Goal: Task Accomplishment & Management: Manage account settings

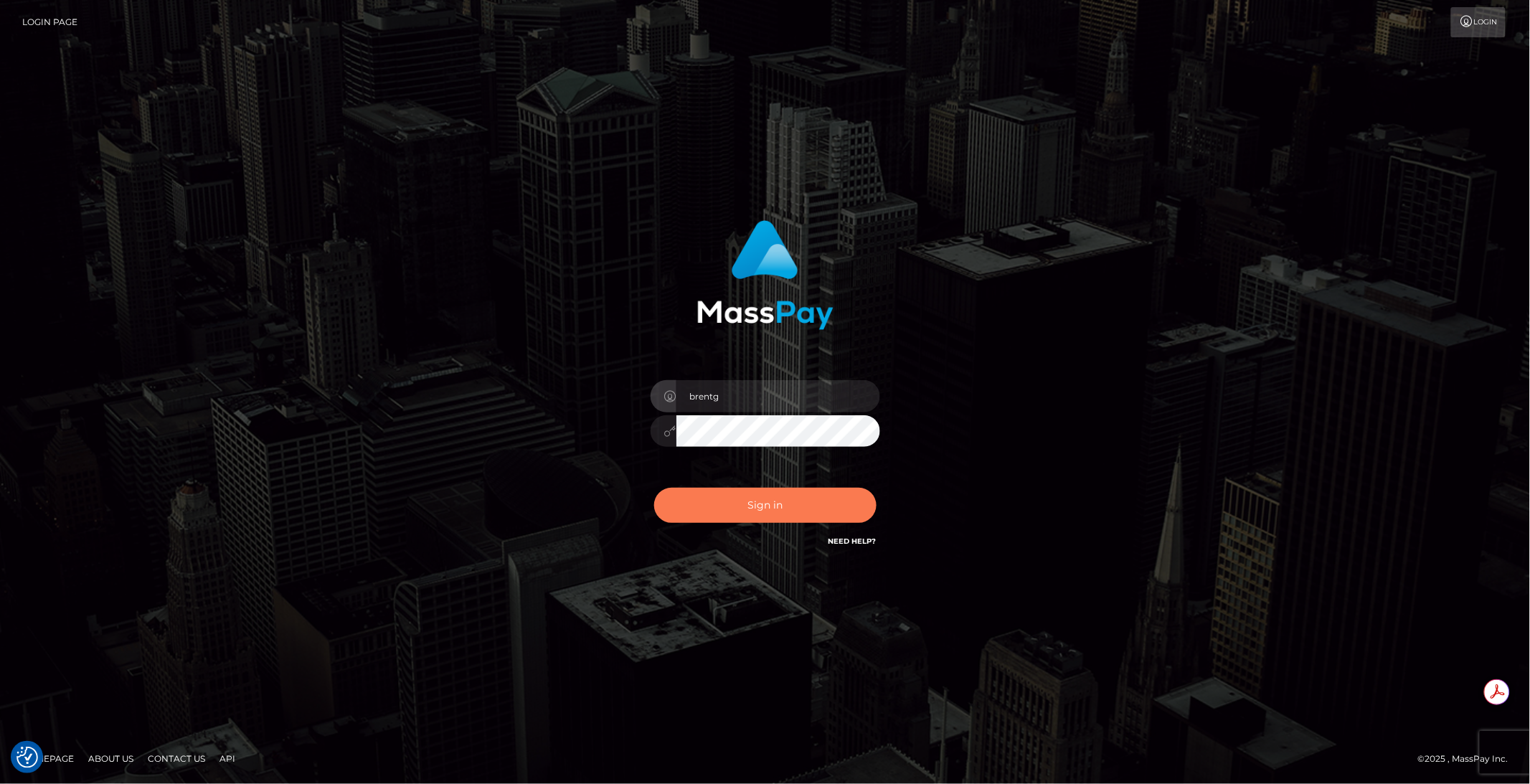
click at [715, 510] on button "Sign in" at bounding box center [765, 505] width 222 height 35
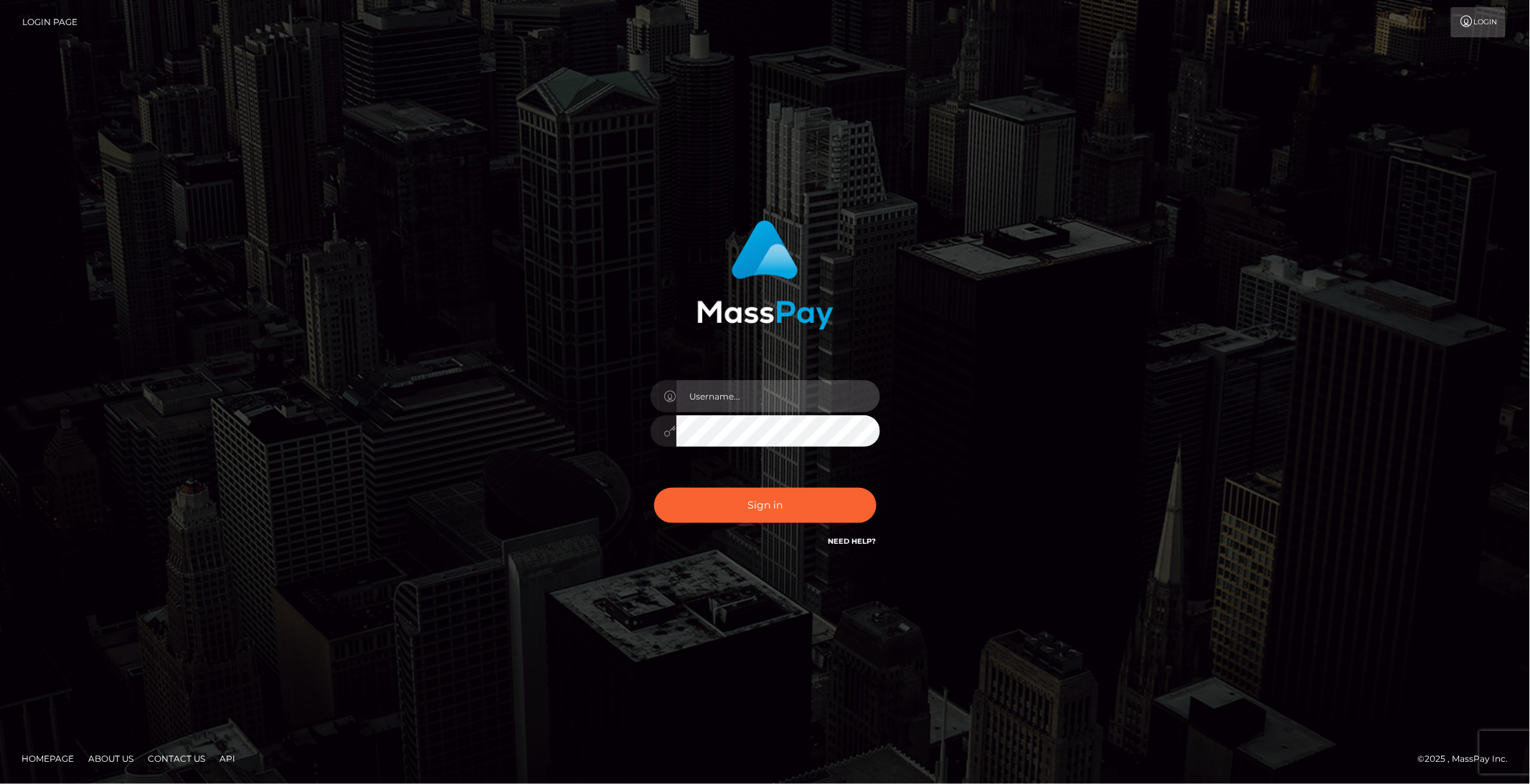
type input "brentg"
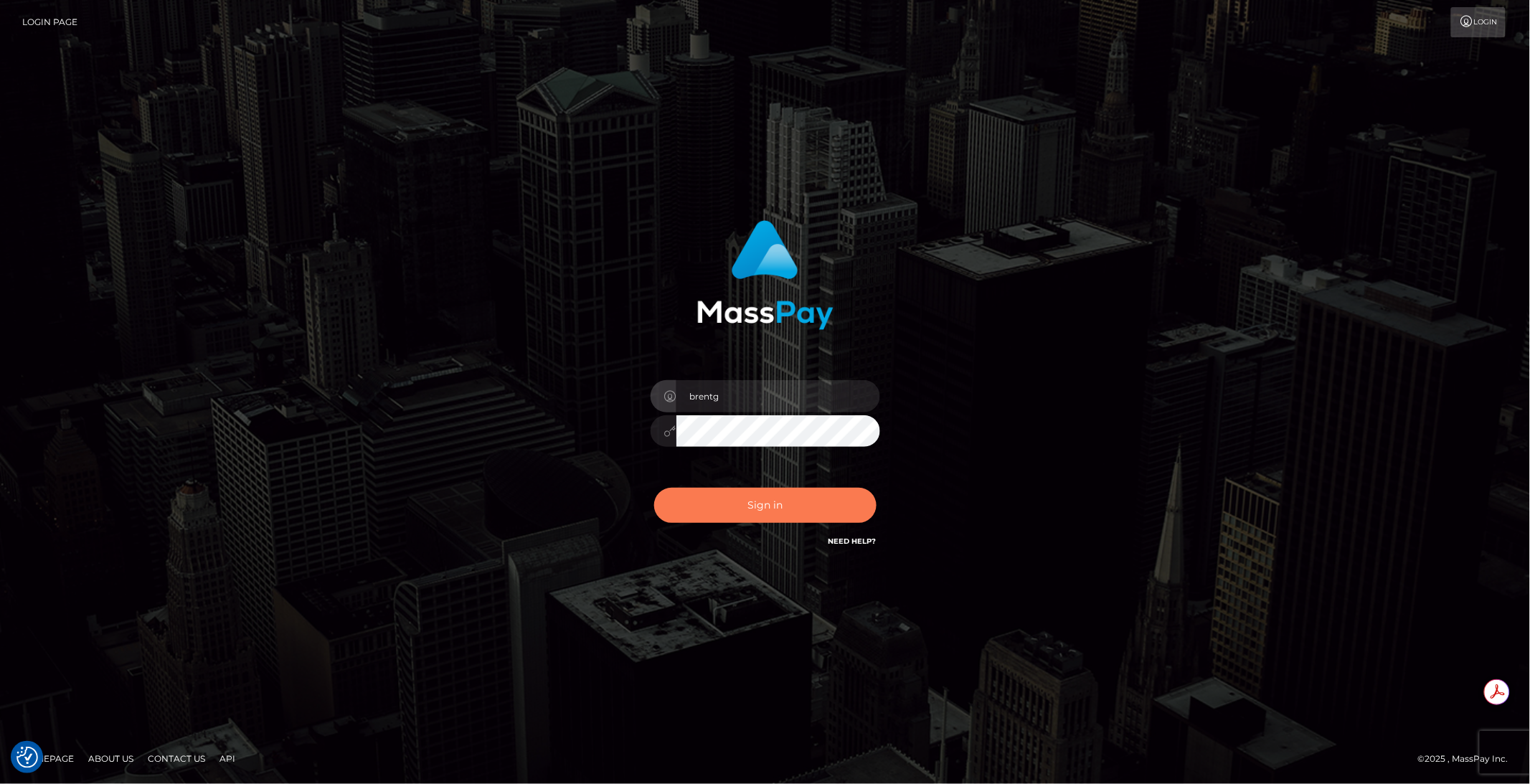
click at [857, 508] on button "Sign in" at bounding box center [765, 505] width 222 height 35
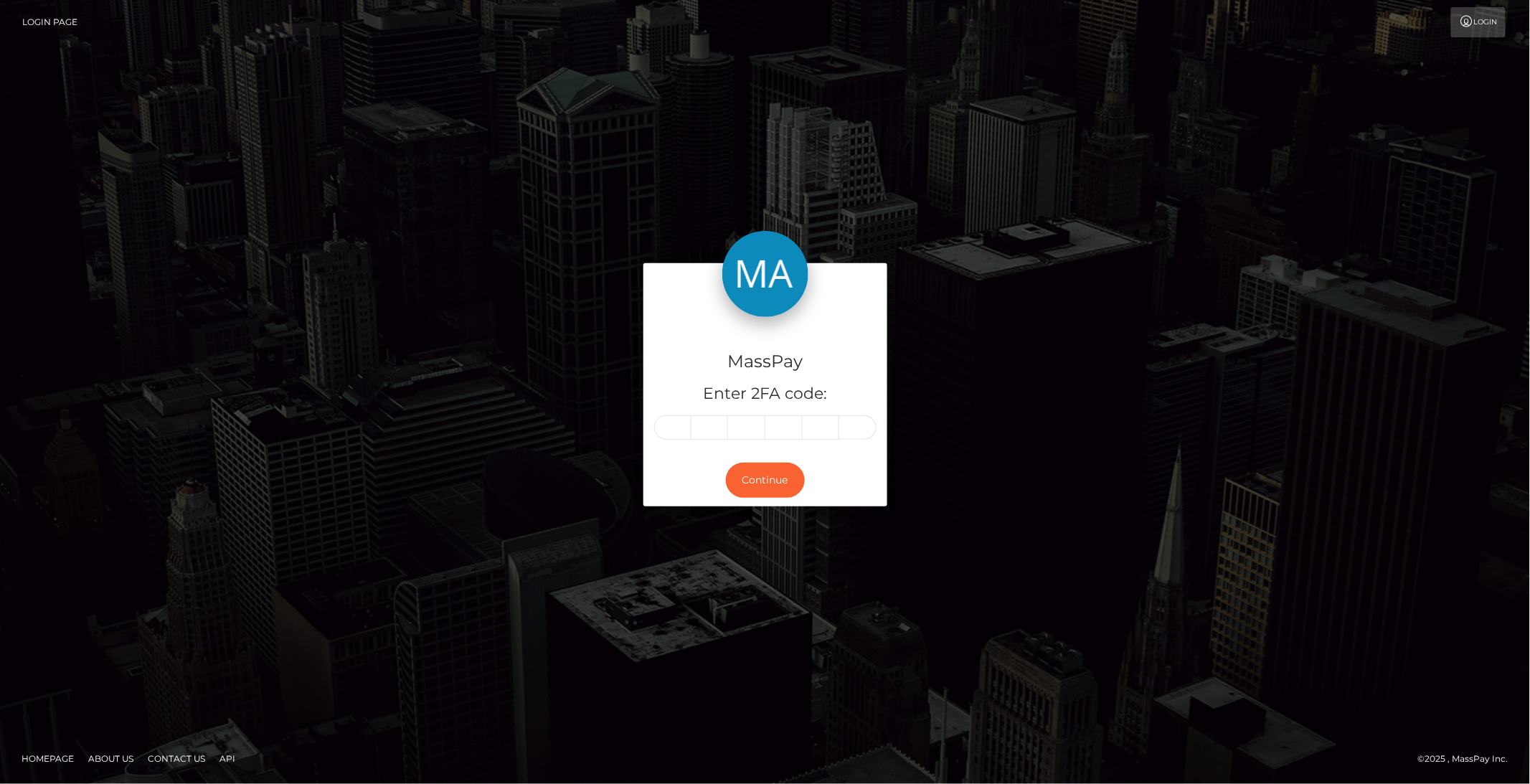
type input "1"
type input "7"
type input "9"
type input "7"
type input "3"
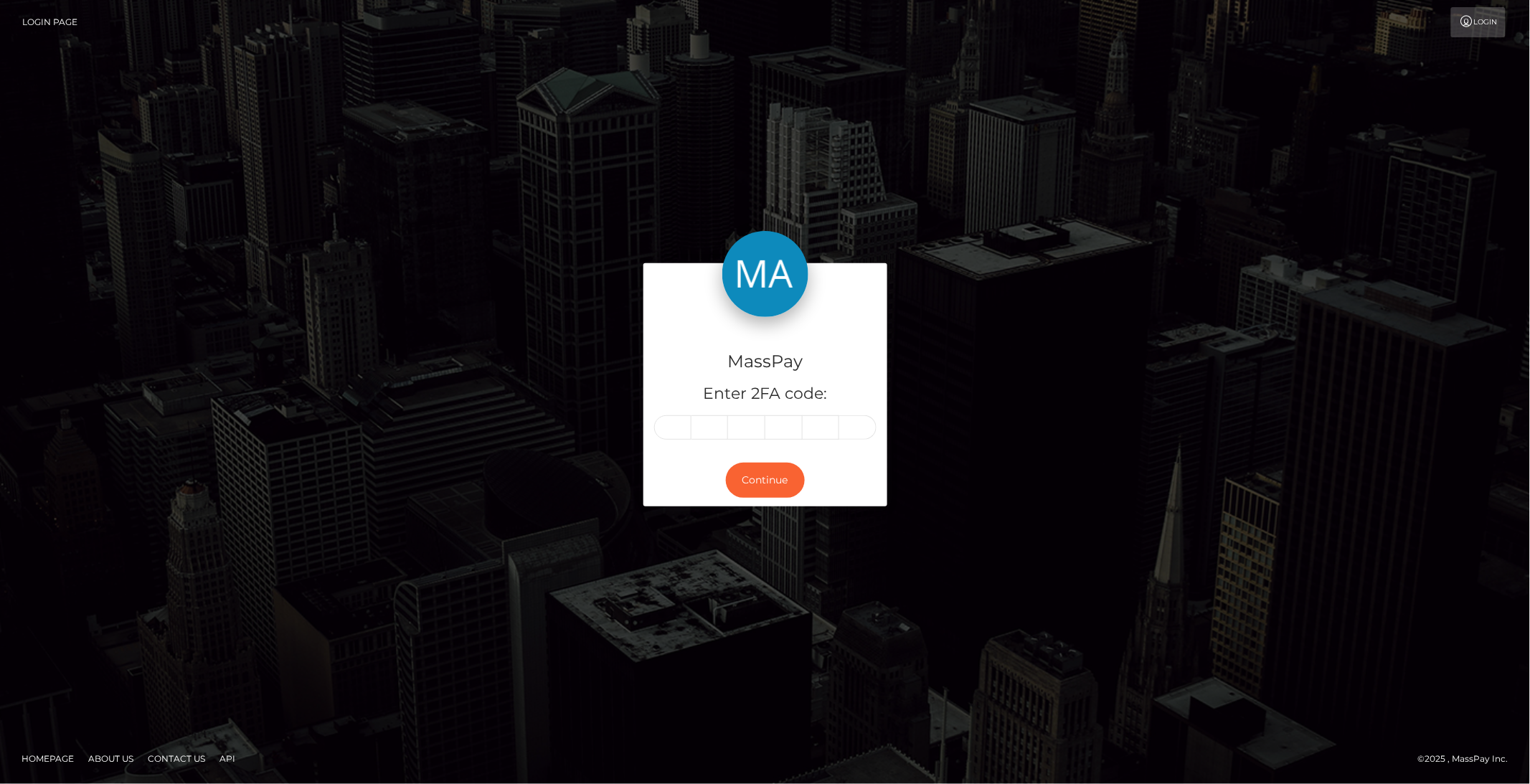
type input "9"
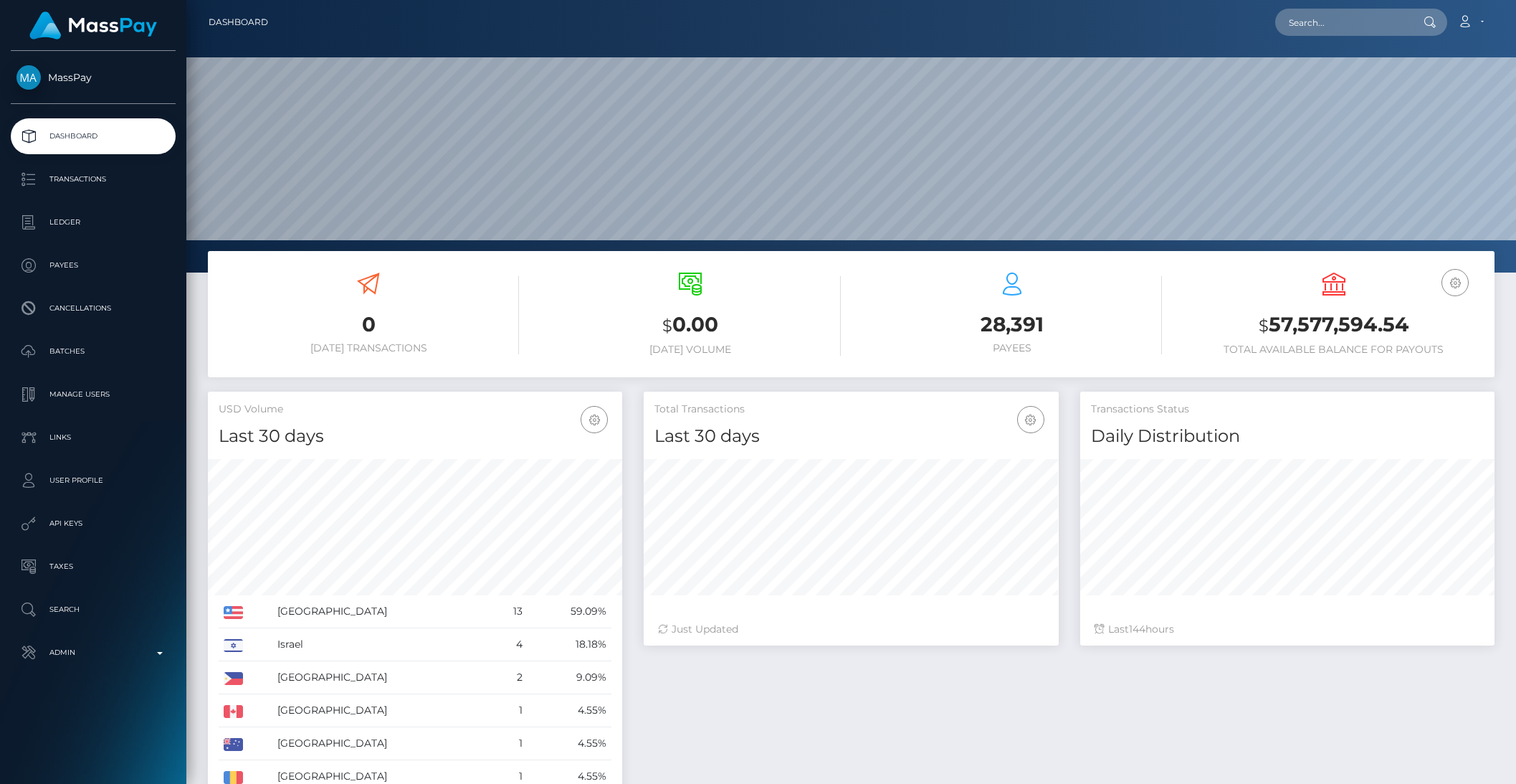
scroll to position [253, 414]
click at [80, 179] on p "Transactions" at bounding box center [93, 180] width 154 height 22
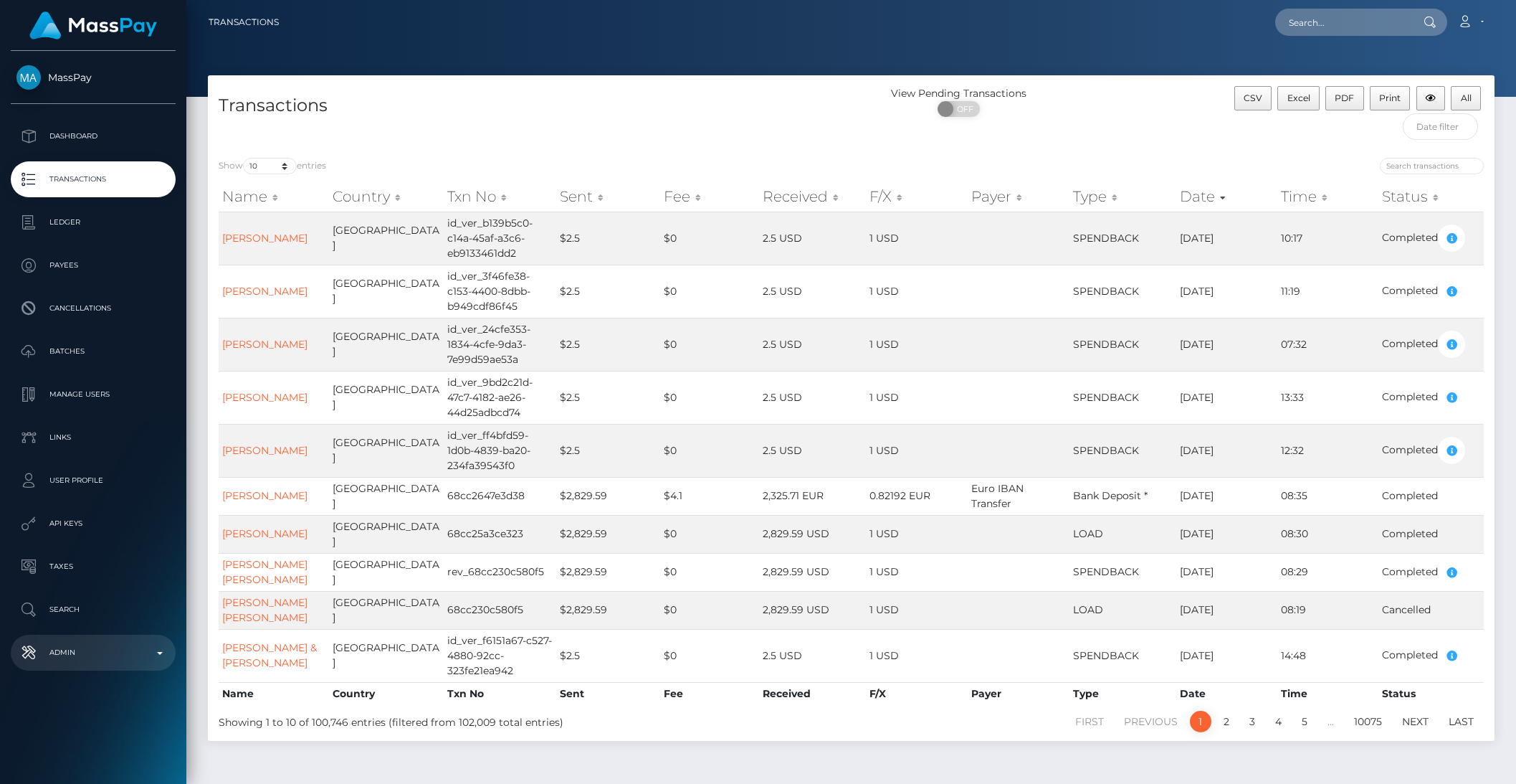
click at [137, 653] on p "Admin" at bounding box center [93, 652] width 154 height 22
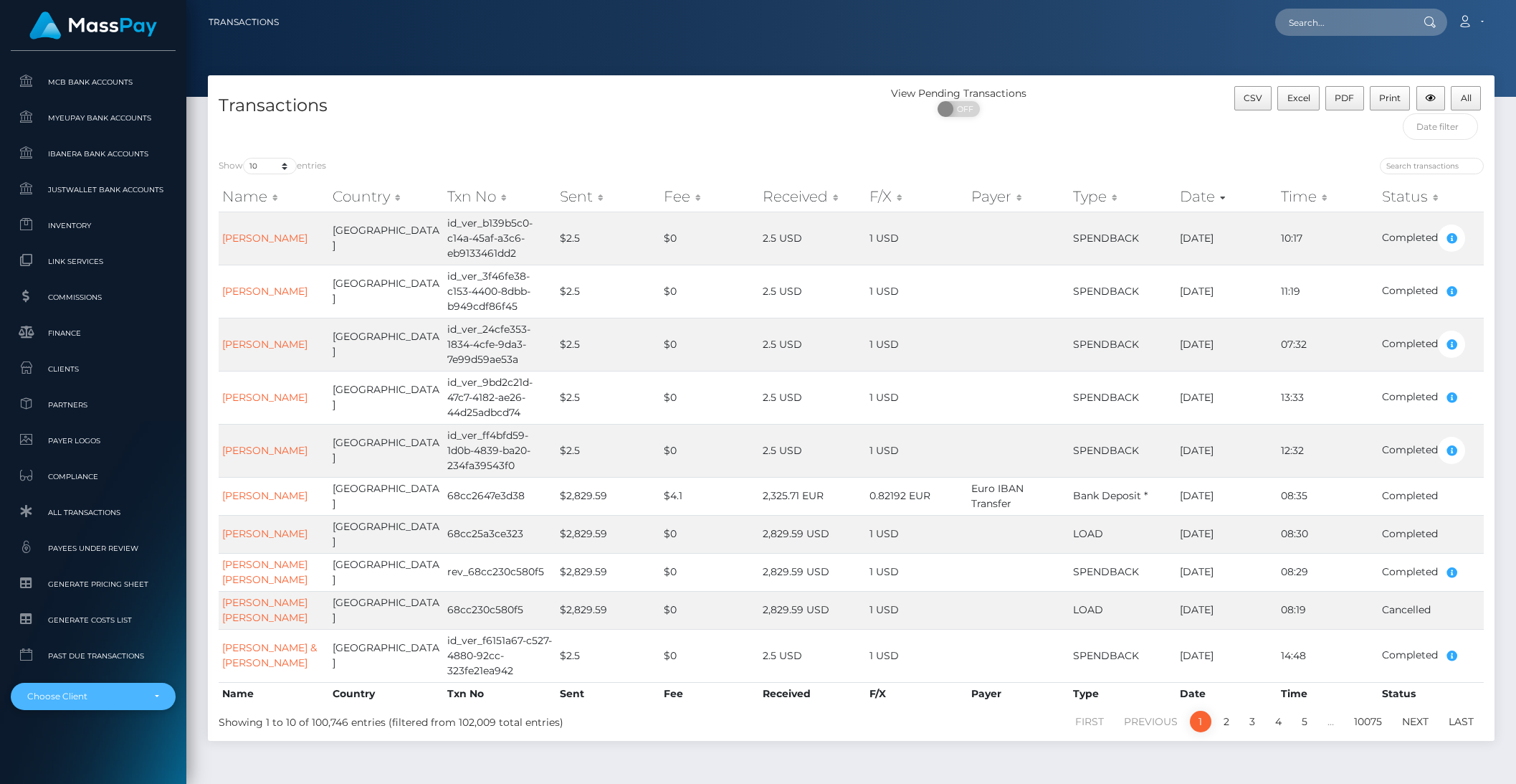
click at [92, 706] on div "Choose Client" at bounding box center [93, 696] width 165 height 27
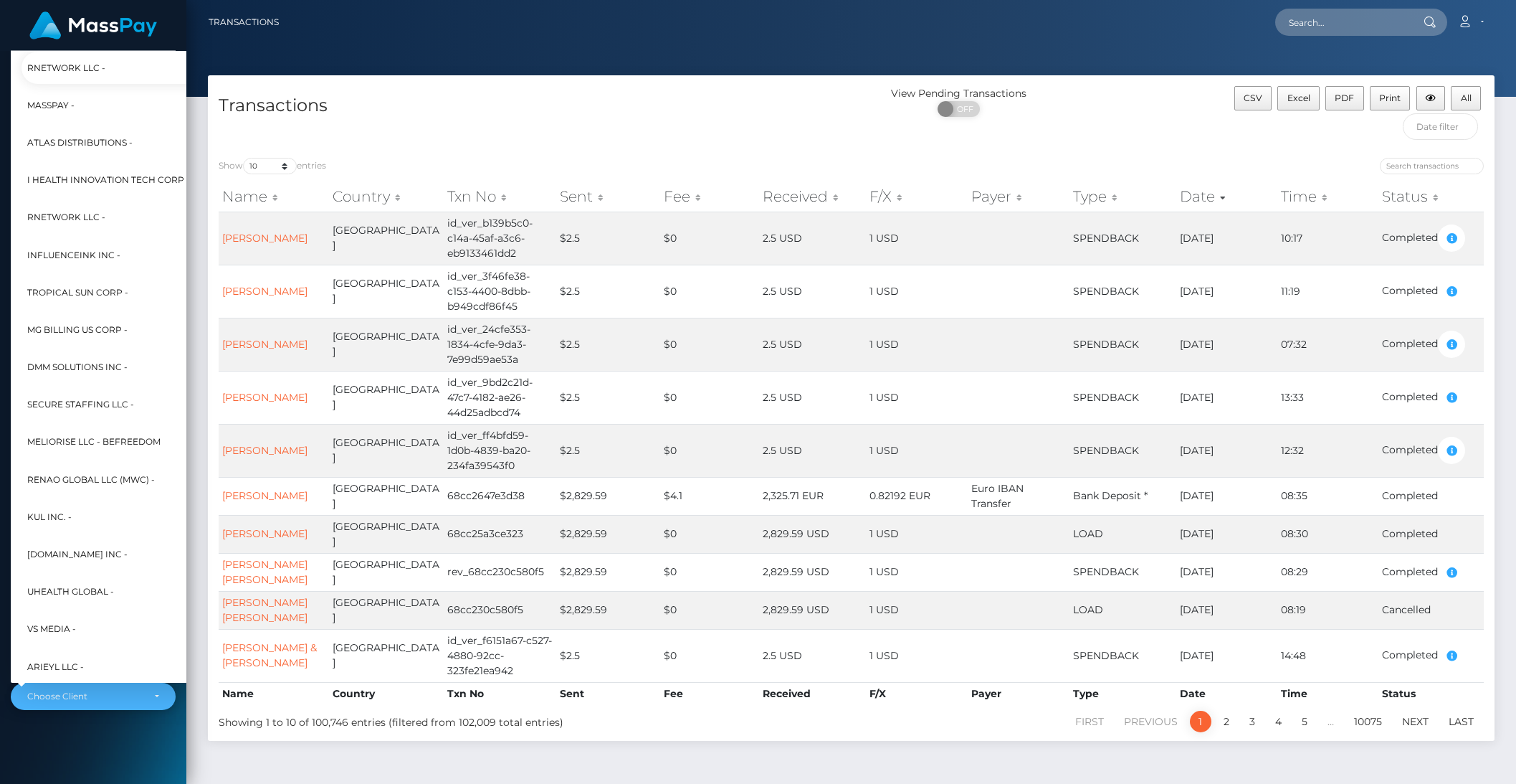
scroll to position [384, 16]
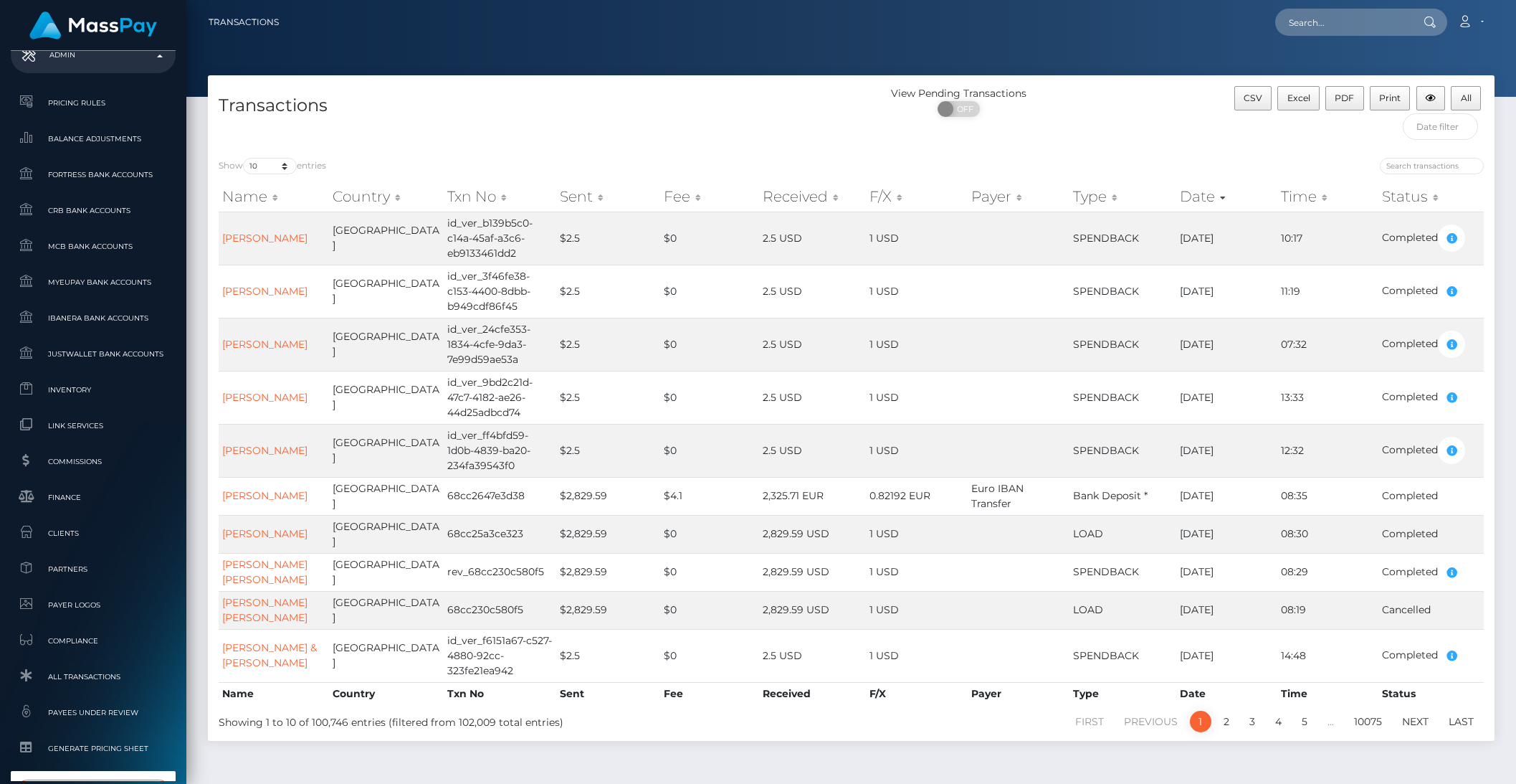
type input "nimi"
select select "182"
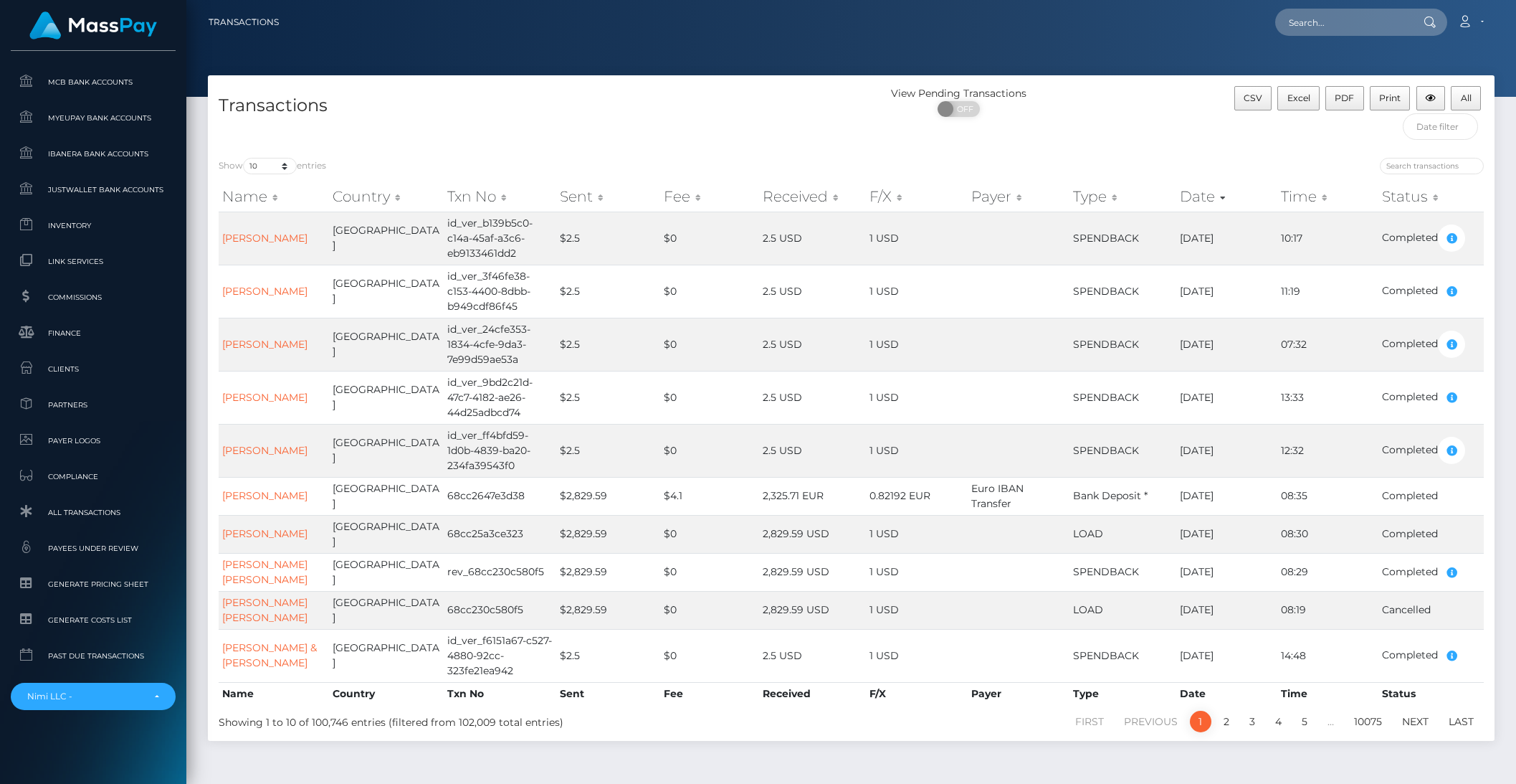
click at [208, 709] on div "Showing 1 to 10 of 100,746 entries (filtered from 102,009 total entries)" at bounding box center [476, 721] width 536 height 24
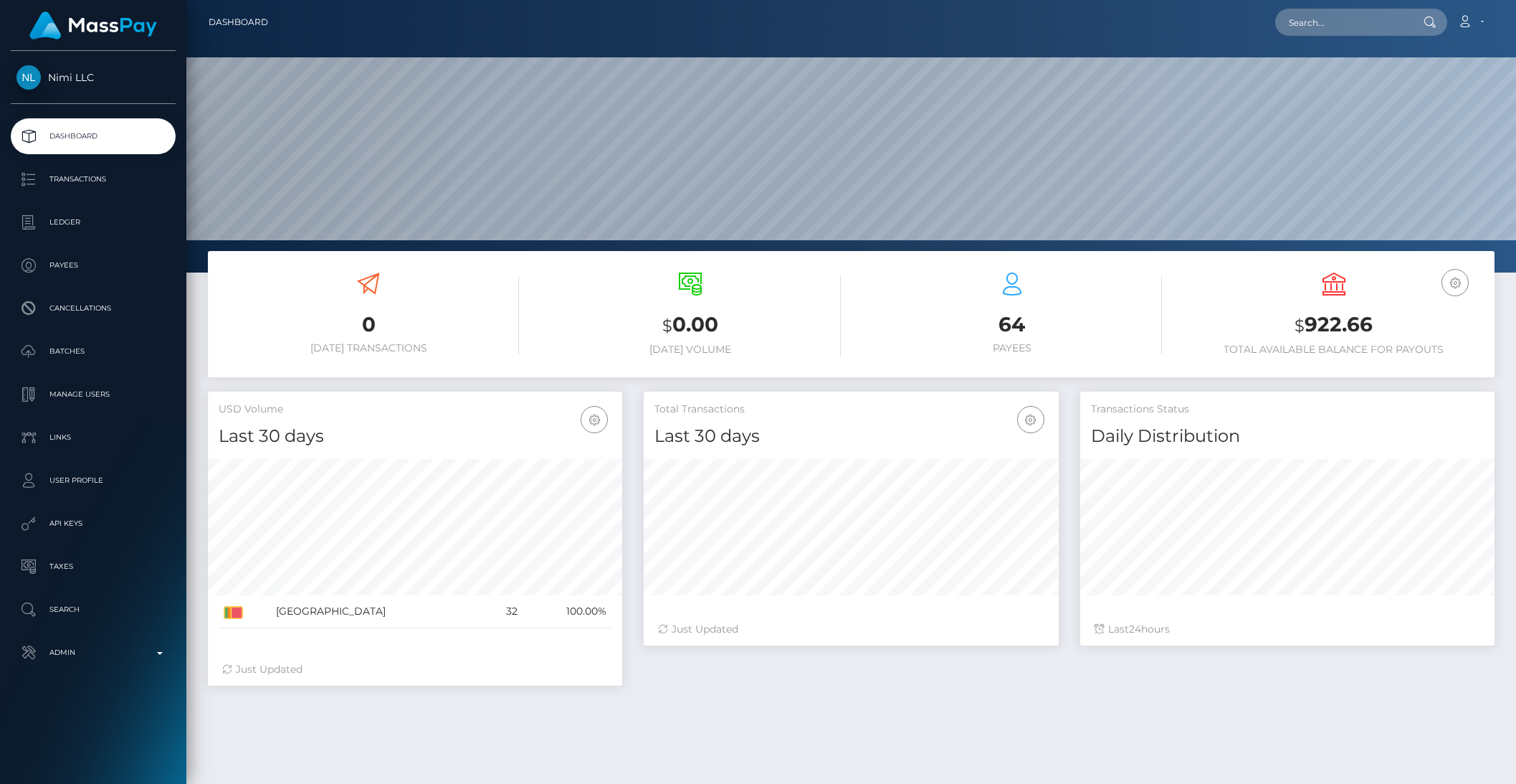
scroll to position [253, 414]
click at [67, 529] on p "API Keys" at bounding box center [93, 524] width 154 height 22
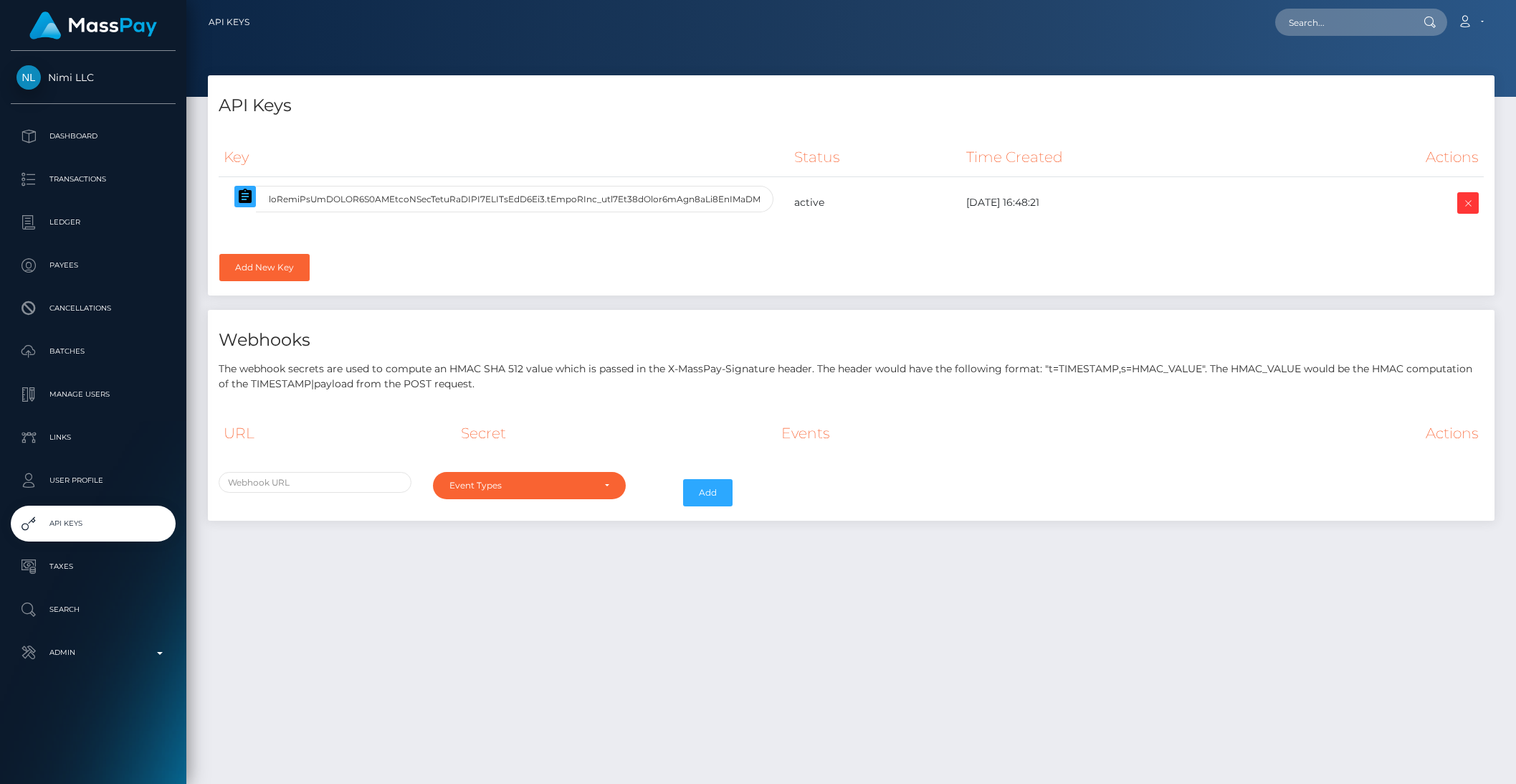
select select
click at [240, 198] on icon "button" at bounding box center [245, 196] width 13 height 14
click at [138, 649] on p "Admin" at bounding box center [93, 652] width 154 height 22
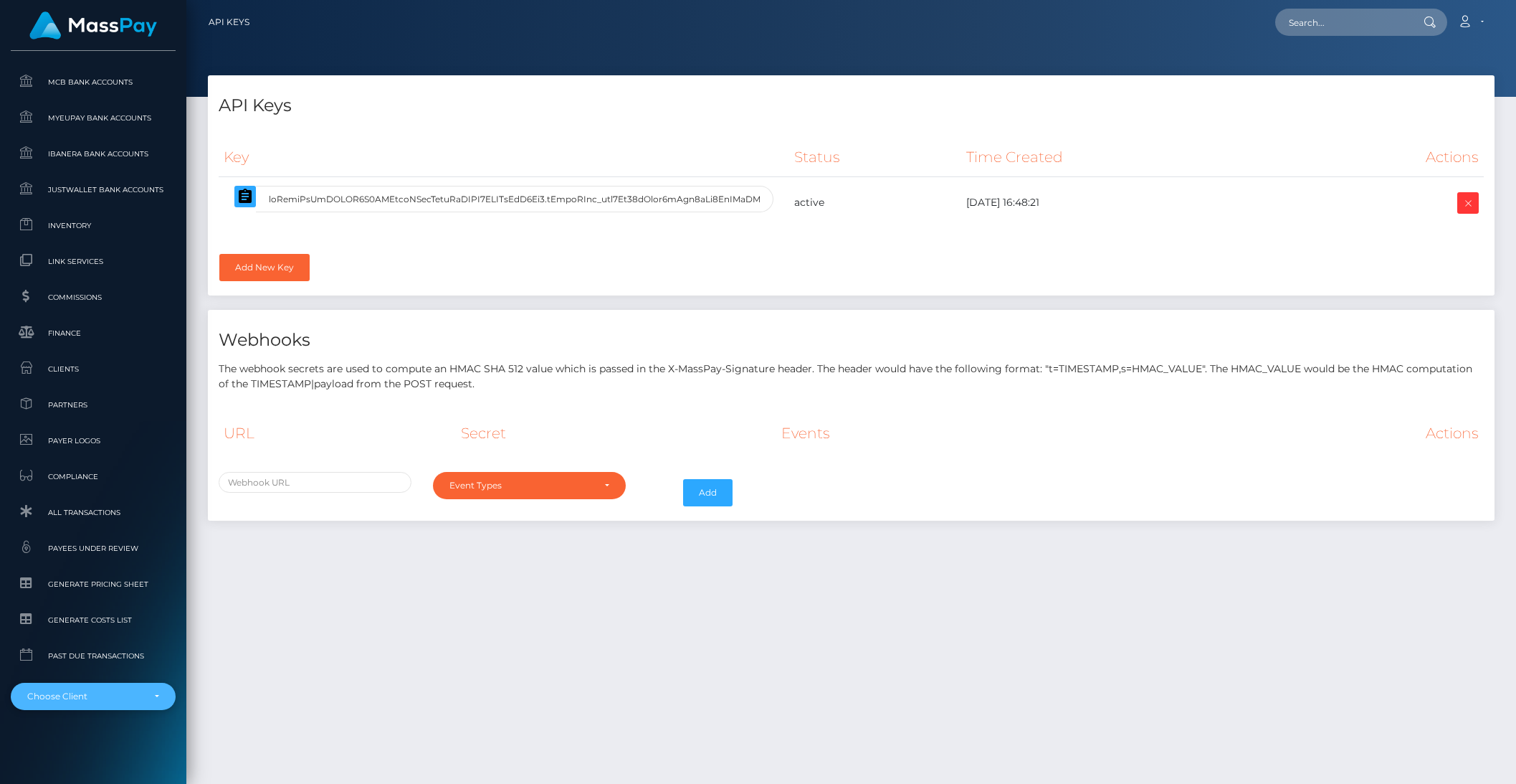
click at [109, 699] on div "Choose Client" at bounding box center [84, 696] width 116 height 12
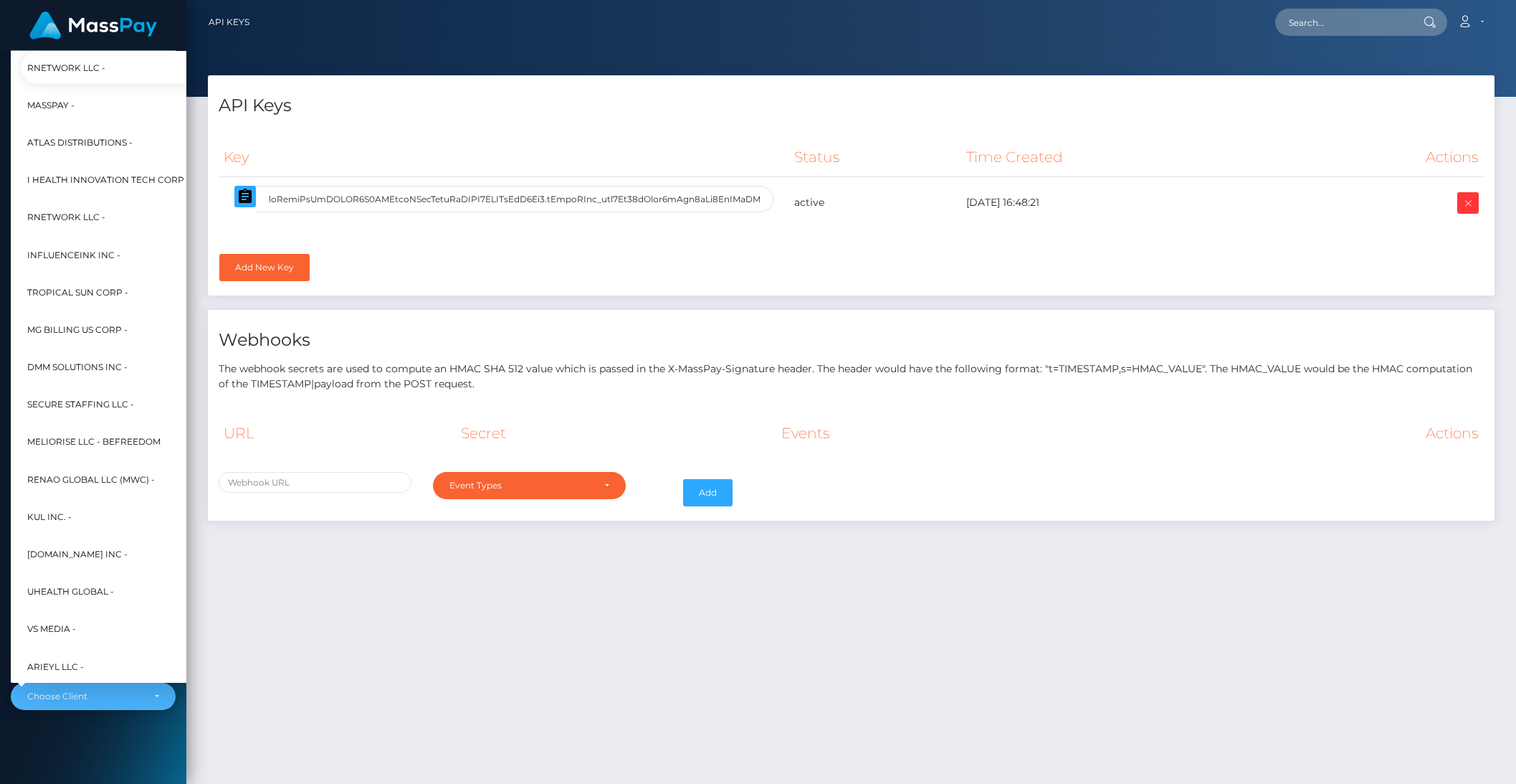
scroll to position [384, 16]
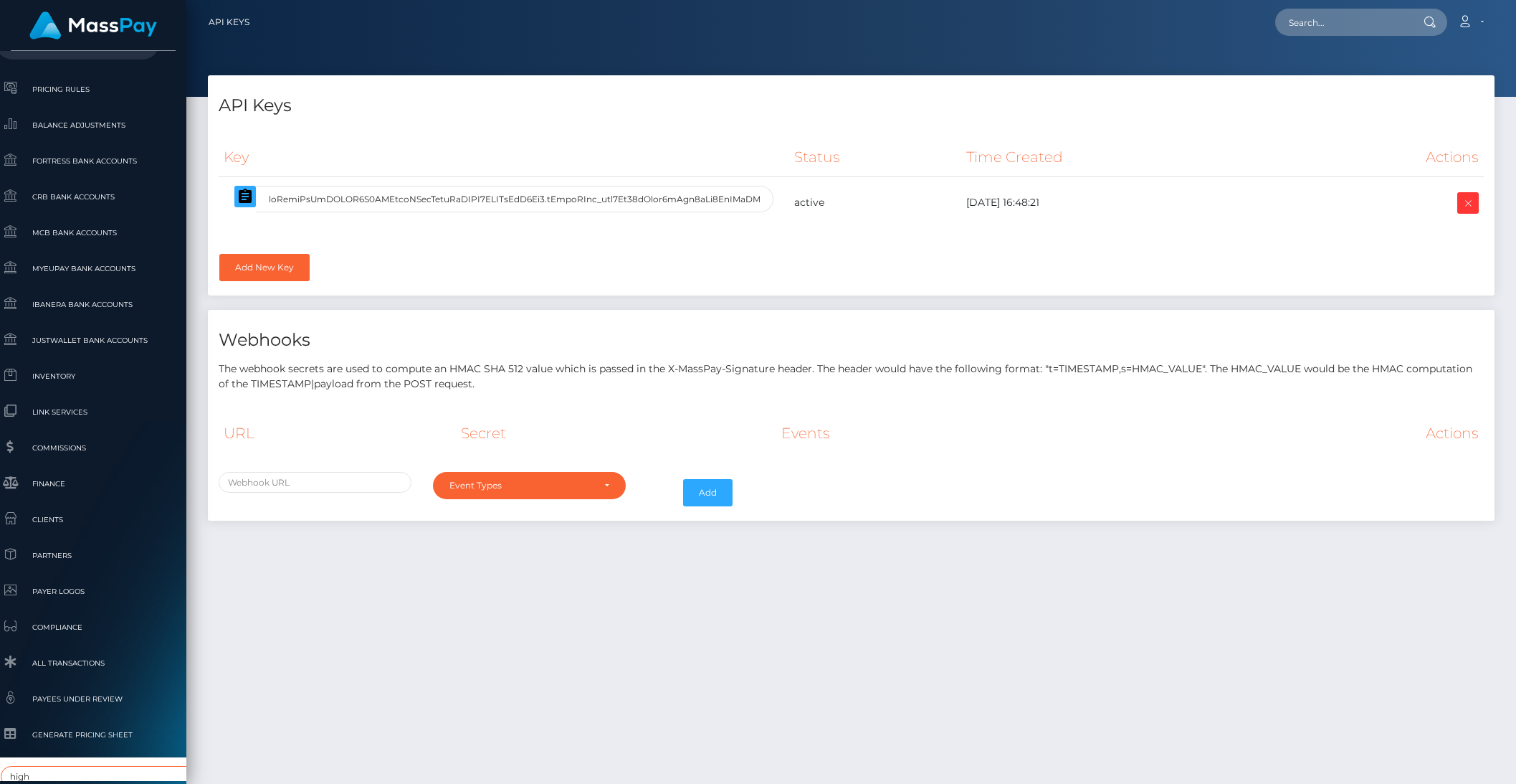
type input "high"
select select "312"
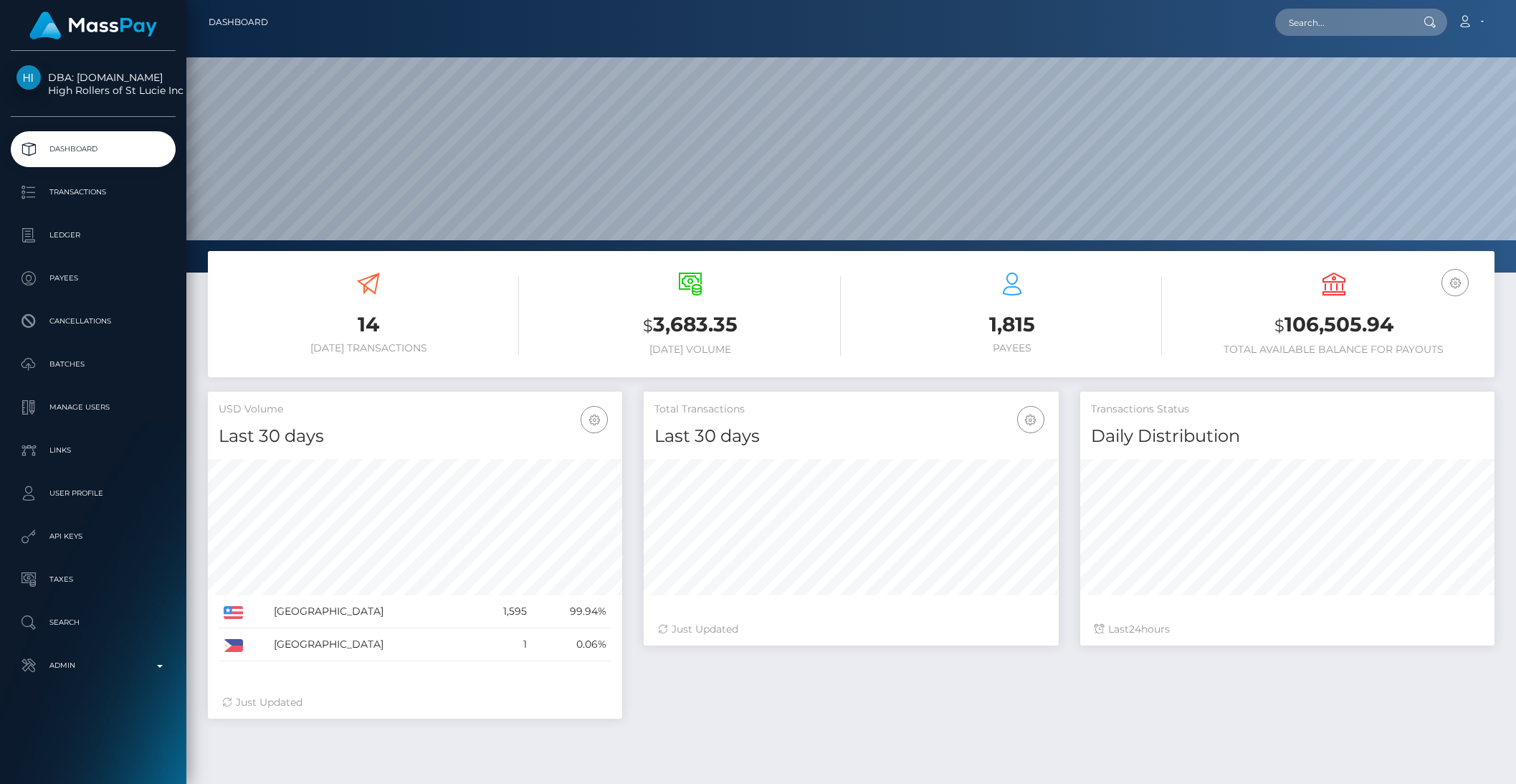
scroll to position [253, 414]
click at [1300, 20] on input "text" at bounding box center [1343, 22] width 135 height 27
click at [104, 653] on link "Admin" at bounding box center [93, 665] width 165 height 36
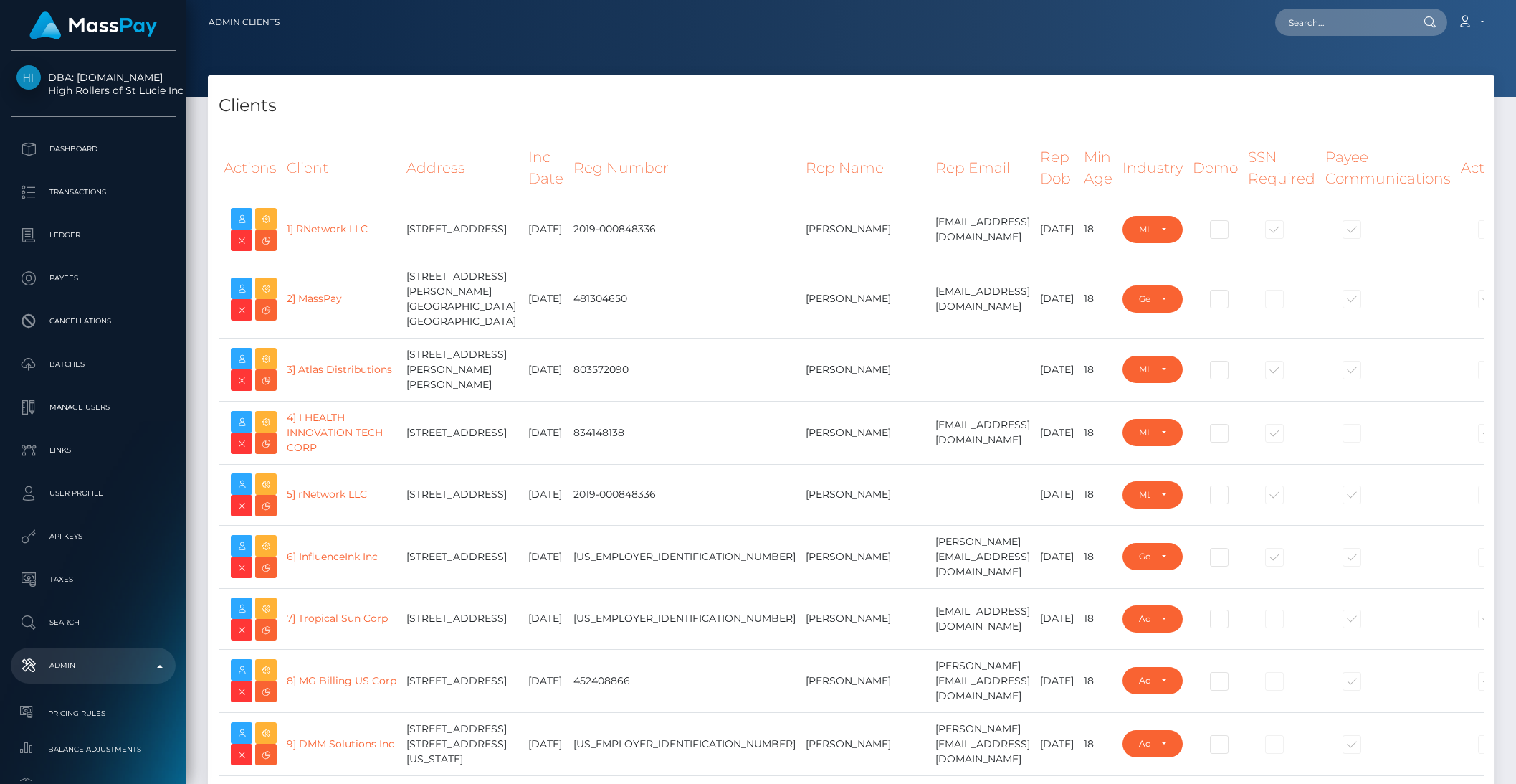
select select "223"
click at [930, 154] on th "Rep Email" at bounding box center [983, 168] width 105 height 61
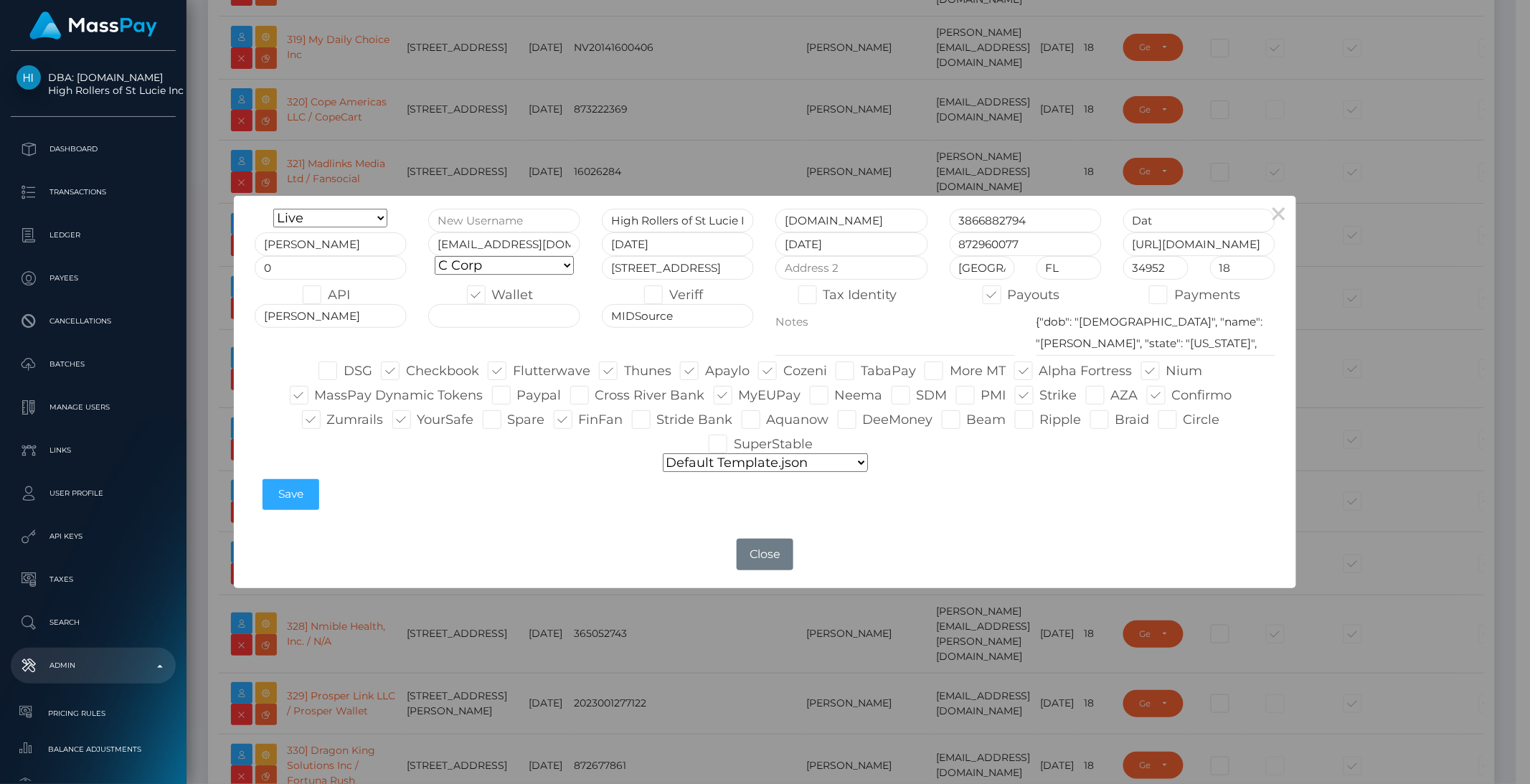
type input "brentg"
click at [758, 543] on button "Close" at bounding box center [765, 554] width 56 height 31
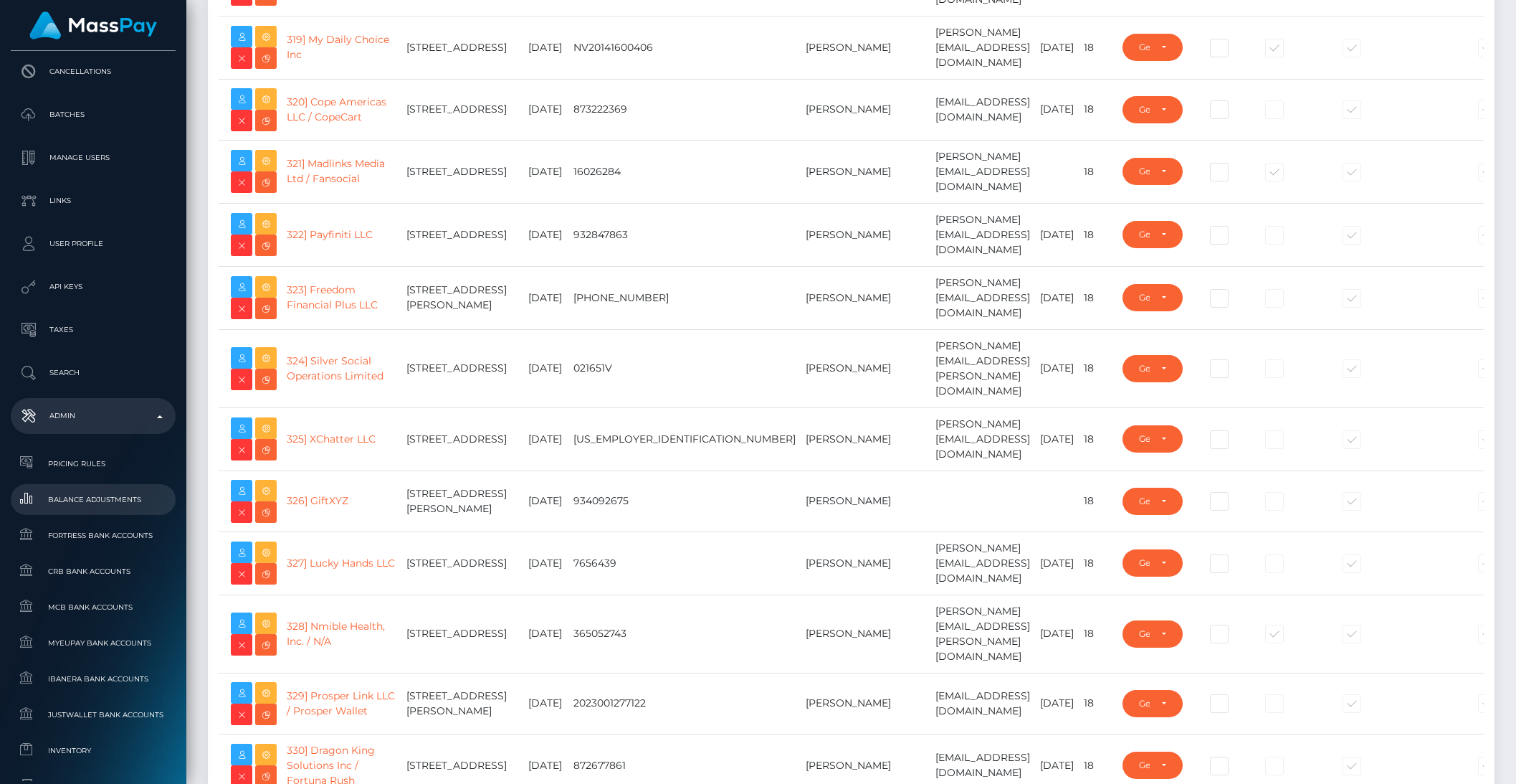
scroll to position [327, 0]
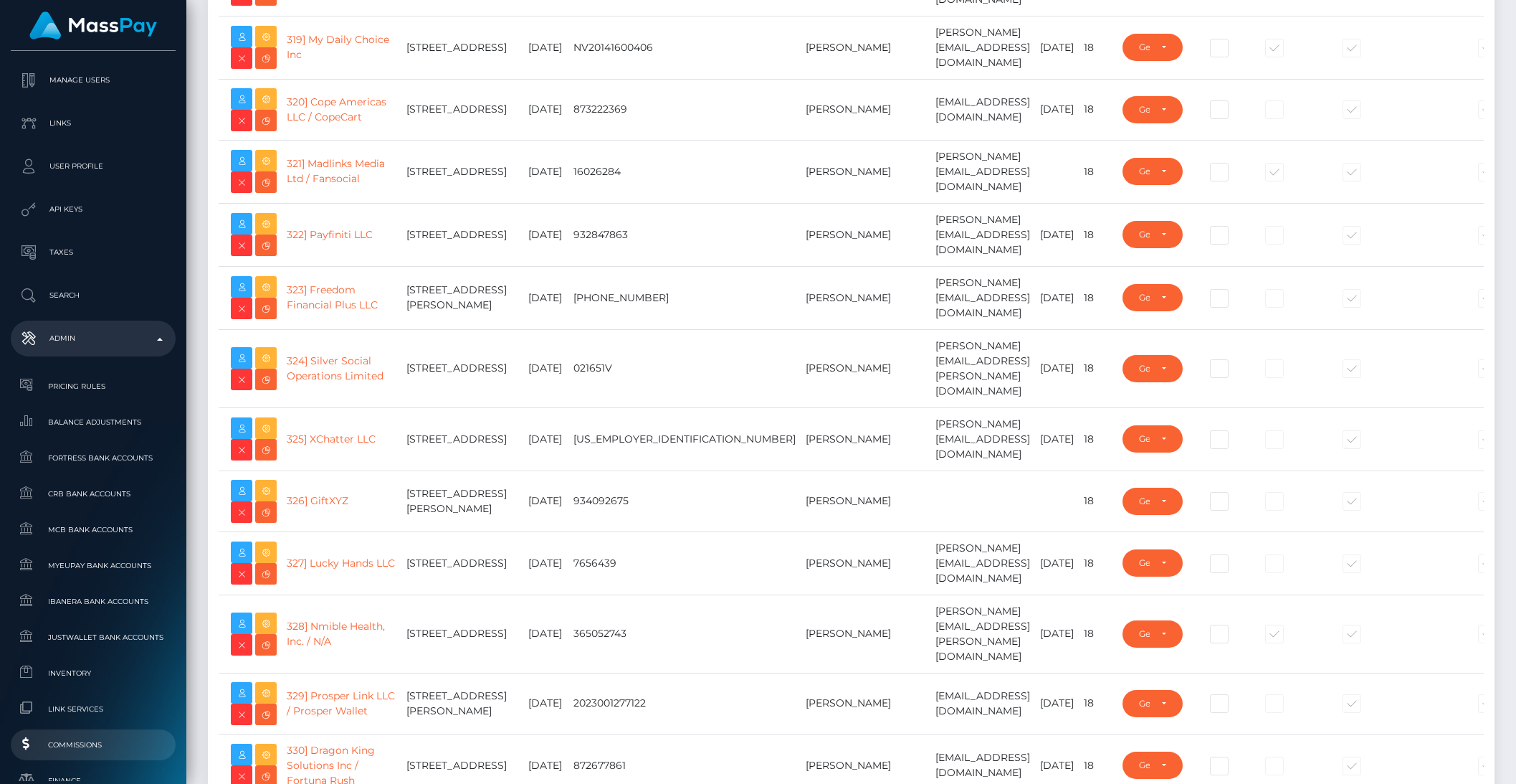
click at [81, 745] on span "Commissions" at bounding box center [93, 744] width 154 height 16
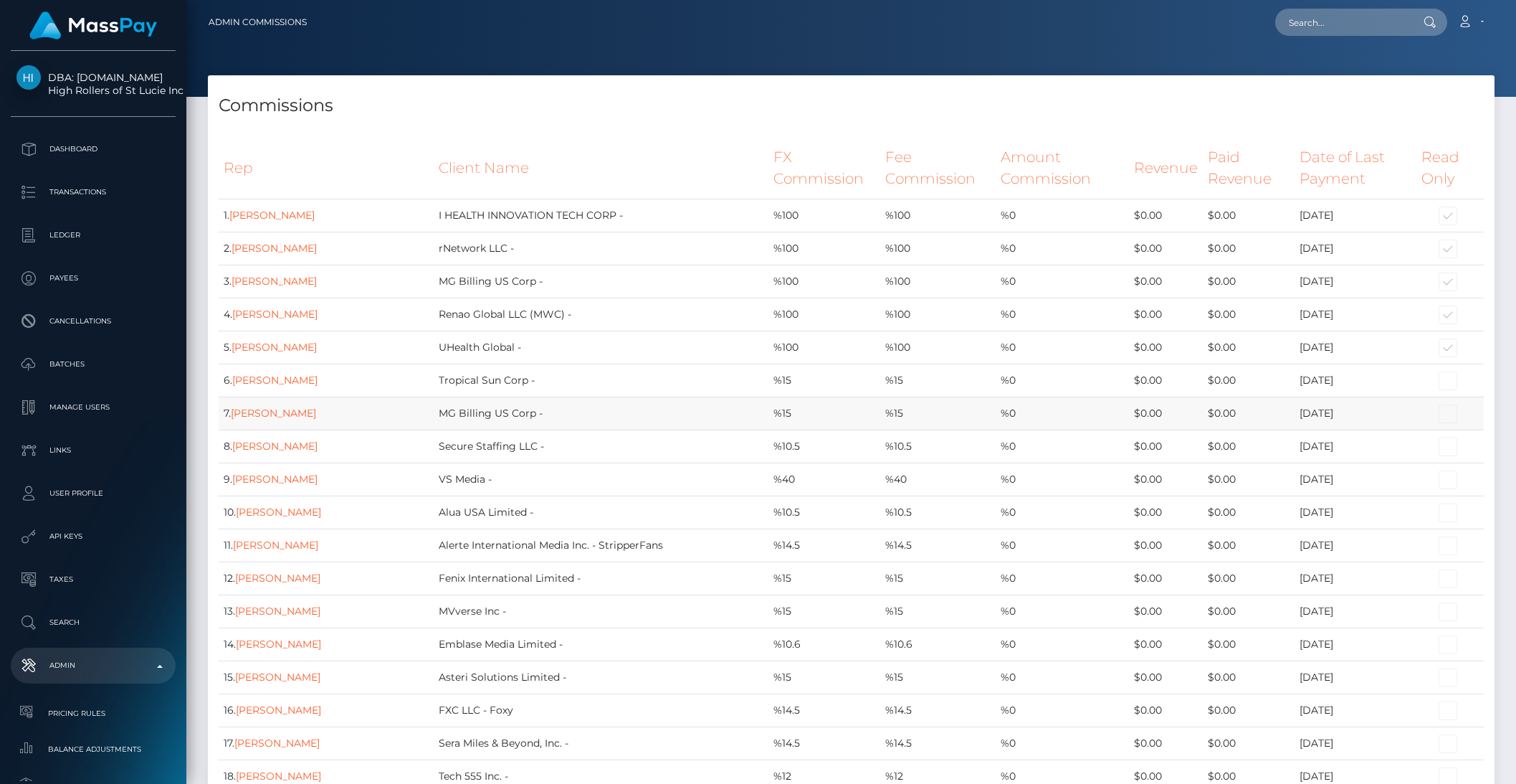
click at [698, 428] on td "MG Billing US Corp -" at bounding box center [601, 412] width 334 height 33
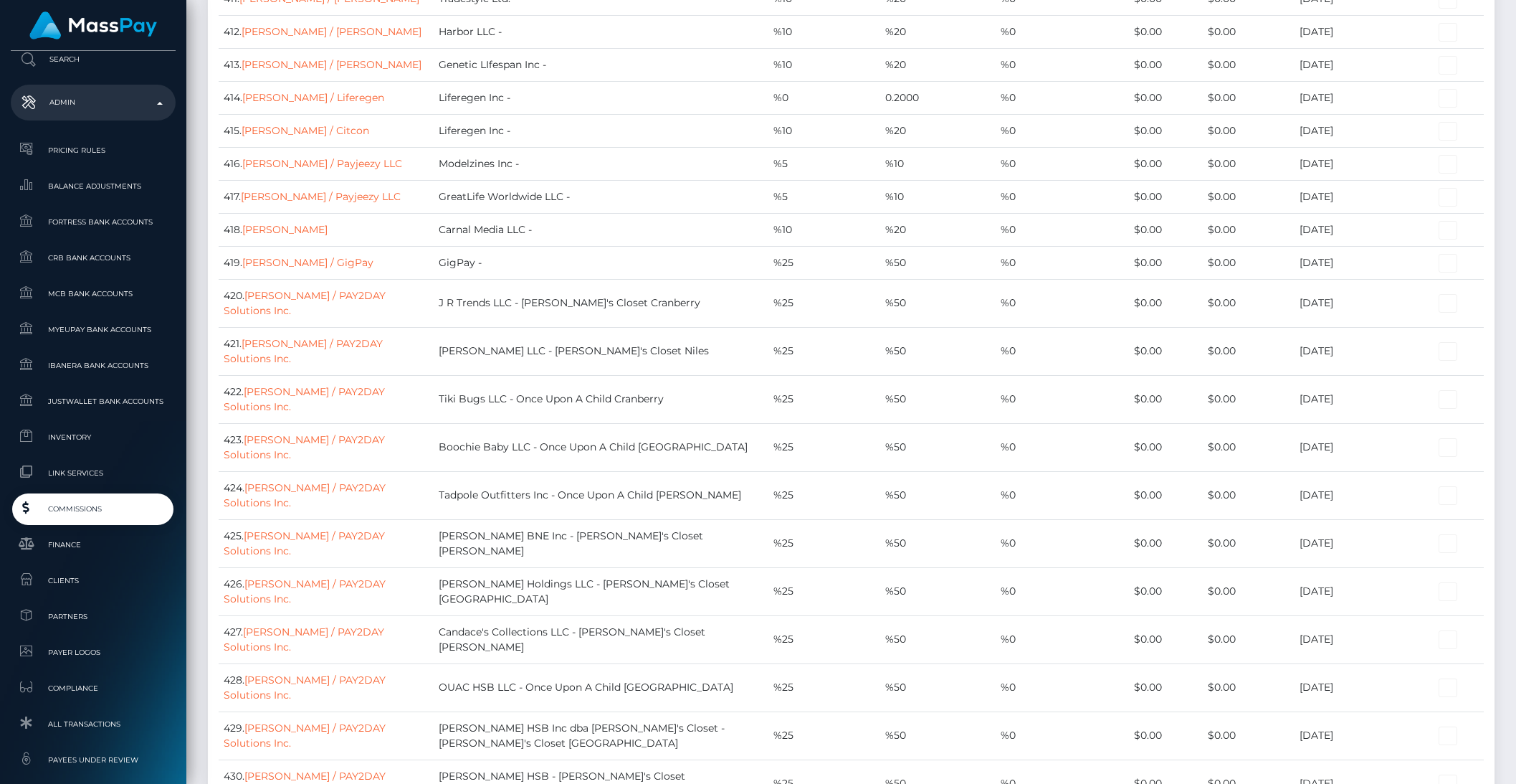
scroll to position [788, 0]
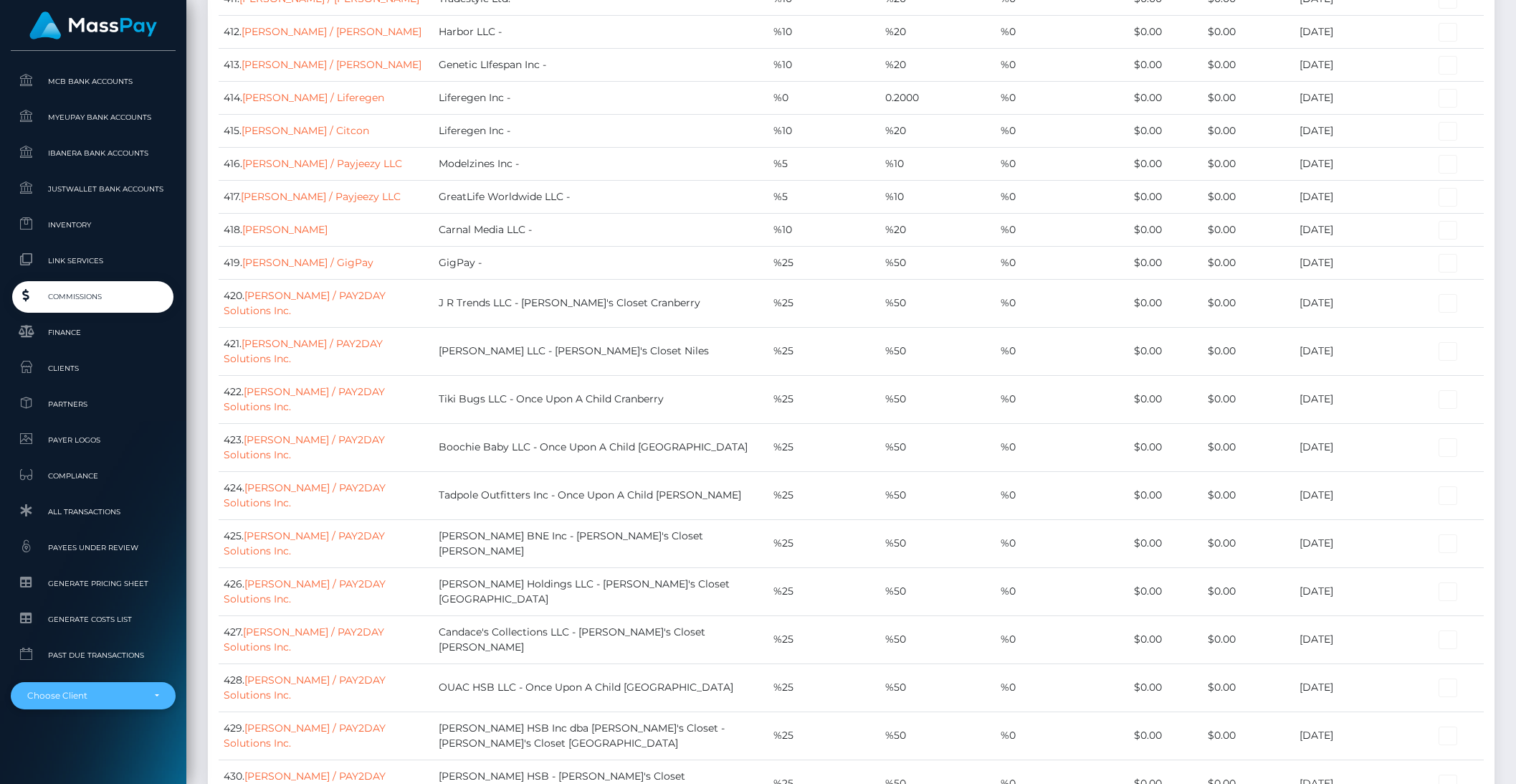
click at [84, 690] on div "Choose Client" at bounding box center [84, 695] width 116 height 12
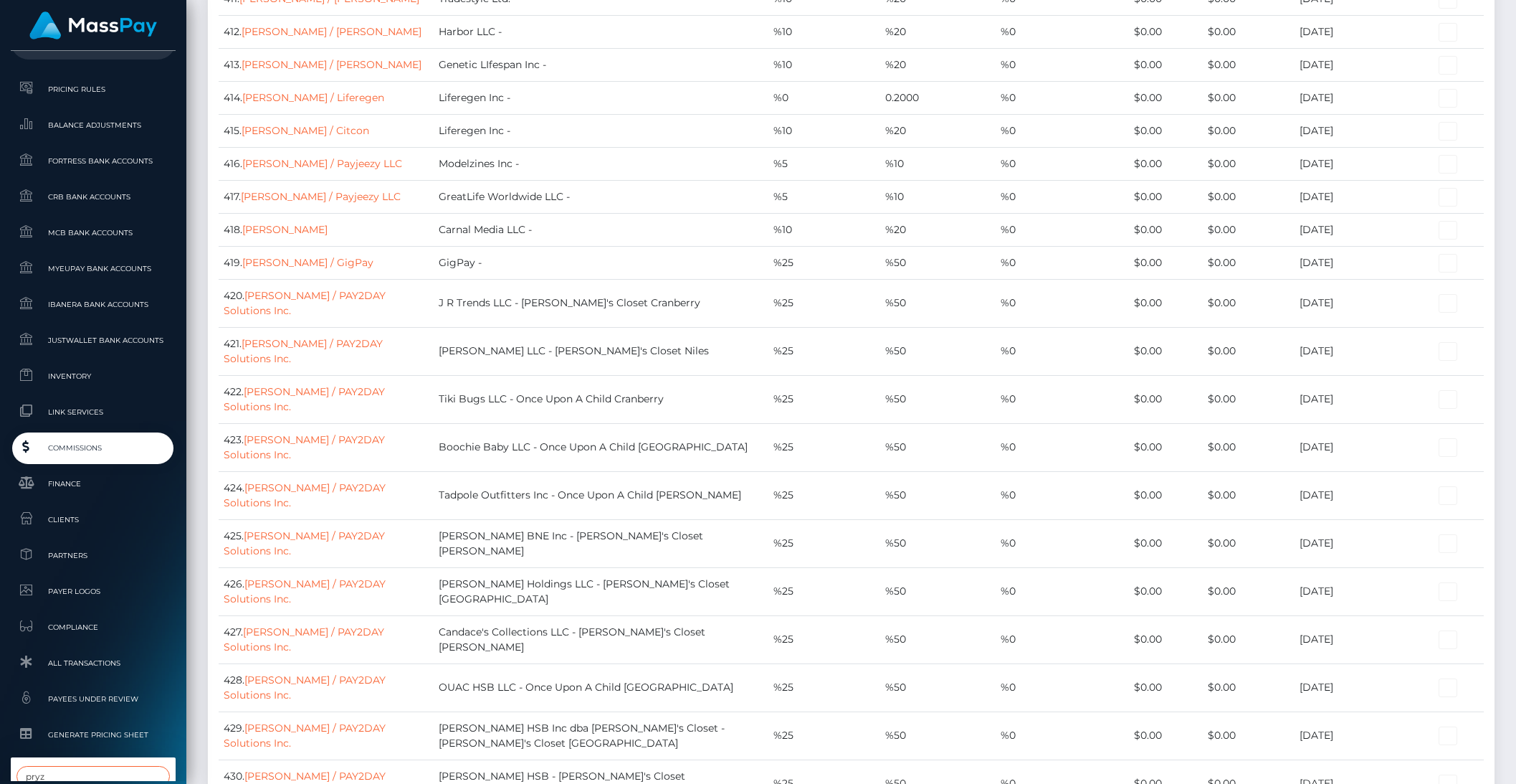
type input "pryz"
select select "310"
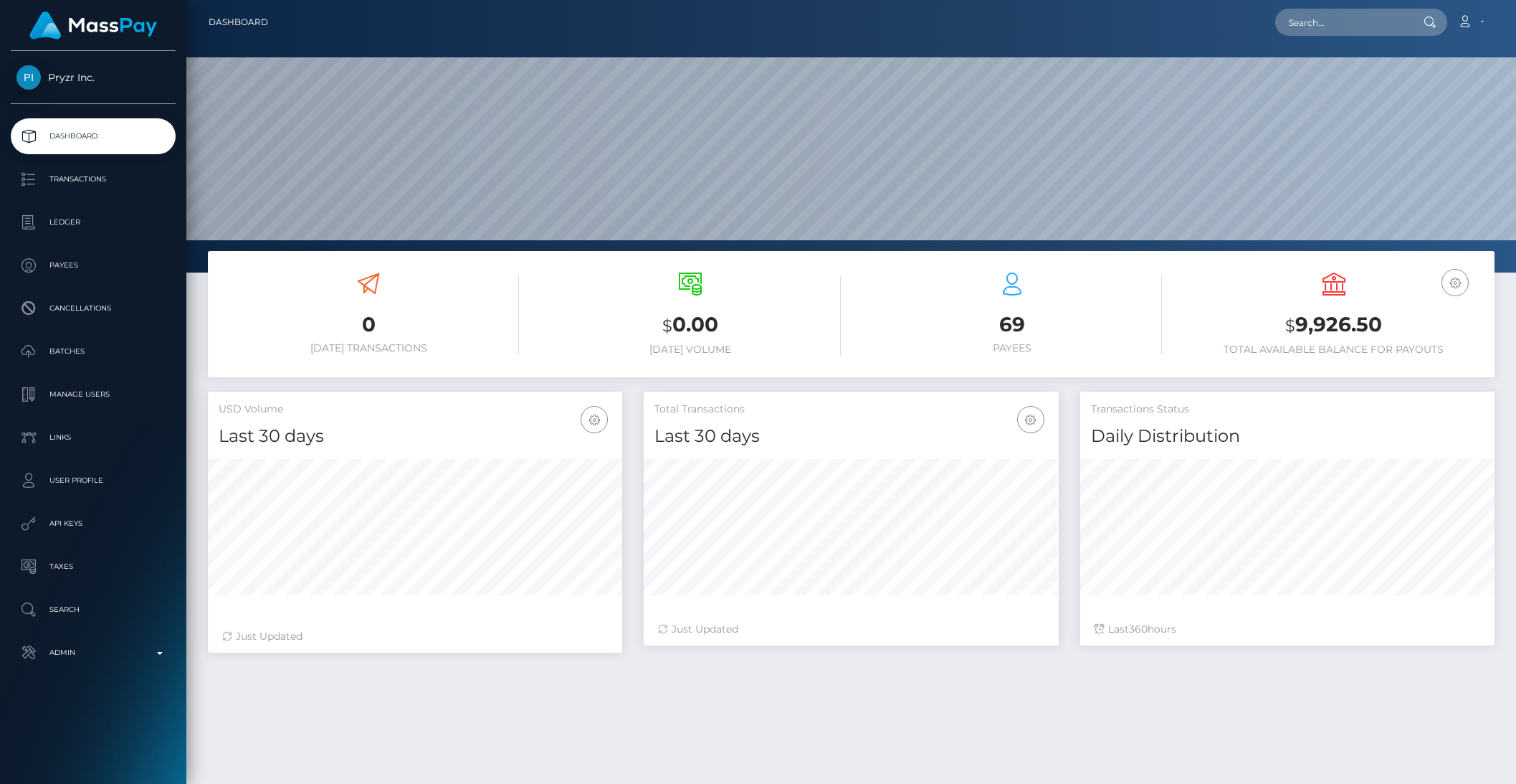
scroll to position [4, 0]
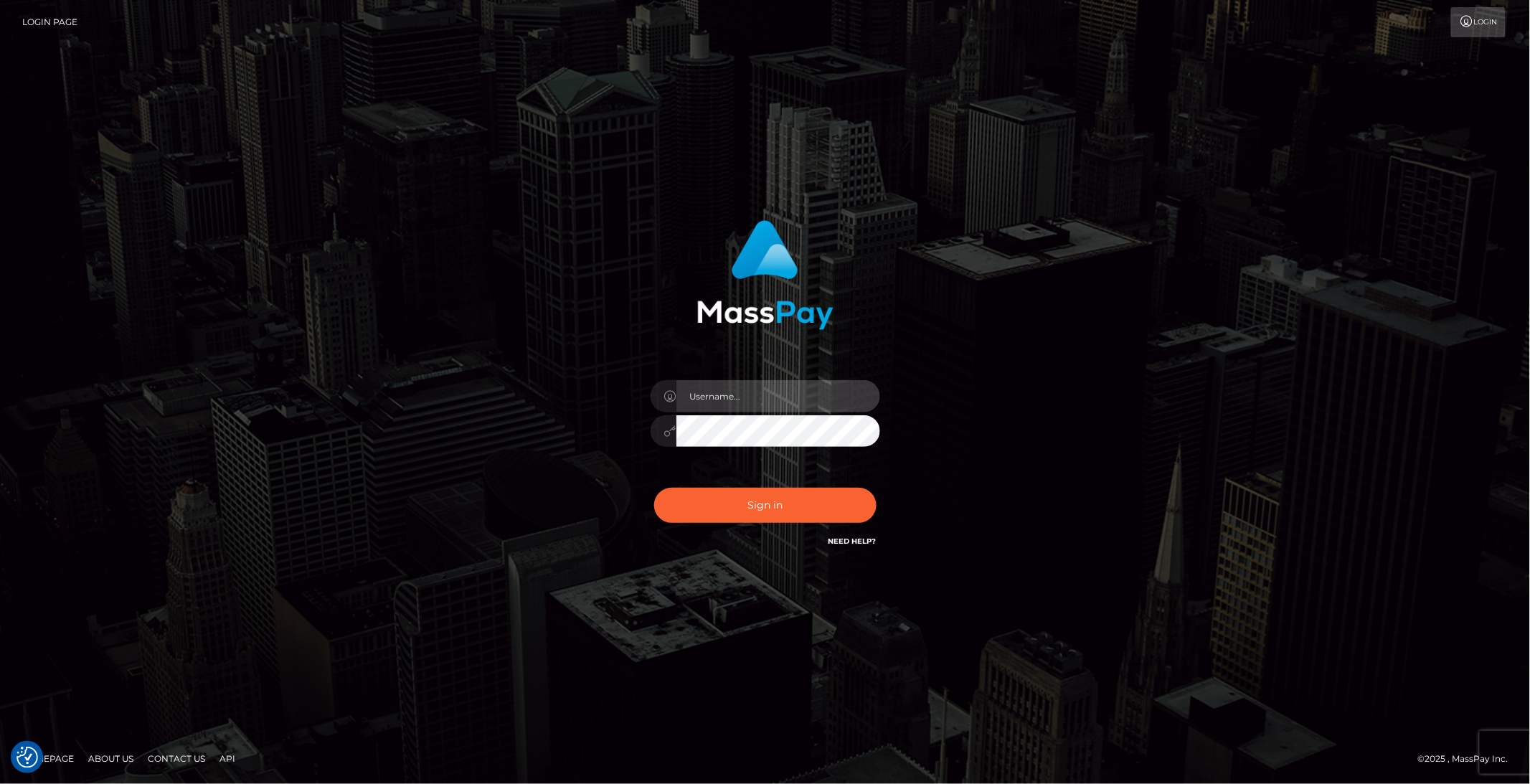
type input "brentg"
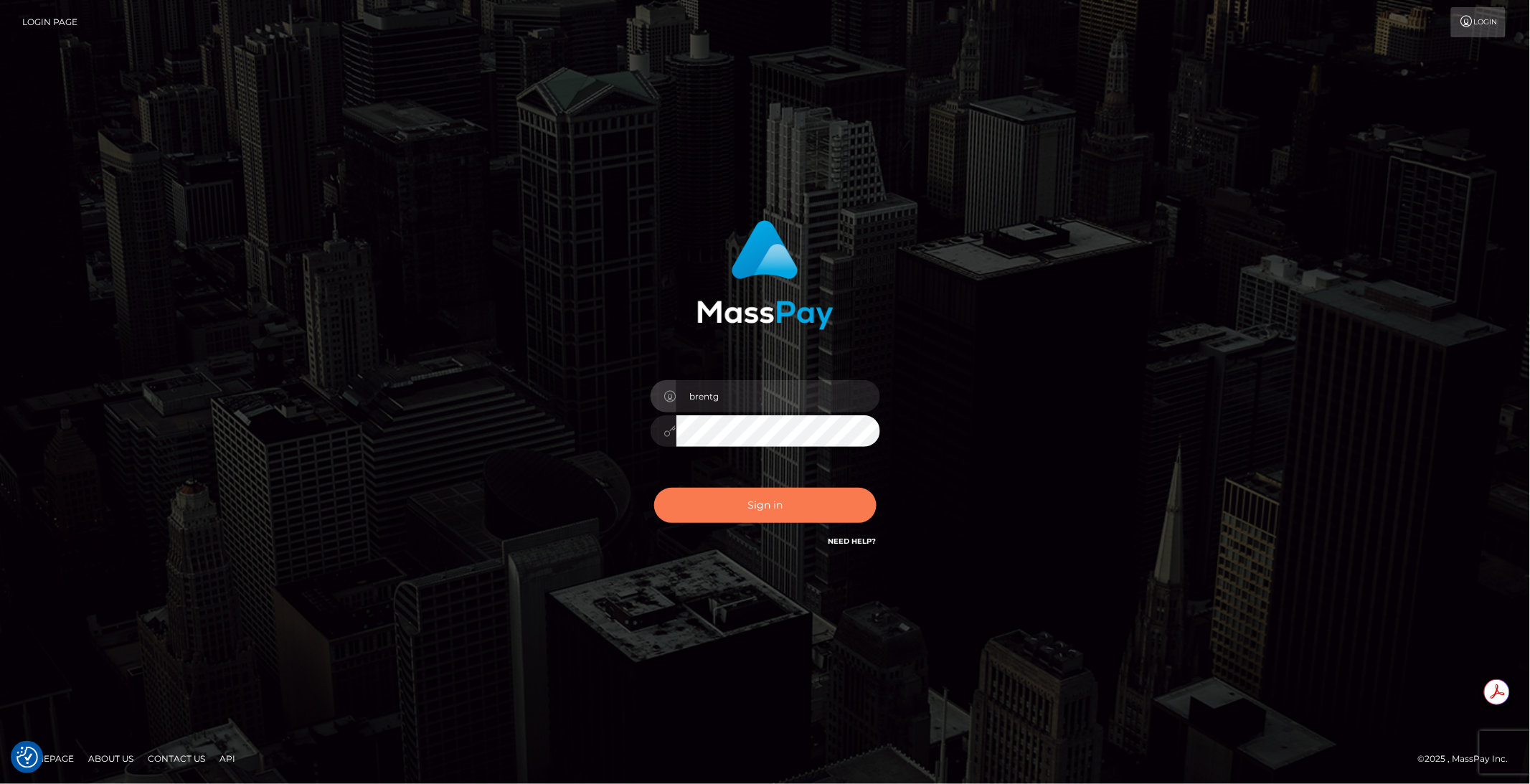
click at [726, 510] on button "Sign in" at bounding box center [765, 505] width 222 height 35
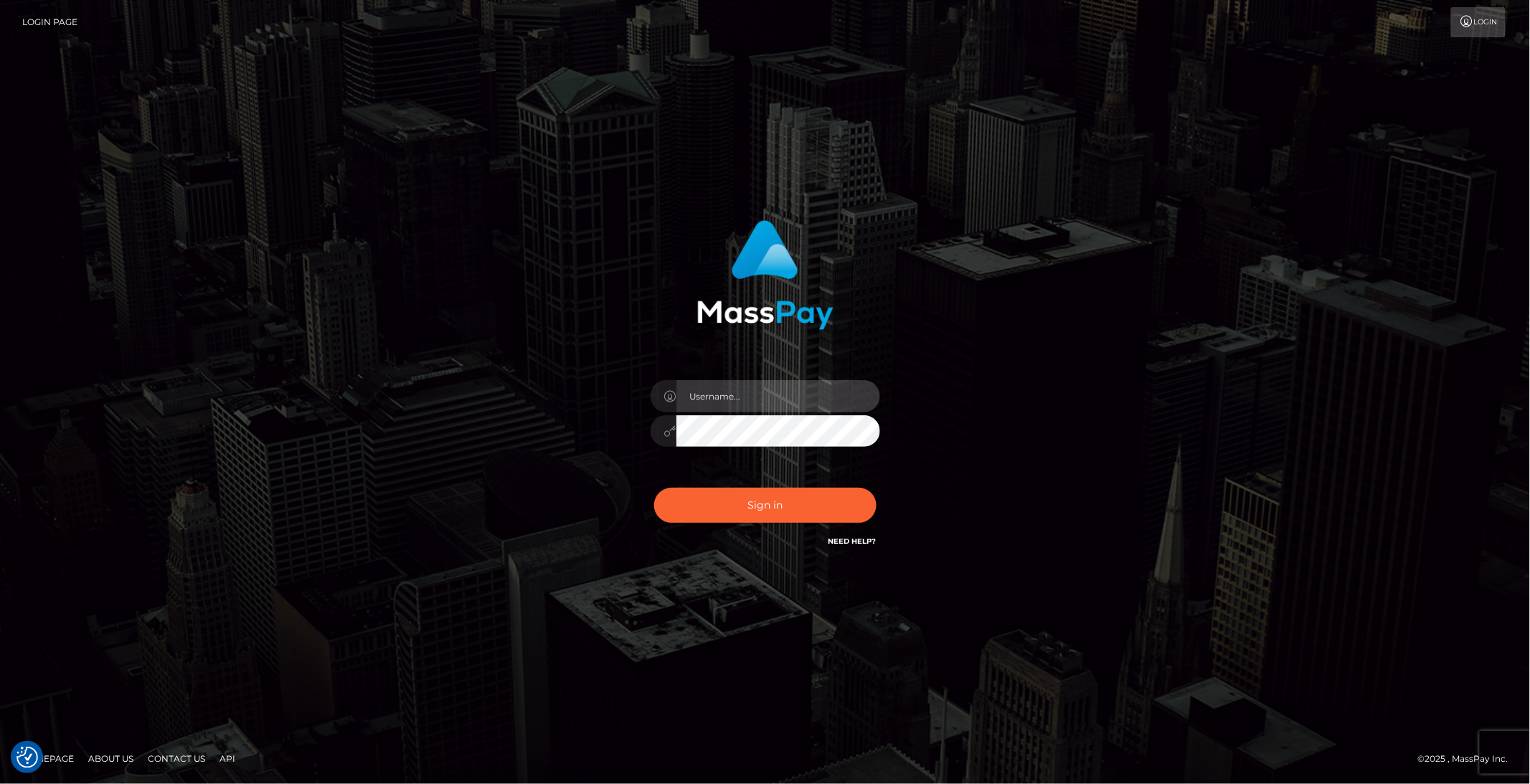
type input "brentg"
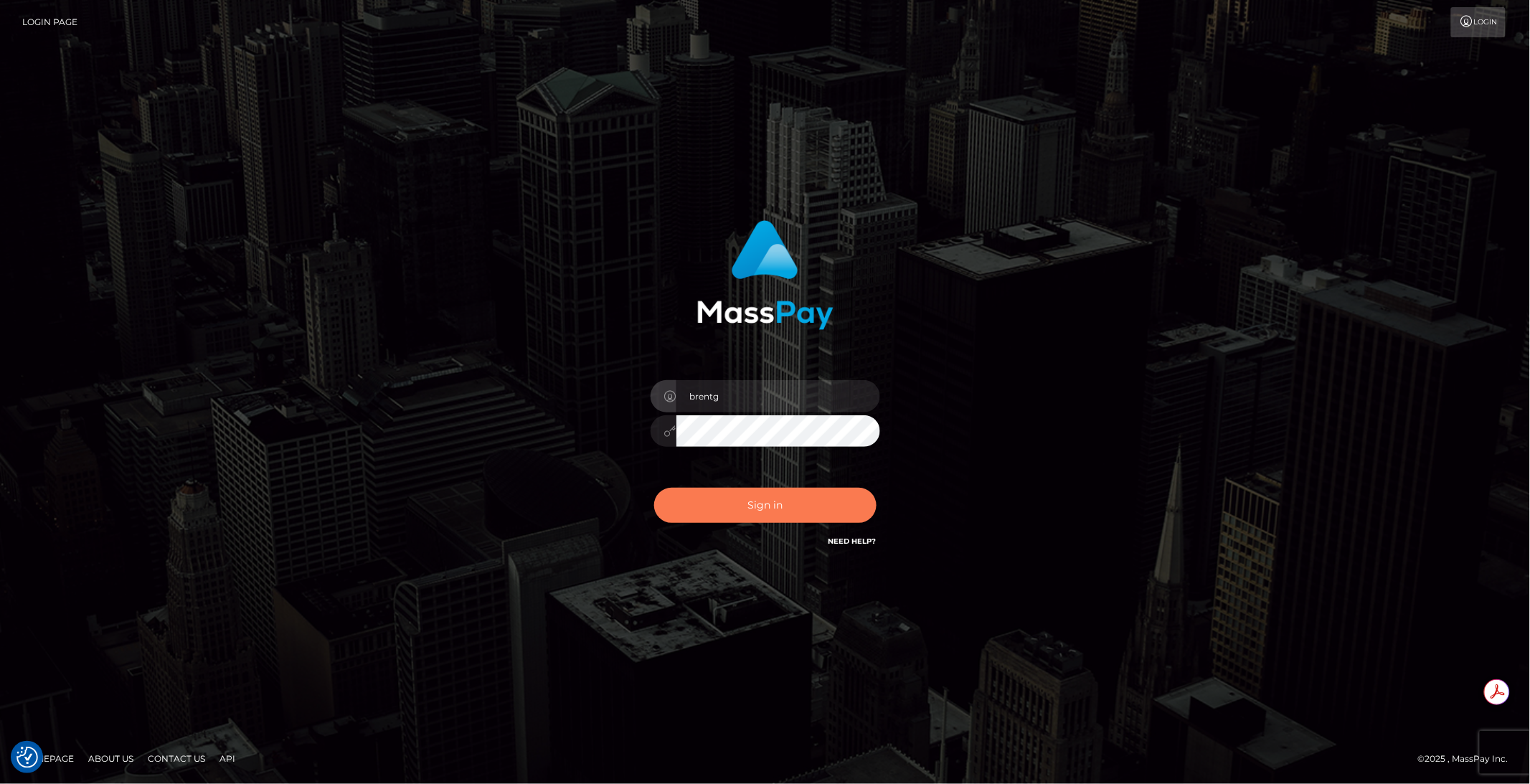
click at [740, 503] on button "Sign in" at bounding box center [765, 505] width 222 height 35
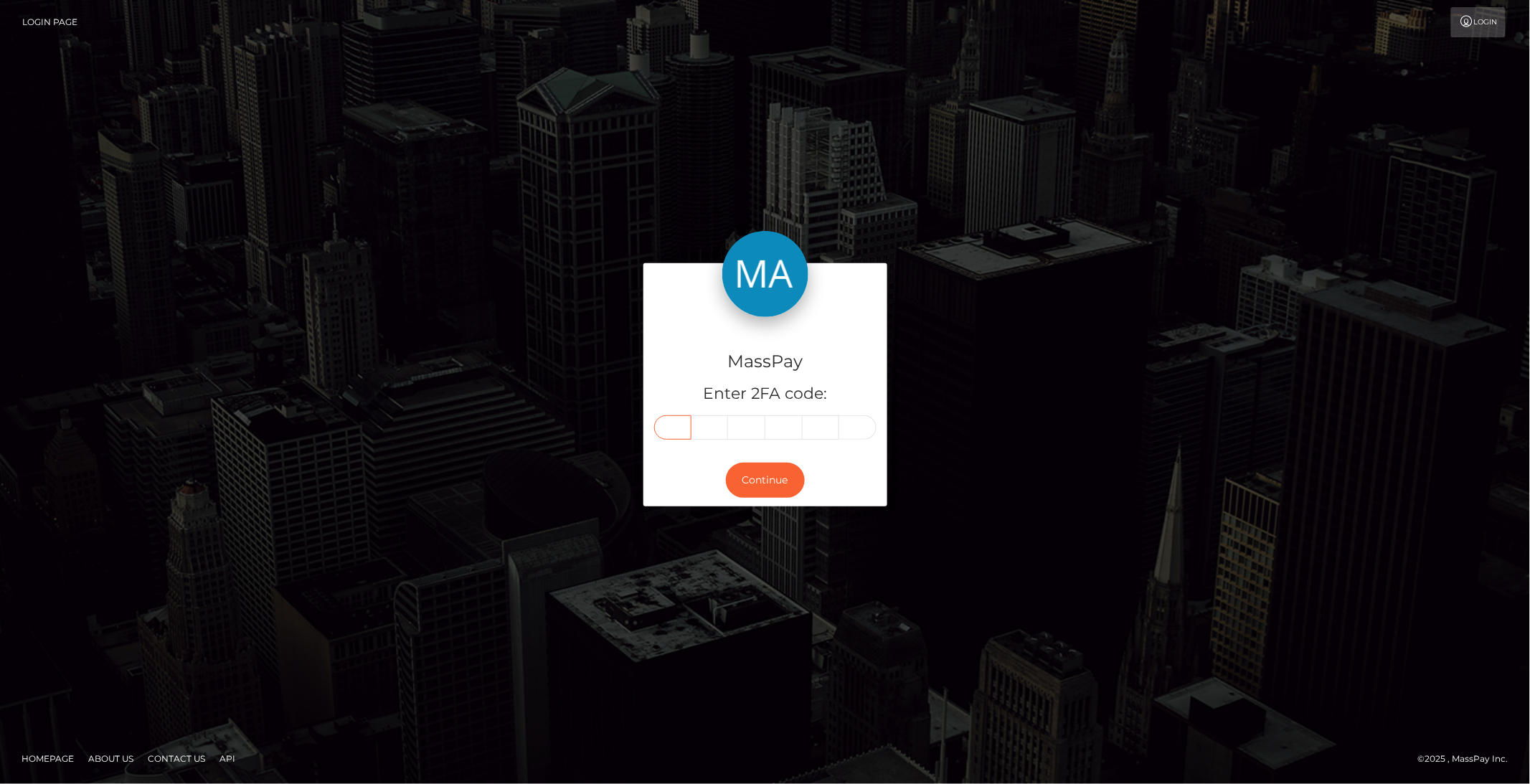
paste input "4"
type input "4"
type input "8"
type input "7"
type input "9"
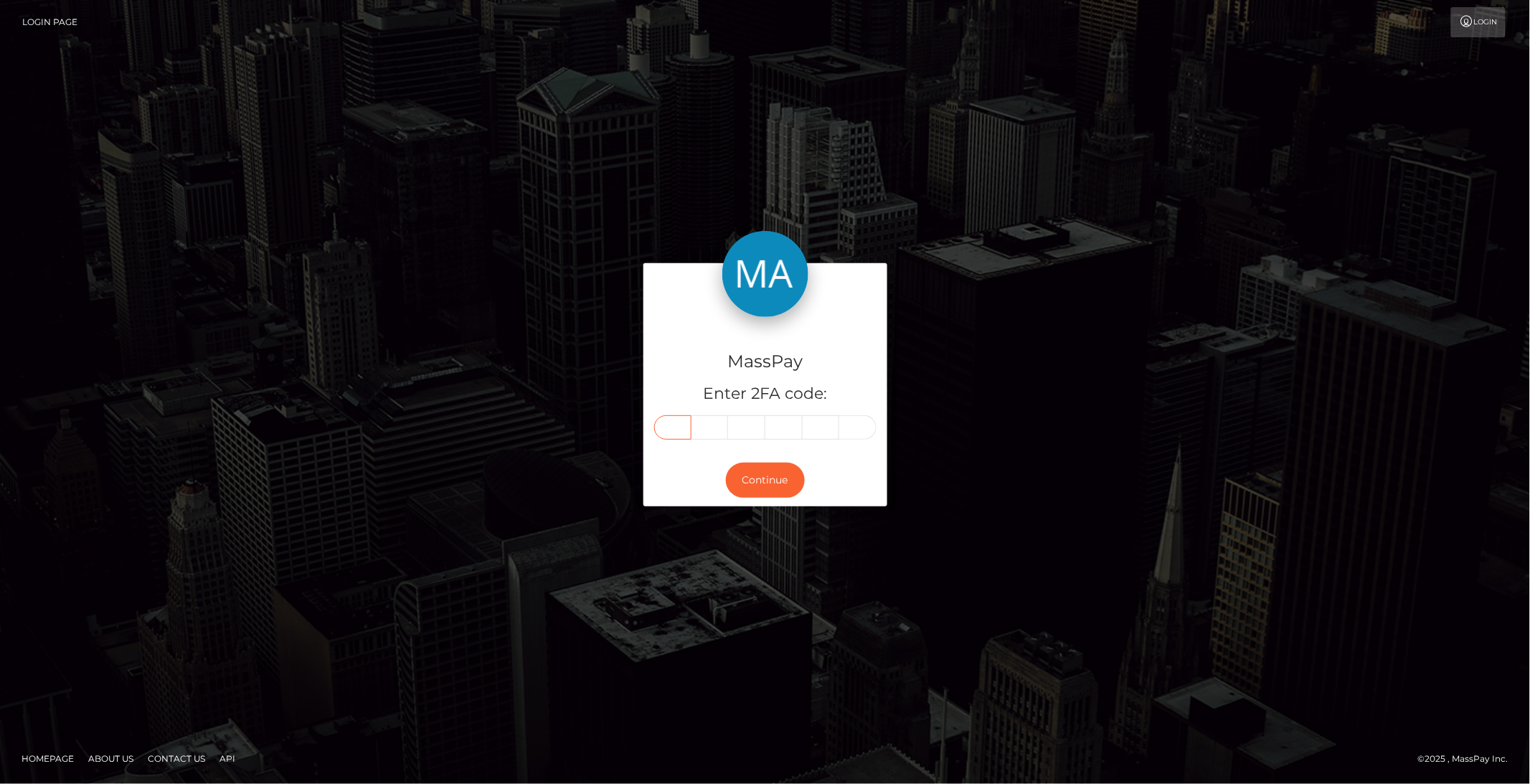
type input "8"
type input "1"
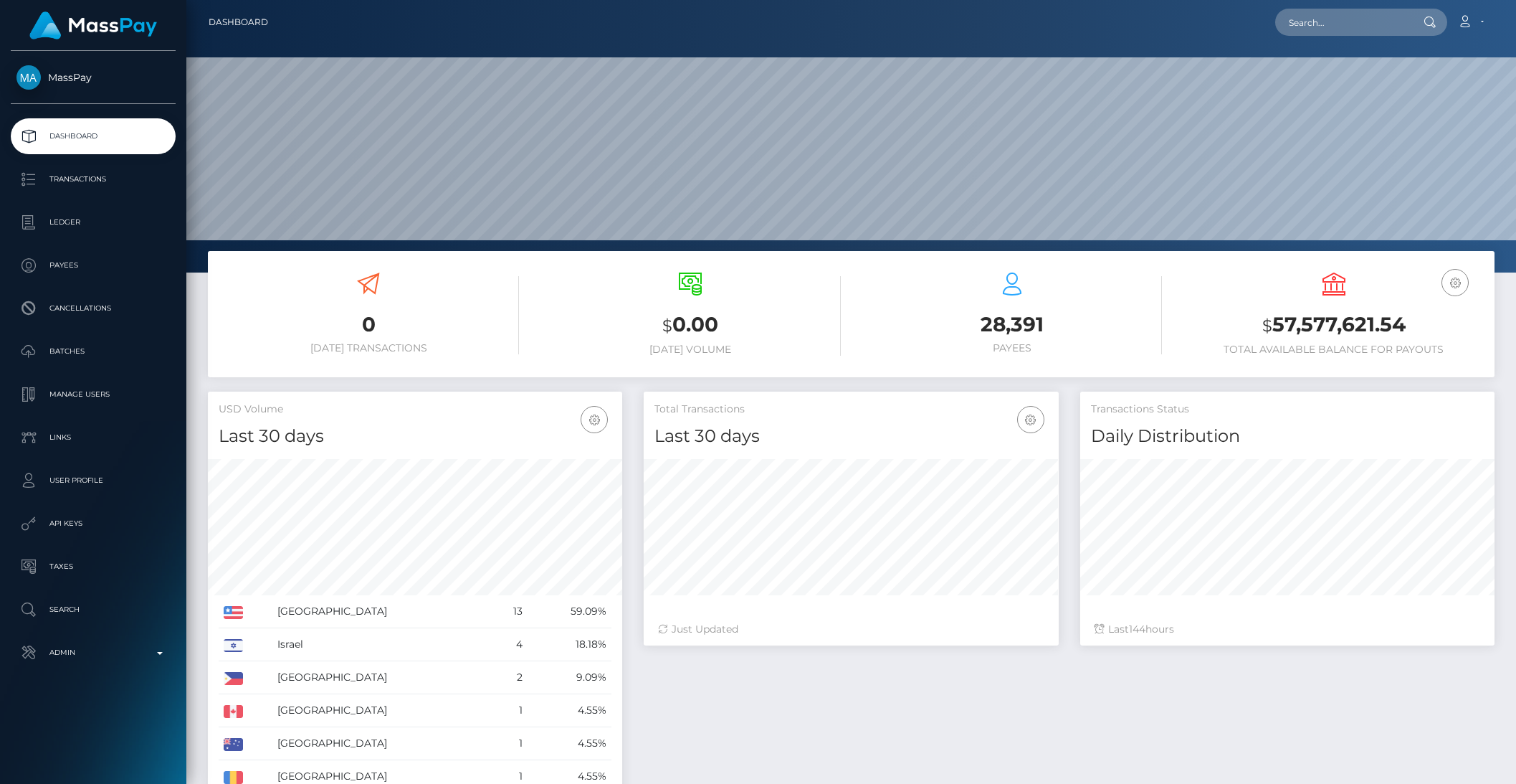
scroll to position [253, 414]
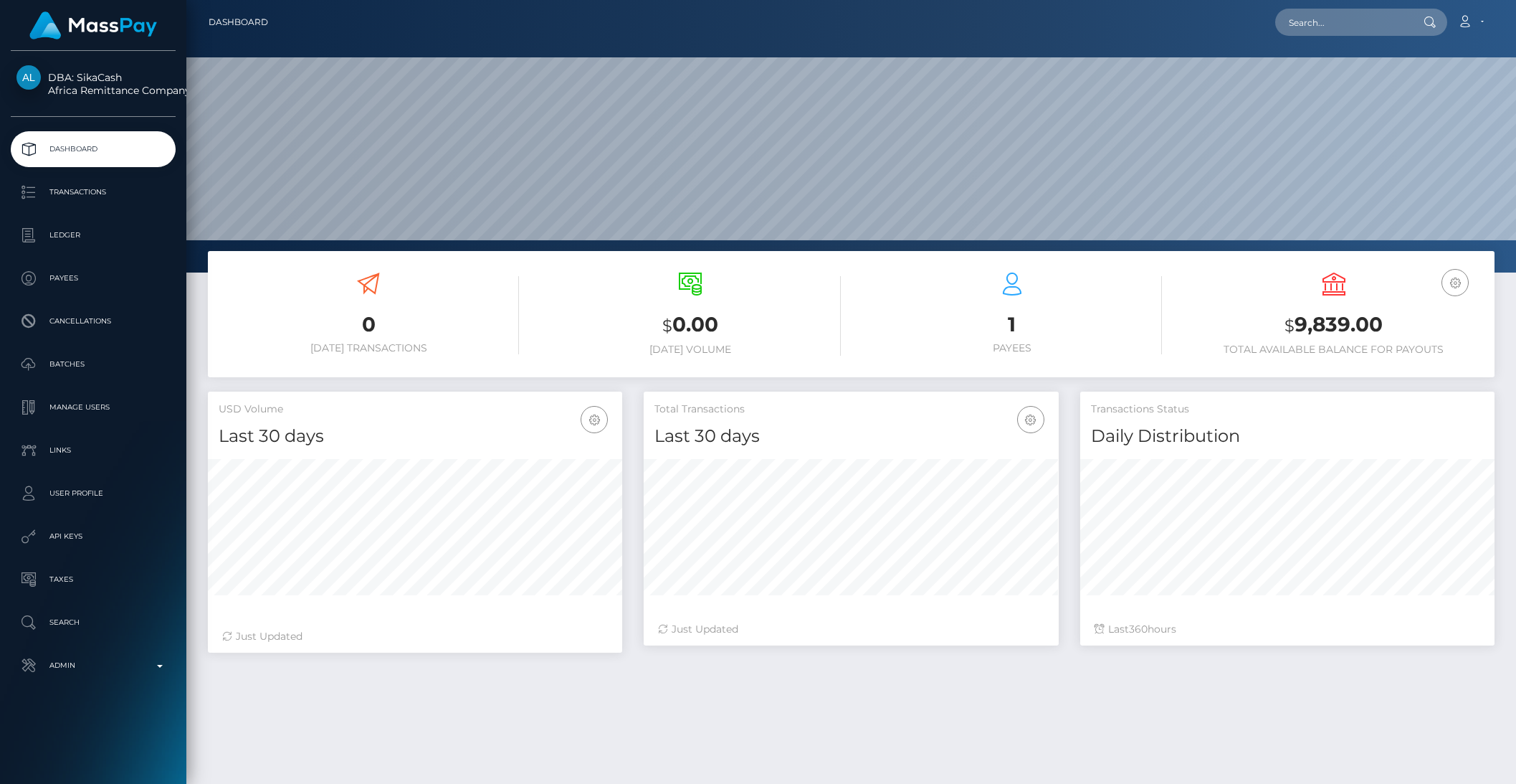
scroll to position [253, 414]
click at [61, 367] on p "Batches" at bounding box center [93, 365] width 154 height 22
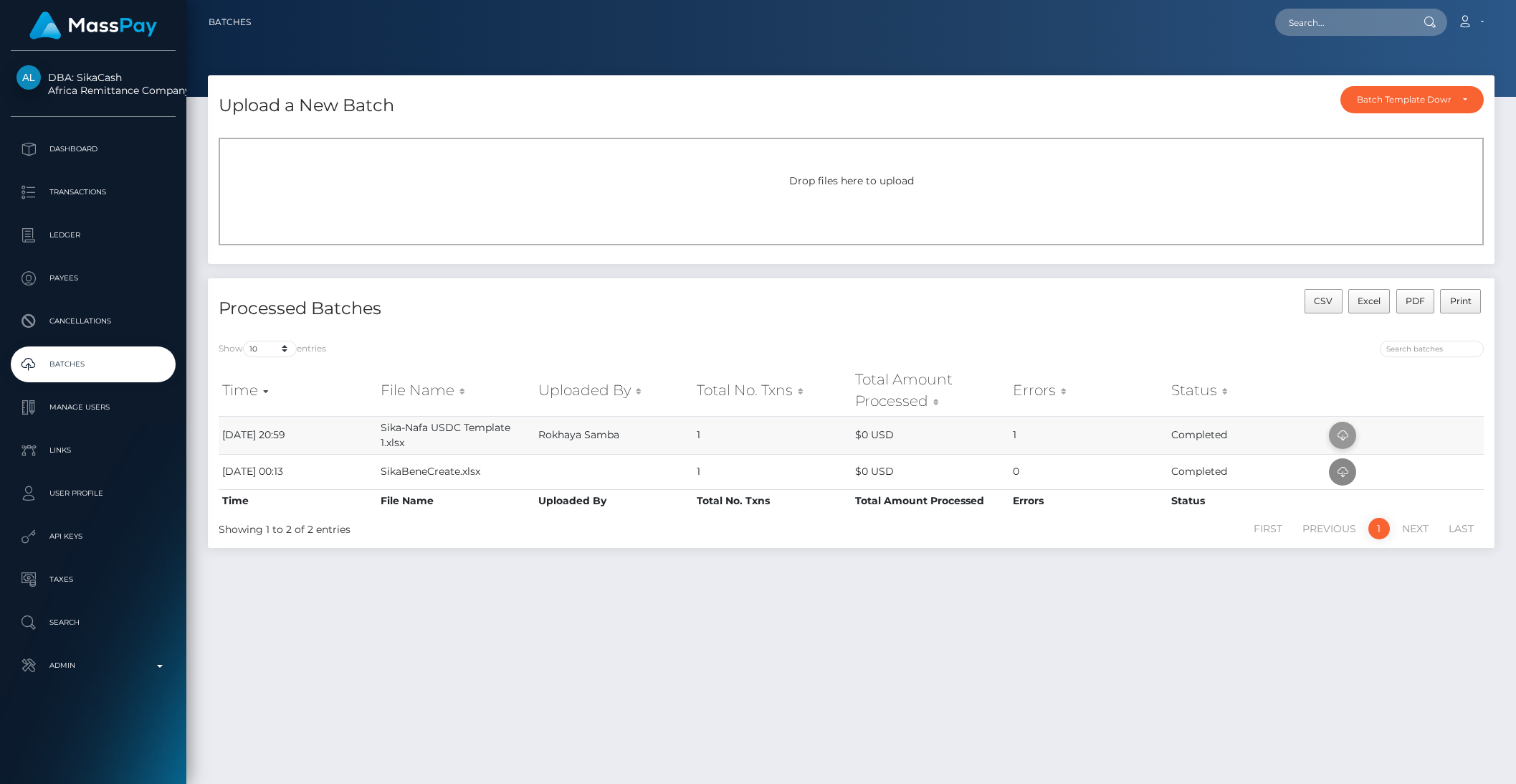
click at [1342, 436] on icon at bounding box center [1343, 436] width 17 height 18
click at [66, 274] on p "Payees" at bounding box center [93, 278] width 154 height 22
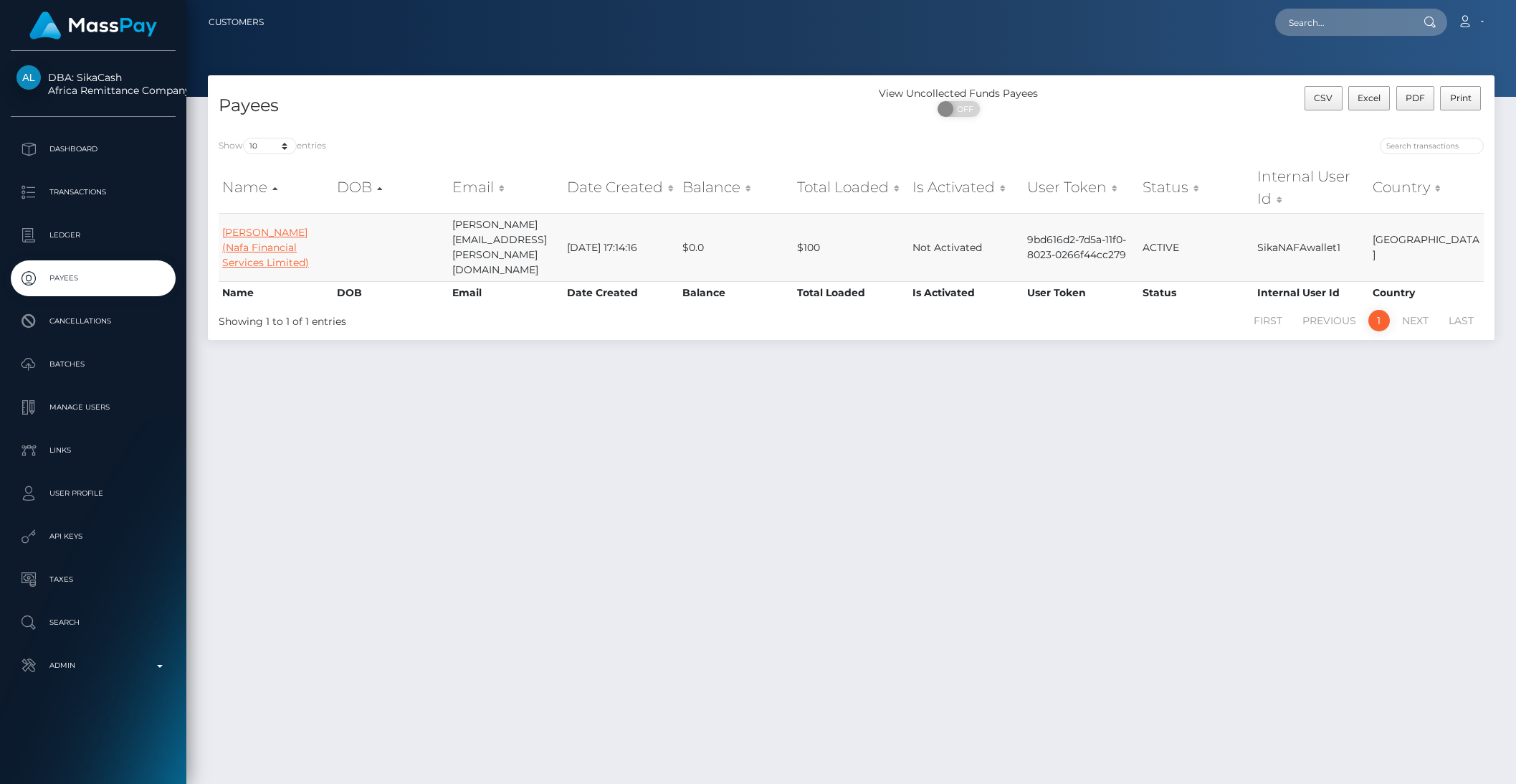
click at [261, 241] on link "[PERSON_NAME] (Nafa Financial Services Limited)" at bounding box center [265, 247] width 87 height 43
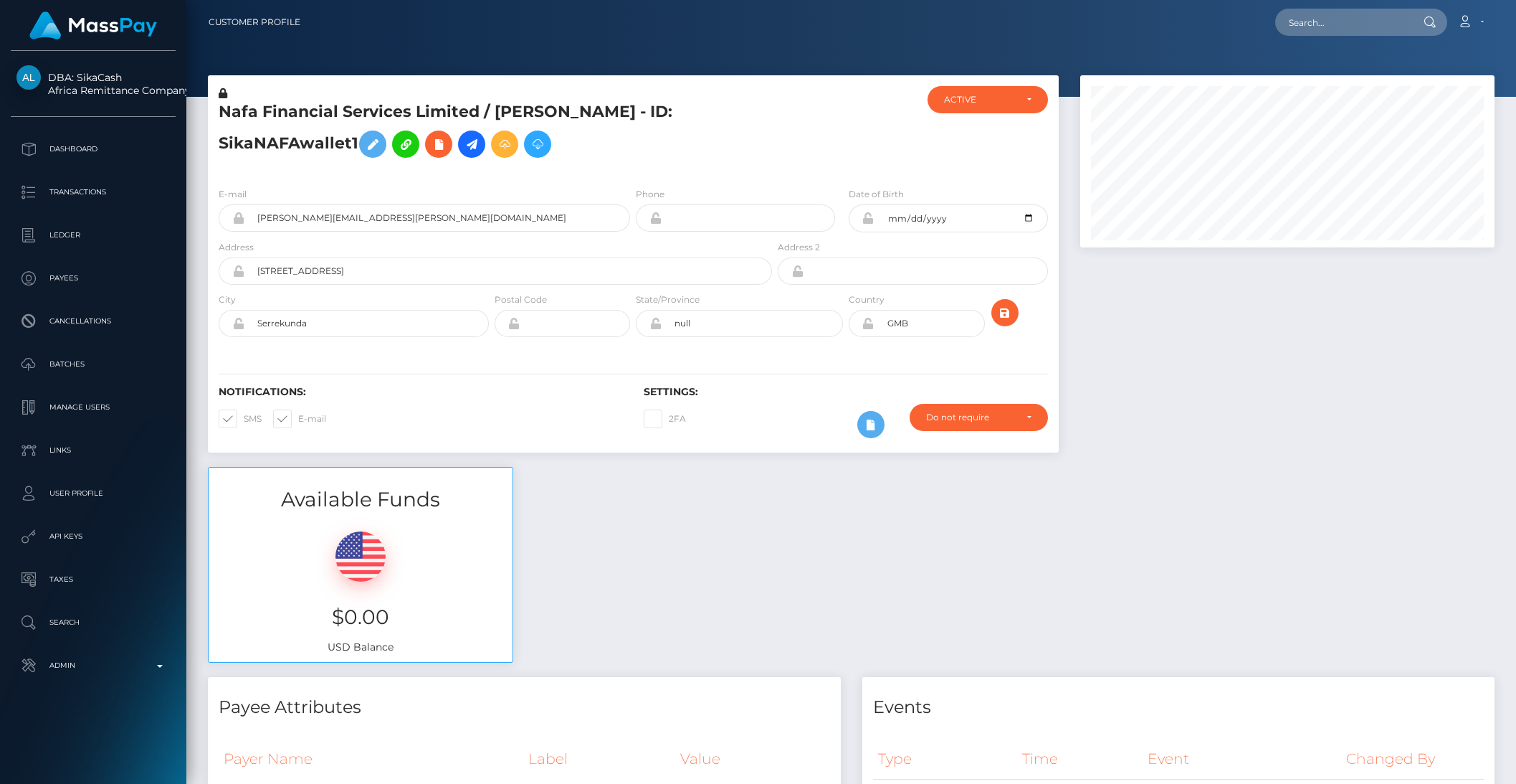
scroll to position [172, 414]
click at [466, 151] on icon at bounding box center [472, 145] width 17 height 18
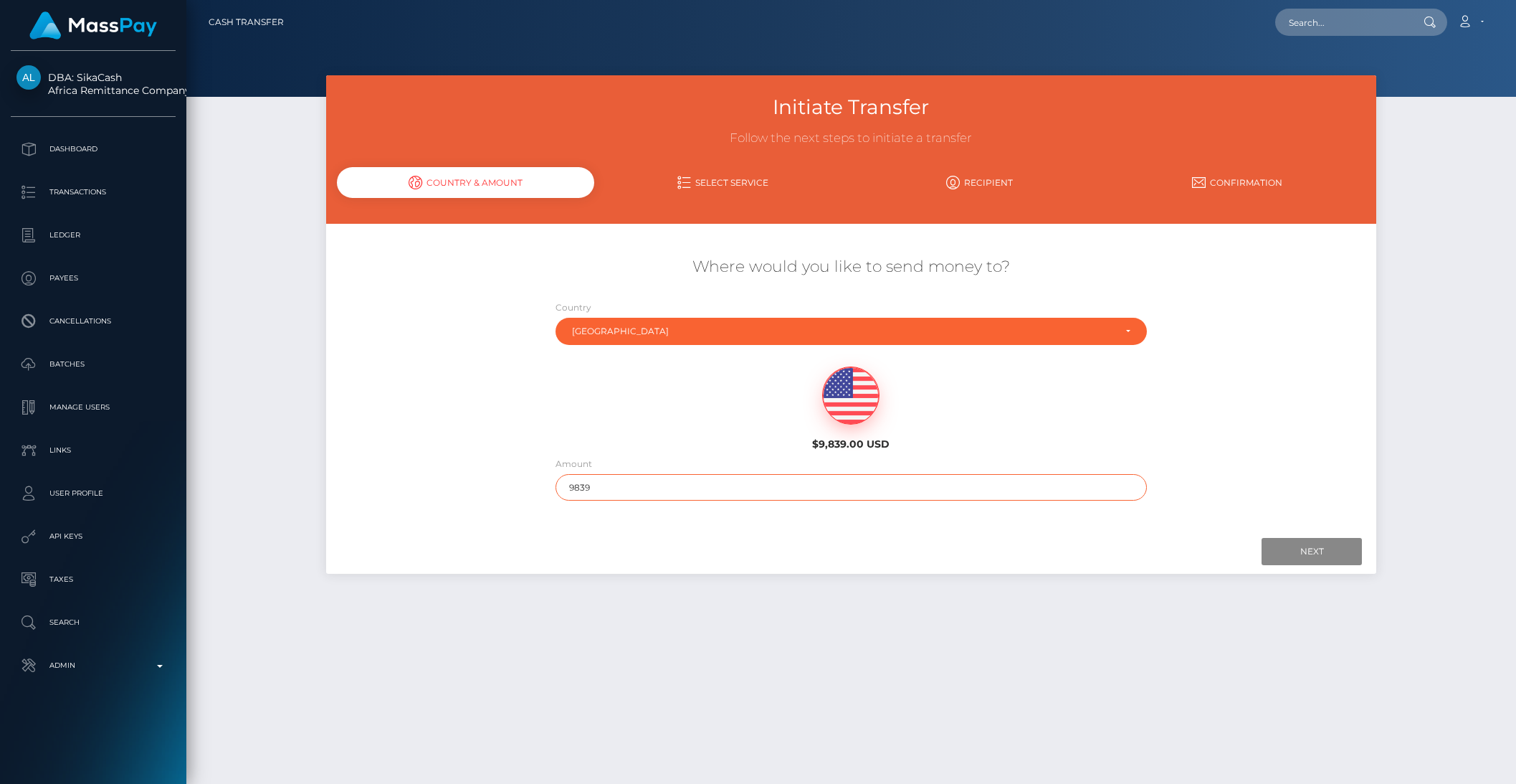
click at [617, 487] on input "9839" at bounding box center [851, 488] width 592 height 27
click at [1319, 543] on input "Next" at bounding box center [1312, 551] width 101 height 27
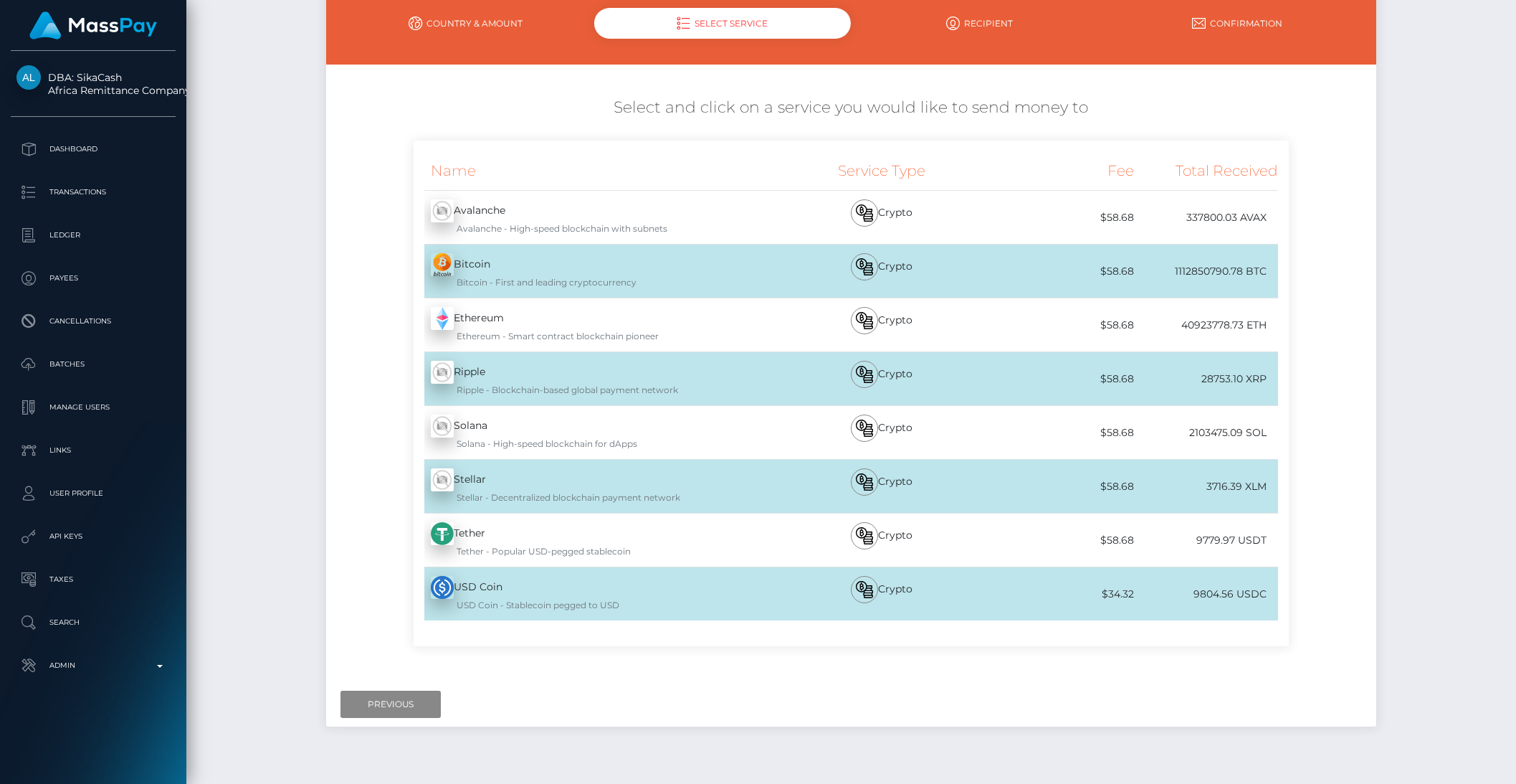
scroll to position [188, 0]
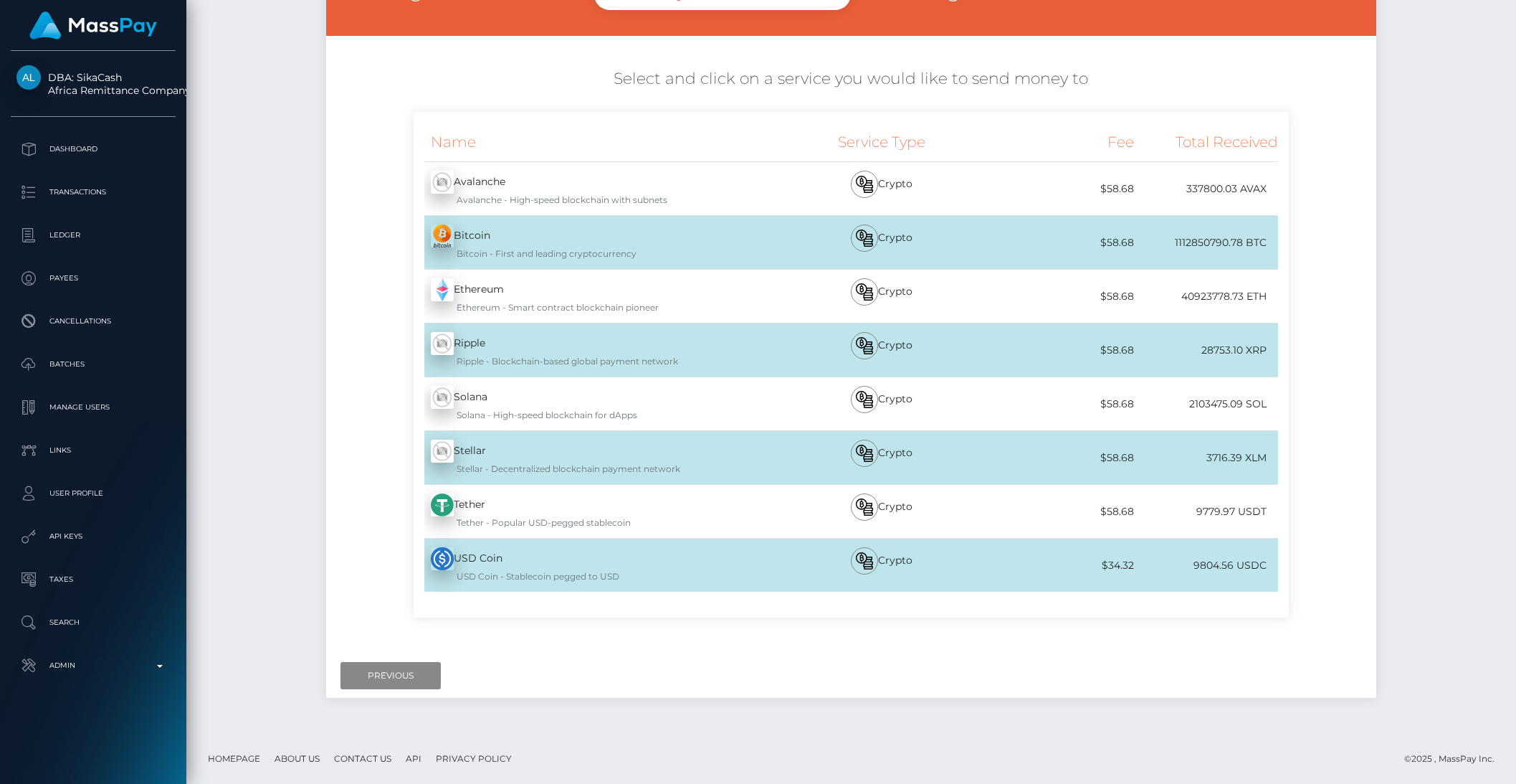
click at [510, 561] on div "USD Coin - USDC USD Coin - Stablecoin pegged to USD" at bounding box center [595, 565] width 361 height 53
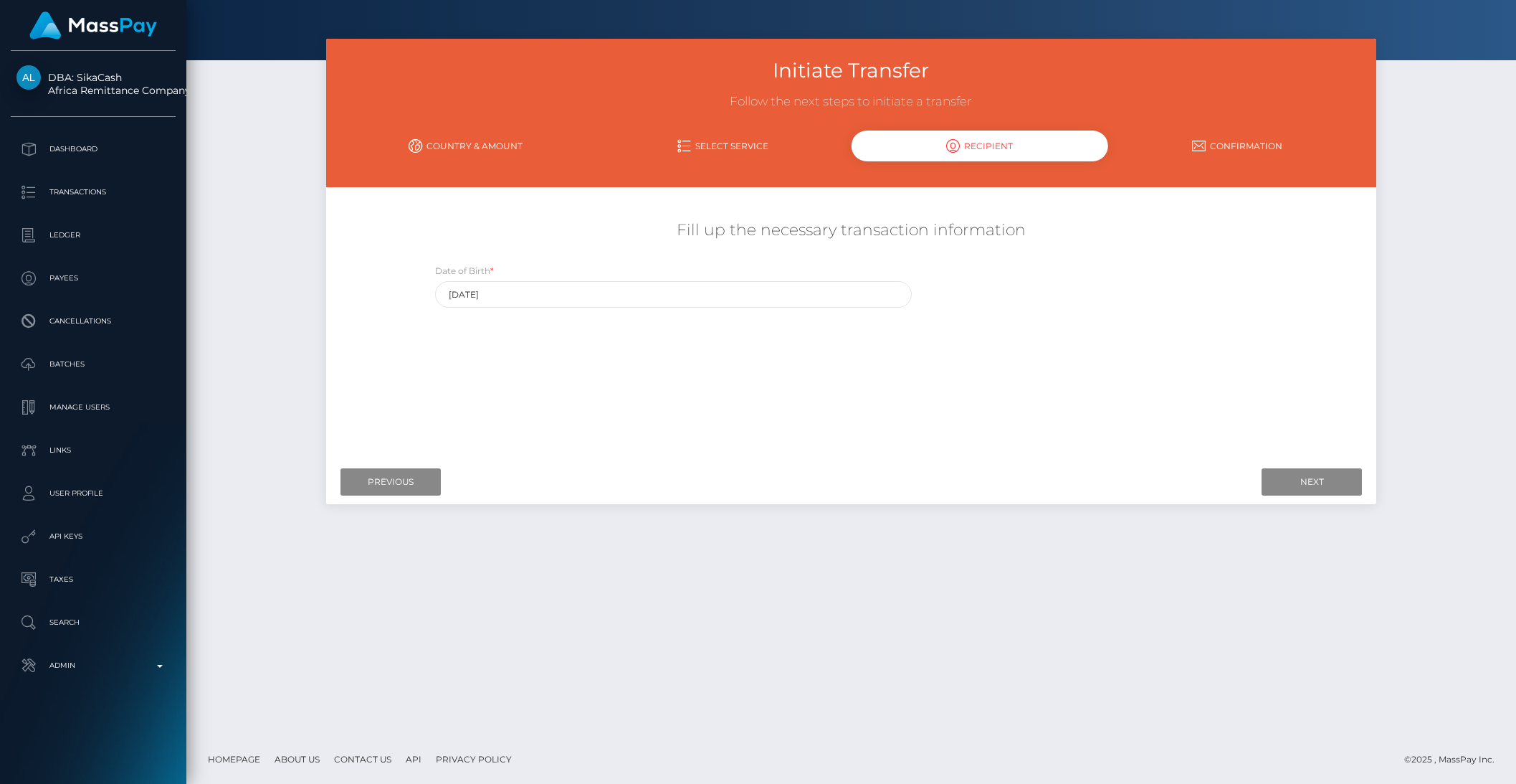
scroll to position [0, 0]
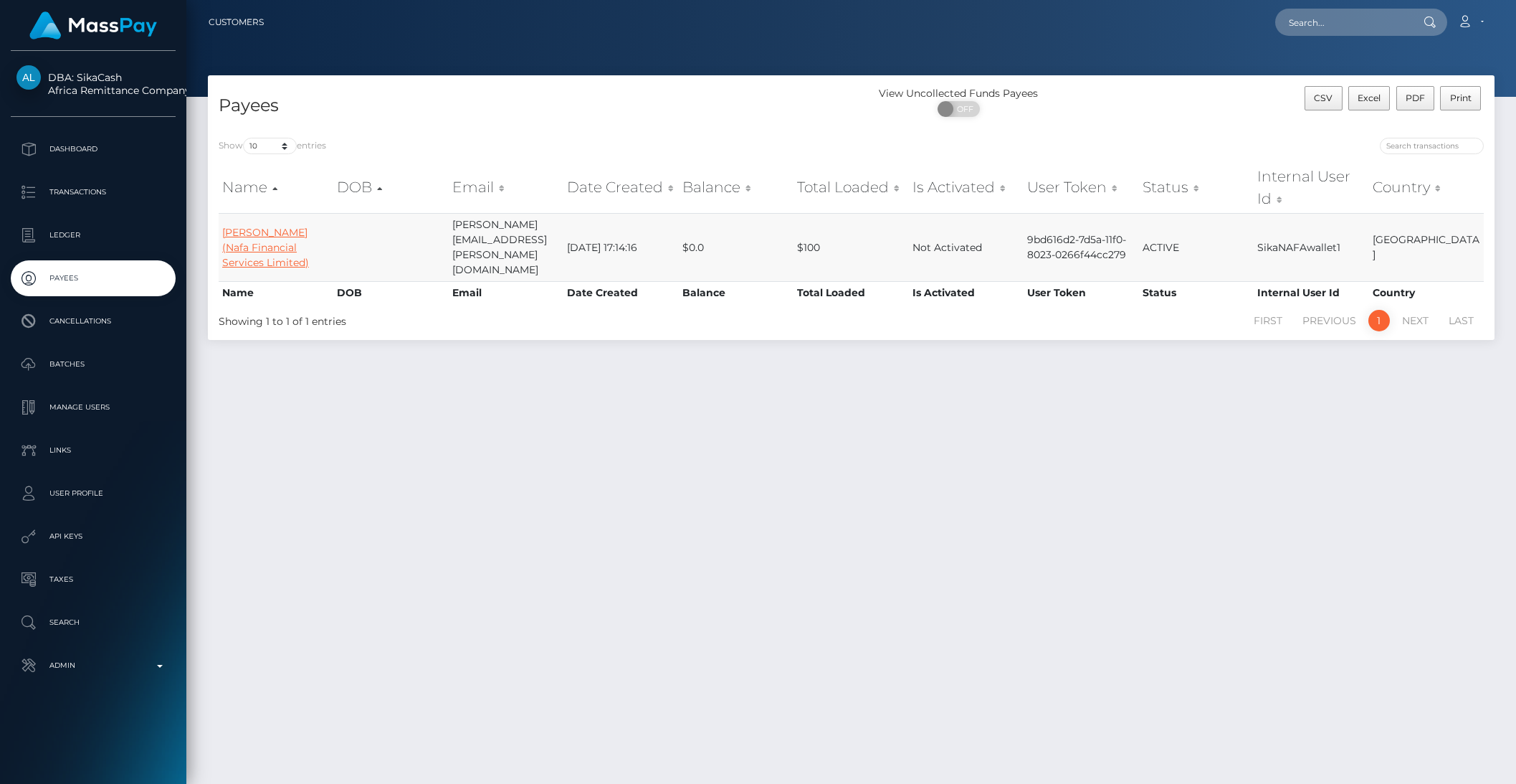
click at [274, 239] on link "[PERSON_NAME] (Nafa Financial Services Limited)" at bounding box center [265, 247] width 87 height 43
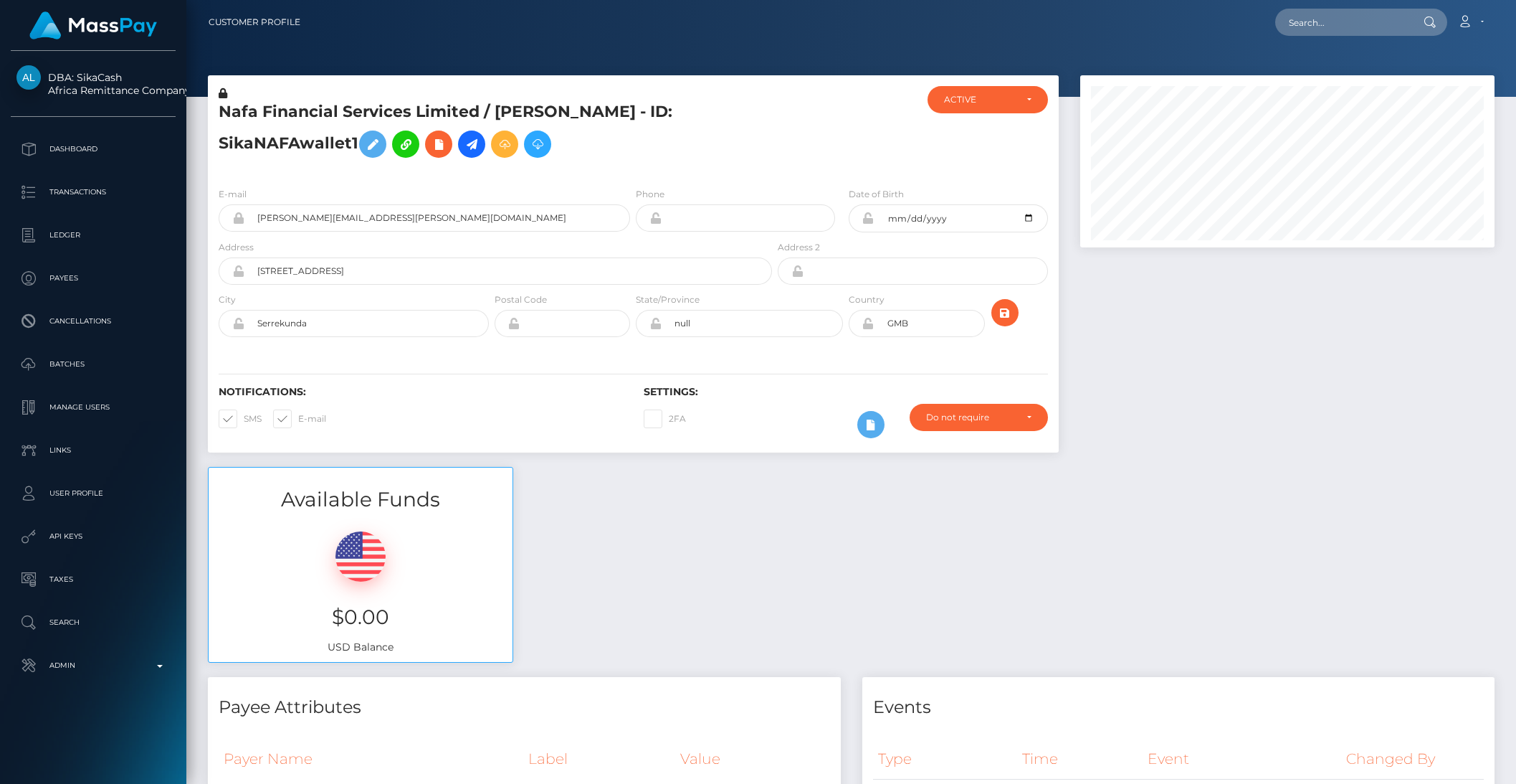
scroll to position [172, 414]
click at [961, 225] on input "date" at bounding box center [961, 218] width 173 height 28
type input "[DATE]"
click at [1004, 312] on icon "submit" at bounding box center [1005, 313] width 17 height 18
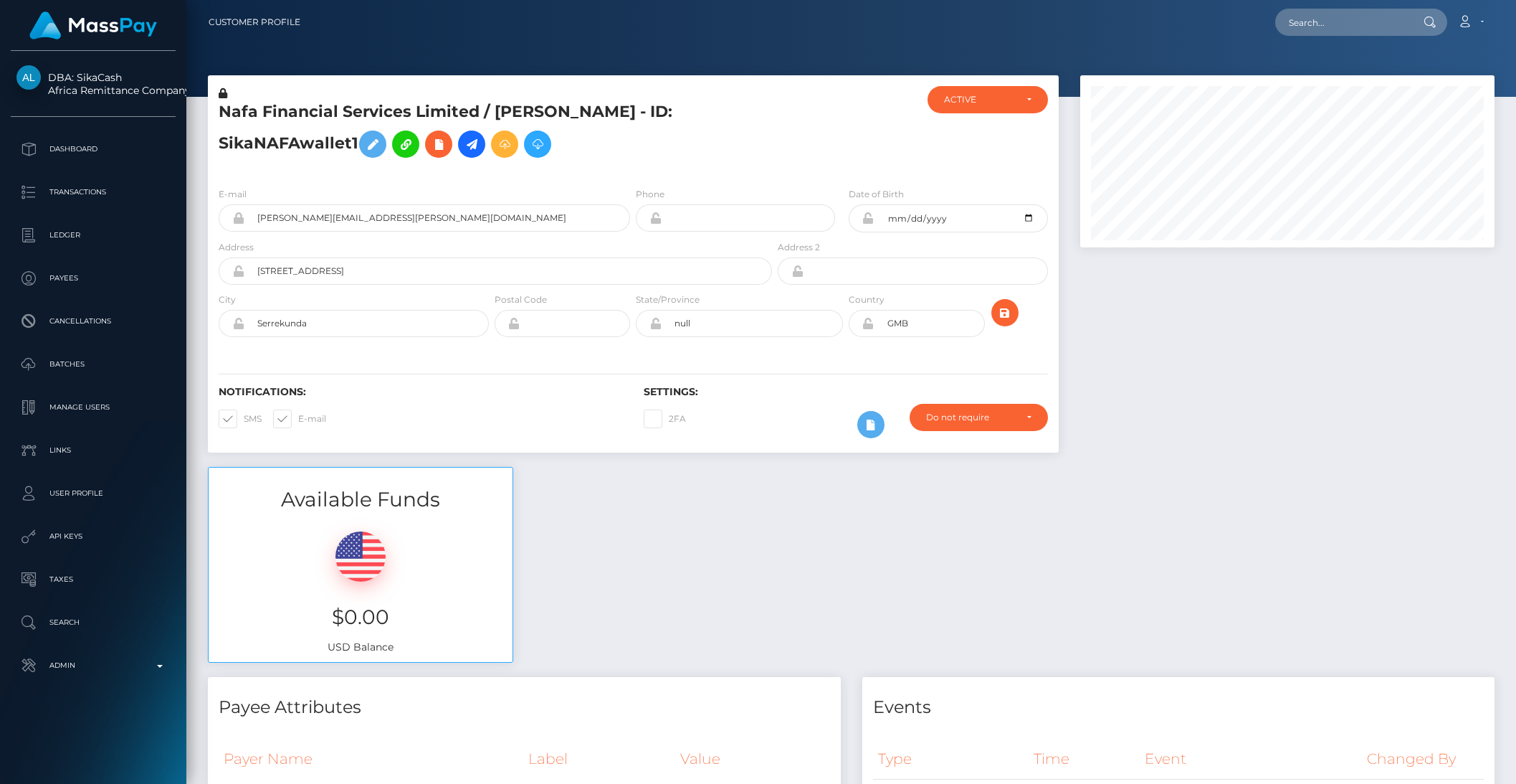
click at [867, 219] on icon at bounding box center [868, 217] width 13 height 12
click at [78, 365] on p "Batches" at bounding box center [93, 365] width 154 height 22
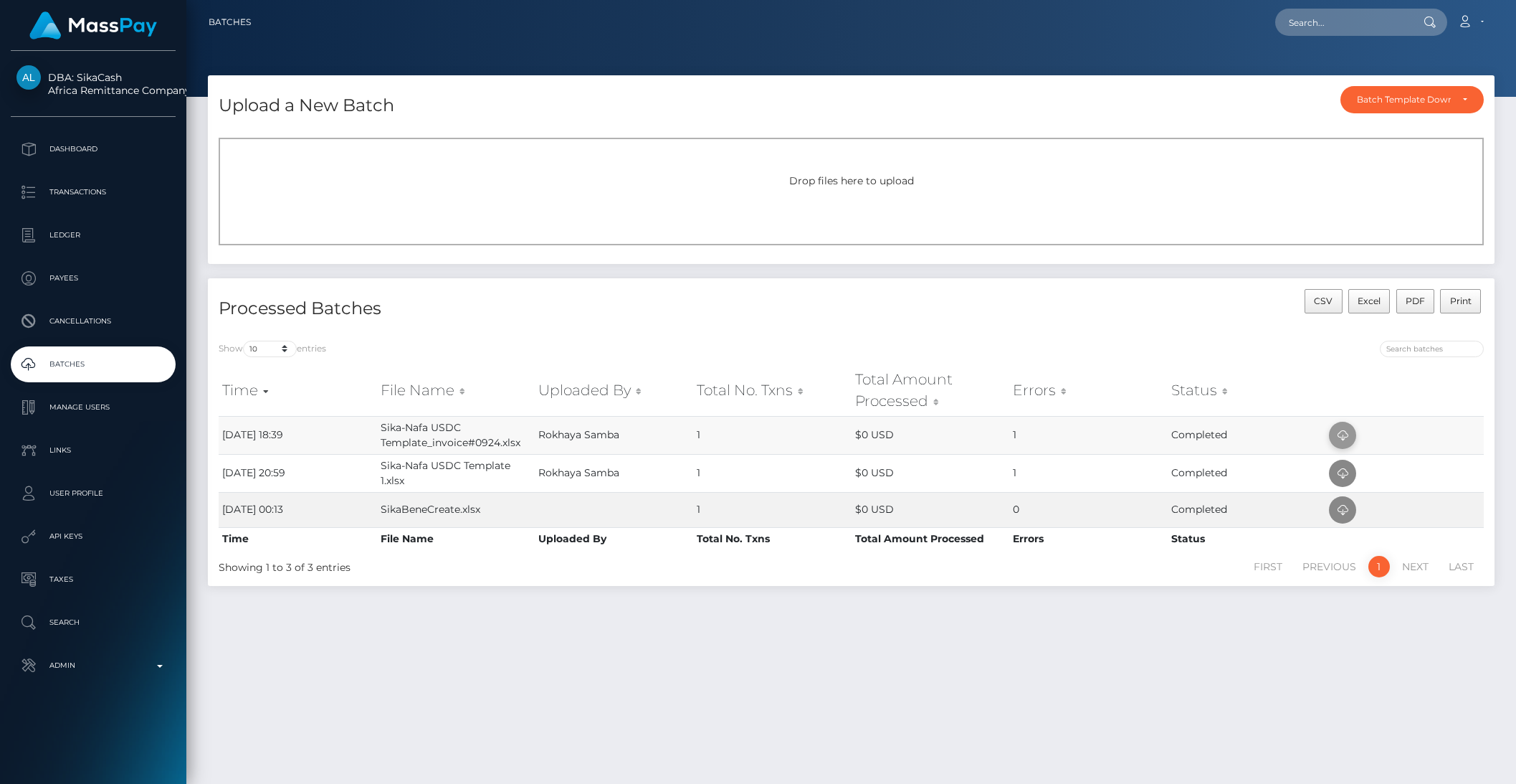
click at [1345, 433] on icon at bounding box center [1343, 436] width 17 height 18
click at [74, 533] on p "API Keys" at bounding box center [93, 536] width 154 height 22
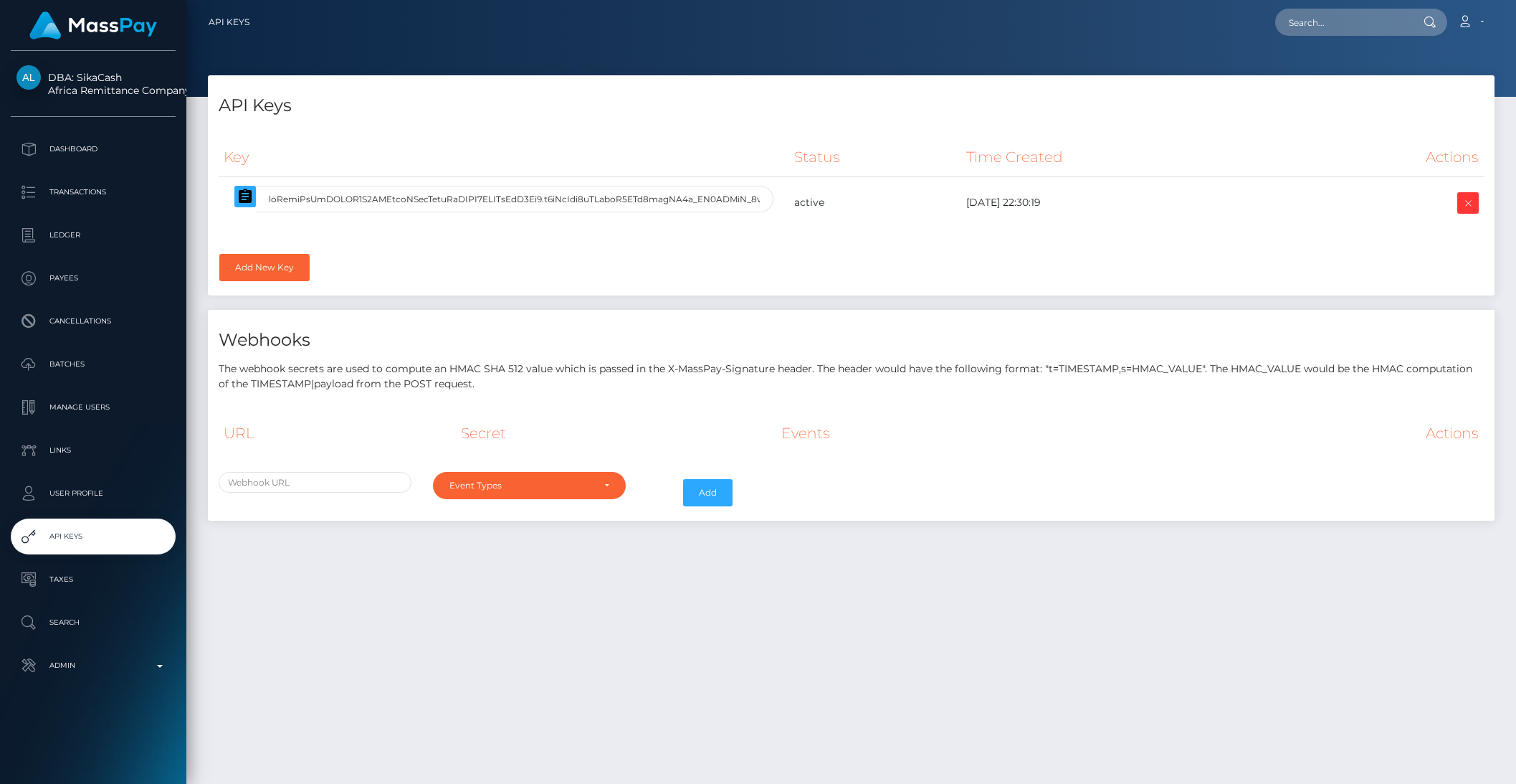
select select
click at [245, 198] on icon "button" at bounding box center [245, 196] width 13 height 14
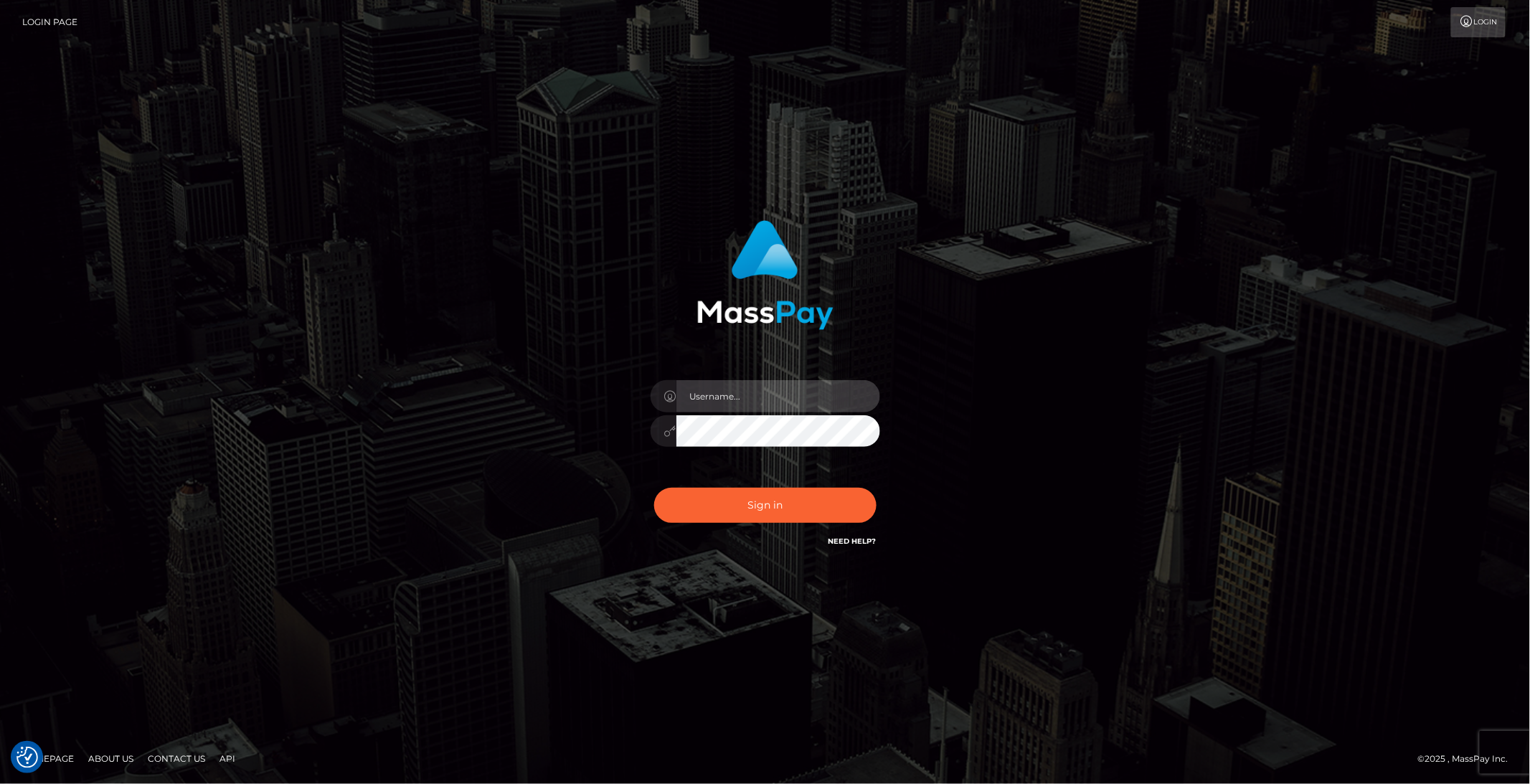
type input "brentg"
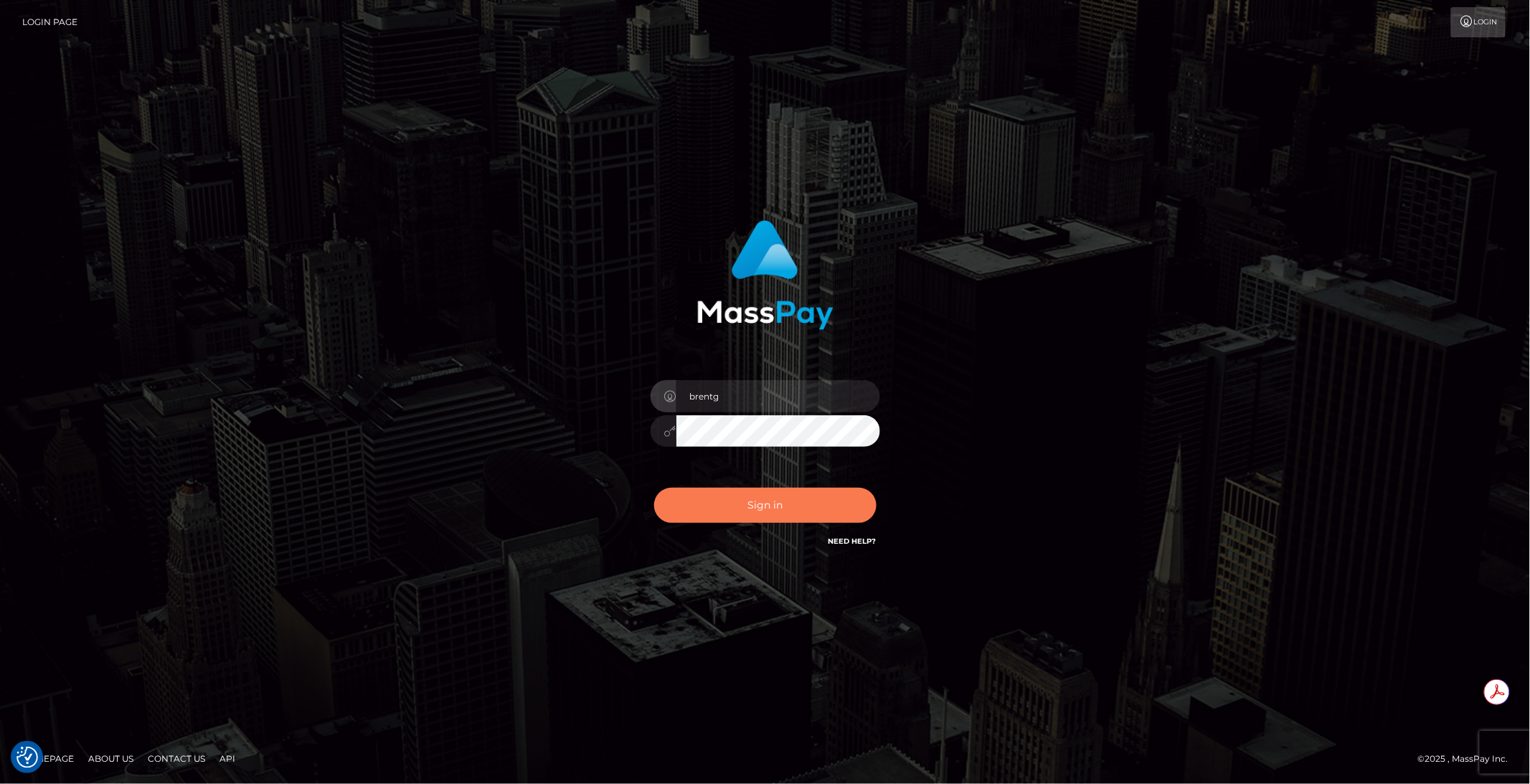
click at [734, 498] on button "Sign in" at bounding box center [765, 505] width 222 height 35
type input "brentg"
click at [763, 506] on button "Sign in" at bounding box center [765, 505] width 222 height 35
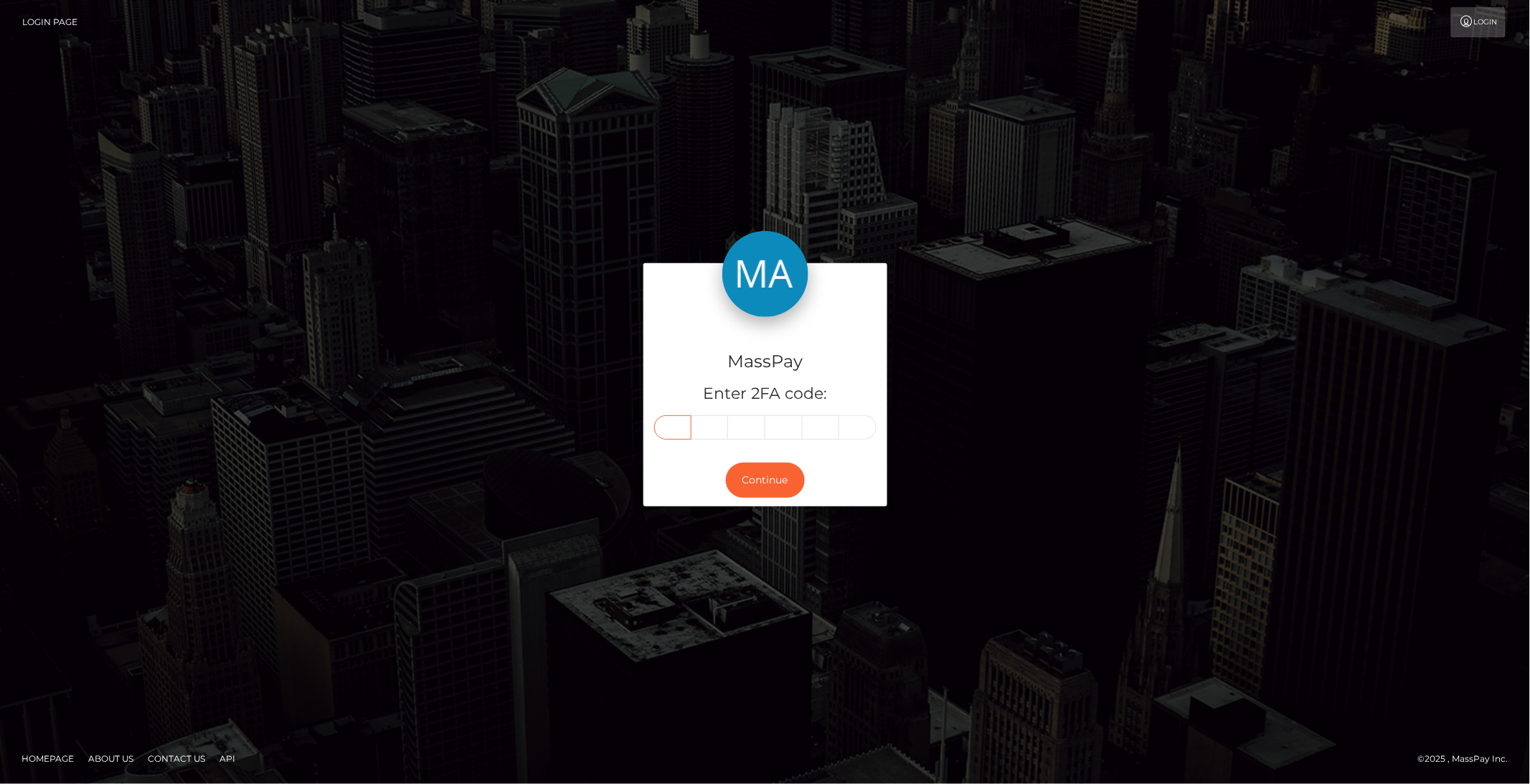
paste input "5"
type input "5"
type input "2"
type input "6"
type input "0"
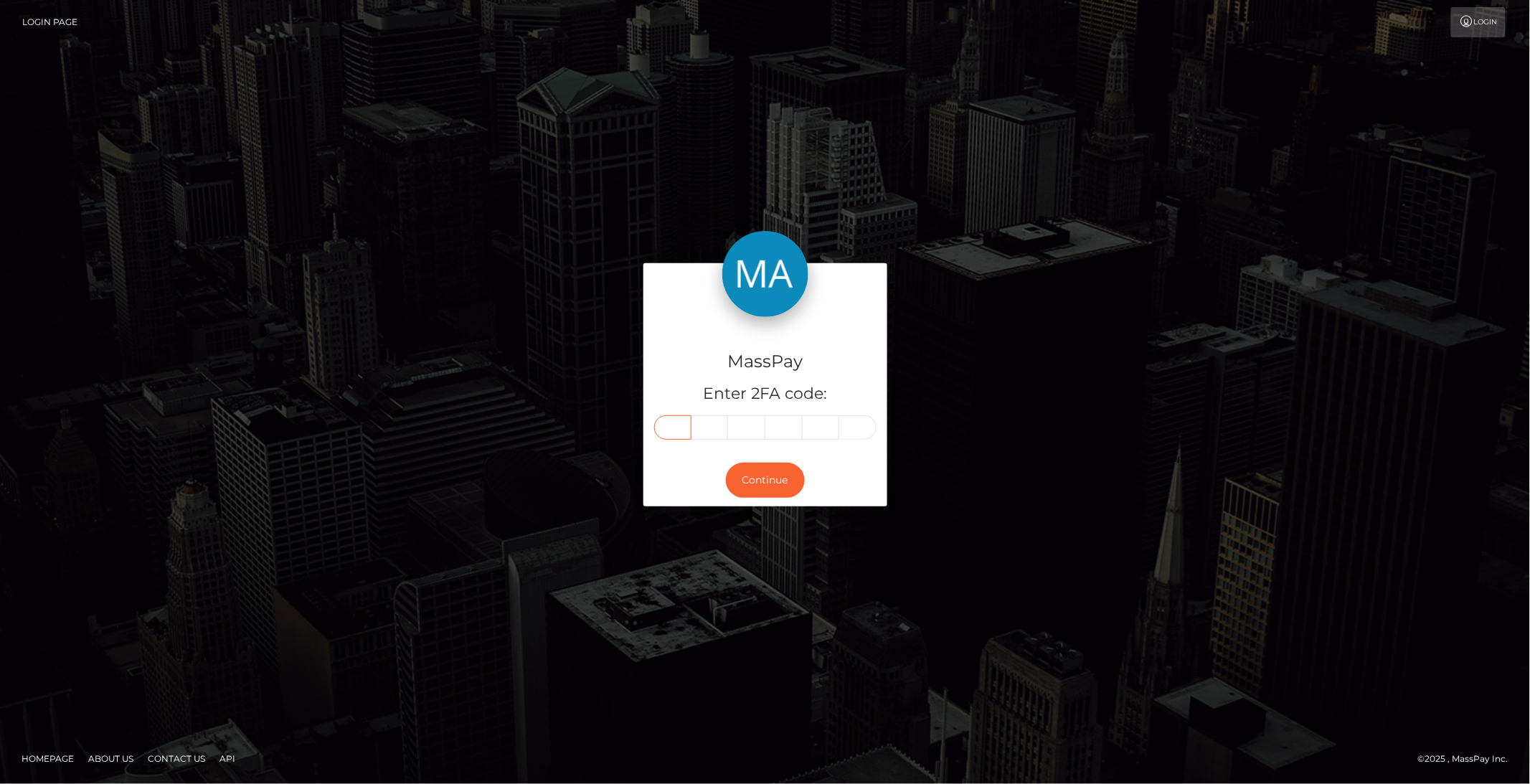
type input "0"
type input "6"
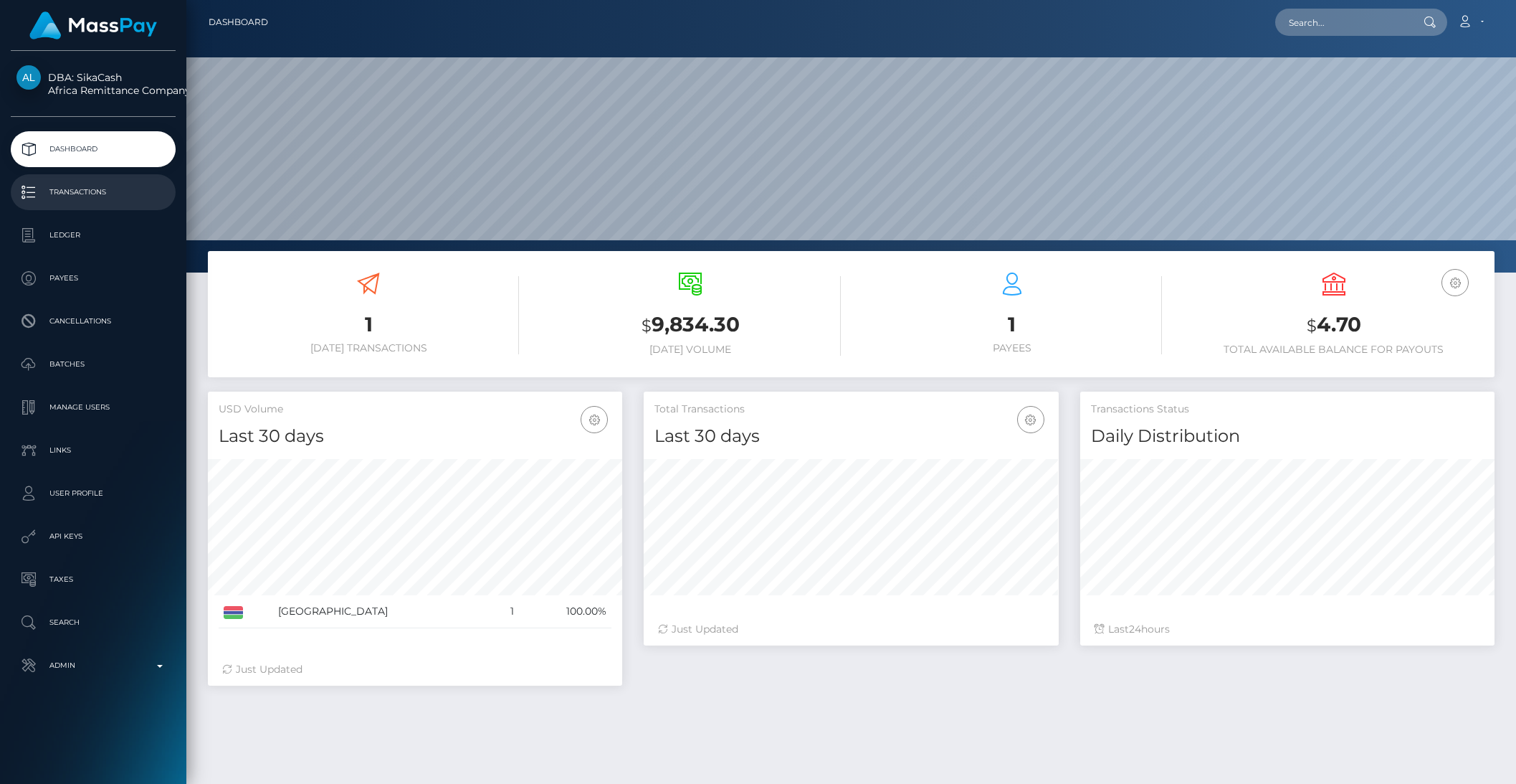
scroll to position [253, 414]
click at [103, 669] on p "Admin" at bounding box center [93, 665] width 154 height 22
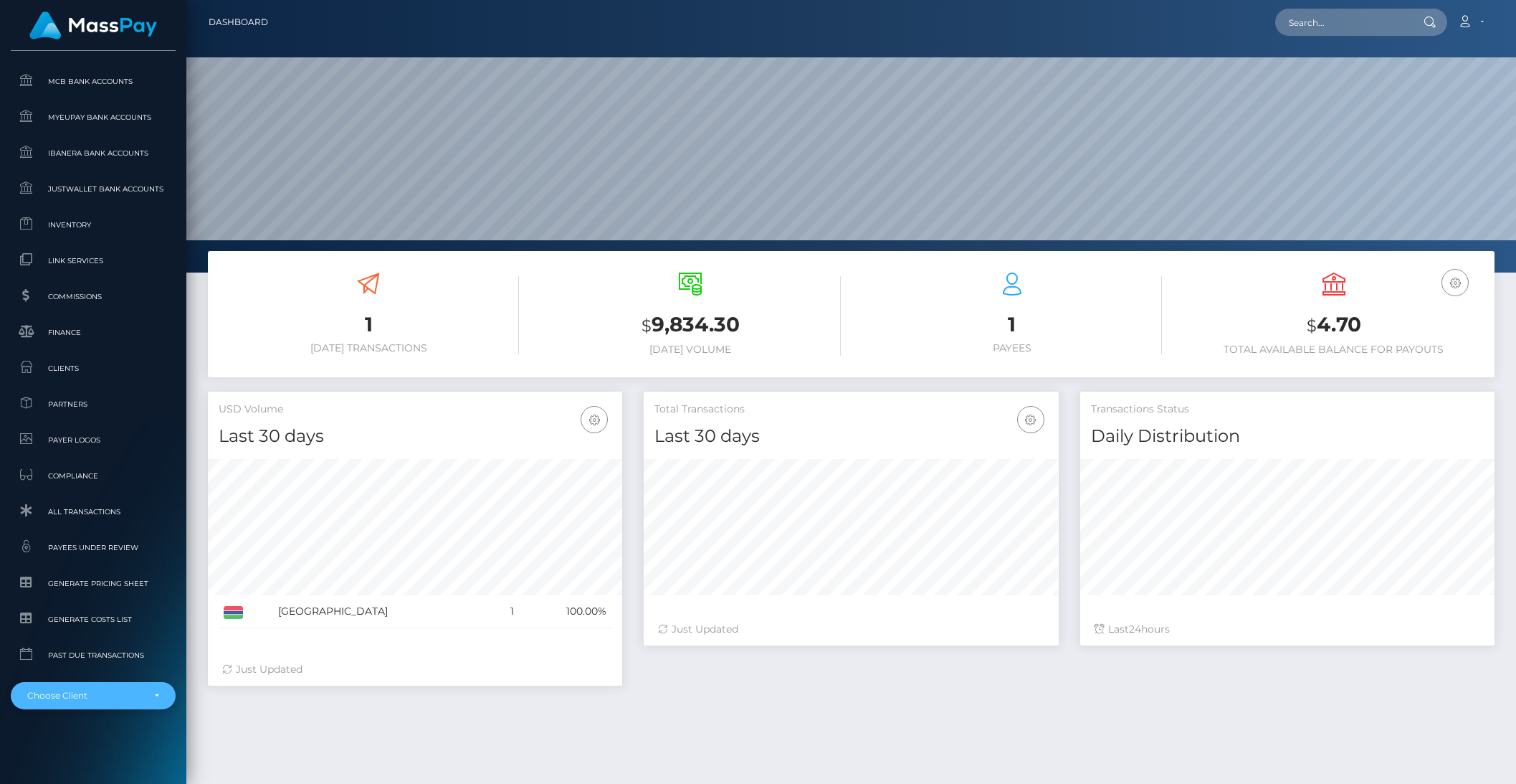
click at [101, 692] on div "Choose Client" at bounding box center [93, 695] width 165 height 27
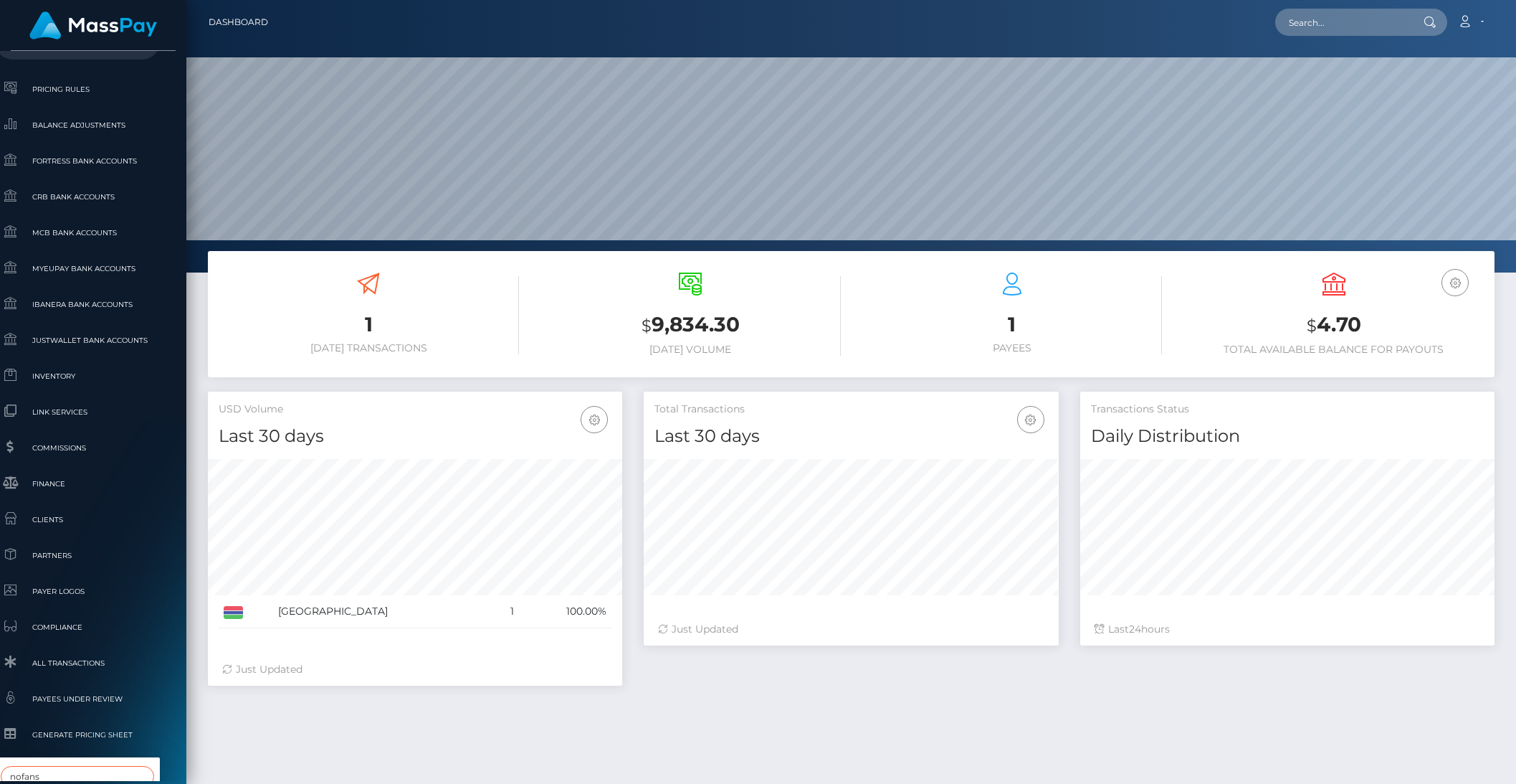
type input "nofans"
select select "350"
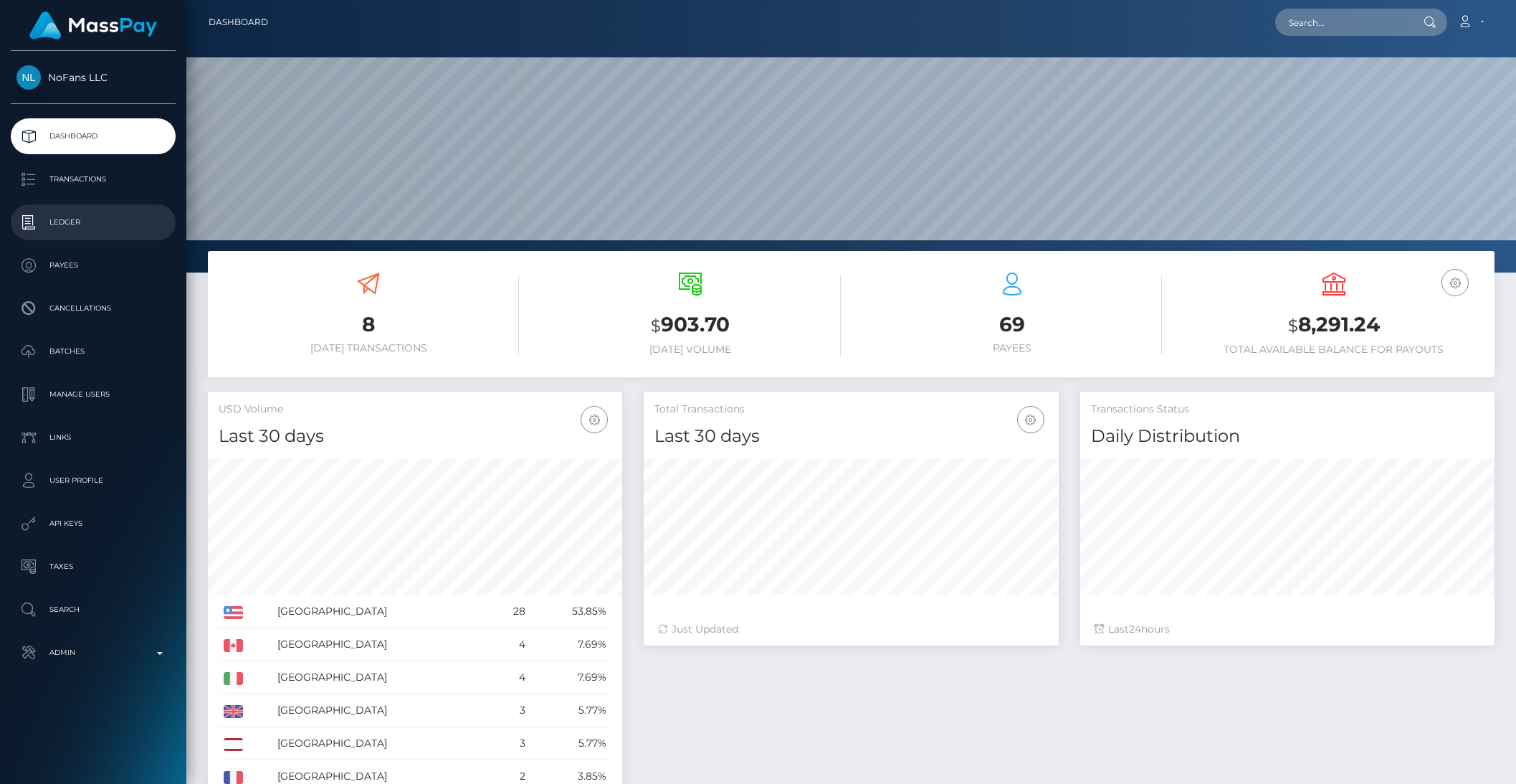
scroll to position [253, 414]
click at [128, 218] on p "Ledger" at bounding box center [93, 222] width 154 height 22
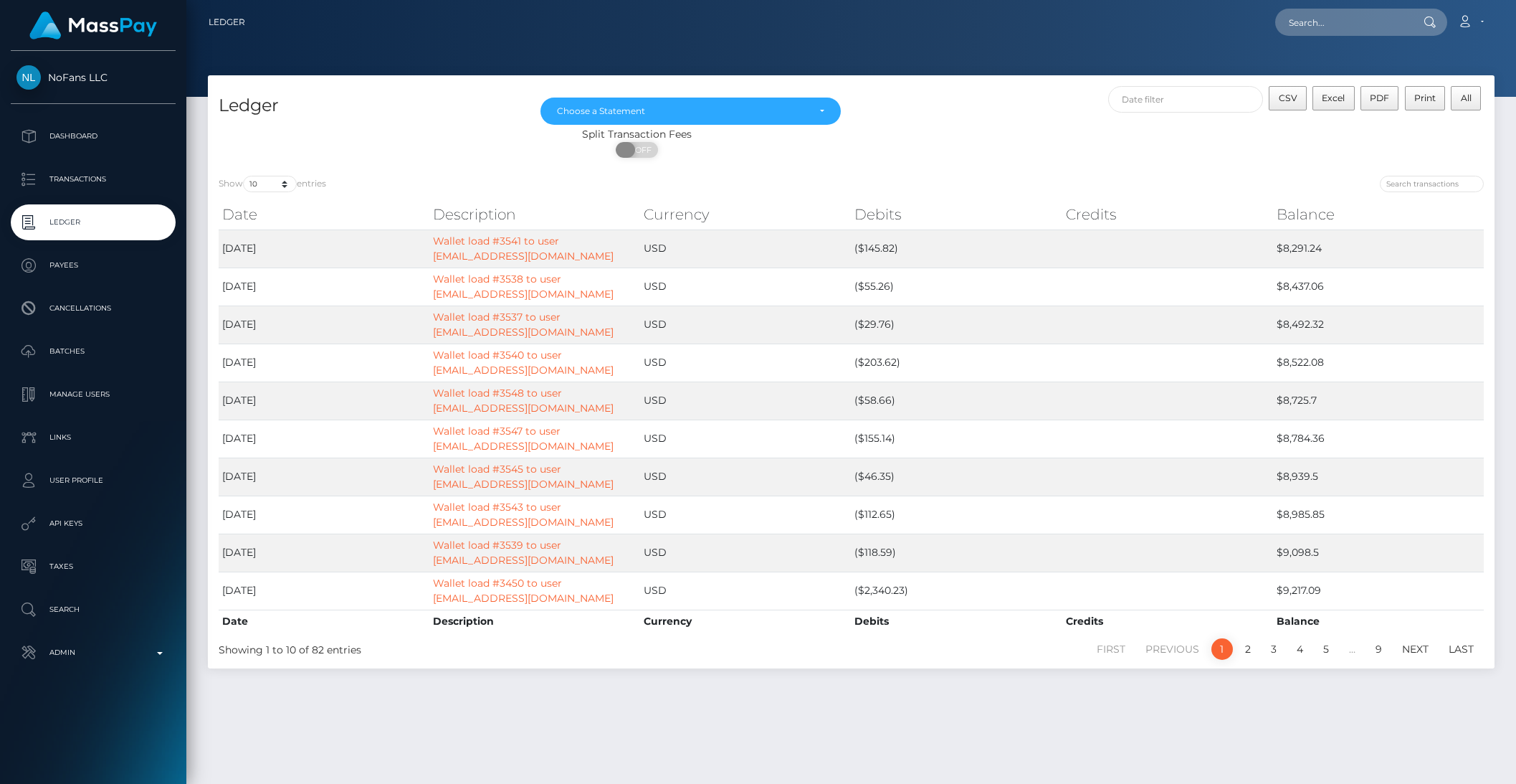
click at [634, 151] on span at bounding box center [626, 150] width 20 height 16
checkbox input "true"
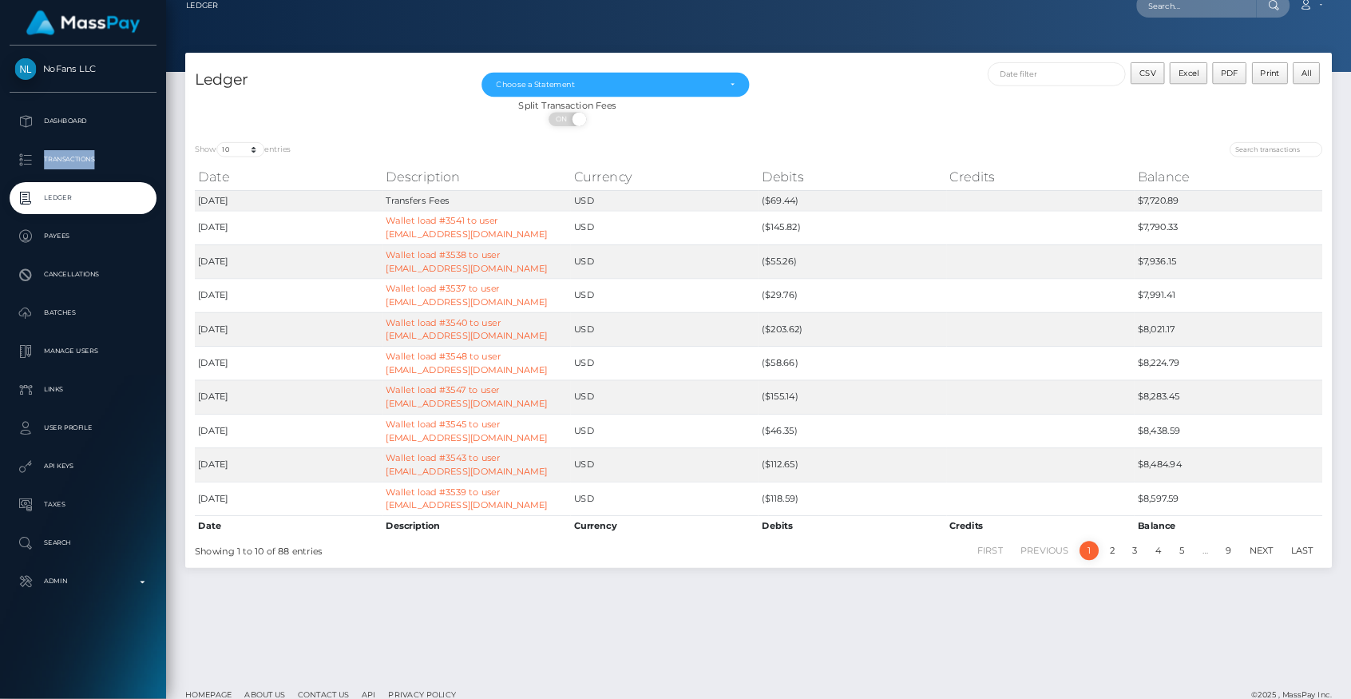
scroll to position [18, 0]
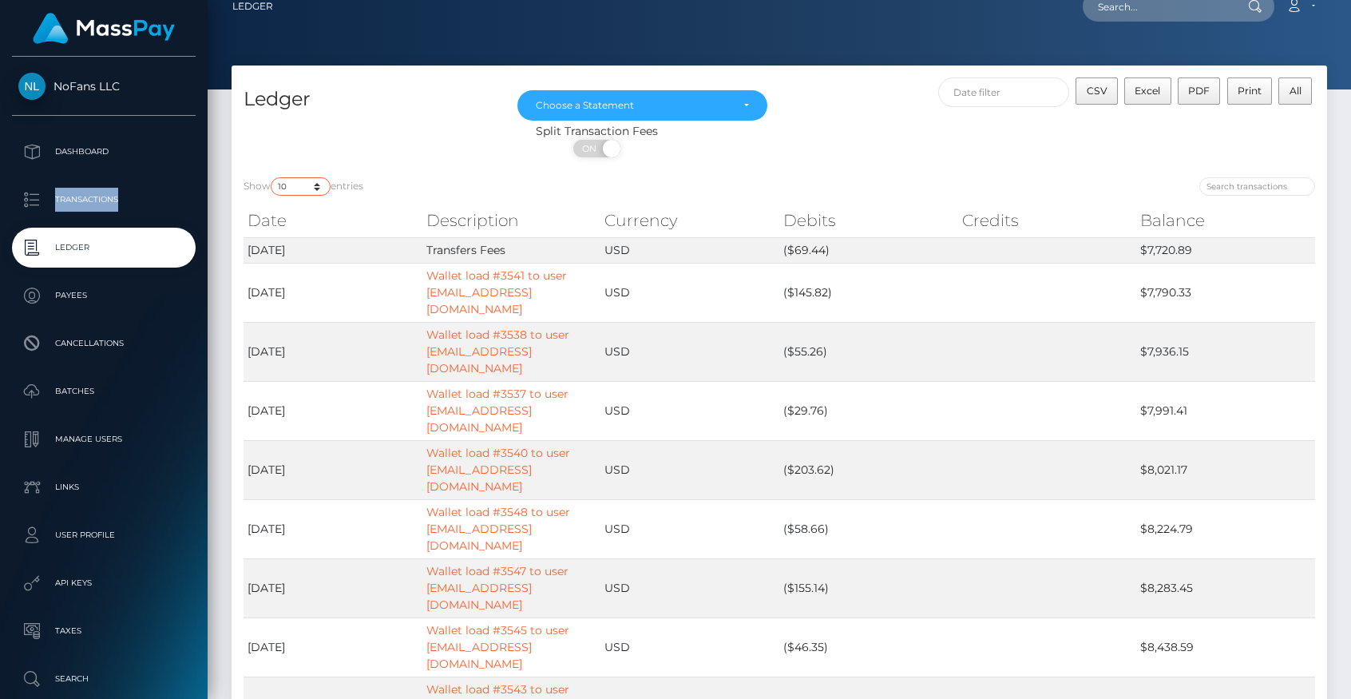
click at [320, 194] on select "10 25 50 100 250" at bounding box center [301, 186] width 60 height 18
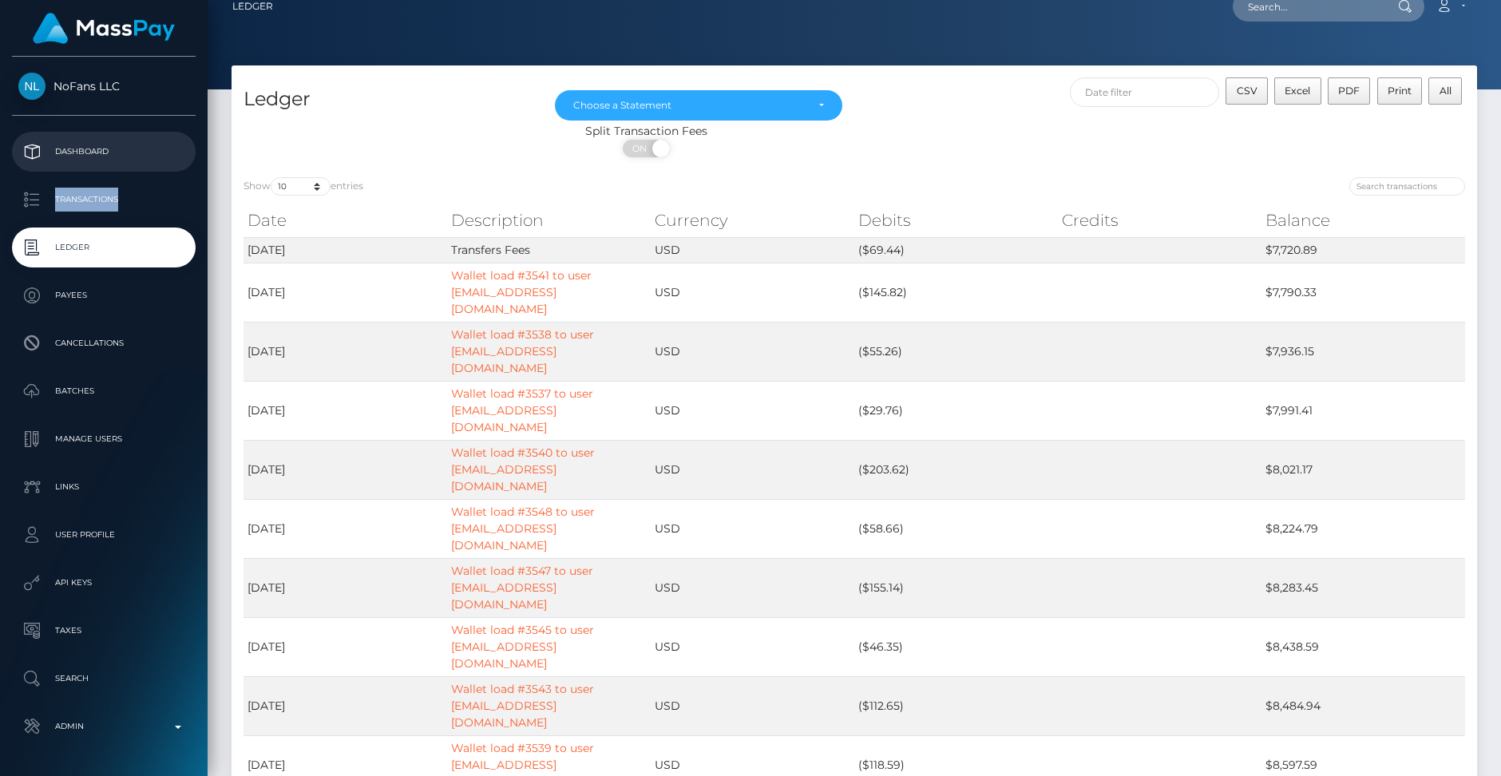
click at [84, 163] on p "Dashboard" at bounding box center [103, 152] width 171 height 24
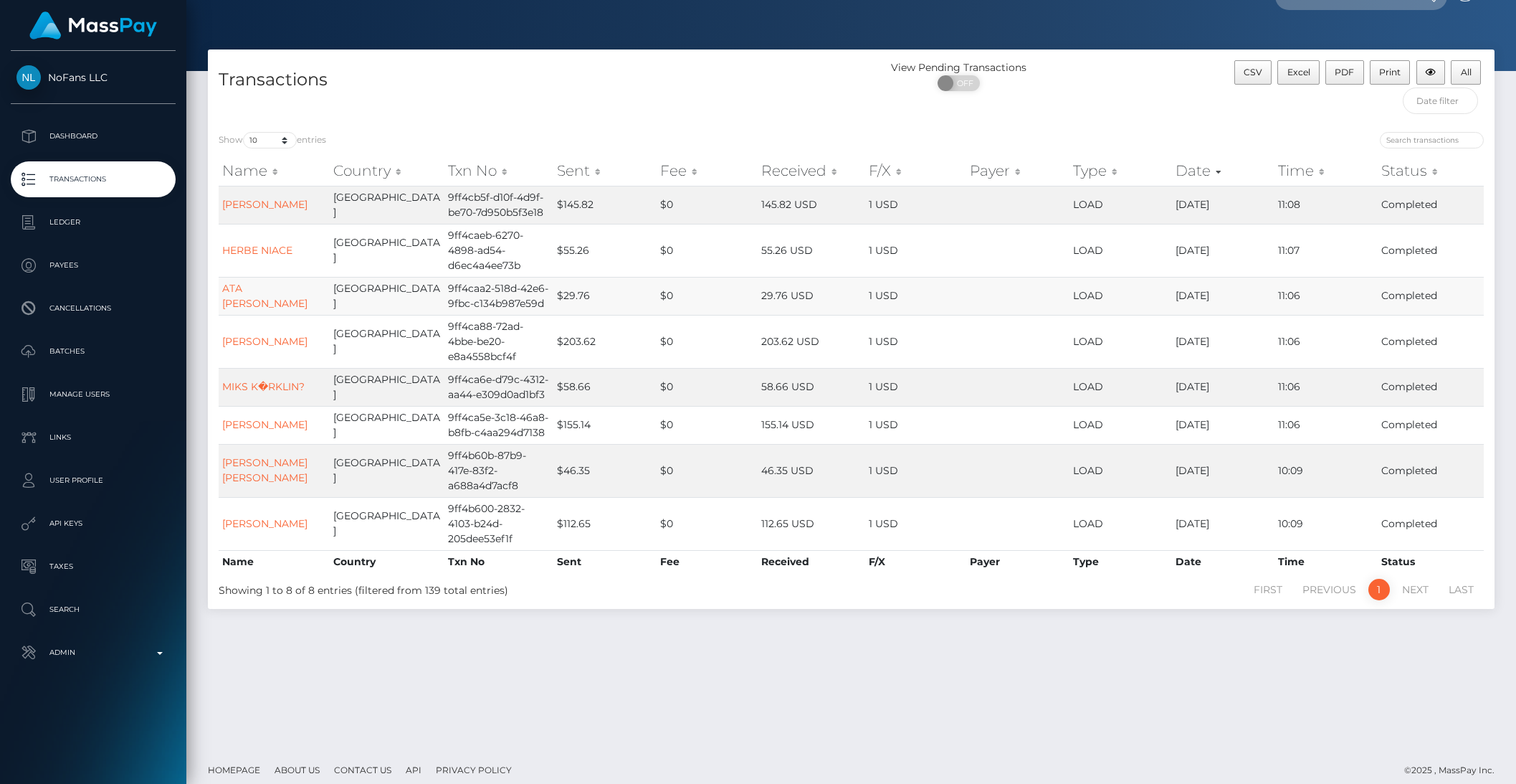
scroll to position [37, 0]
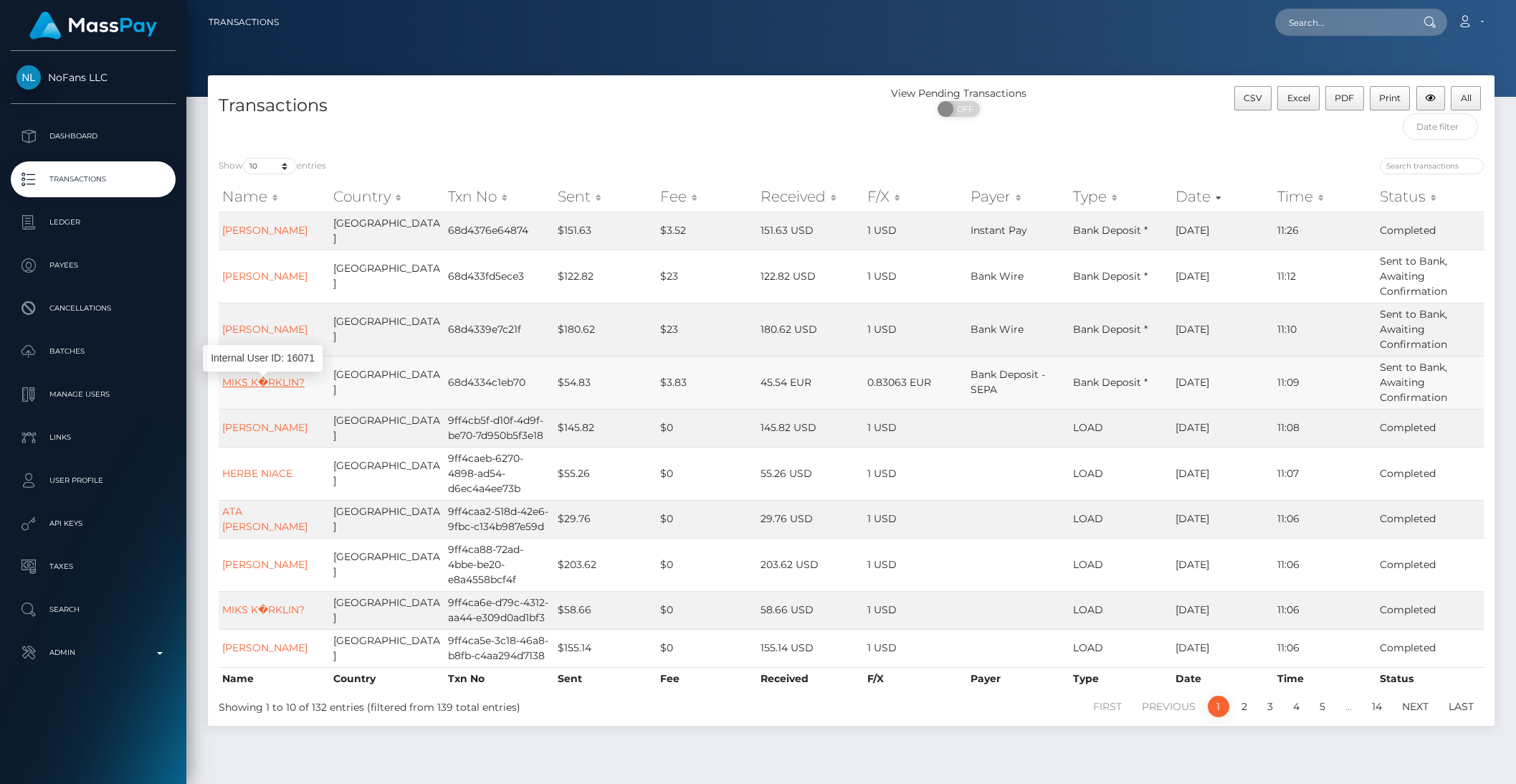
click at [243, 384] on link "MIKS K�RKLIN?" at bounding box center [263, 382] width 83 height 13
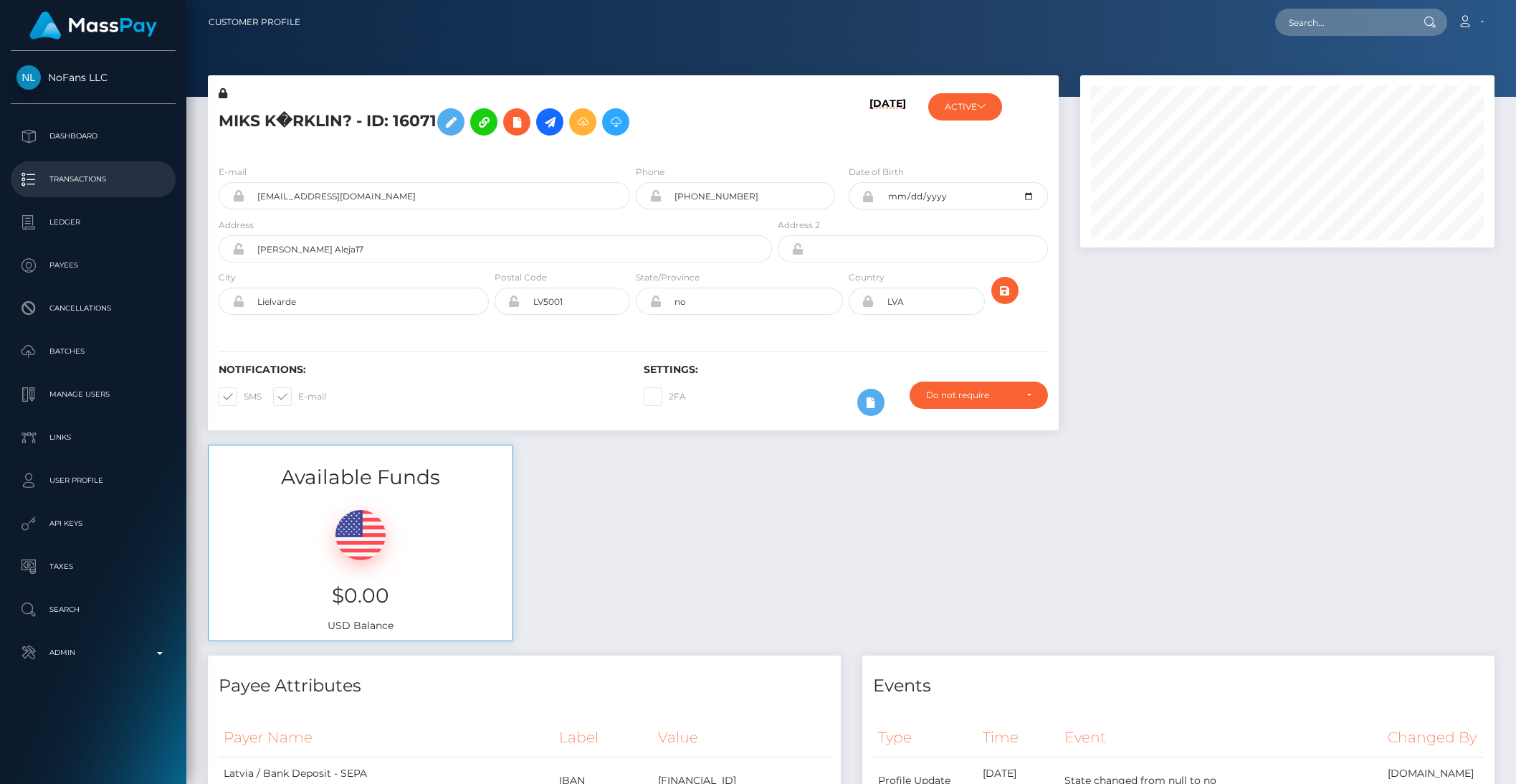
click at [86, 185] on p "Transactions" at bounding box center [93, 180] width 154 height 22
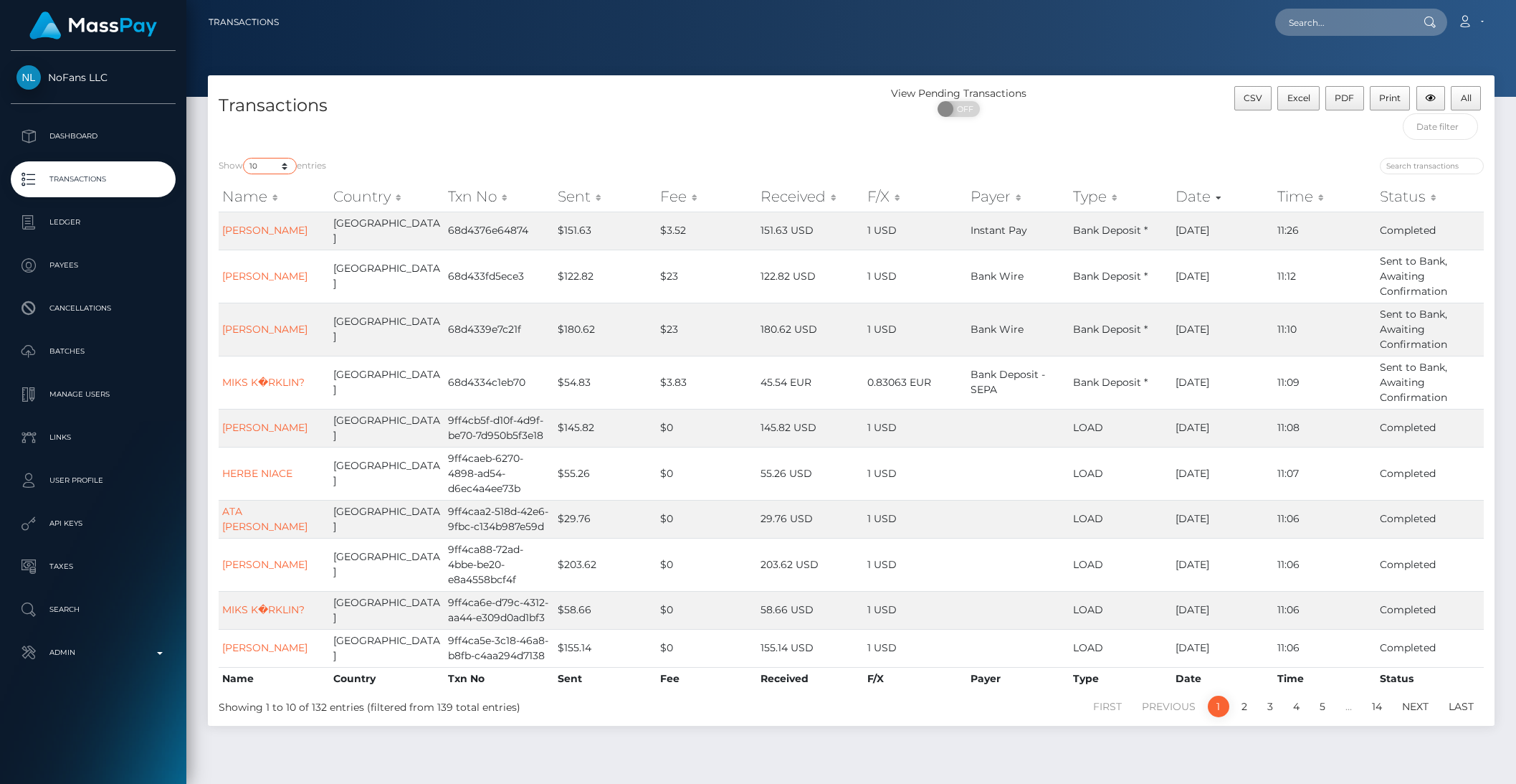
click at [282, 169] on select "10 25 50 100 250 500 1,000 3,500 All" at bounding box center [270, 166] width 54 height 16
select select "250"
click at [244, 158] on select "10 25 50 100 250 500 1,000 3,500 All" at bounding box center [270, 166] width 54 height 16
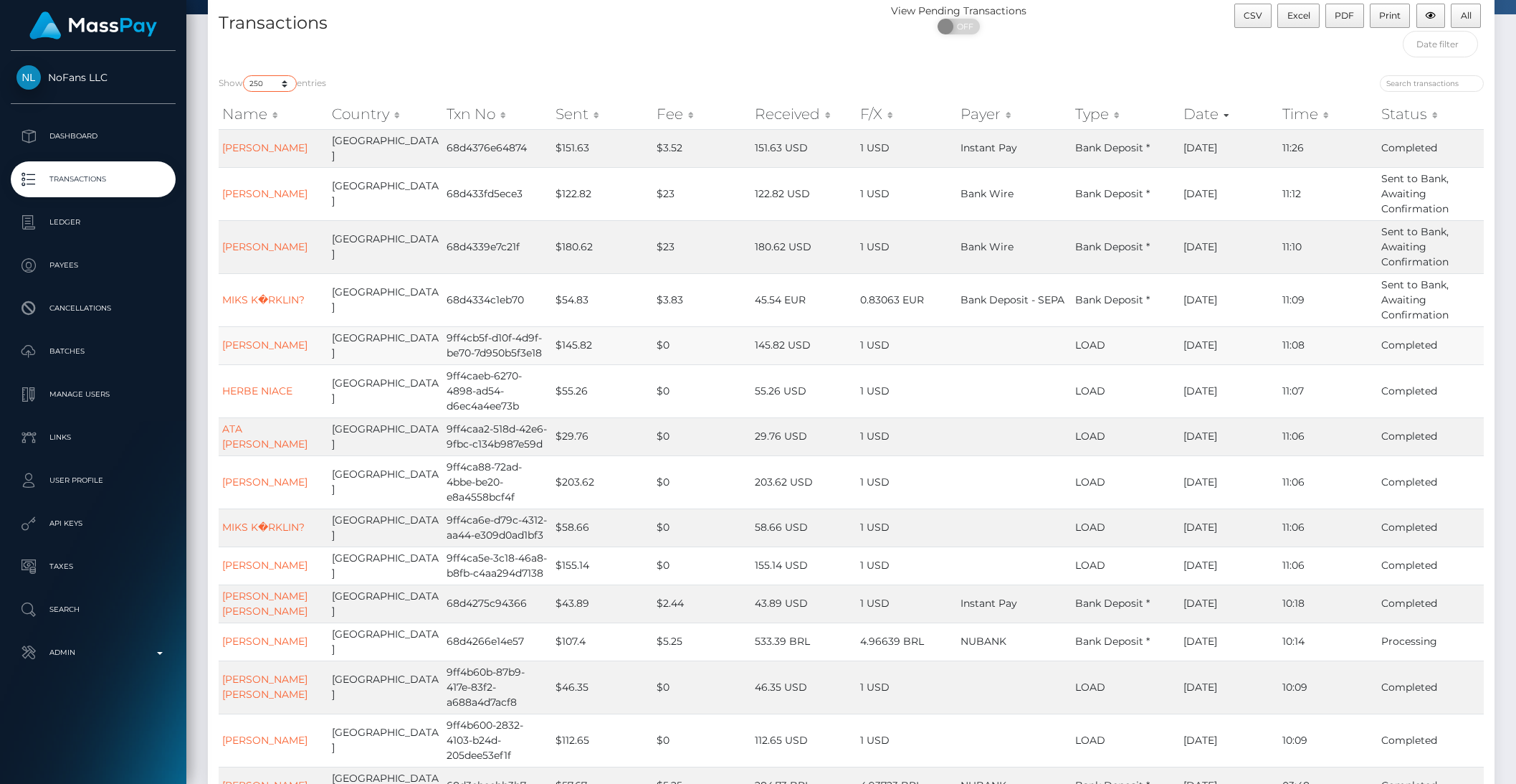
scroll to position [87, 0]
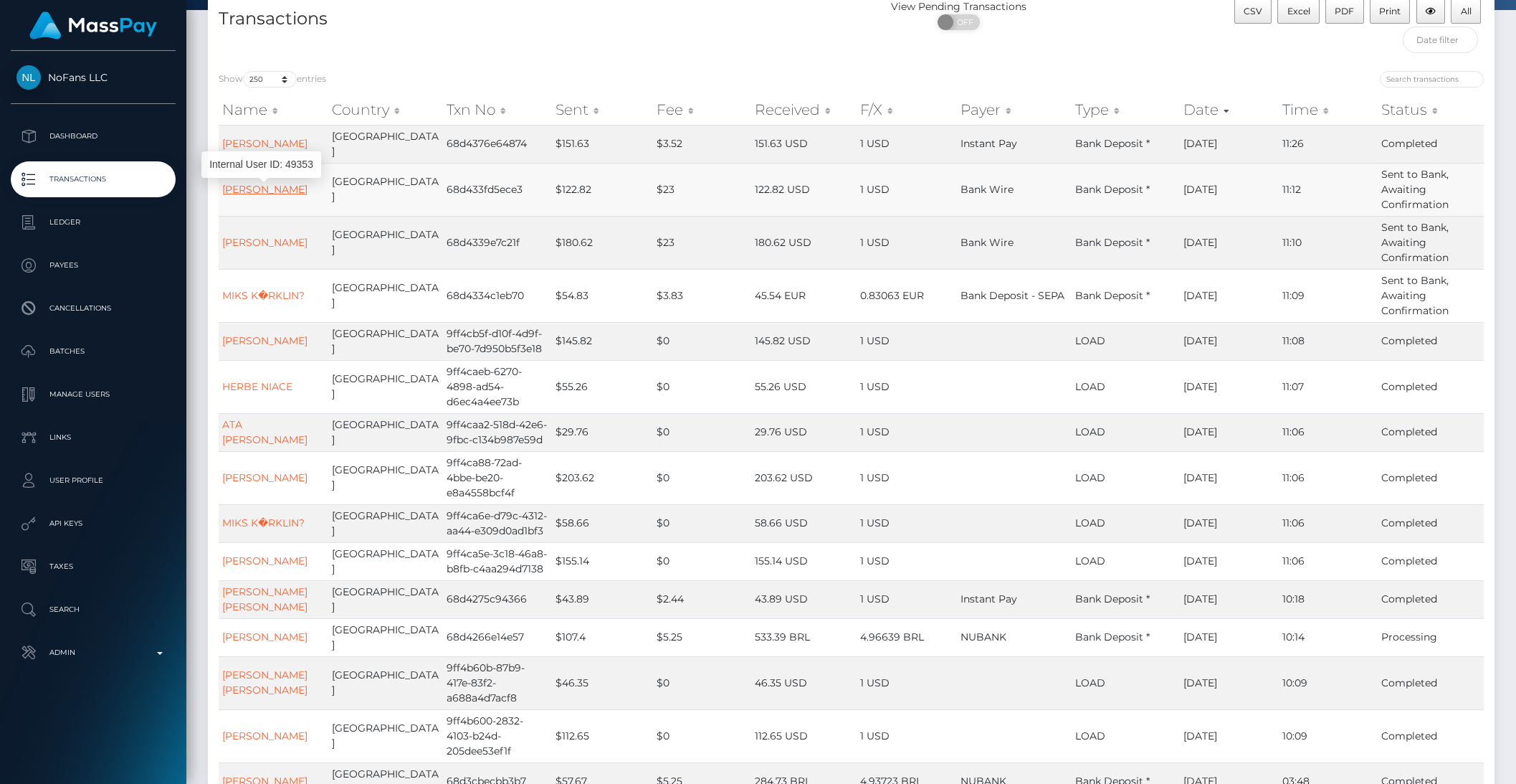
click at [278, 188] on link "[PERSON_NAME]" at bounding box center [264, 189] width 85 height 13
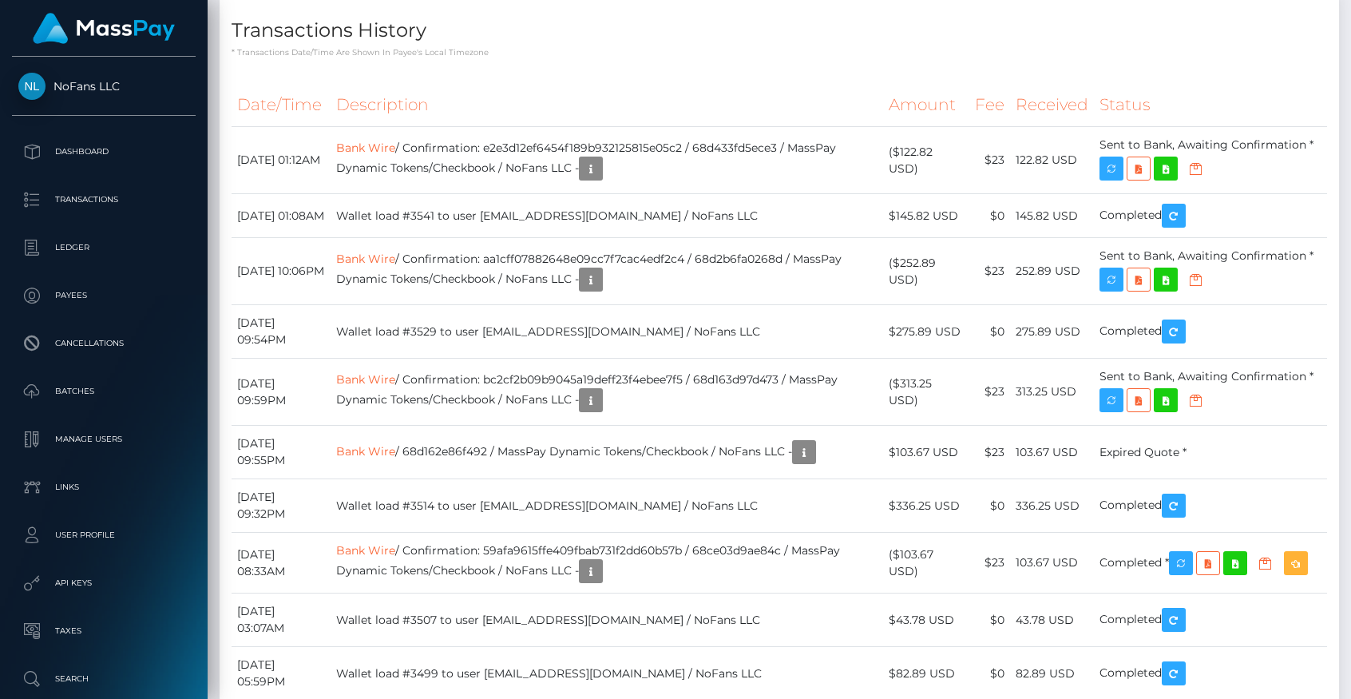
scroll to position [192, 350]
drag, startPoint x: 232, startPoint y: 472, endPoint x: 567, endPoint y: 494, distance: 335.2
click at [567, 238] on tr "September 25, 2025 01:08AM Wallet load #3541 to user hanpheakdey0@gmail.com / N…" at bounding box center [779, 216] width 1095 height 44
drag, startPoint x: 895, startPoint y: 479, endPoint x: 967, endPoint y: 481, distance: 71.9
click at [967, 238] on tr "September 25, 2025 01:08AM Wallet load #3541 to user hanpheakdey0@gmail.com / N…" at bounding box center [779, 216] width 1095 height 44
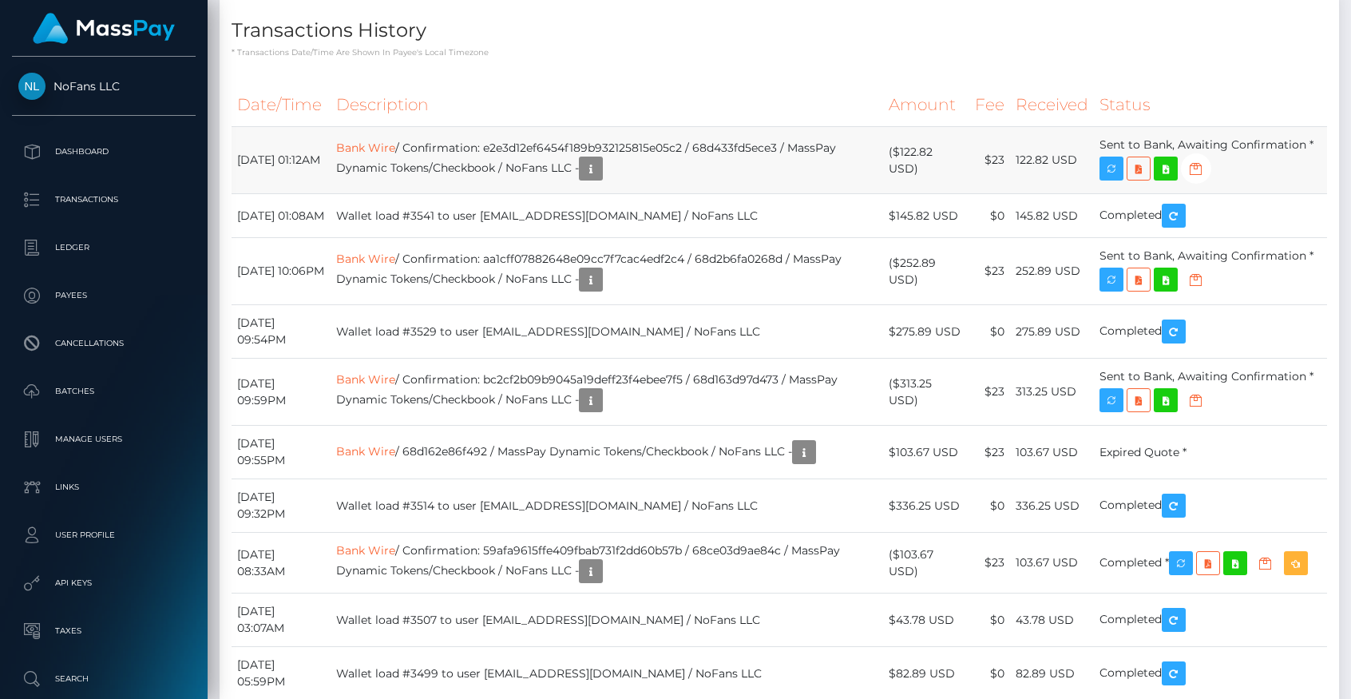
drag, startPoint x: 904, startPoint y: 411, endPoint x: 948, endPoint y: 415, distance: 44.9
click at [948, 194] on td "($122.82 USD)" at bounding box center [925, 160] width 85 height 67
drag, startPoint x: 995, startPoint y: 422, endPoint x: 1019, endPoint y: 421, distance: 23.2
click at [1010, 194] on td "$23" at bounding box center [989, 160] width 41 height 67
drag, startPoint x: 947, startPoint y: 414, endPoint x: 904, endPoint y: 412, distance: 42.4
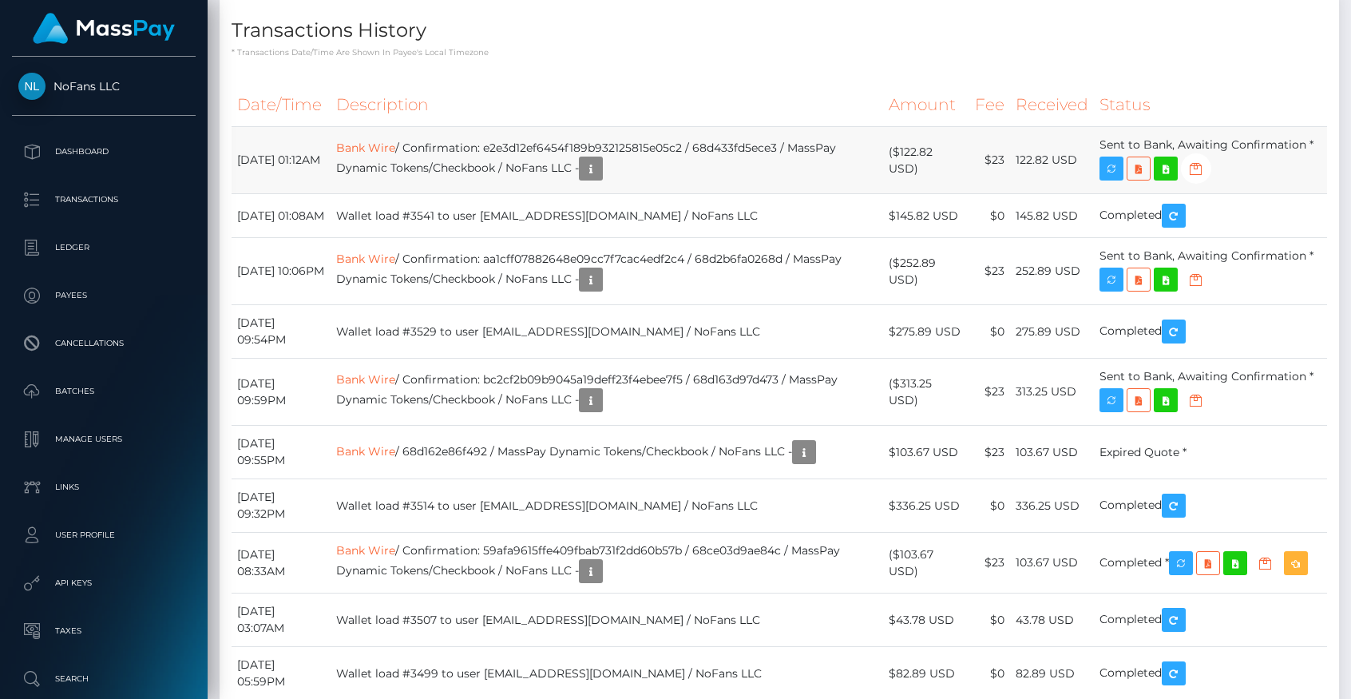
click at [904, 194] on td "($122.82 USD)" at bounding box center [925, 160] width 85 height 67
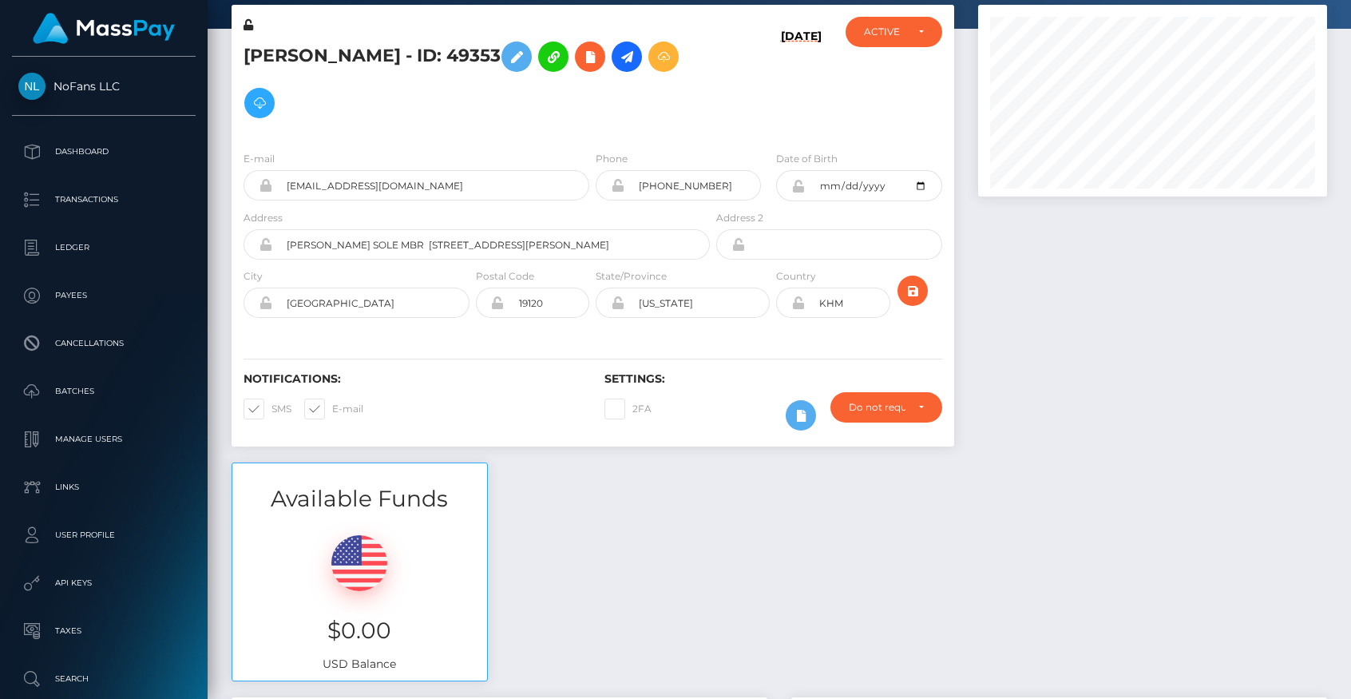
scroll to position [48, 0]
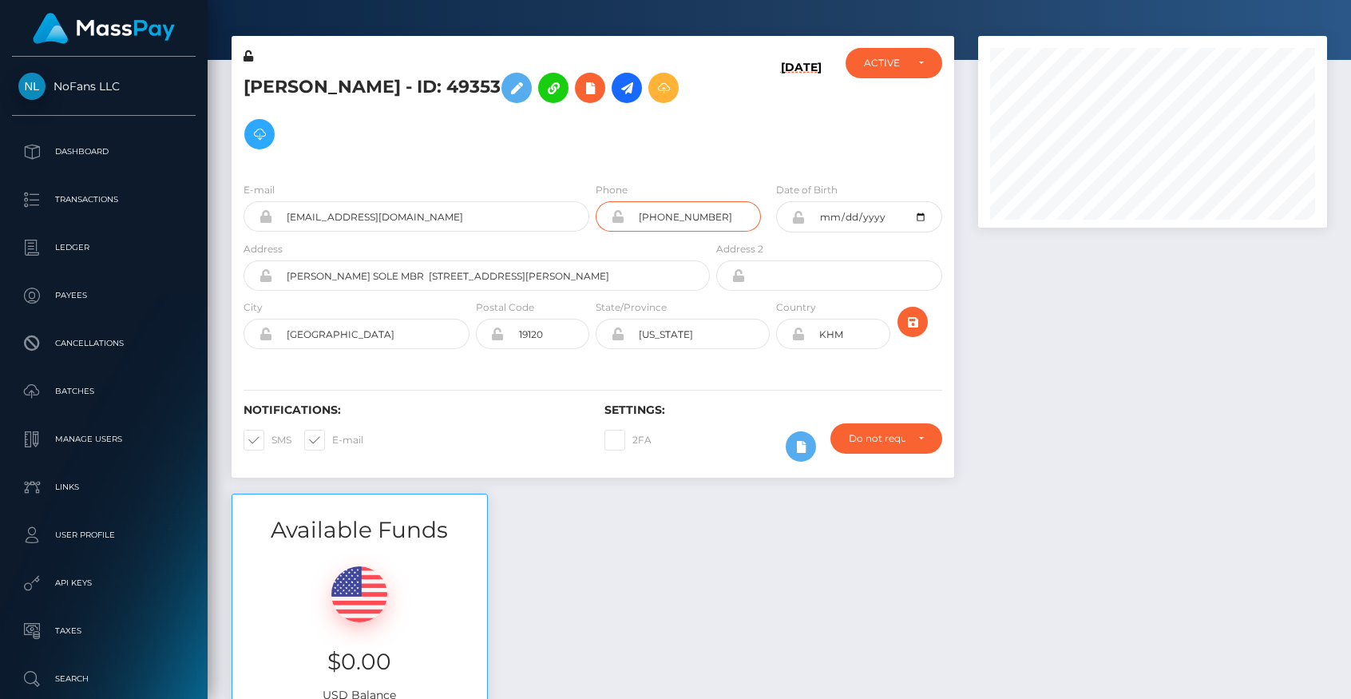
drag, startPoint x: 663, startPoint y: 217, endPoint x: 633, endPoint y: 216, distance: 30.3
click at [633, 216] on input "+855 762165486" at bounding box center [692, 216] width 137 height 30
drag, startPoint x: 720, startPoint y: 333, endPoint x: 583, endPoint y: 336, distance: 137.3
click at [583, 336] on div "City PHILADELPHIA Postal Code 19120 State/Province" at bounding box center [593, 328] width 722 height 58
click at [805, 330] on input "KHM" at bounding box center [847, 334] width 85 height 30
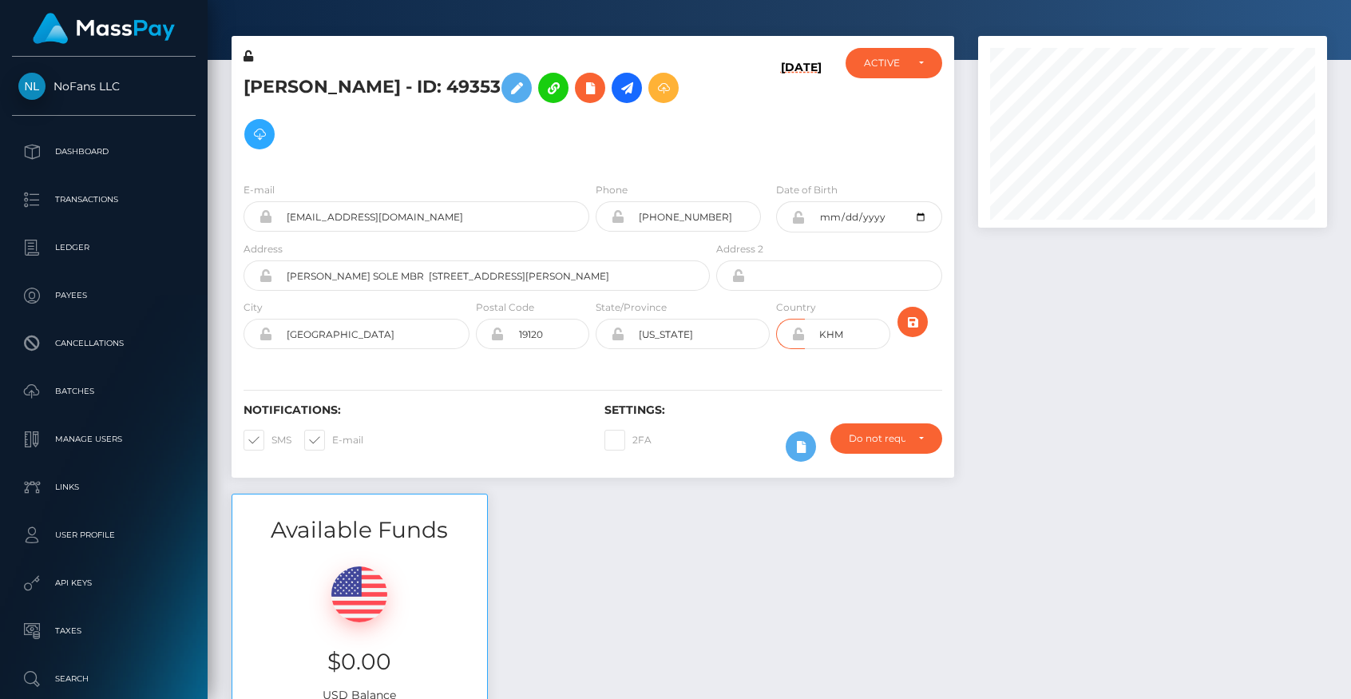
click at [1005, 340] on div at bounding box center [1152, 264] width 373 height 457
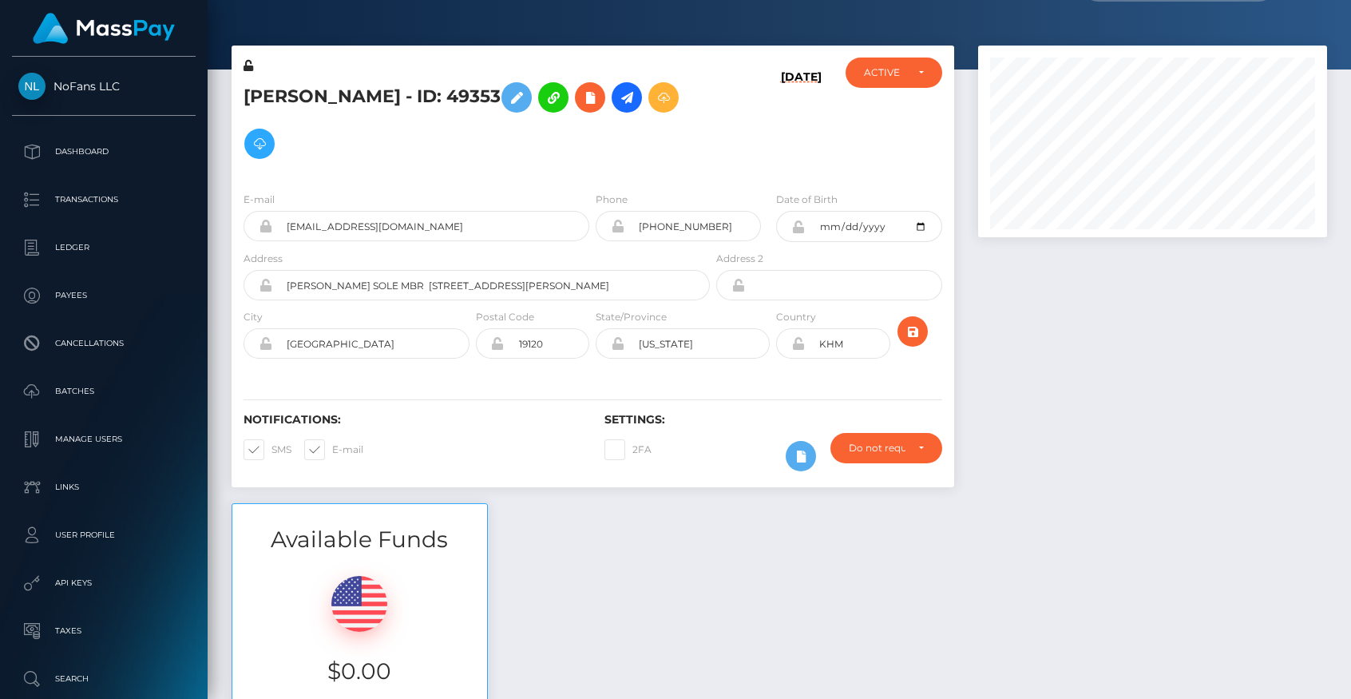
scroll to position [35, 0]
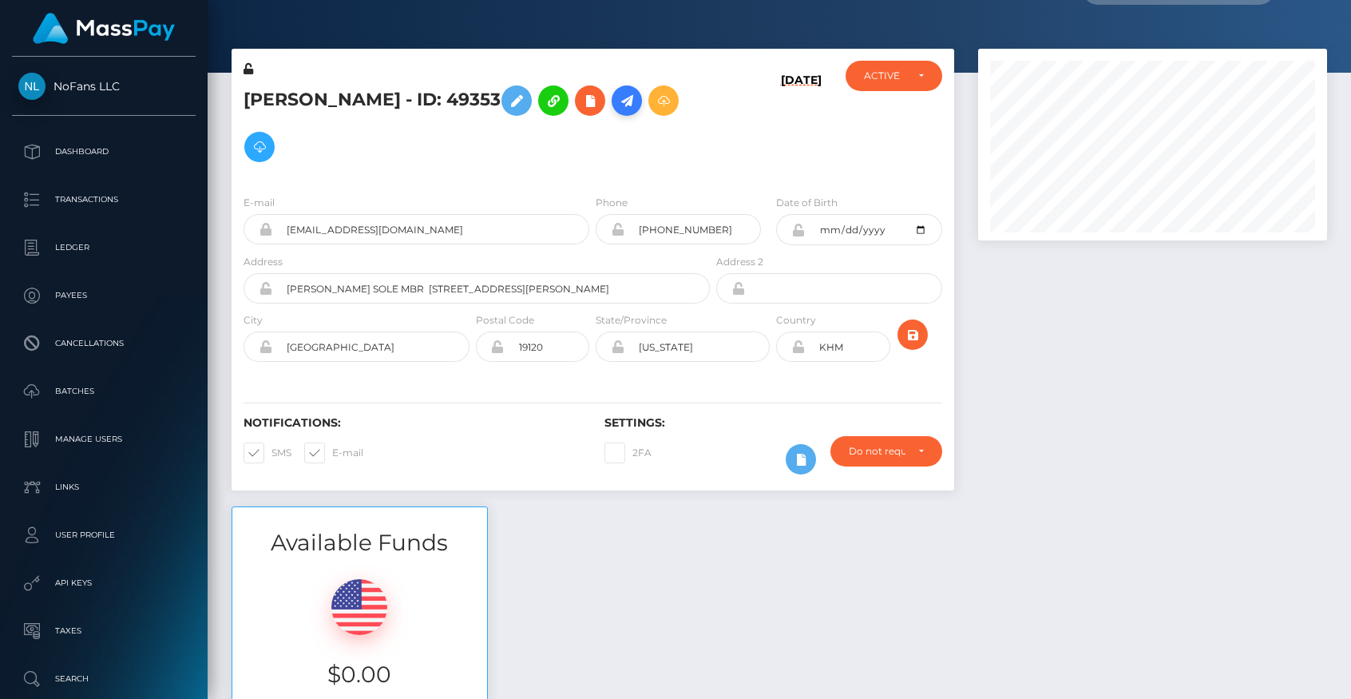
click at [621, 102] on icon at bounding box center [626, 101] width 19 height 20
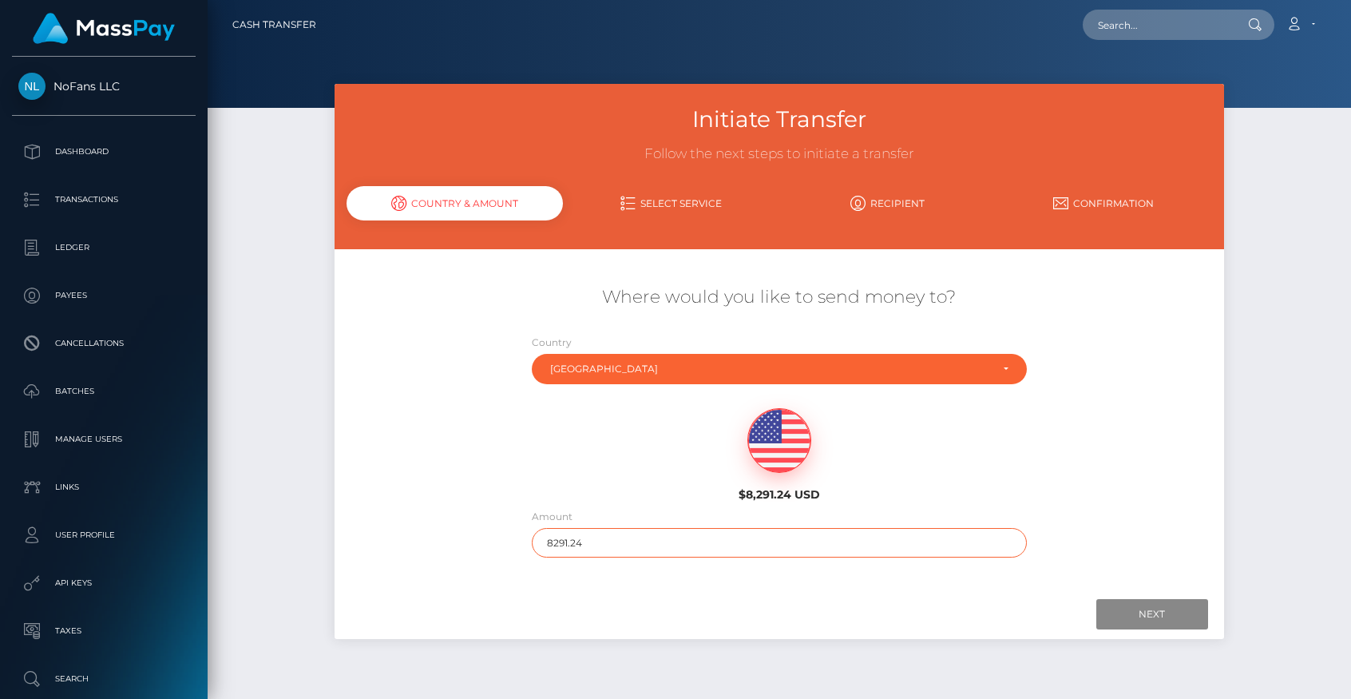
drag, startPoint x: 576, startPoint y: 544, endPoint x: 505, endPoint y: 543, distance: 71.1
click at [505, 543] on div "Where would you like to send money to? Country Abkhazia [GEOGRAPHIC_DATA] [GEOG…" at bounding box center [778, 421] width 889 height 288
type input "100"
click at [1148, 618] on input "Next" at bounding box center [1152, 614] width 112 height 30
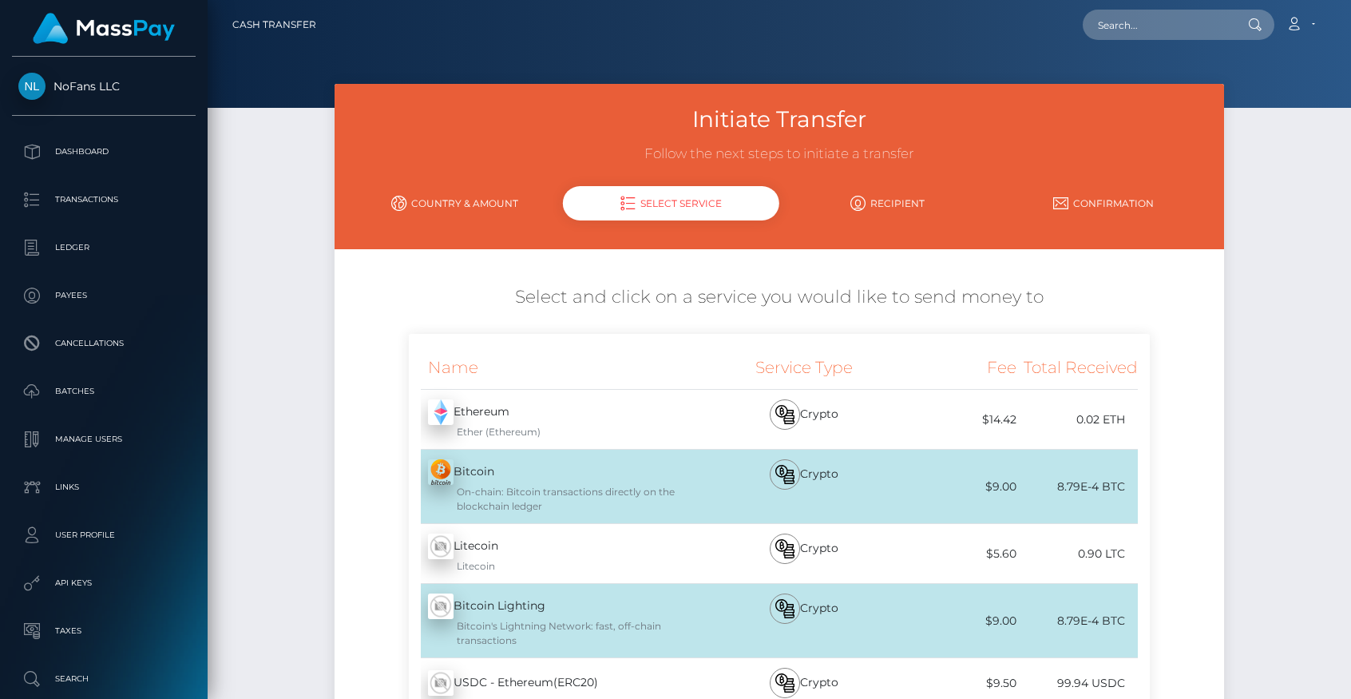
click at [398, 199] on icon at bounding box center [398, 203] width 15 height 15
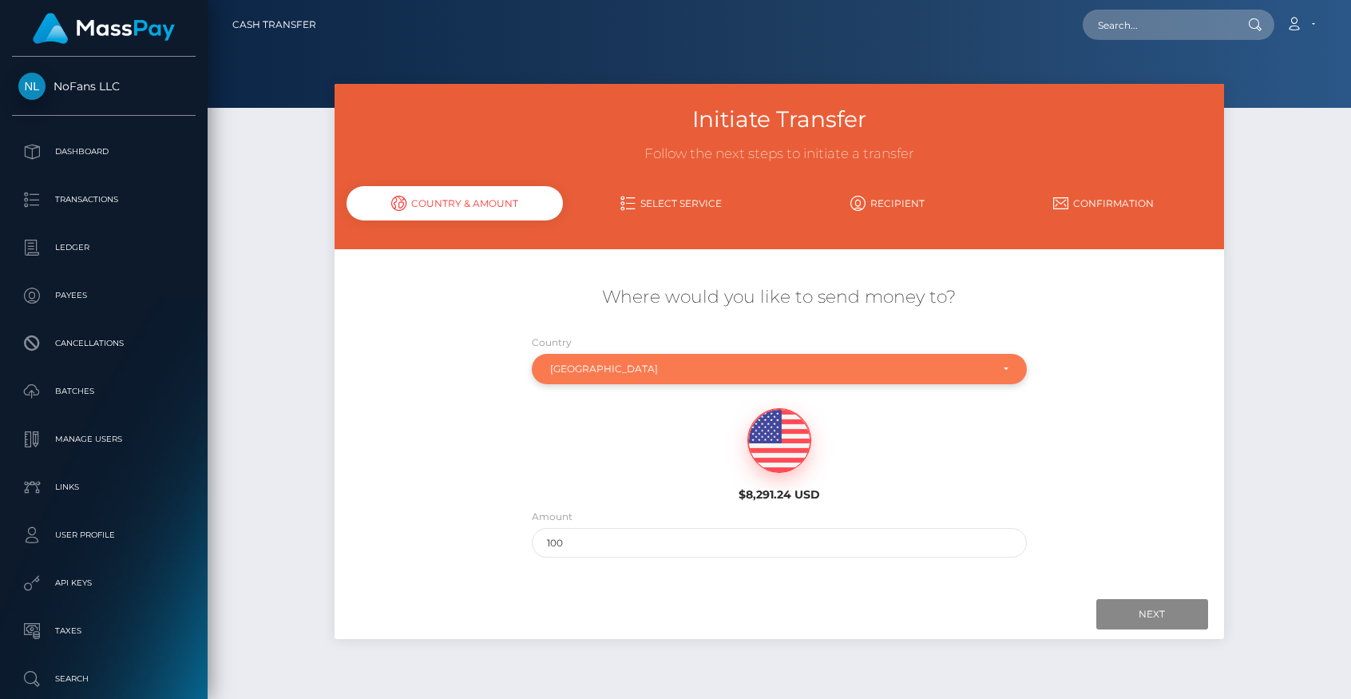
click at [601, 376] on div "Cambodia" at bounding box center [779, 369] width 494 height 30
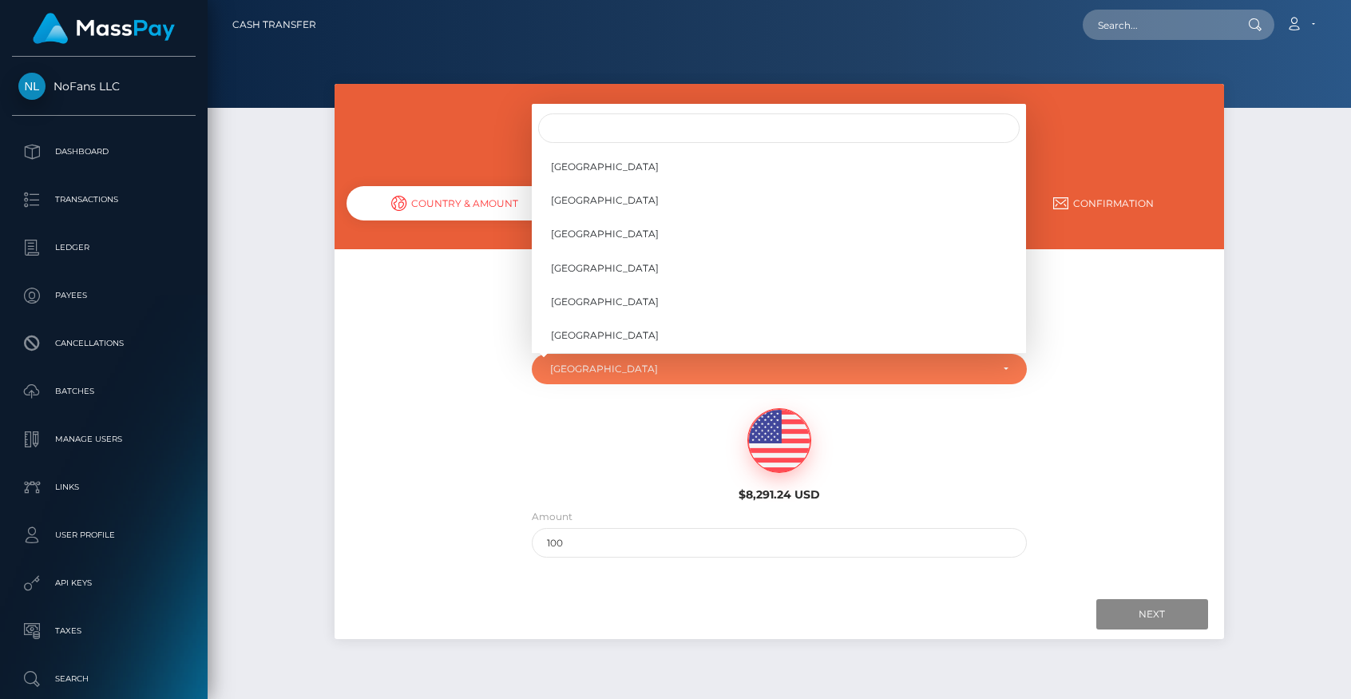
click at [424, 356] on div "Where would you like to send money to? Country Abkhazia Afghanistan Albania Alg…" at bounding box center [778, 421] width 889 height 288
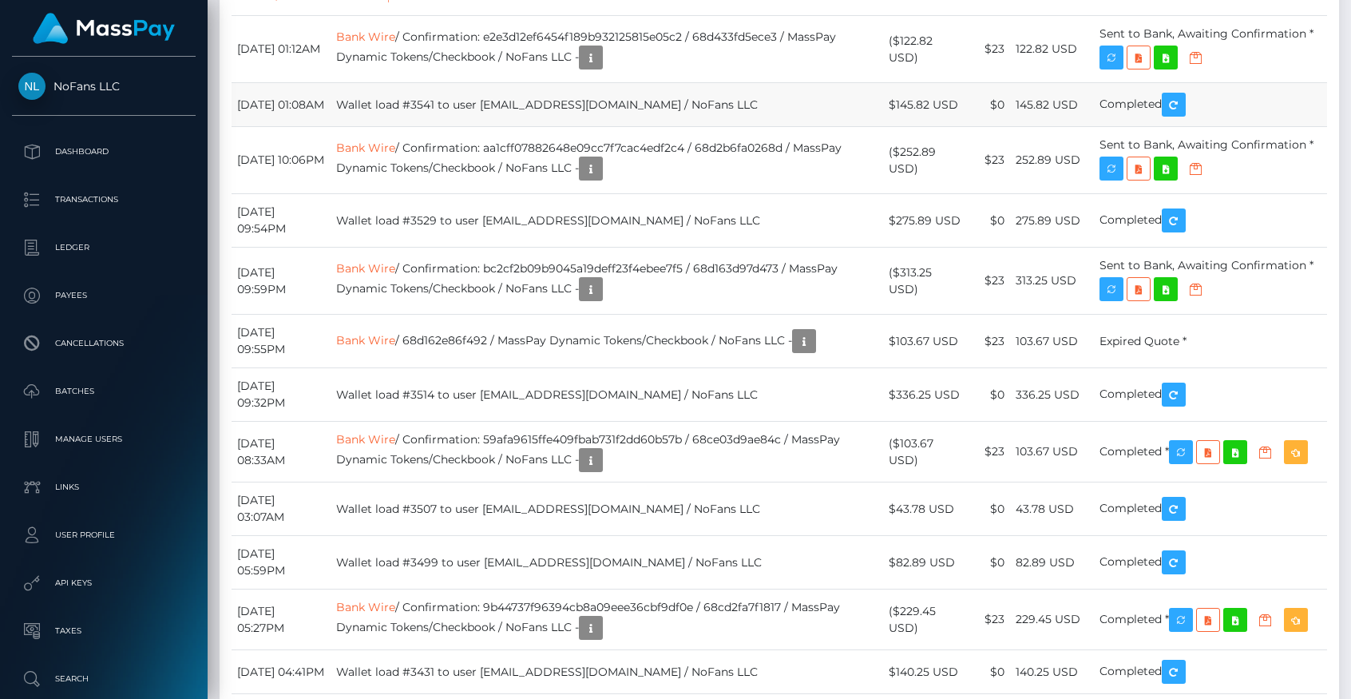
scroll to position [2208, 0]
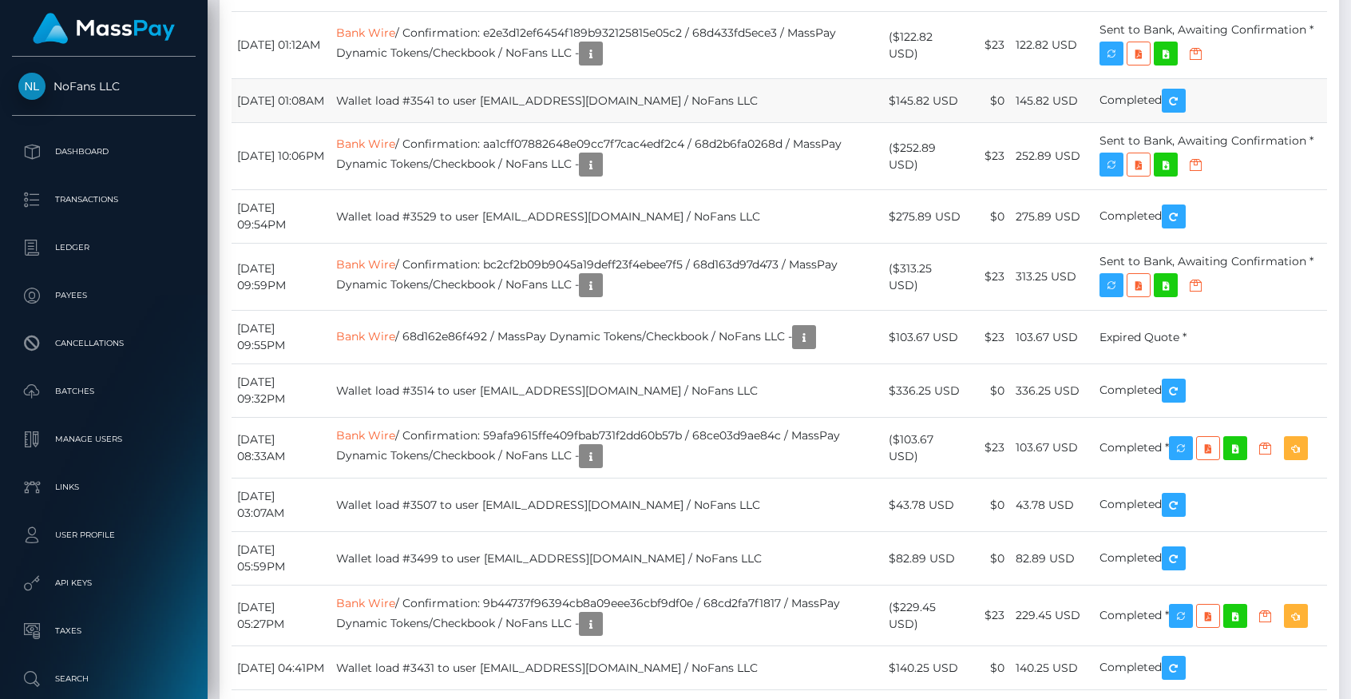
drag, startPoint x: 886, startPoint y: 357, endPoint x: 1042, endPoint y: 370, distance: 156.3
click at [1042, 123] on tr "[DATE] 01:08AM Wallet load #3541 to user [EMAIL_ADDRESS][DOMAIN_NAME] / NoFans …" at bounding box center [779, 101] width 1095 height 44
drag, startPoint x: 993, startPoint y: 311, endPoint x: 1023, endPoint y: 307, distance: 30.7
click at [1023, 79] on tr "[DATE] 01:12AM Bank Wire / Confirmation: e2e3d12ef6454f189b932125815e05c2 / 68d…" at bounding box center [779, 45] width 1095 height 67
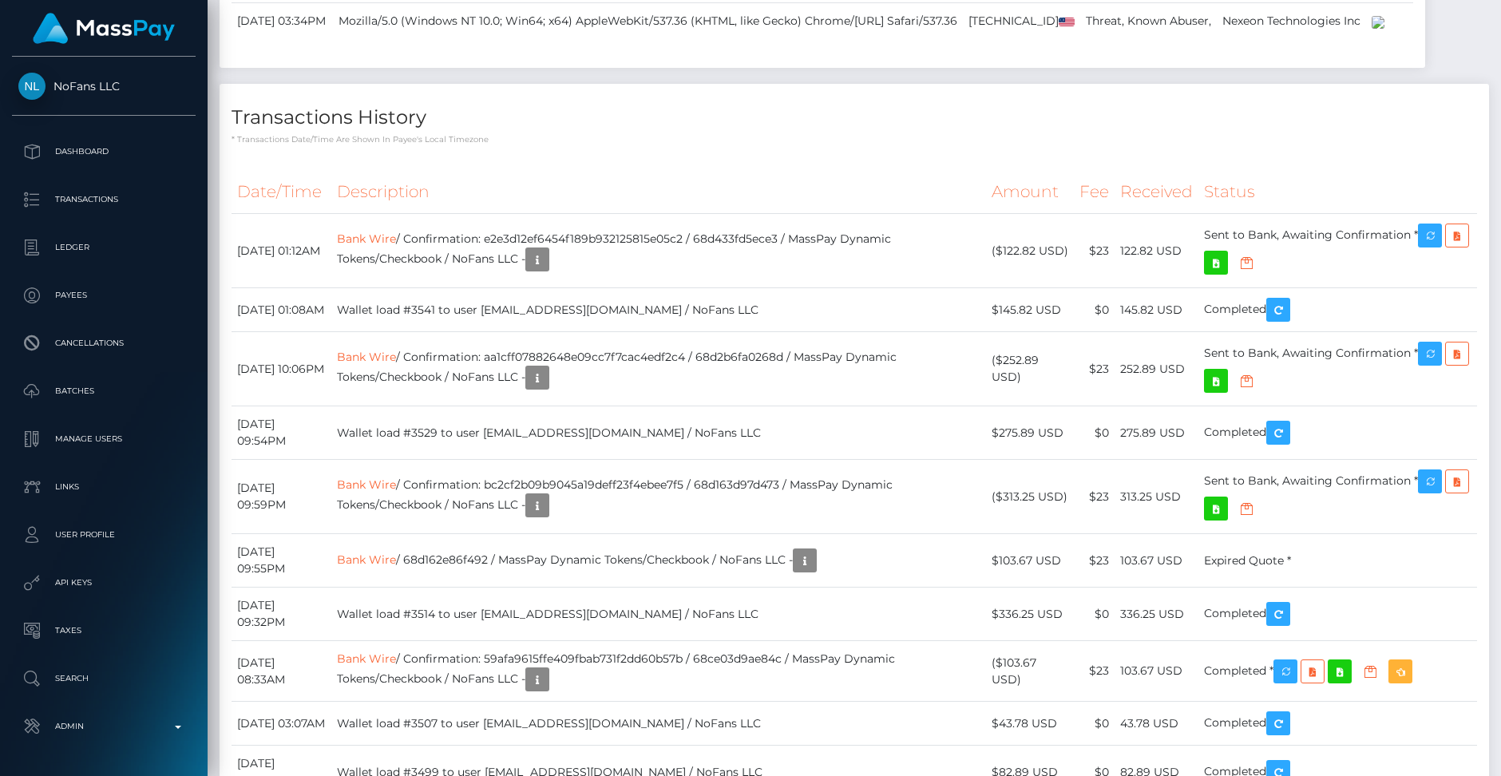
scroll to position [192, 399]
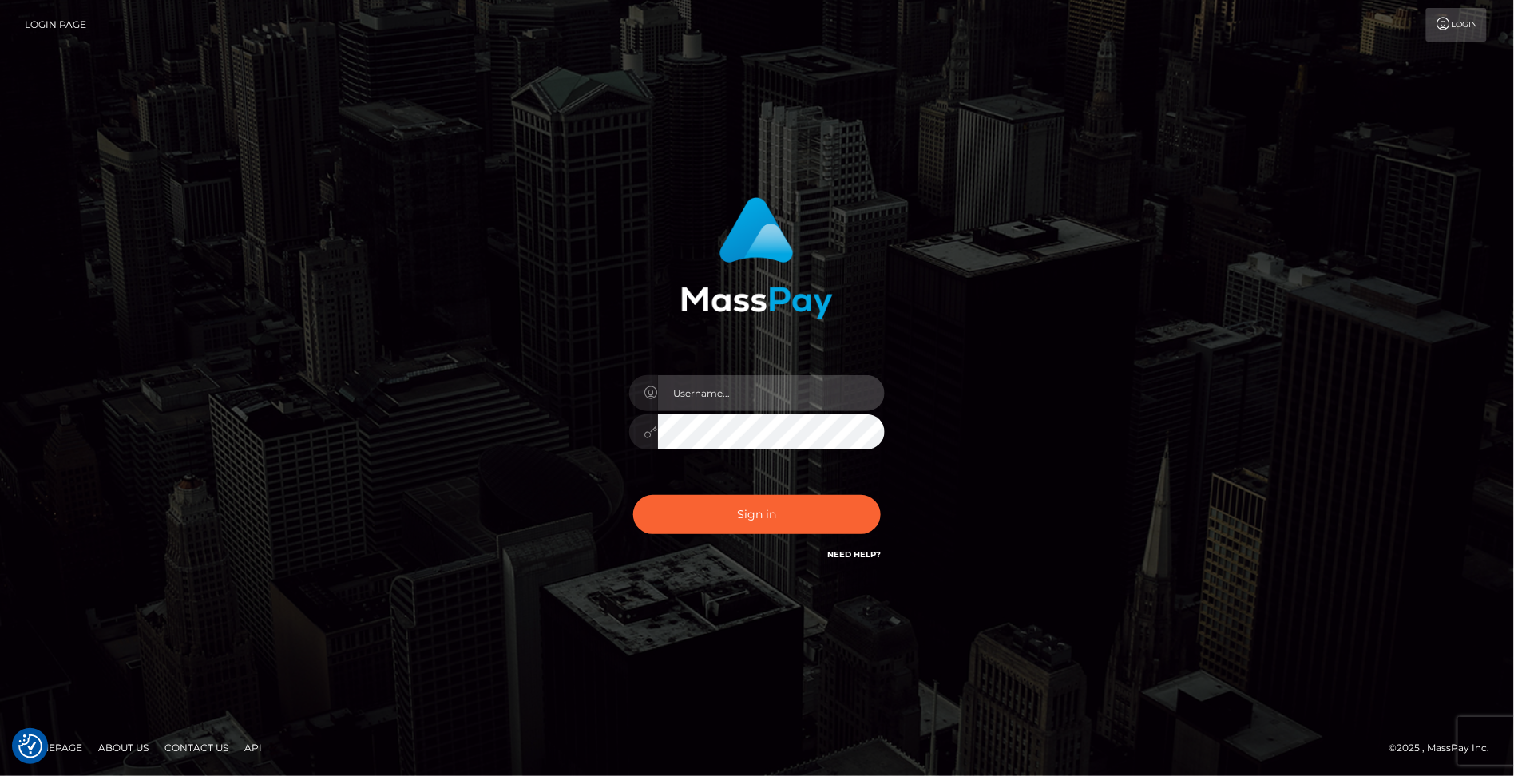
type input "brentg"
click at [731, 549] on div "Sign in Need Help?" at bounding box center [756, 520] width 279 height 71
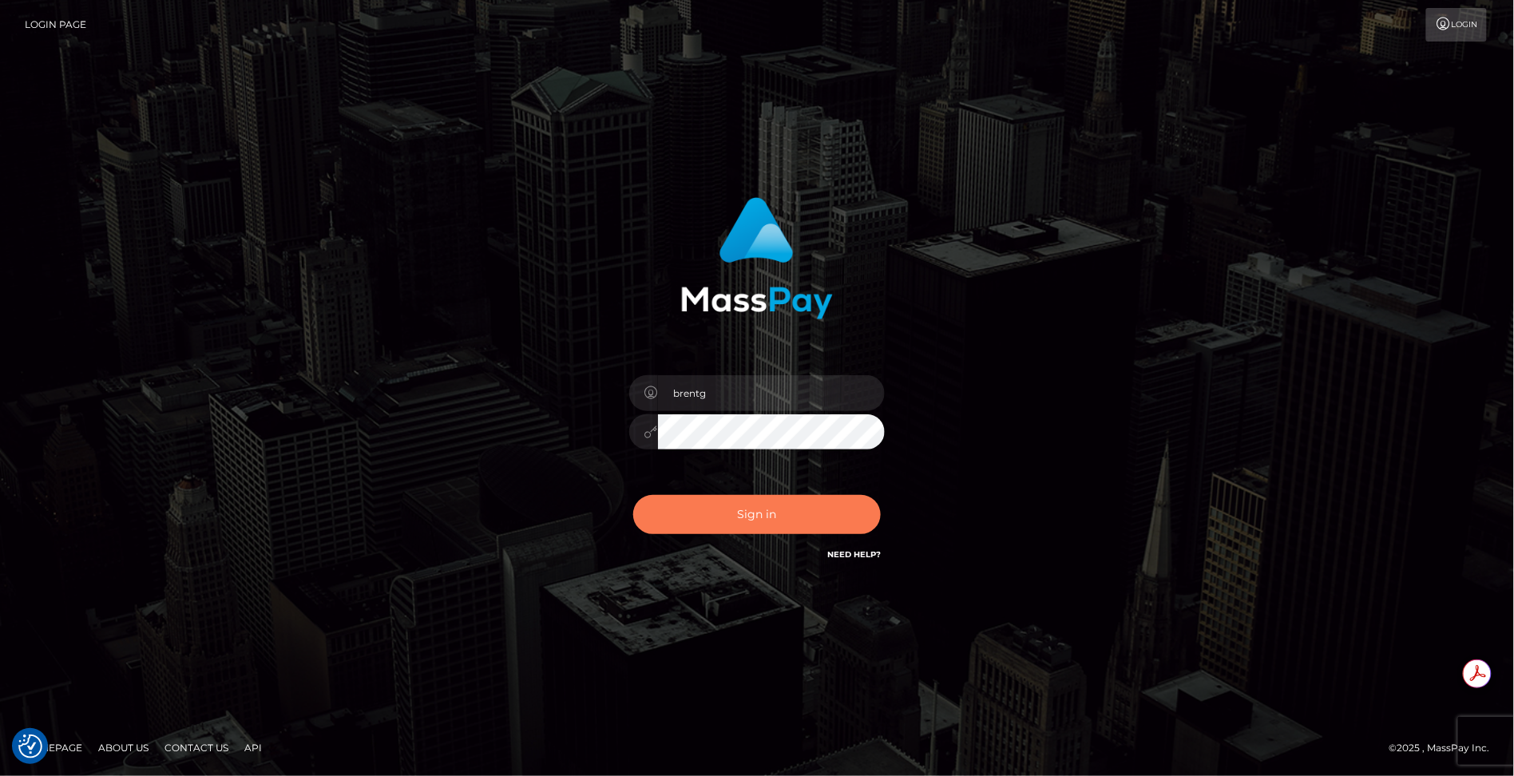
click at [710, 511] on button "Sign in" at bounding box center [756, 514] width 247 height 39
type input "brentg"
click at [702, 526] on button "Sign in" at bounding box center [756, 514] width 247 height 39
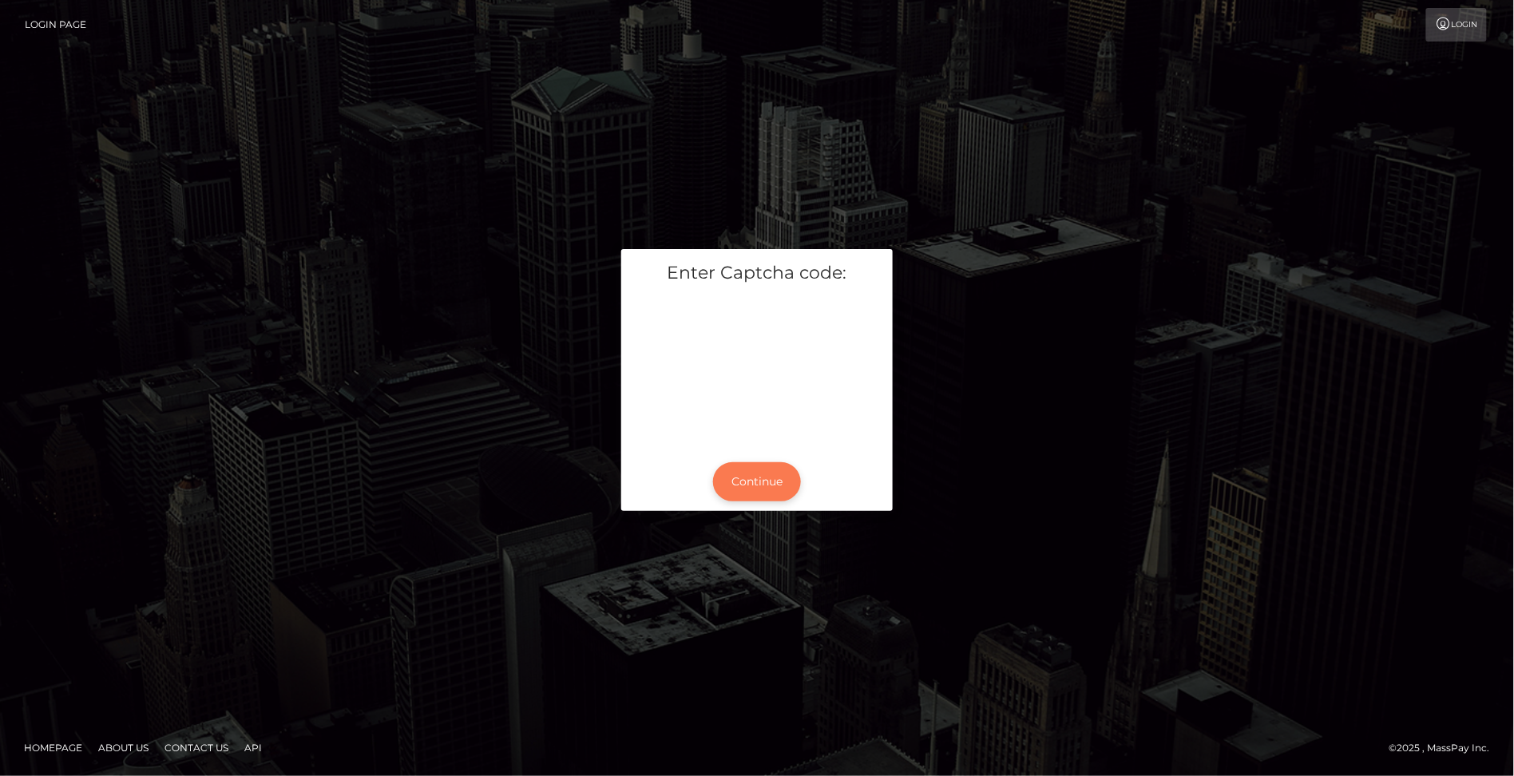
click at [780, 487] on button "Continue" at bounding box center [757, 481] width 88 height 39
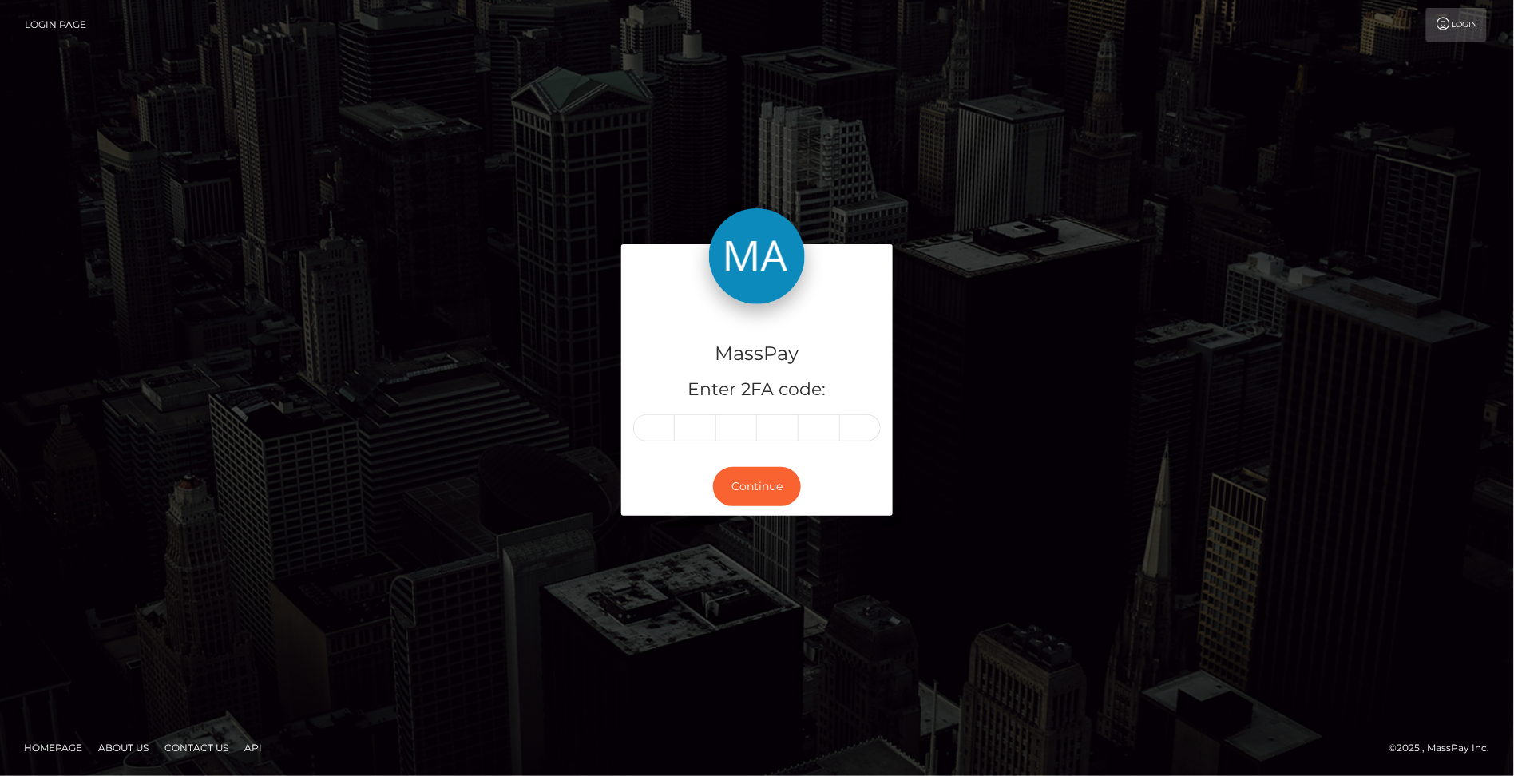
type input "8"
type input "5"
type input "2"
type input "5"
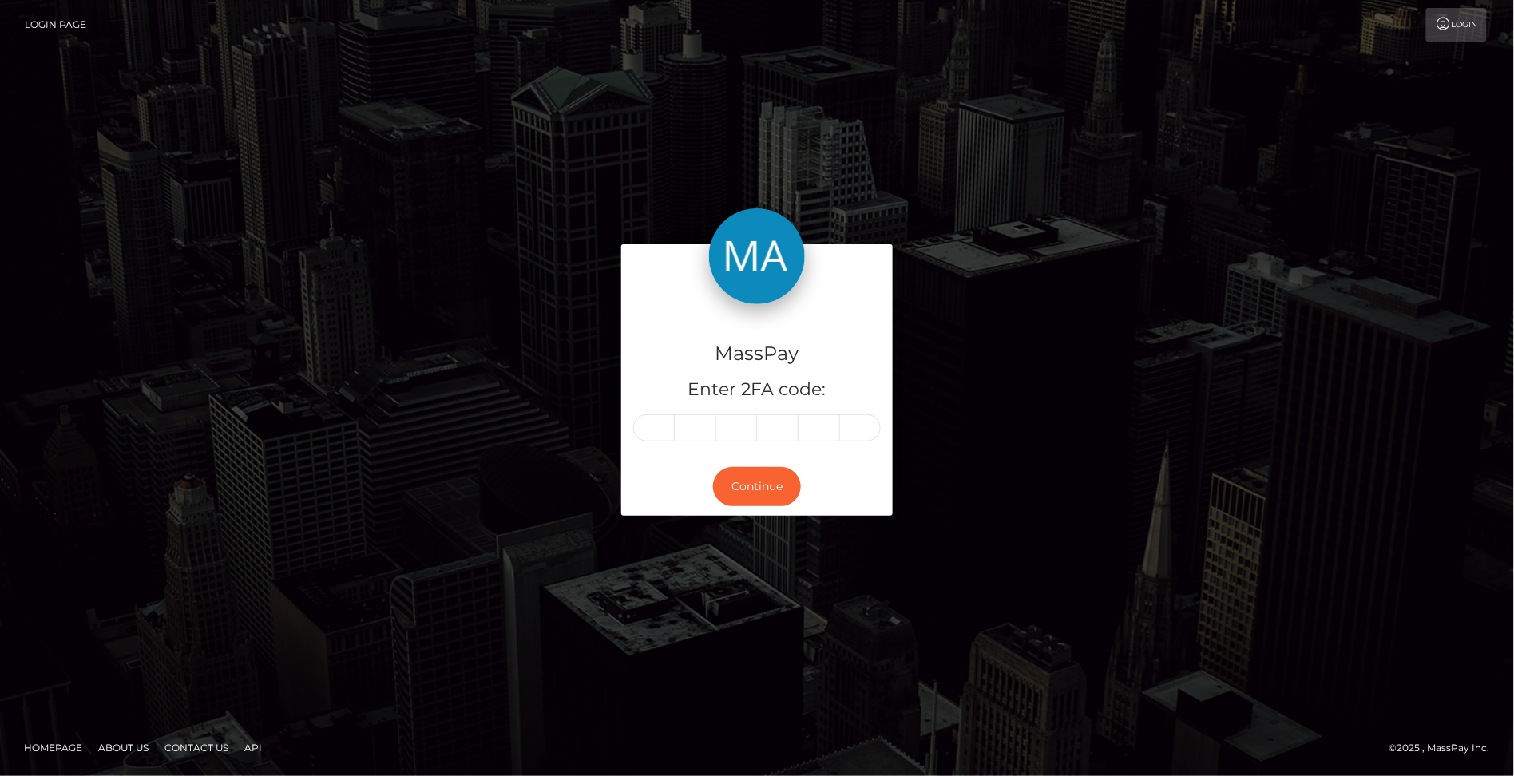
type input "9"
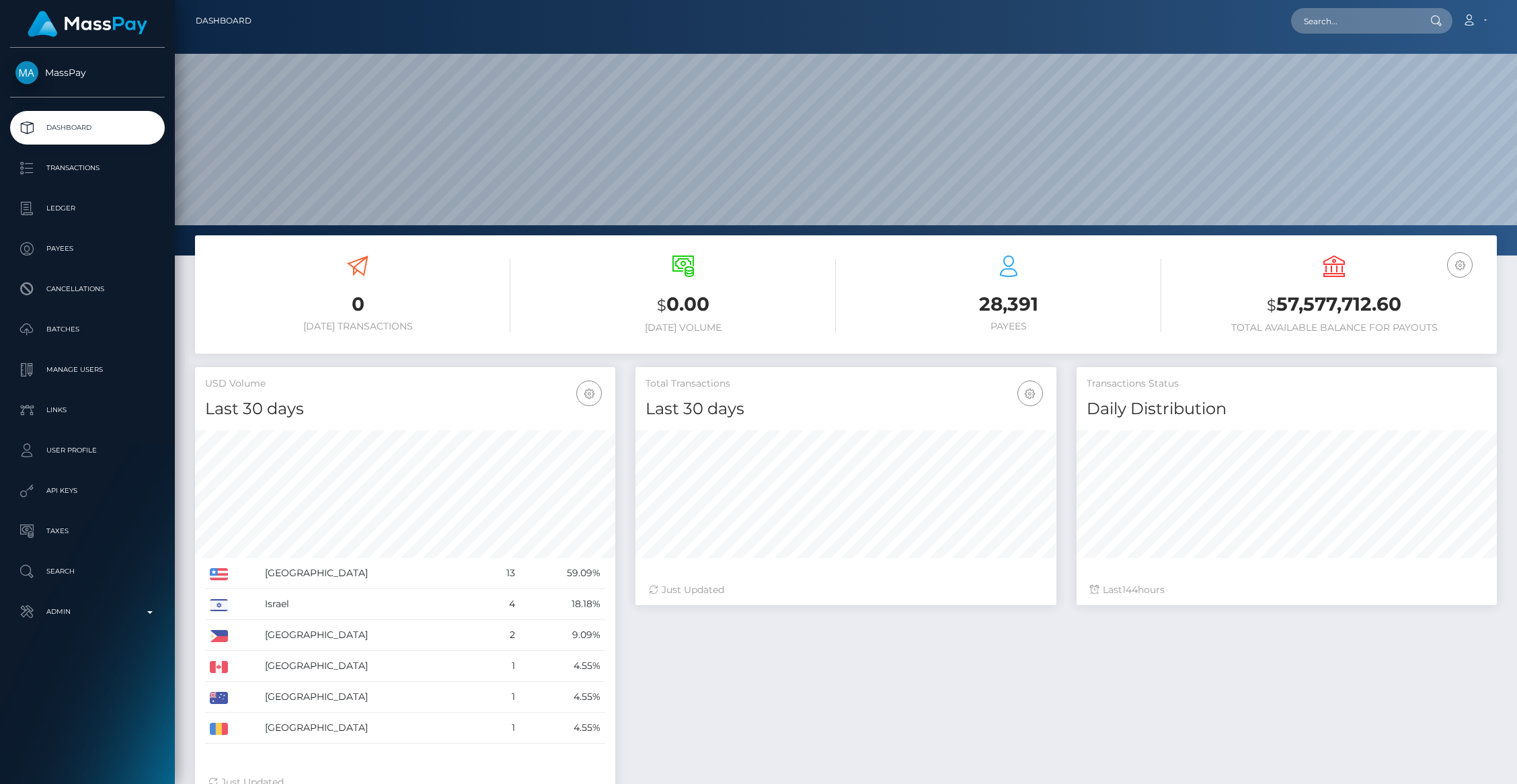
scroll to position [238, 420]
click at [111, 621] on p "Admin" at bounding box center [87, 611] width 144 height 20
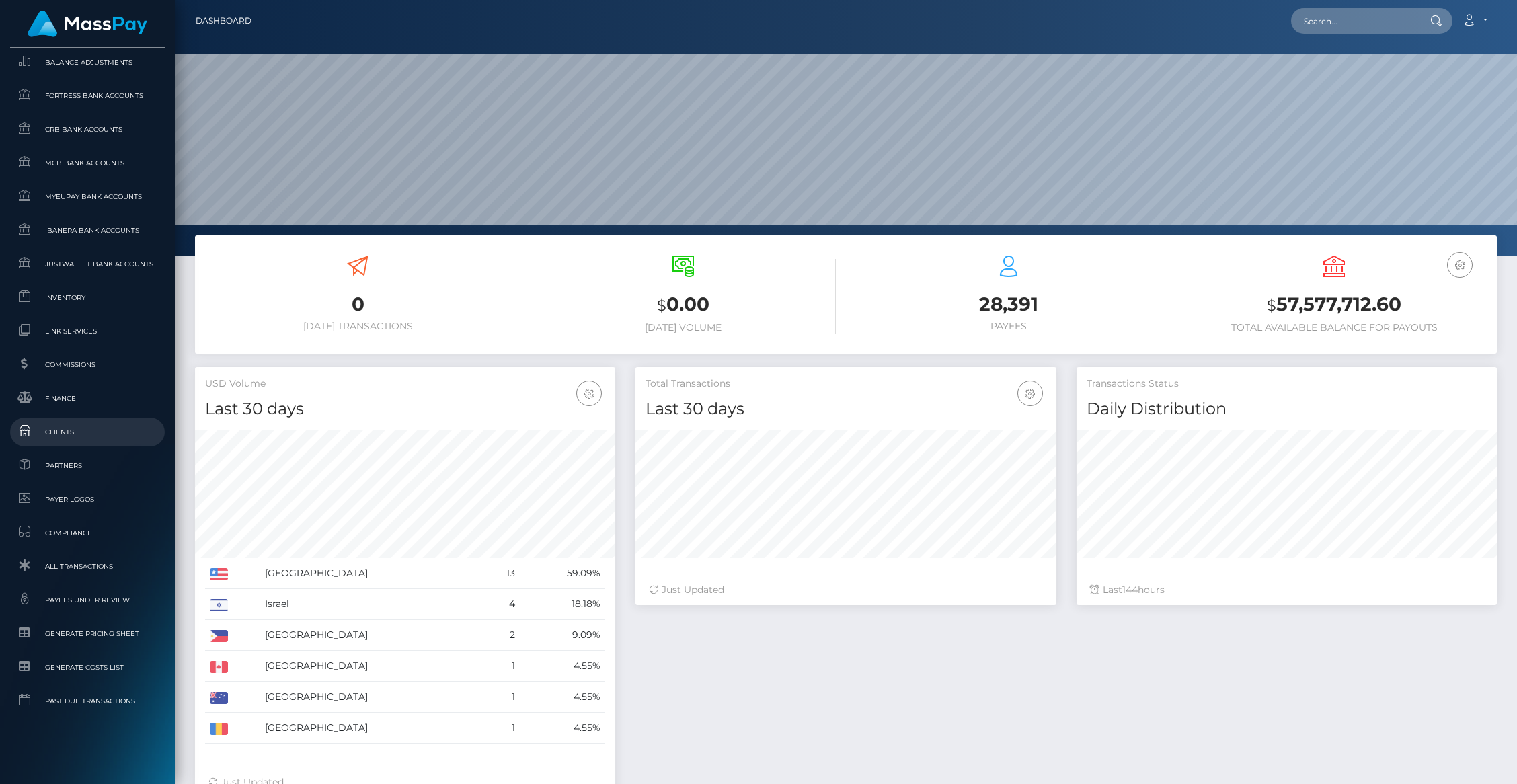
click at [76, 443] on link "Clients" at bounding box center [88, 432] width 155 height 29
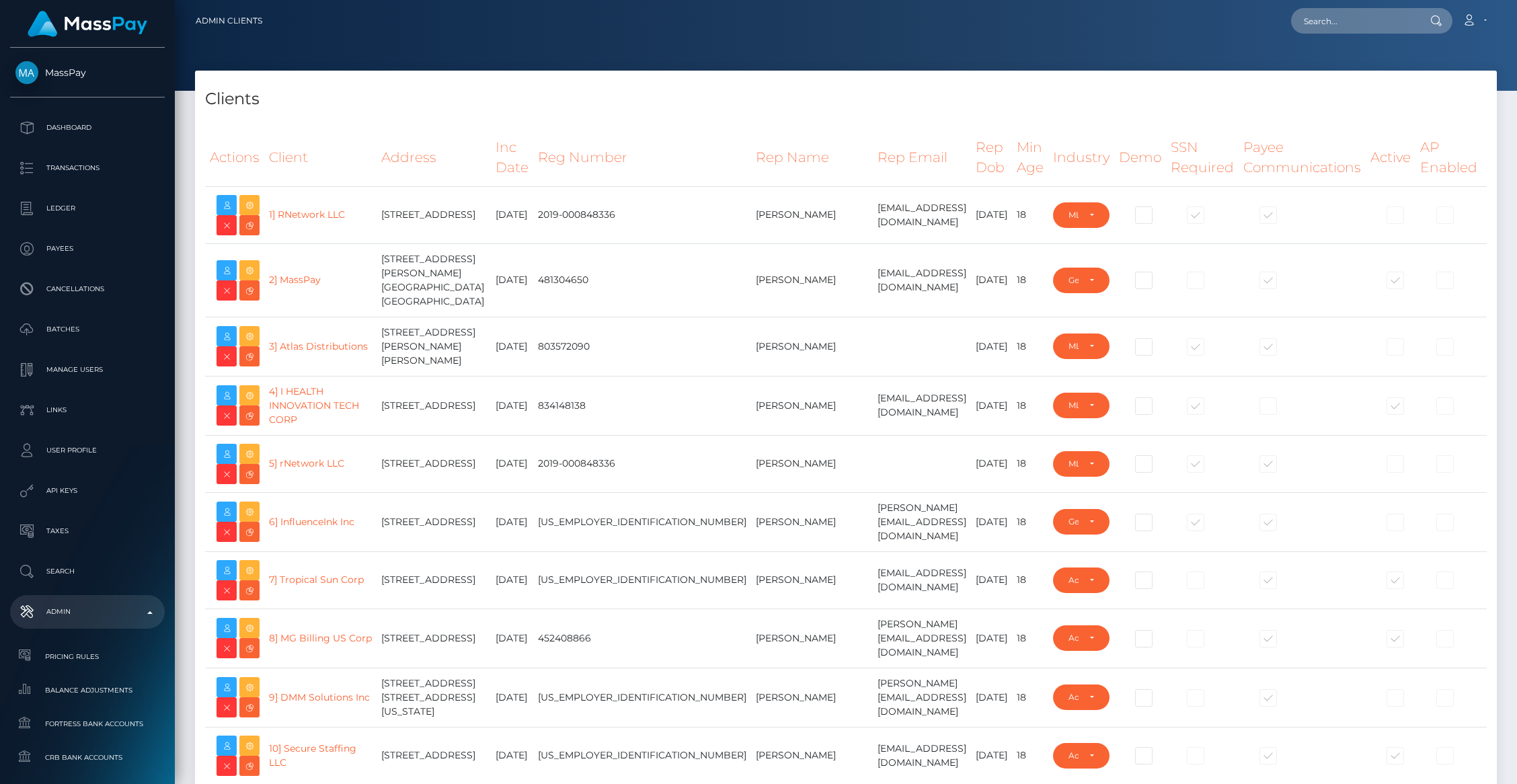
select select "223"
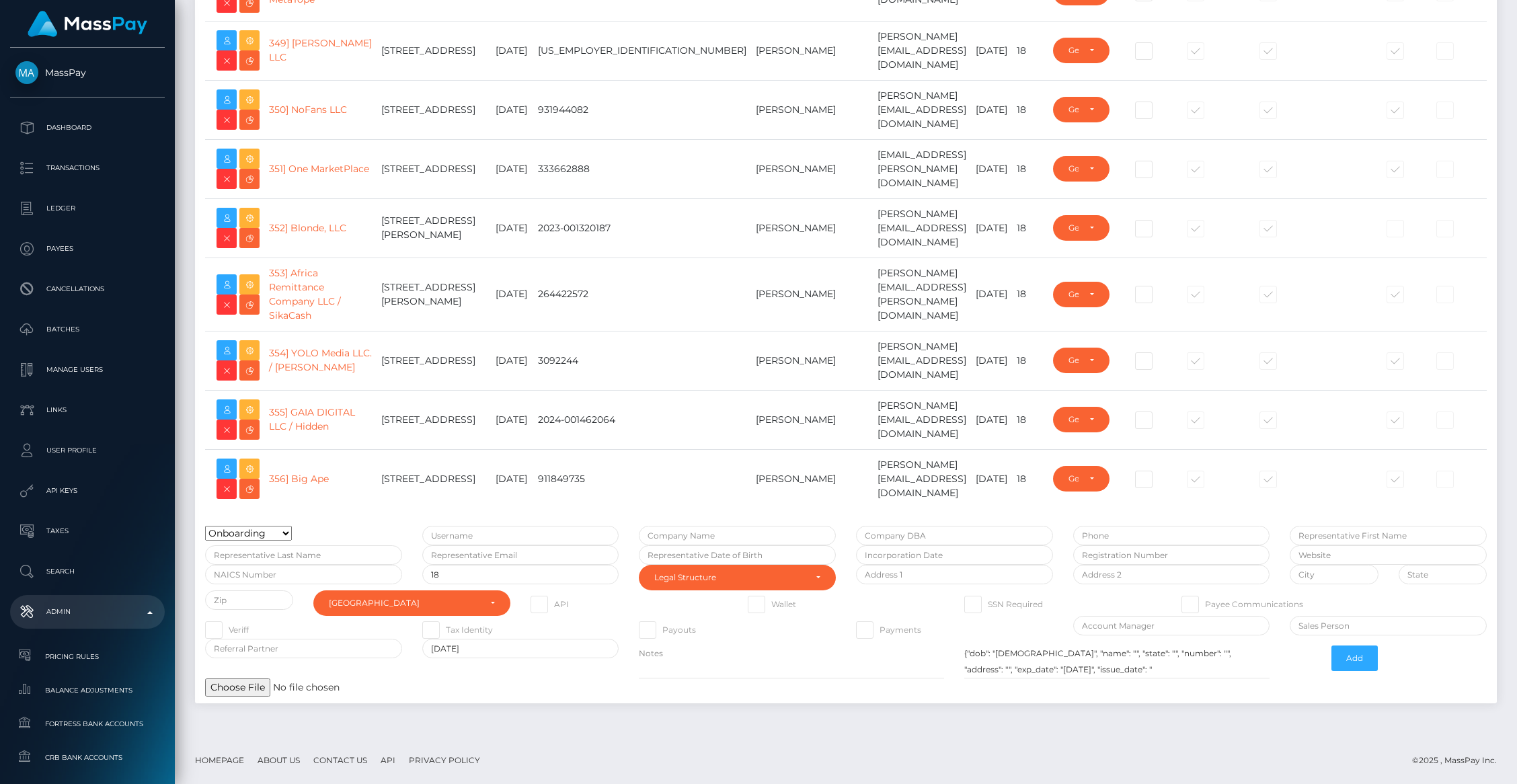
scroll to position [22866, 0]
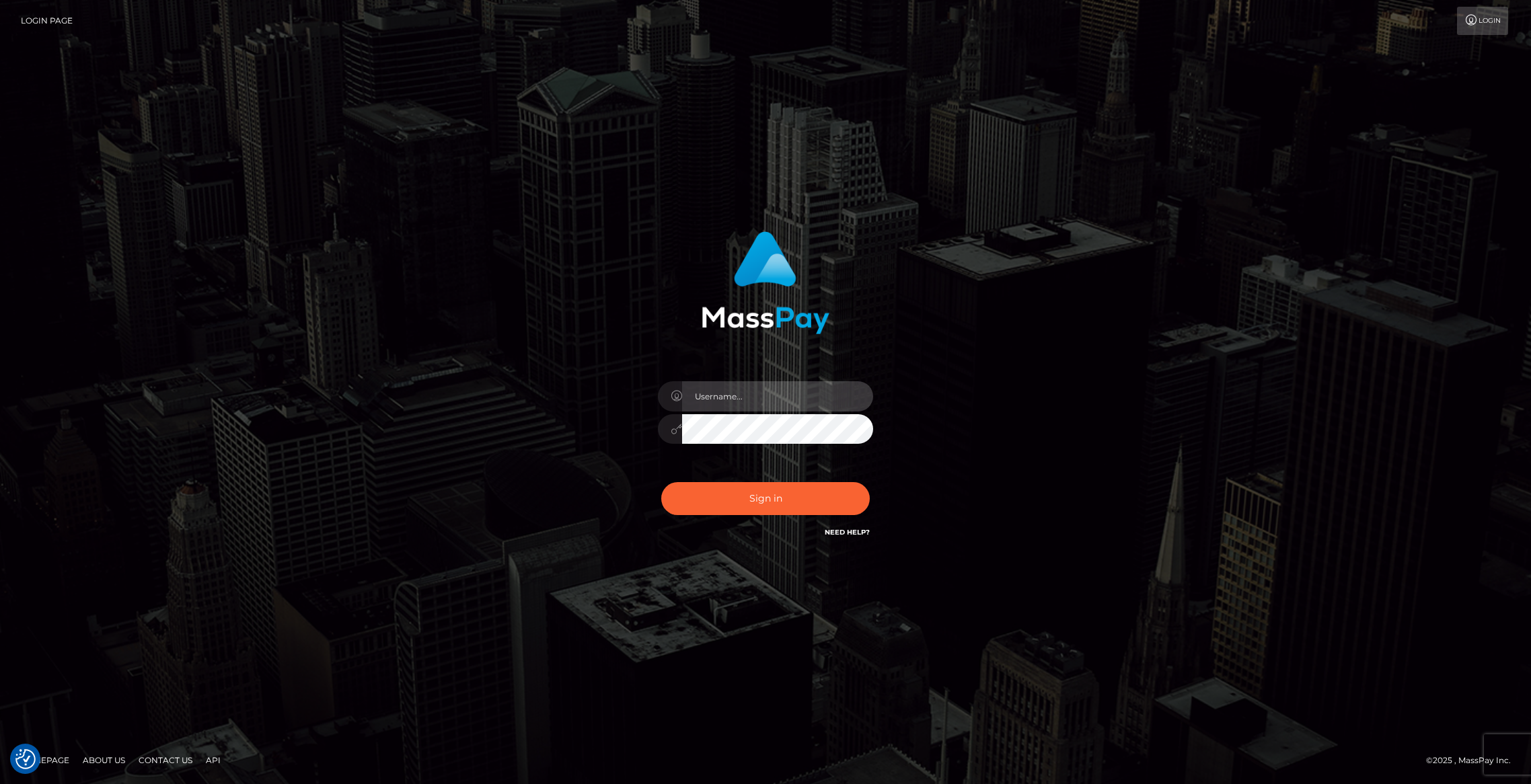
type input "brentg"
click at [723, 492] on button "Sign in" at bounding box center [765, 498] width 208 height 33
type input "brentg"
click at [723, 492] on button "Sign in" at bounding box center [765, 498] width 208 height 33
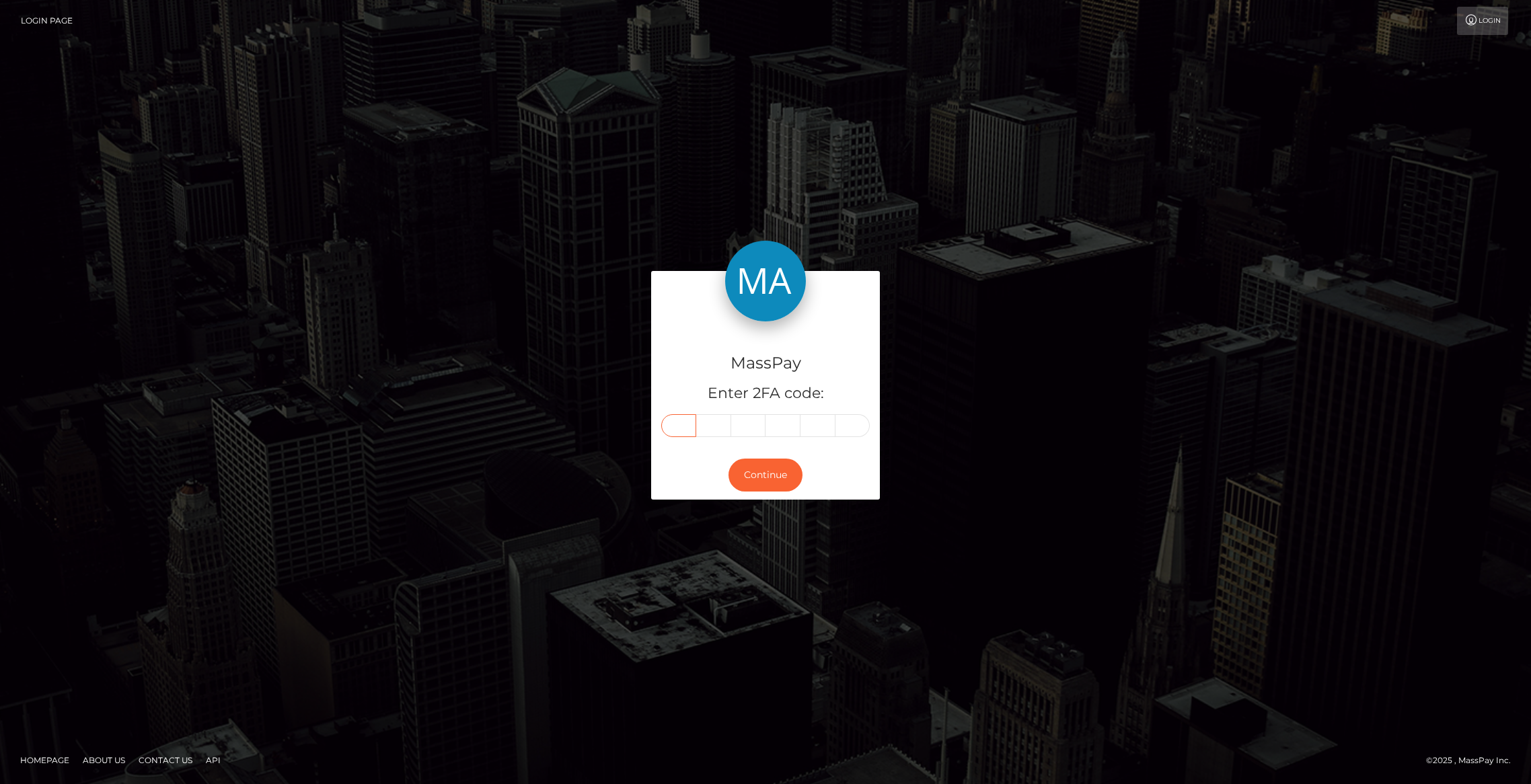
paste input "7"
type input "7"
type input "4"
type input "7"
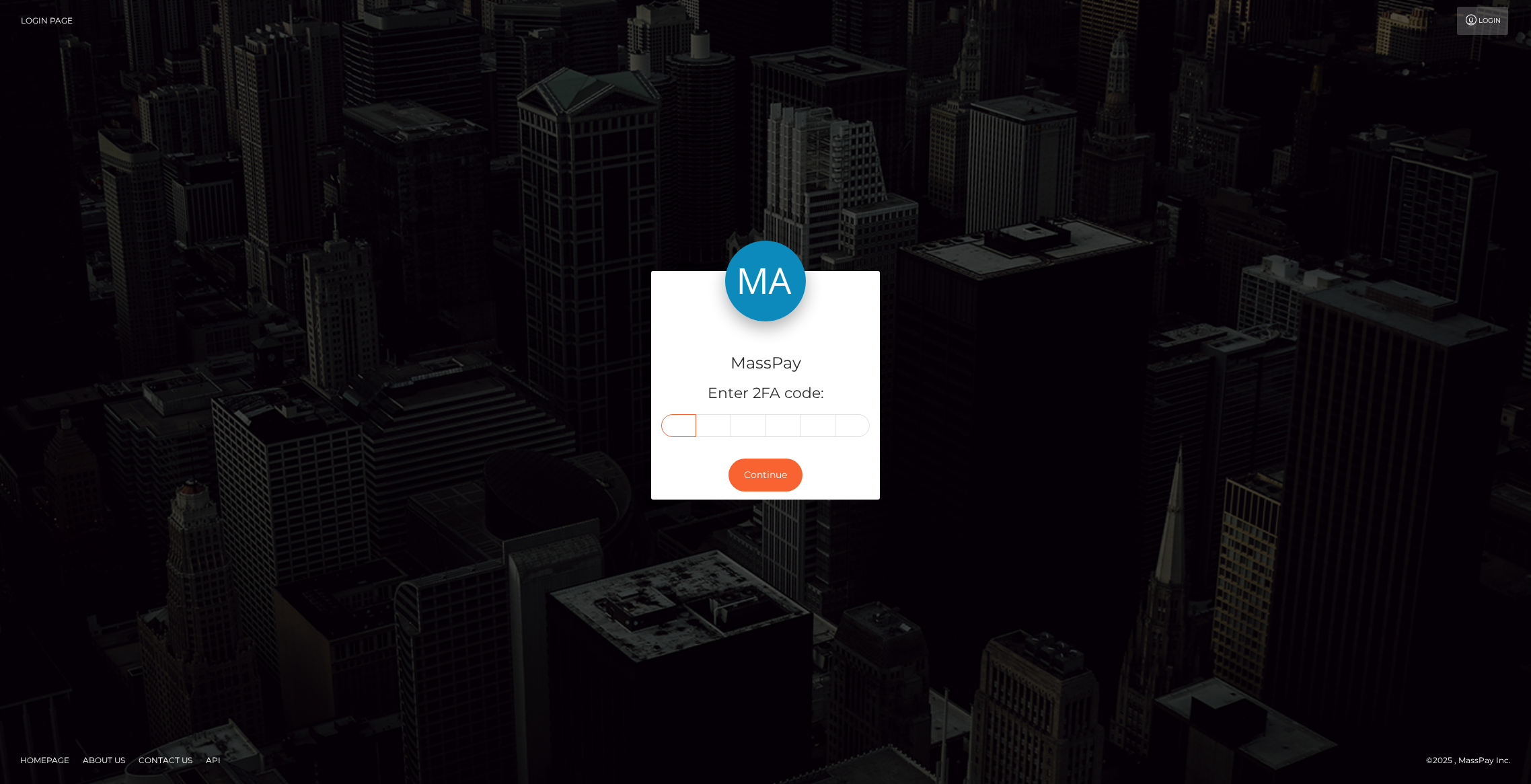
type input "9"
type input "4"
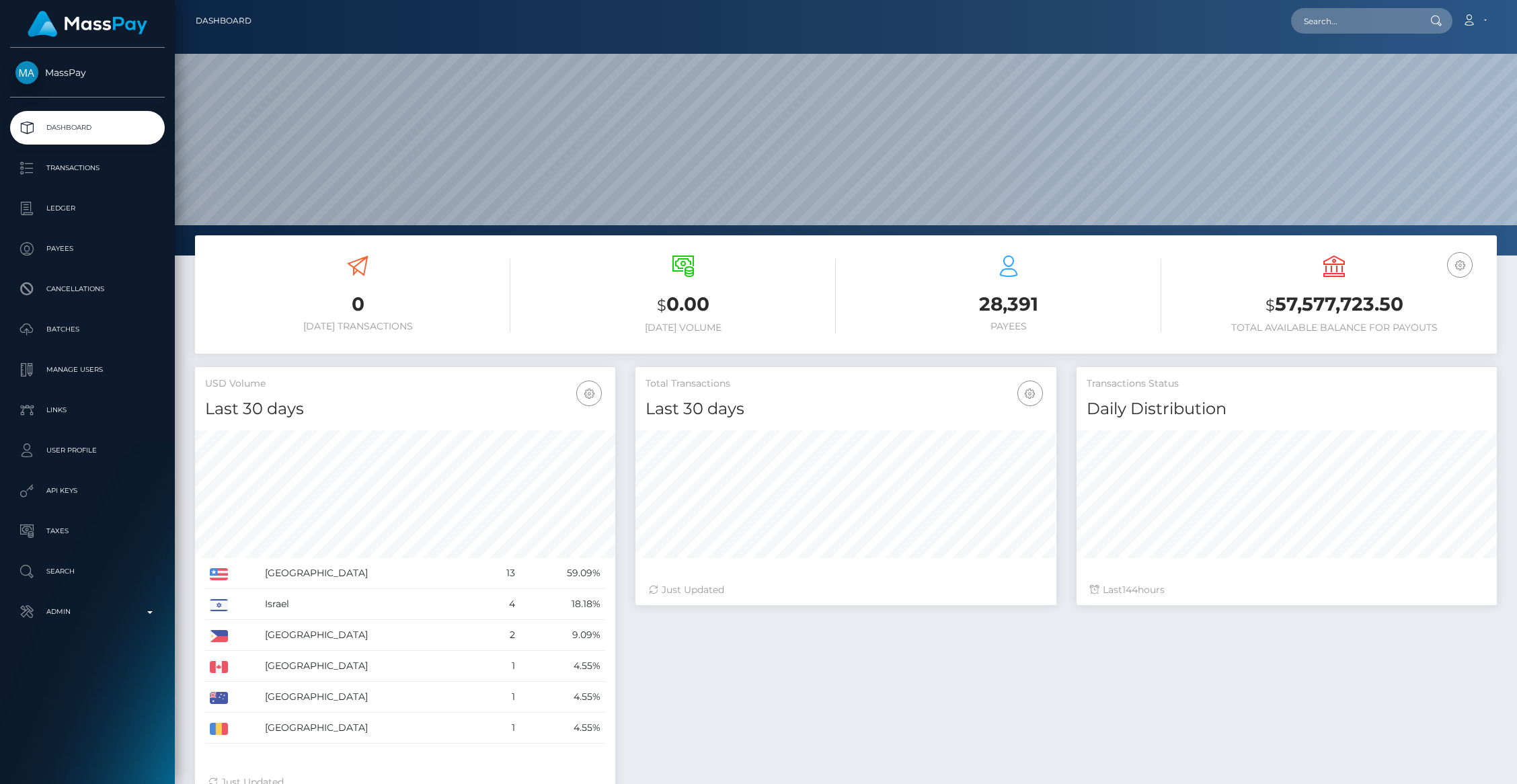
scroll to position [238, 420]
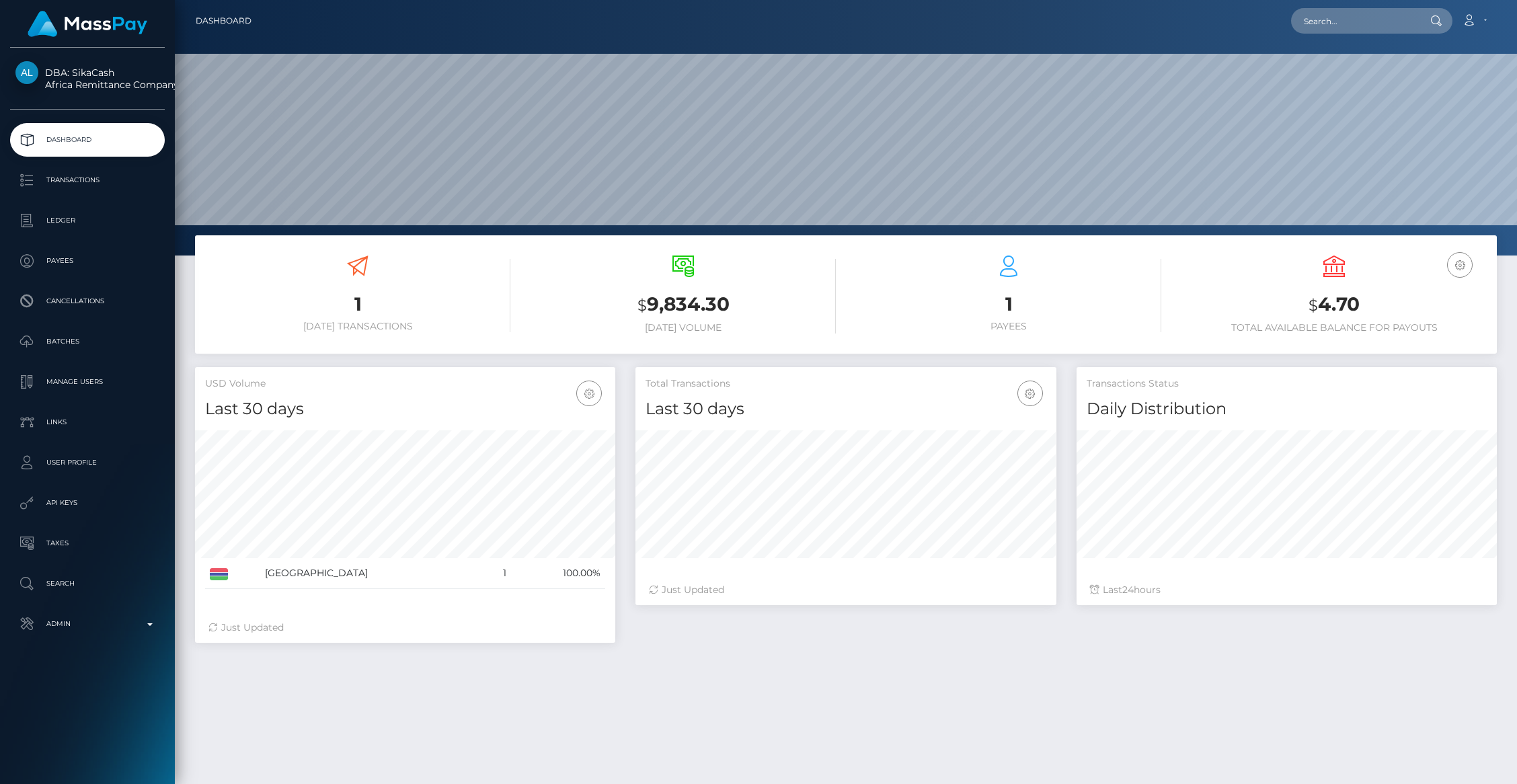
scroll to position [238, 420]
click at [75, 185] on p "Transactions" at bounding box center [87, 180] width 144 height 20
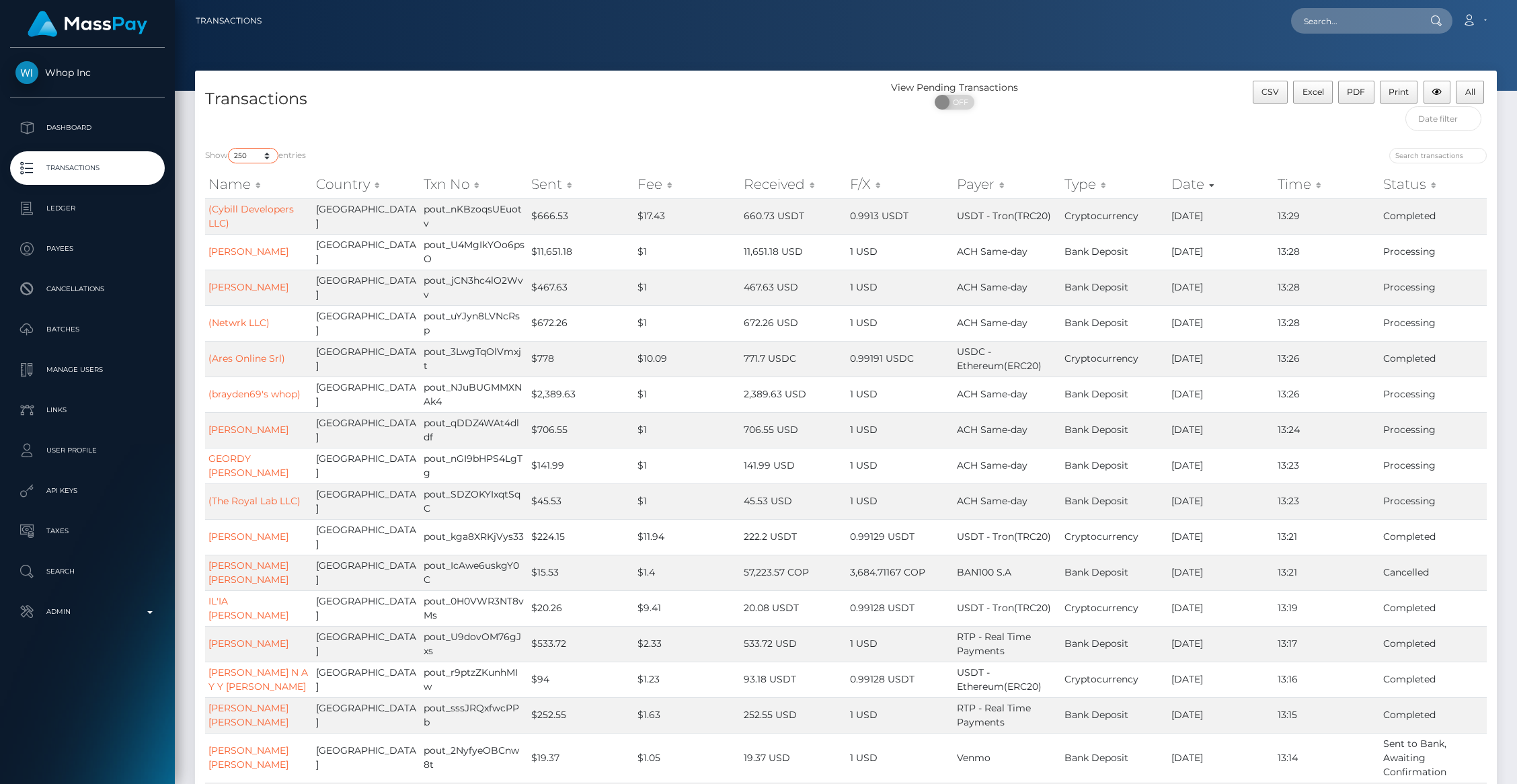
click at [274, 159] on select "10 25 50 100 250 500 1,000 3,500 All" at bounding box center [254, 156] width 51 height 15
click at [229, 148] on select "10 25 50 100 250 500 1,000 3,500 All" at bounding box center [254, 156] width 51 height 15
click at [262, 155] on select "10 25 50 100 250 500 1,000 3,500 All" at bounding box center [254, 156] width 51 height 15
select select "10"
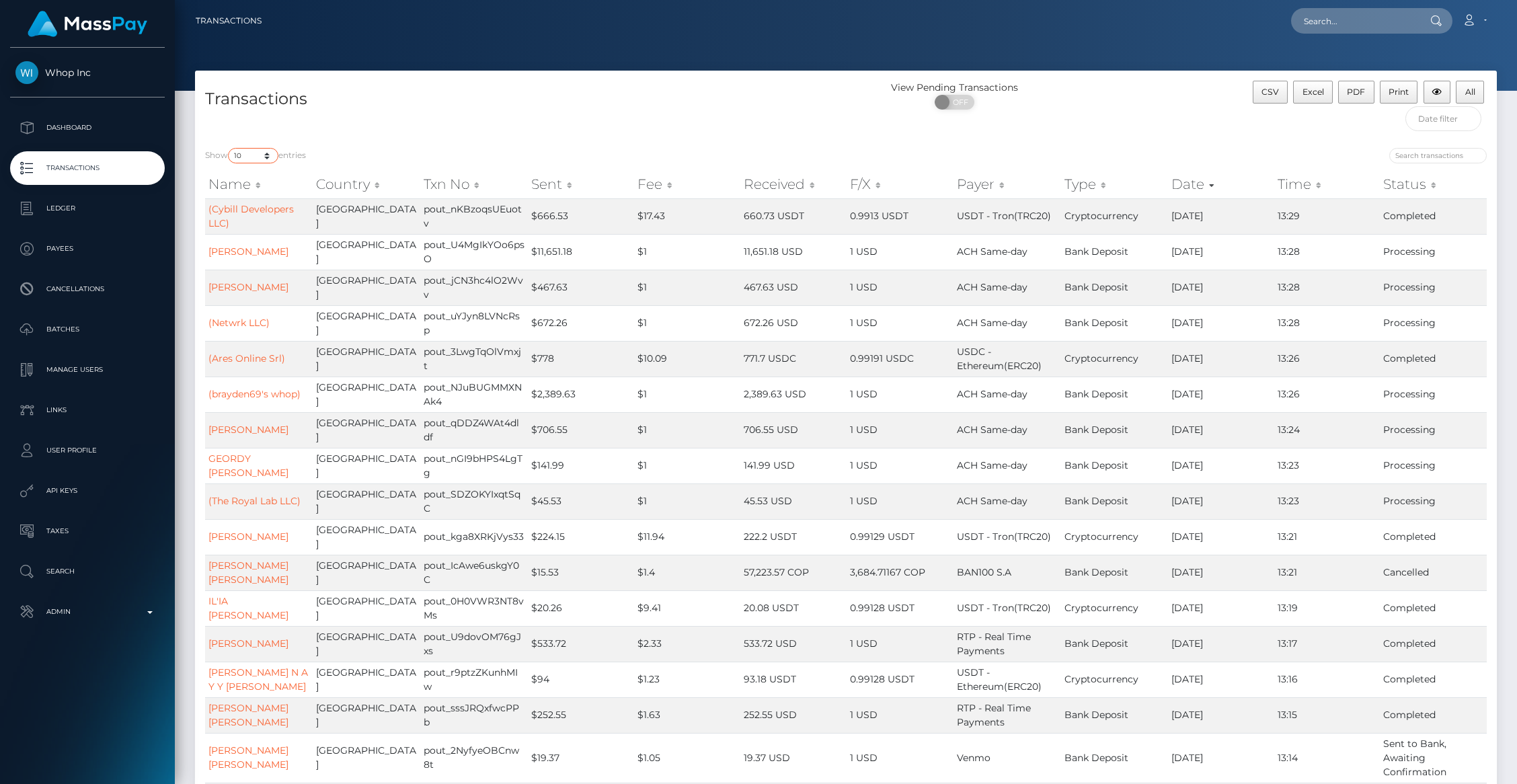
click at [229, 148] on select "10 25 50 100 250 500 1,000 3,500 All" at bounding box center [254, 156] width 51 height 15
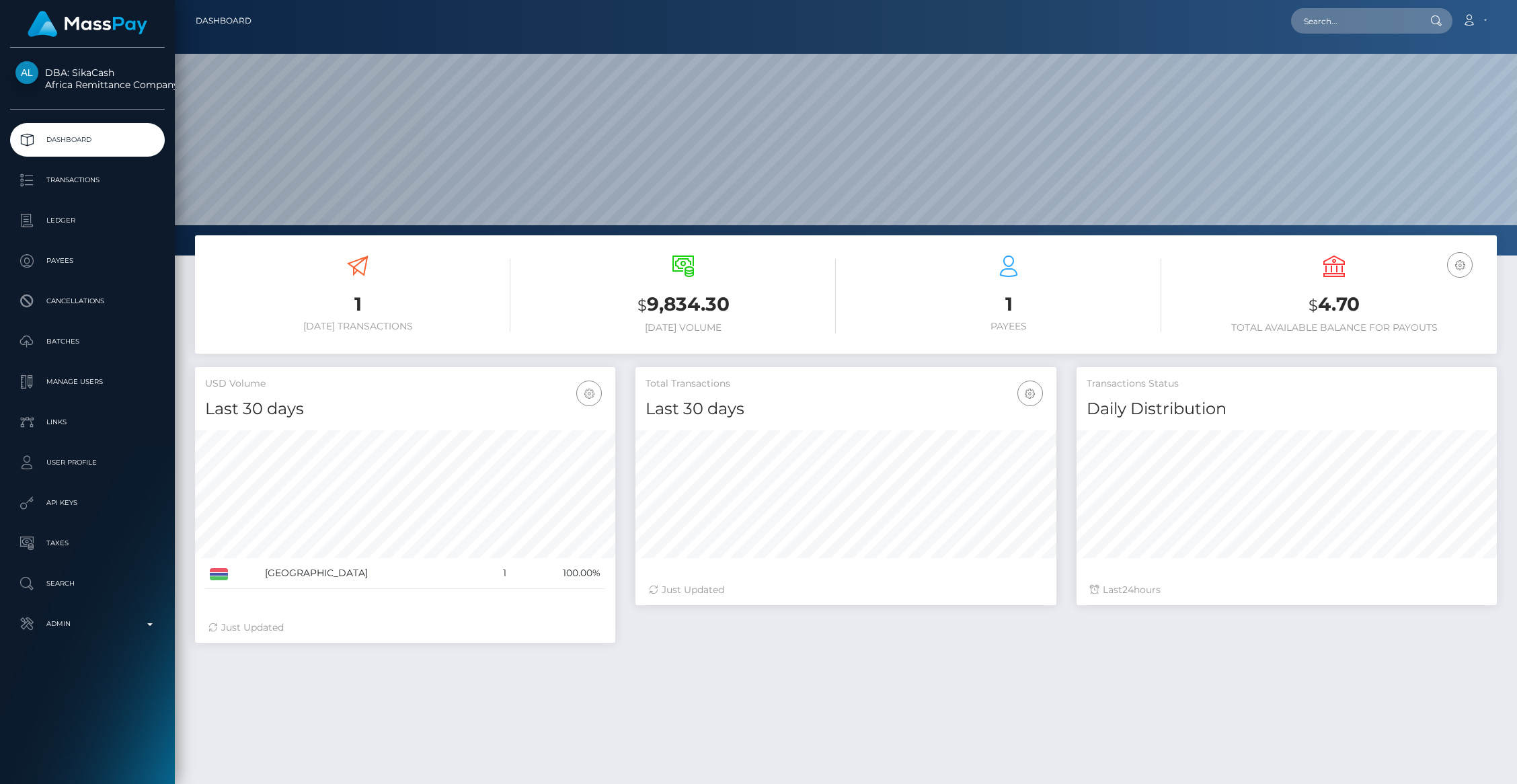
scroll to position [238, 420]
click at [96, 189] on p "Transactions" at bounding box center [87, 180] width 144 height 20
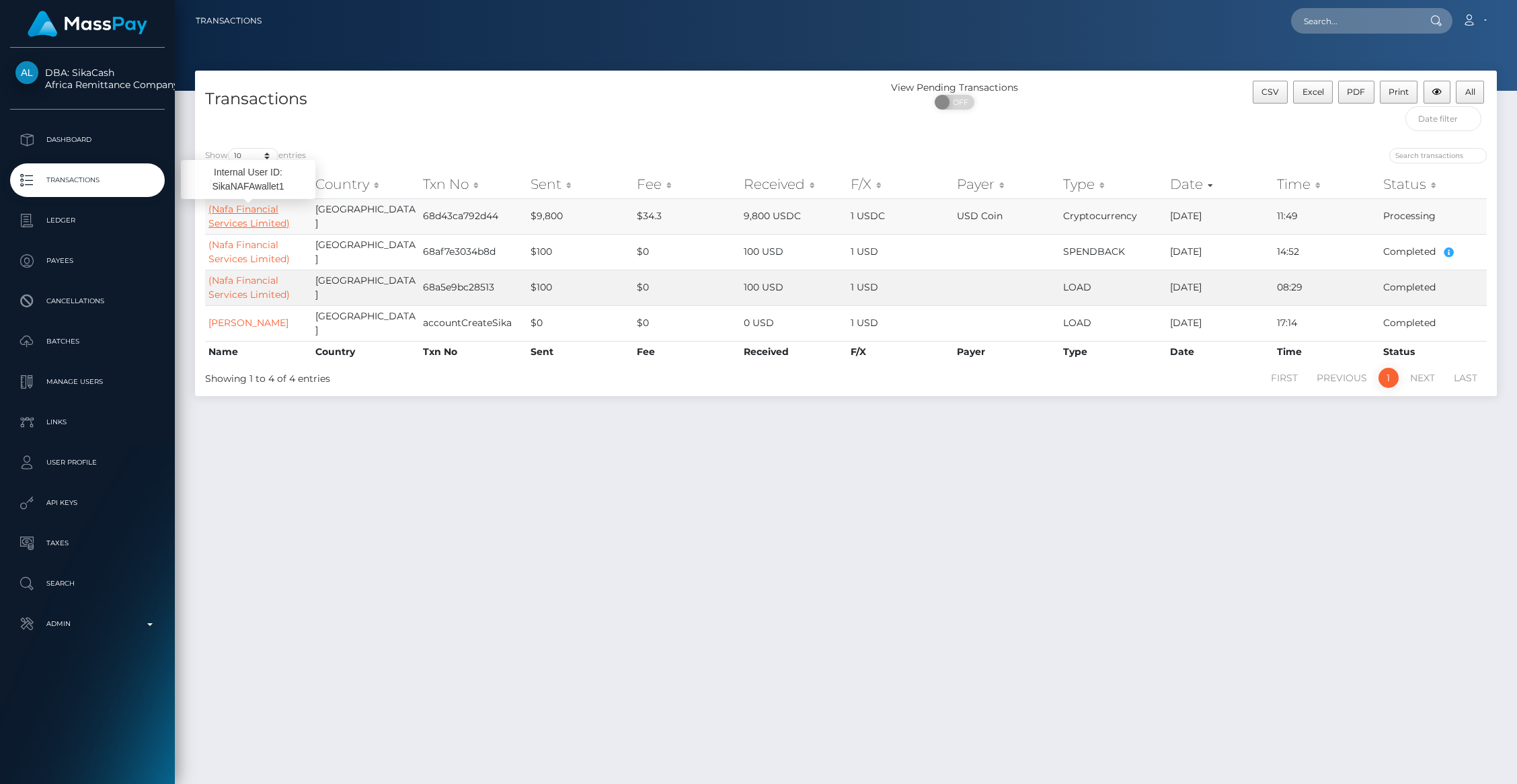
click at [223, 221] on link "(Nafa Financial Services Limited)" at bounding box center [248, 216] width 82 height 26
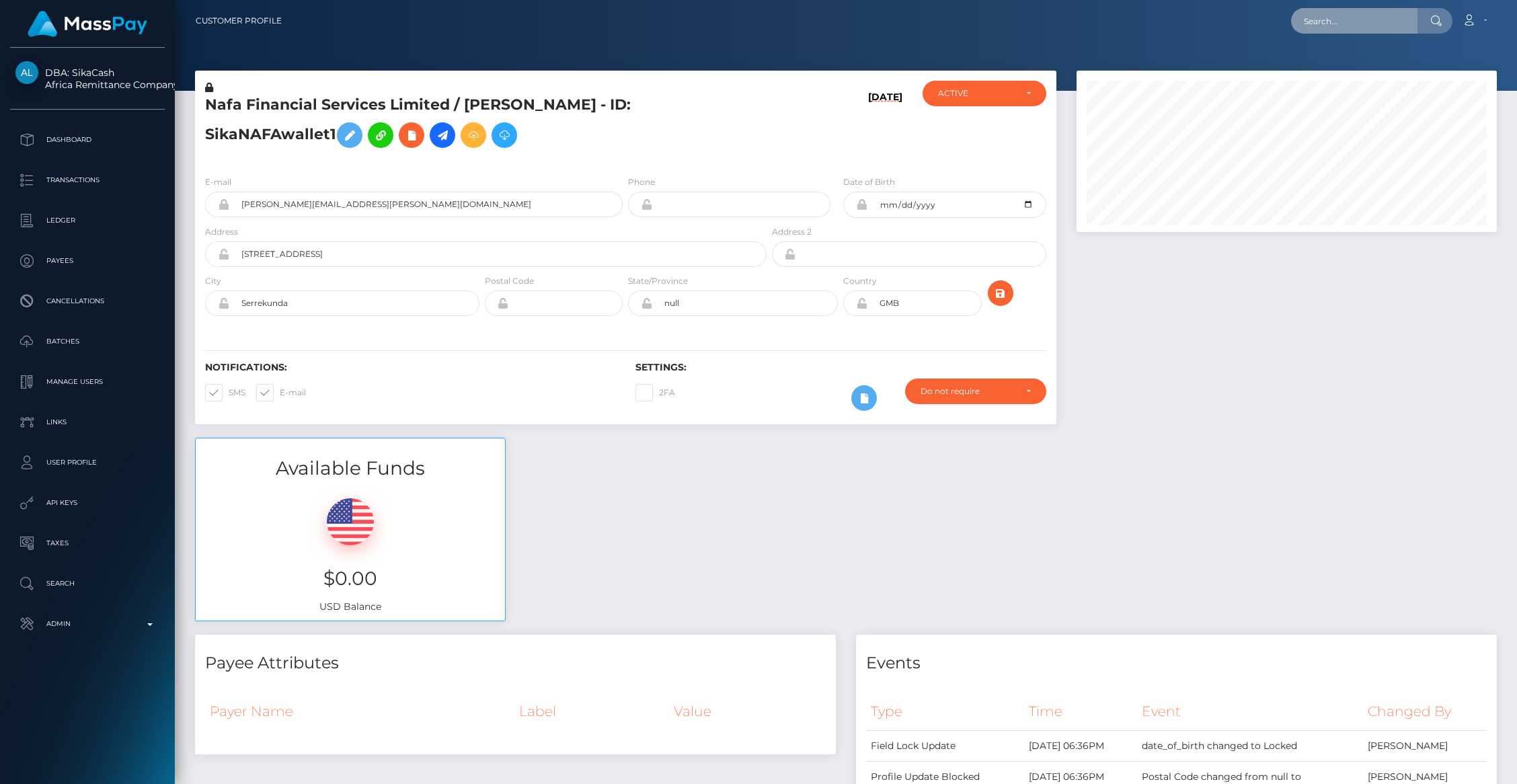
click at [1333, 16] on input "text" at bounding box center [1354, 21] width 126 height 25
paste input "twitch:56524224"
type input "twitch:56524224"
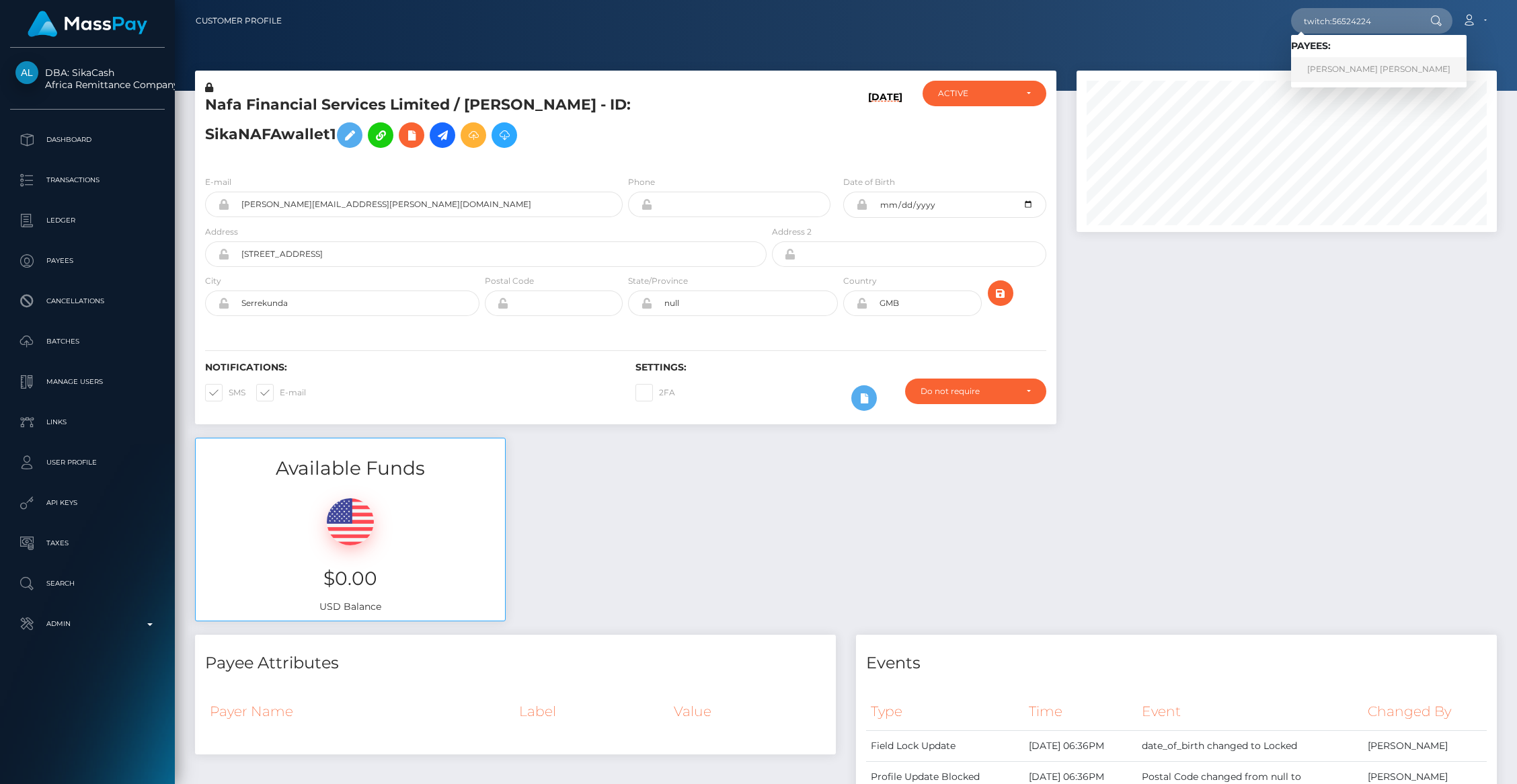
click at [1349, 68] on link "[PERSON_NAME] [PERSON_NAME]" at bounding box center [1379, 70] width 175 height 25
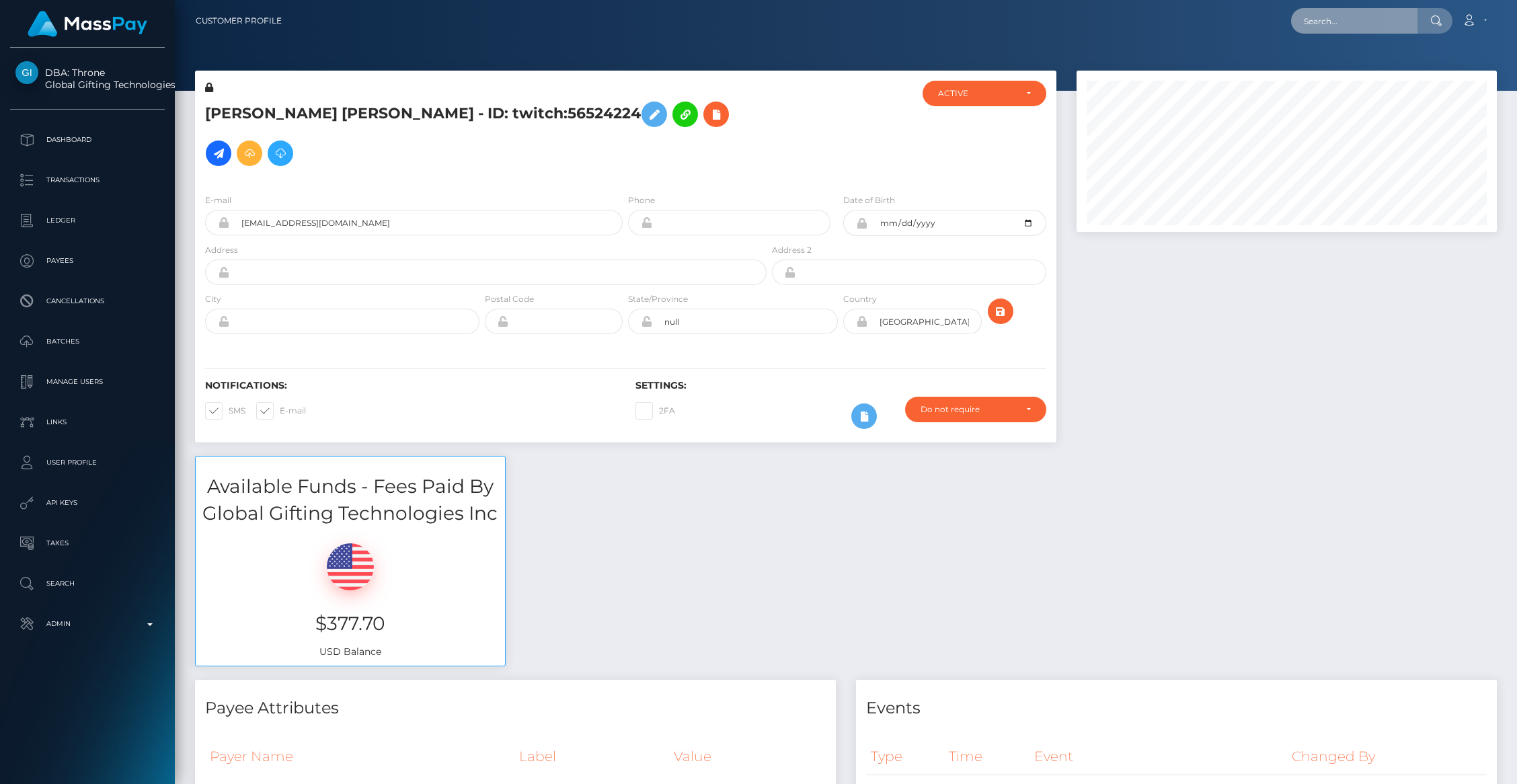
click at [1346, 22] on input "text" at bounding box center [1354, 21] width 126 height 25
paste input "pout_idojCemJxyr35"
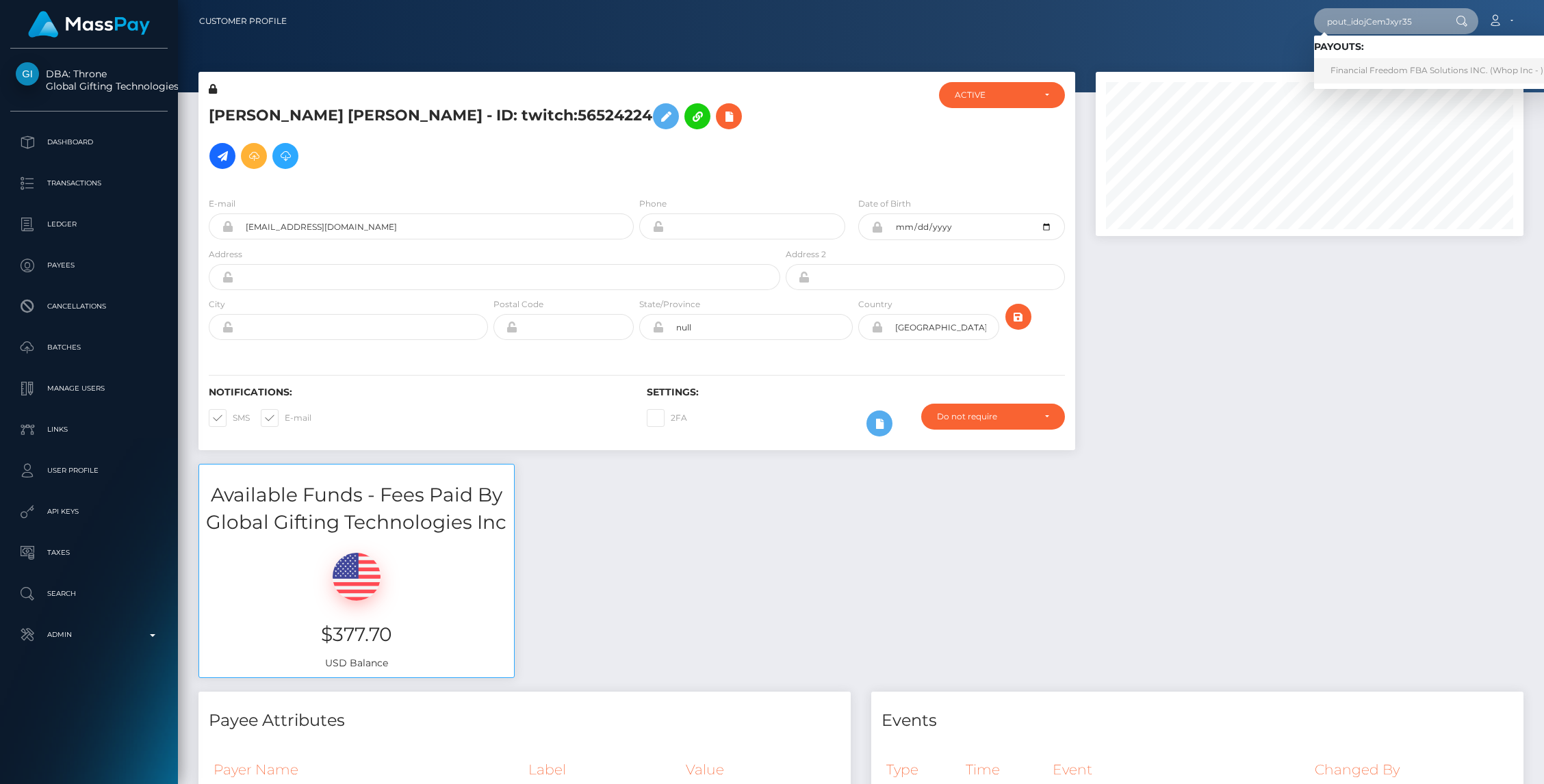
type input "pout_idojCemJxyr35"
click at [1384, 67] on link "Financial Freedom FBA Solutions INC. (Whop Inc - )" at bounding box center [1437, 71] width 246 height 26
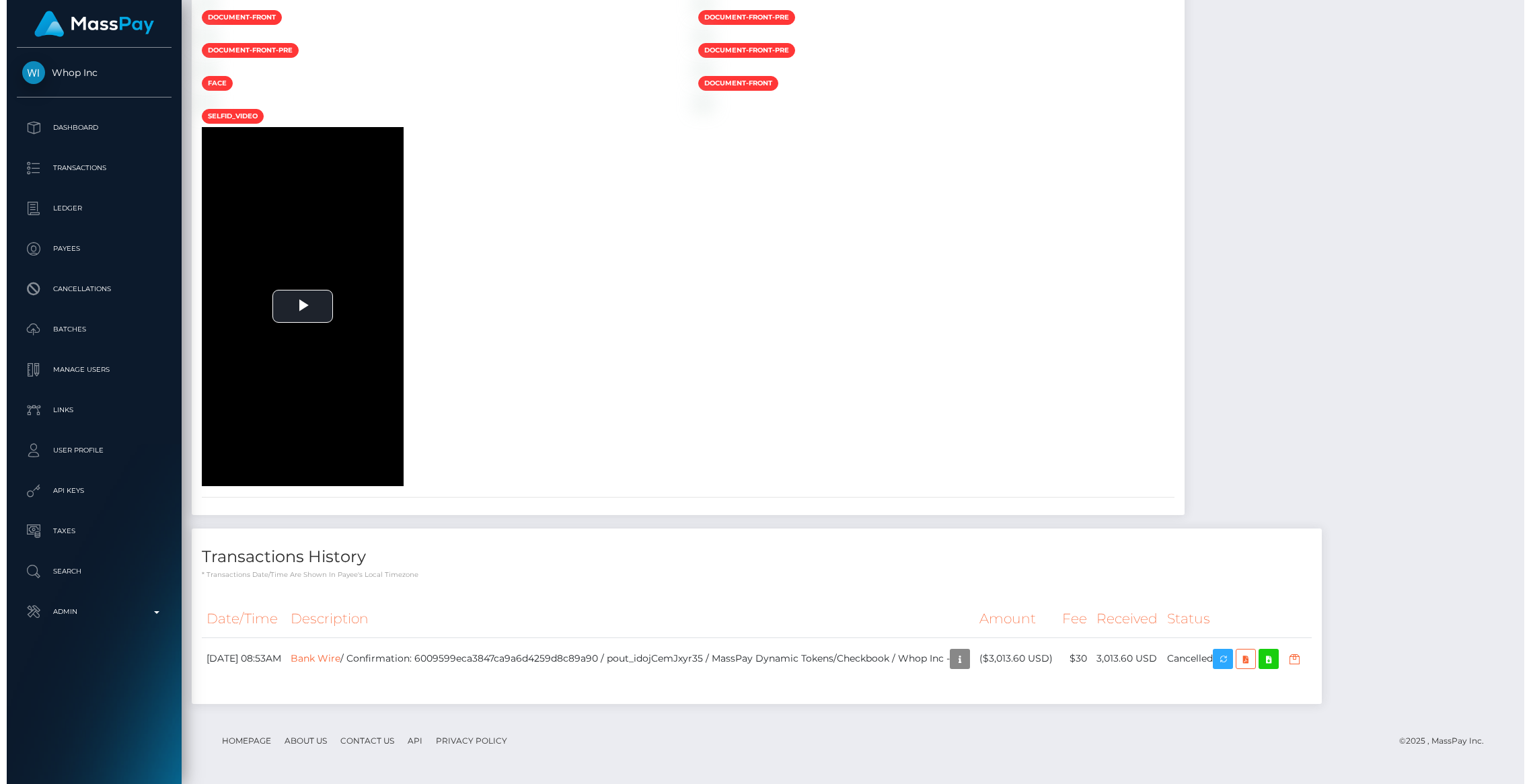
scroll to position [2551, 0]
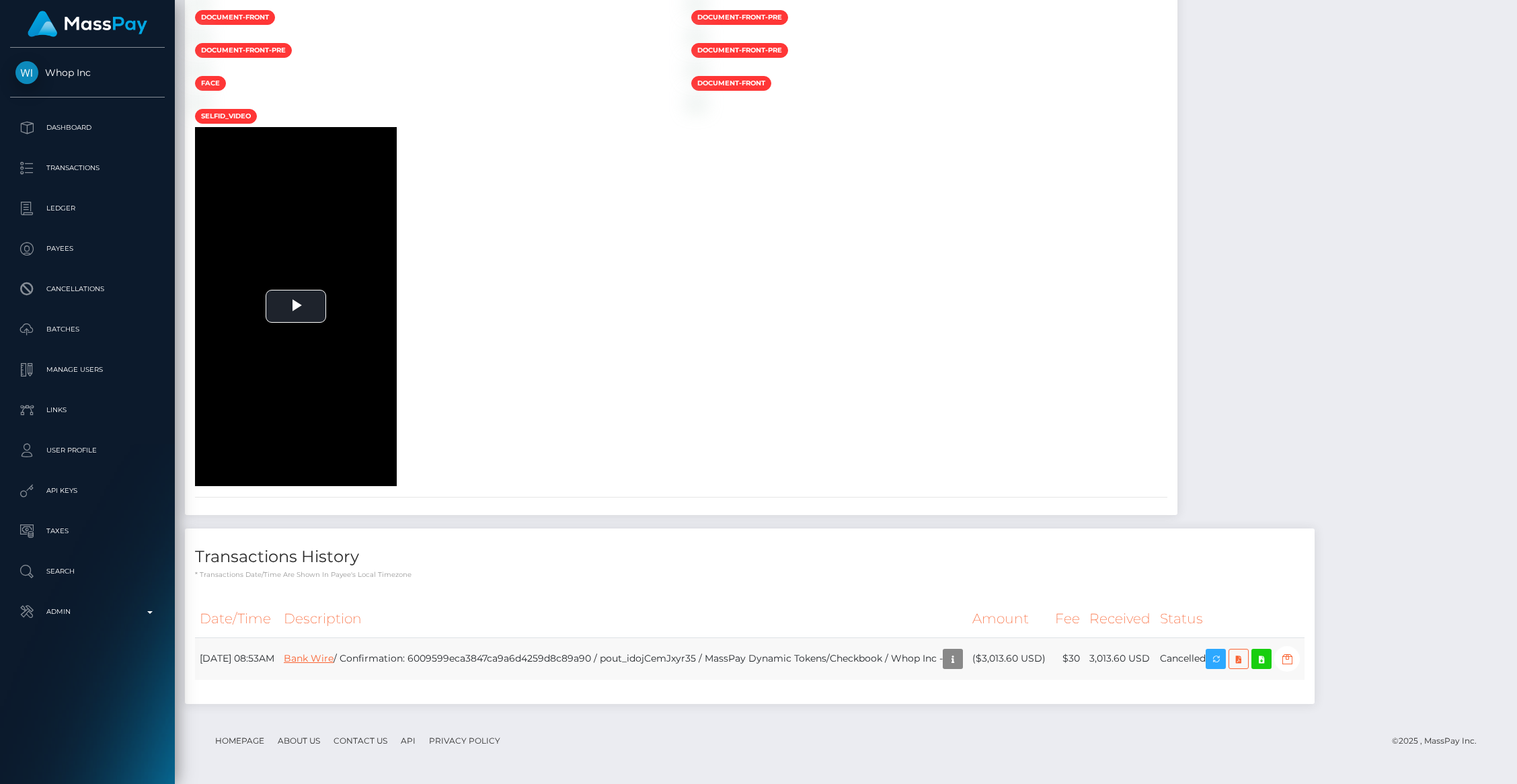
click at [334, 654] on link "Bank Wire" at bounding box center [308, 658] width 50 height 12
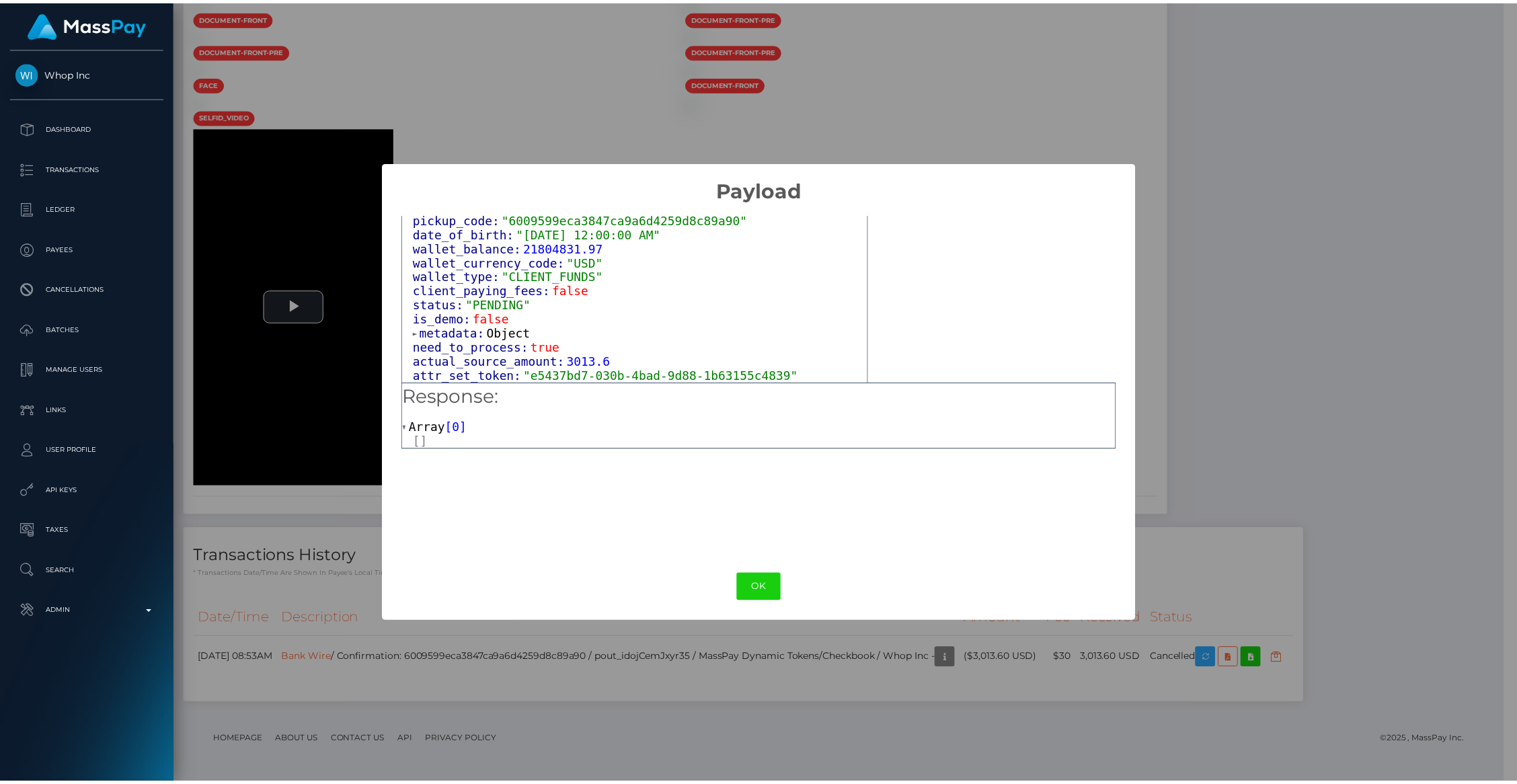
scroll to position [877, 0]
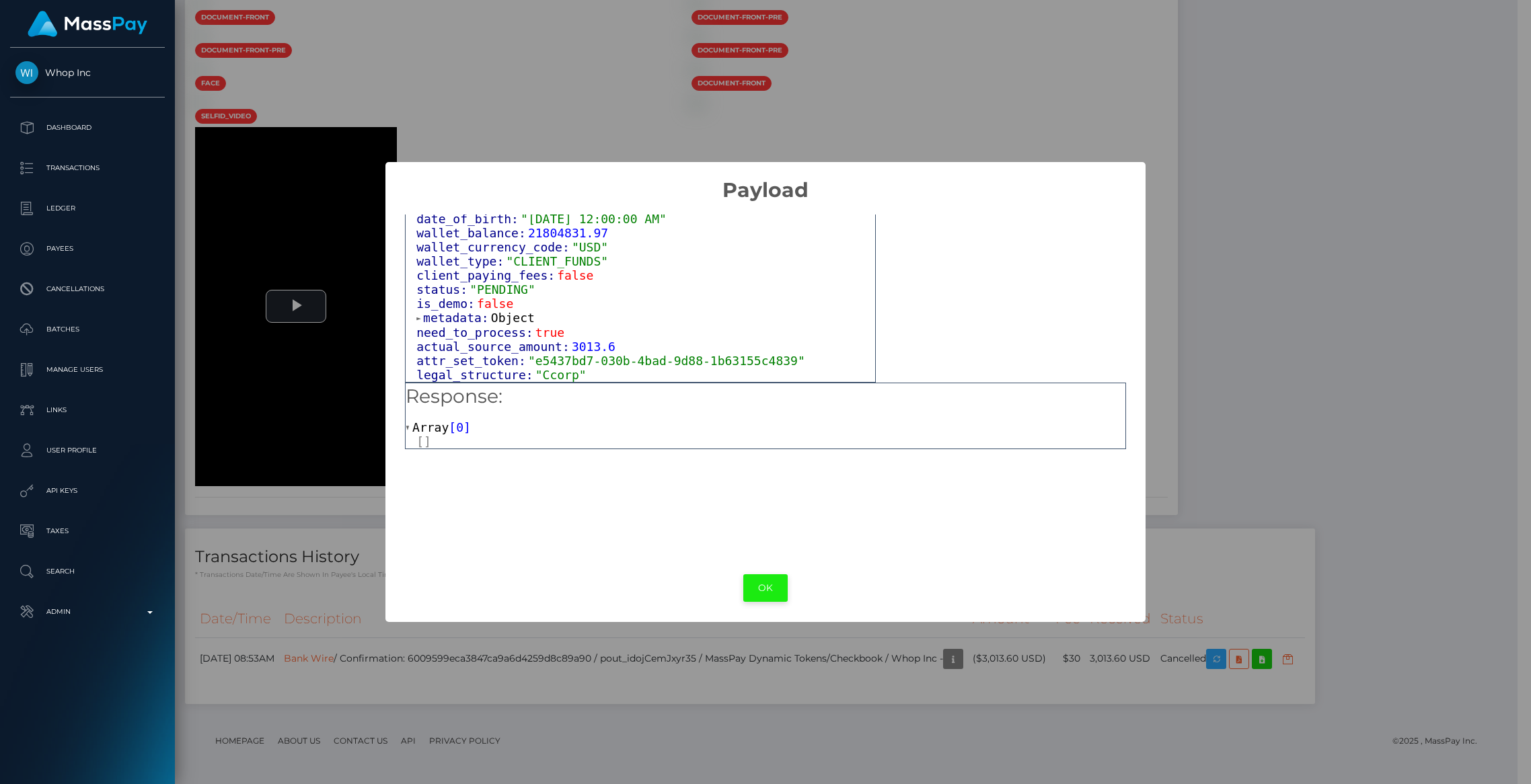
click at [763, 592] on button "OK" at bounding box center [765, 588] width 45 height 28
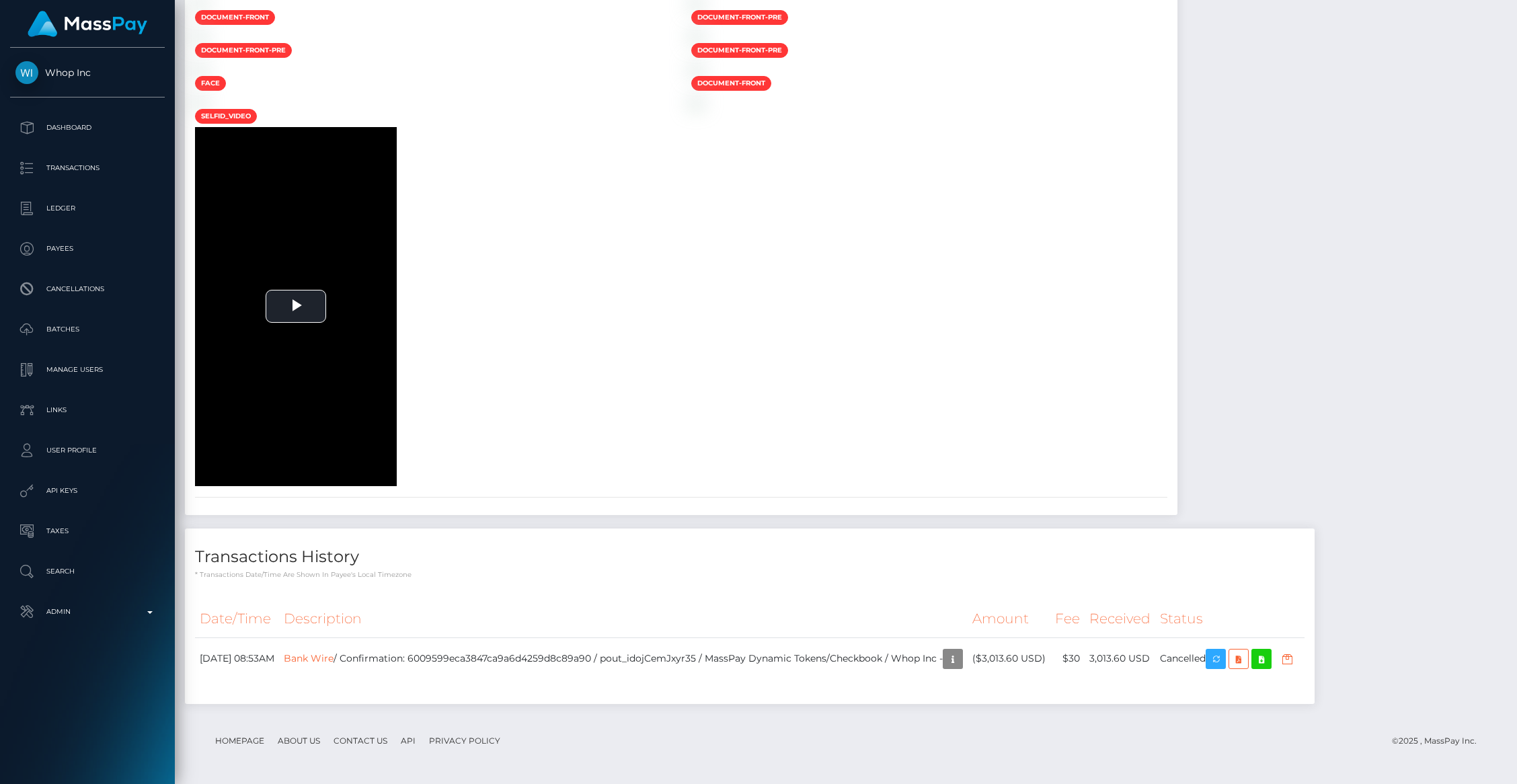
scroll to position [2125, 0]
click at [298, 485] on video "To view this video please enable JavaScript, and consider upgrading to a web br…" at bounding box center [296, 306] width 201 height 358
click at [571, 485] on div "To view this video please enable JavaScript, and consider upgrading to a web br…" at bounding box center [433, 306] width 496 height 358
click at [310, 485] on video "To view this video please enable JavaScript, and consider upgrading to a web br…" at bounding box center [296, 306] width 201 height 358
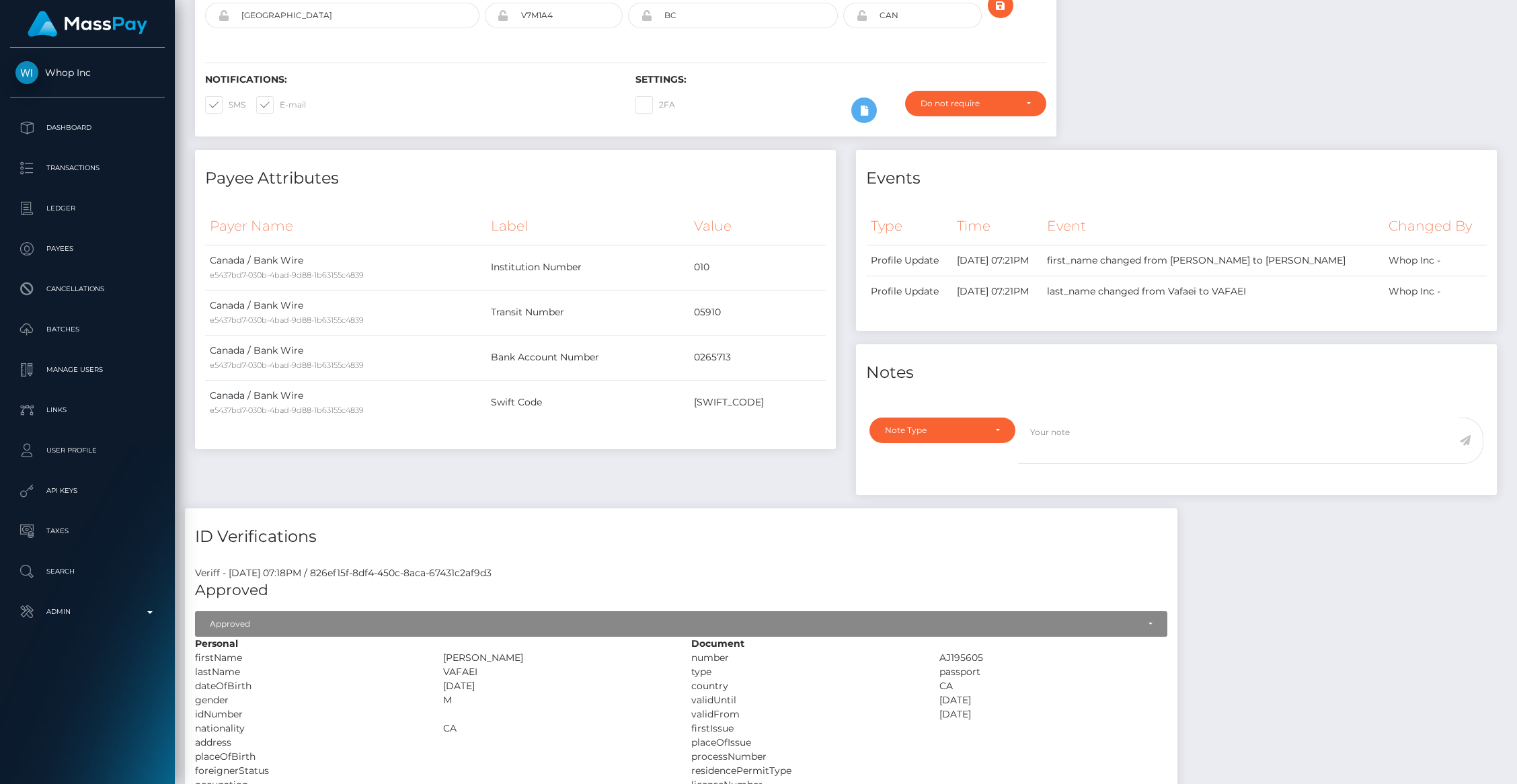
scroll to position [294, 0]
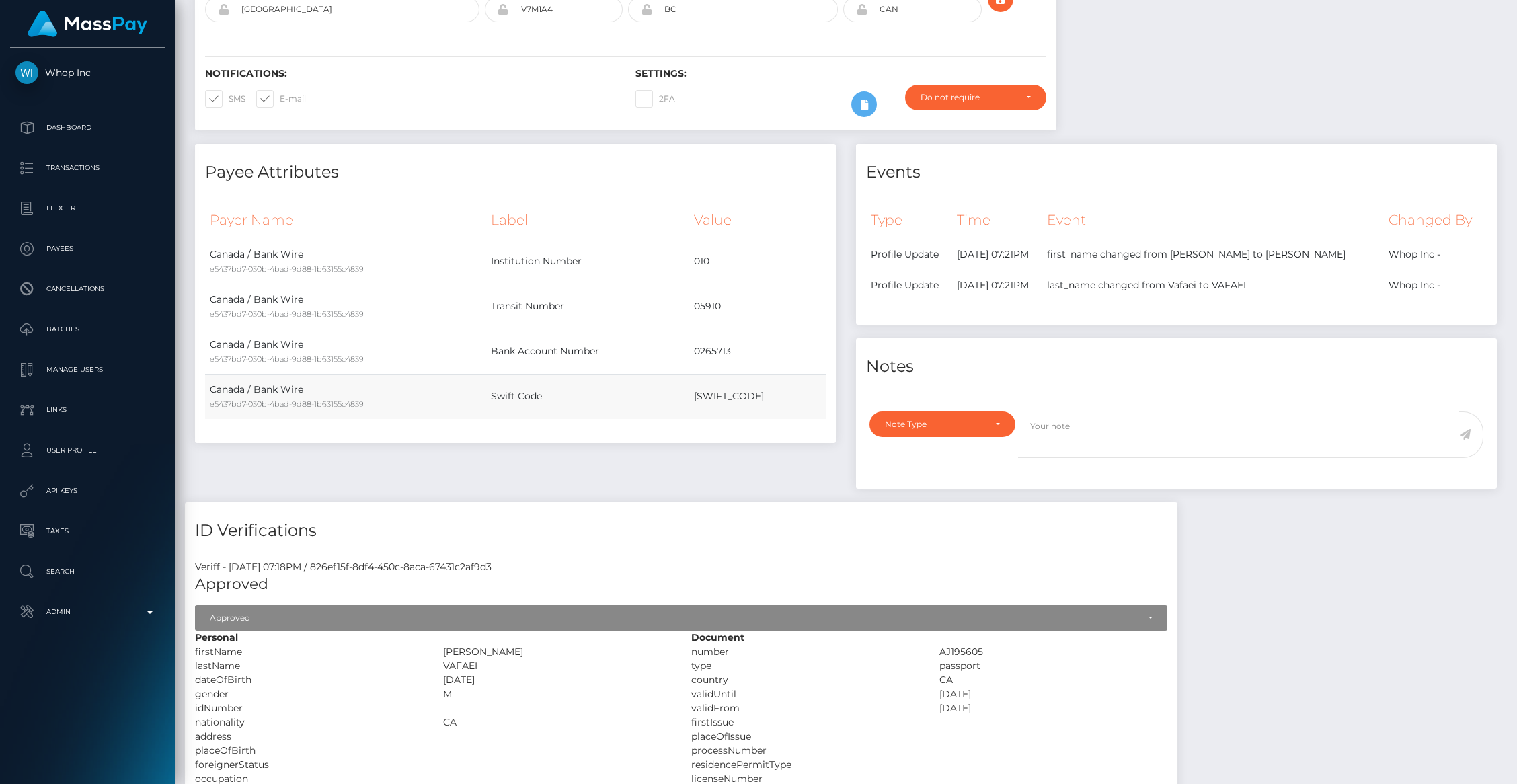
click at [748, 400] on td "CIBCCATT" at bounding box center [757, 396] width 136 height 45
copy td "CIBCCATT"
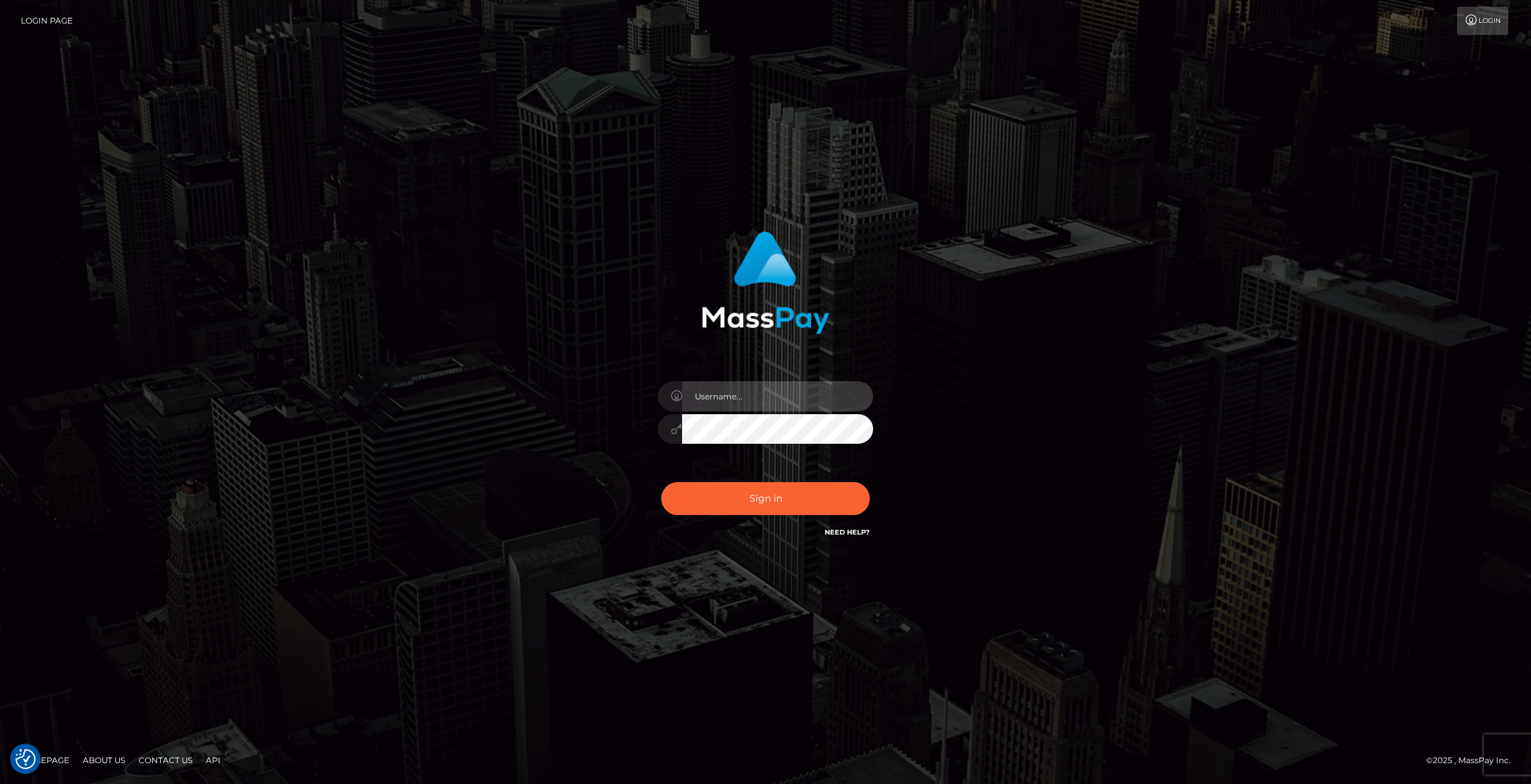
type input "brentg"
click at [774, 507] on button "Sign in" at bounding box center [765, 498] width 208 height 33
type input "brentg"
click at [775, 503] on button "Sign in" at bounding box center [765, 498] width 208 height 33
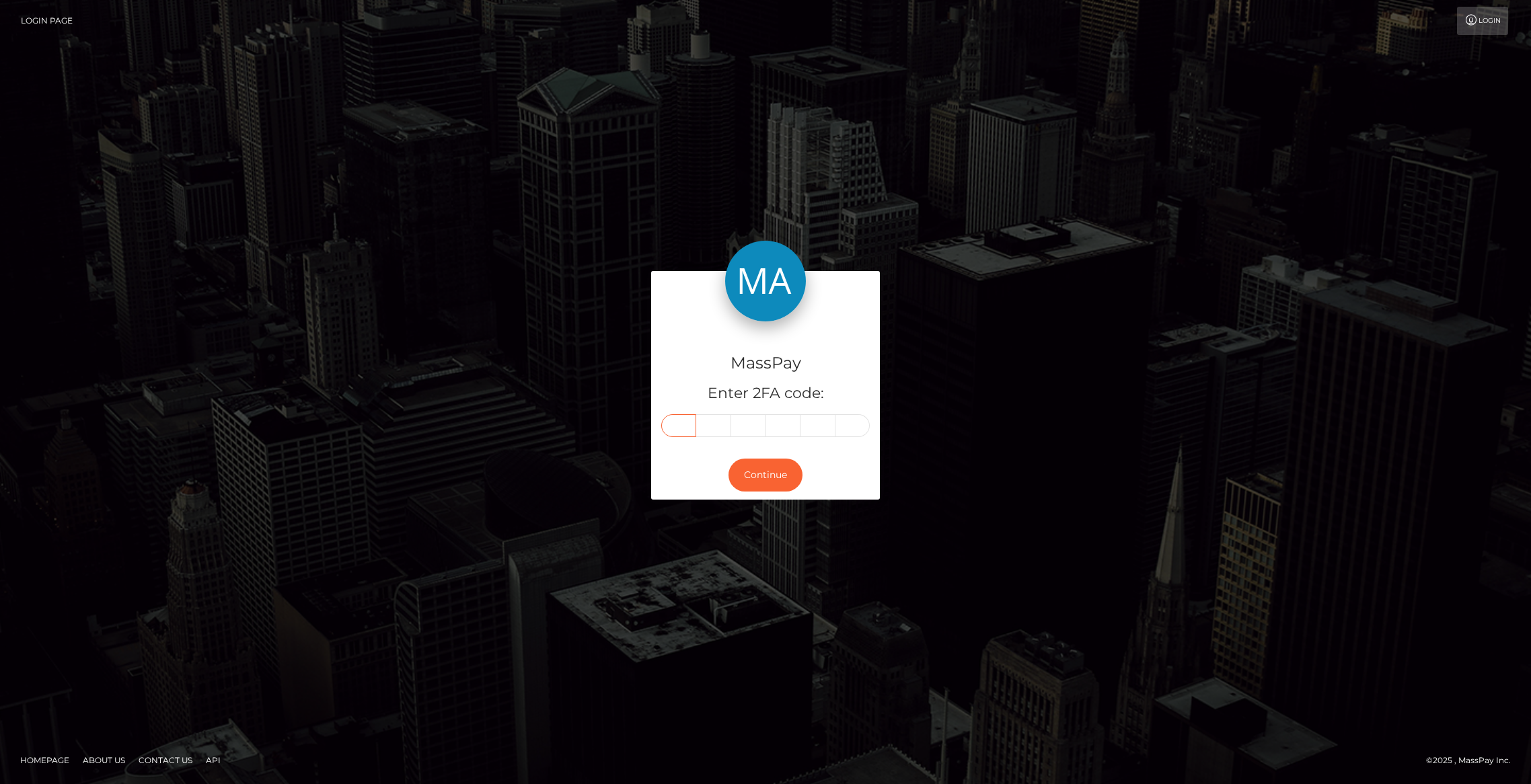
paste input "5"
type input "5"
type input "8"
type input "5"
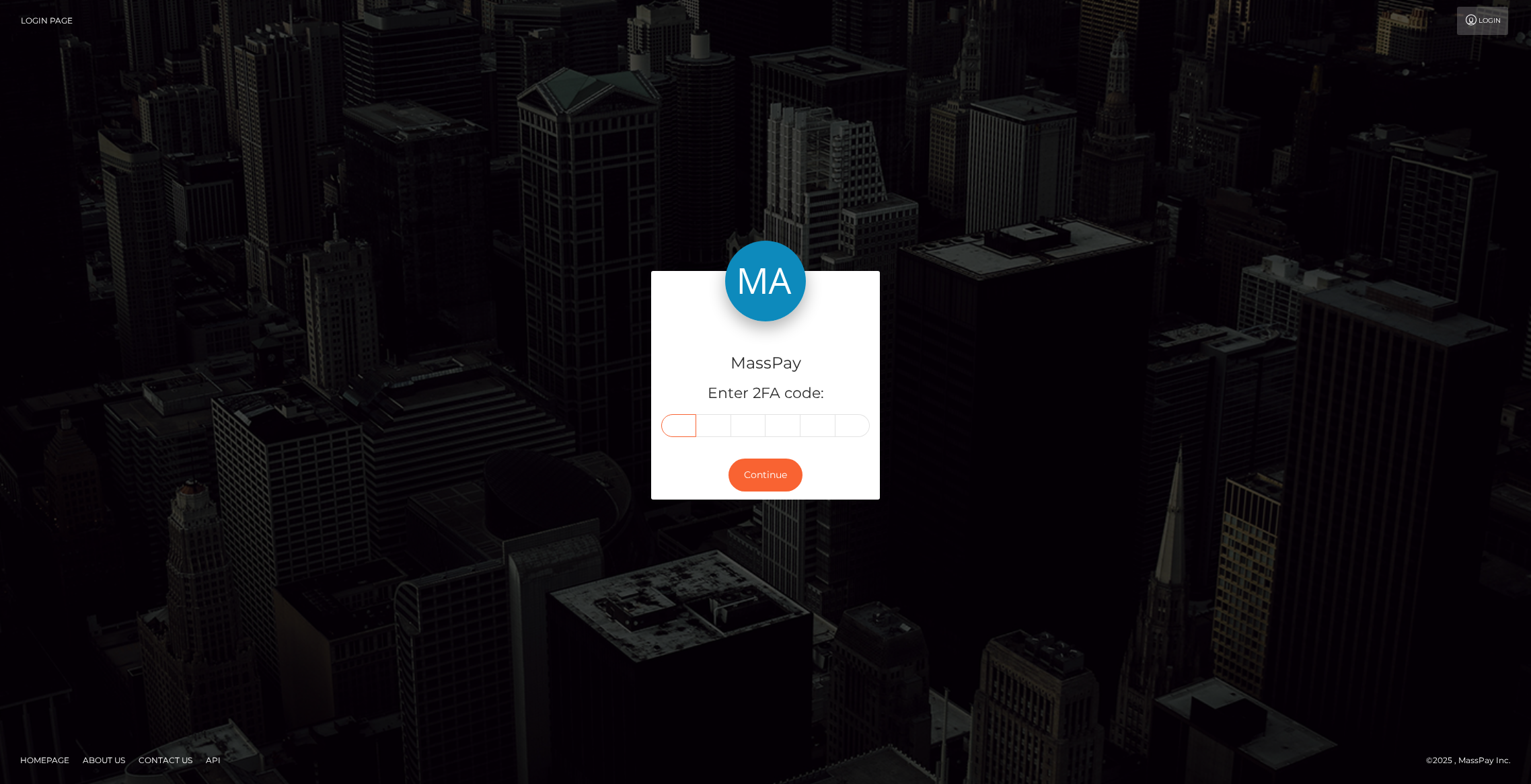
type input "1"
type input "0"
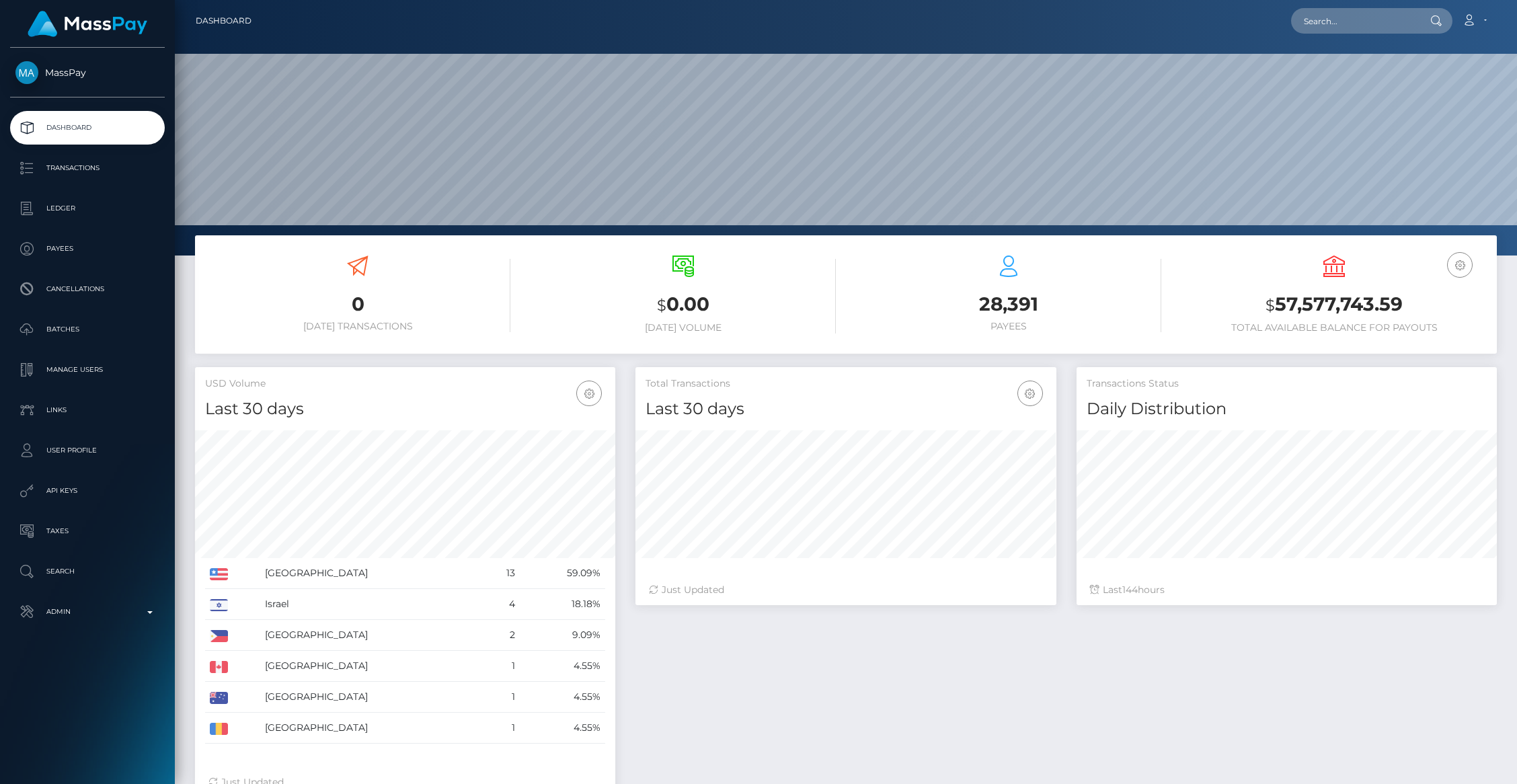
scroll to position [238, 420]
click at [61, 173] on p "Transactions" at bounding box center [87, 168] width 144 height 20
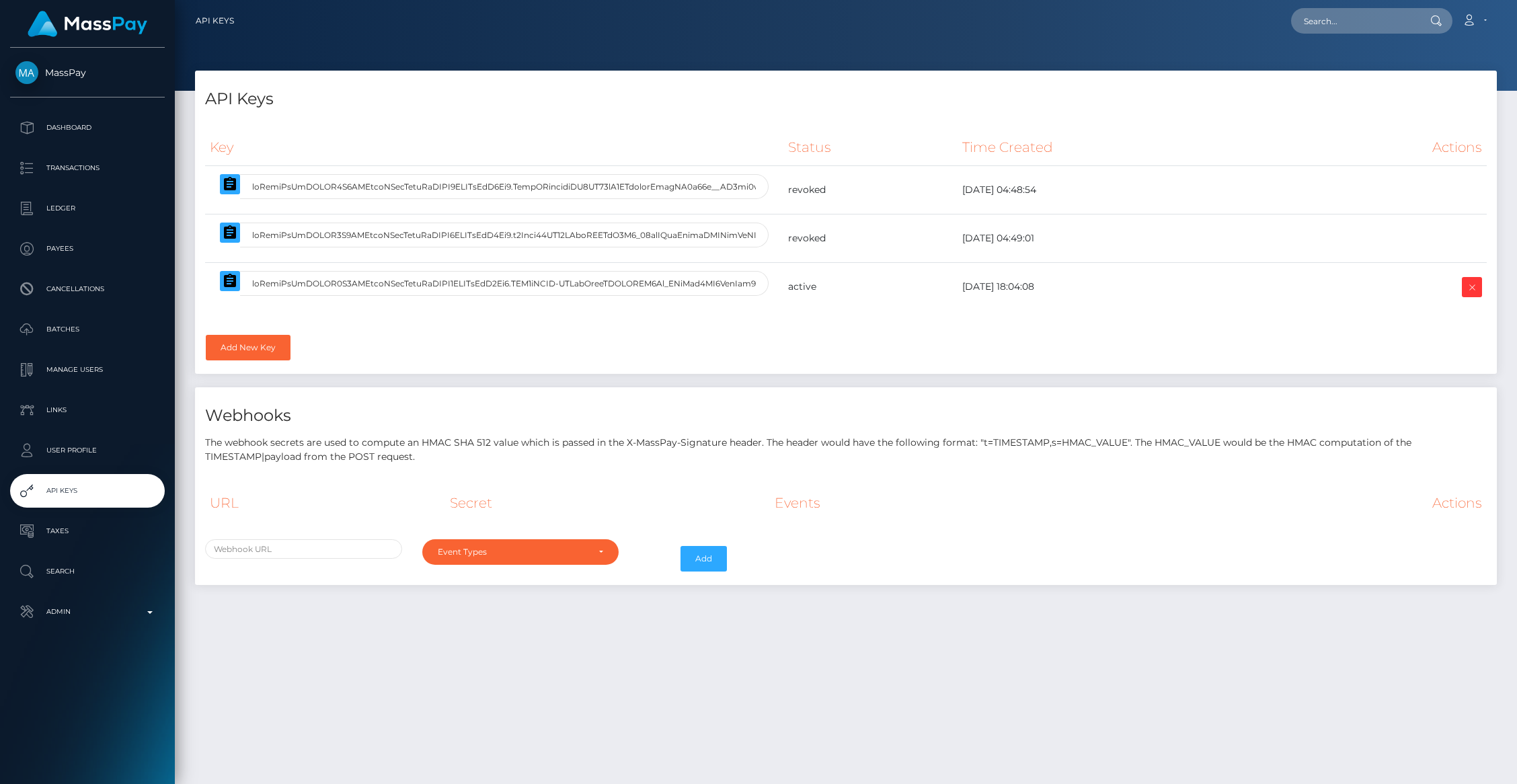
select select
click at [232, 286] on icon "button" at bounding box center [230, 280] width 12 height 13
click at [76, 173] on p "Transactions" at bounding box center [87, 168] width 144 height 20
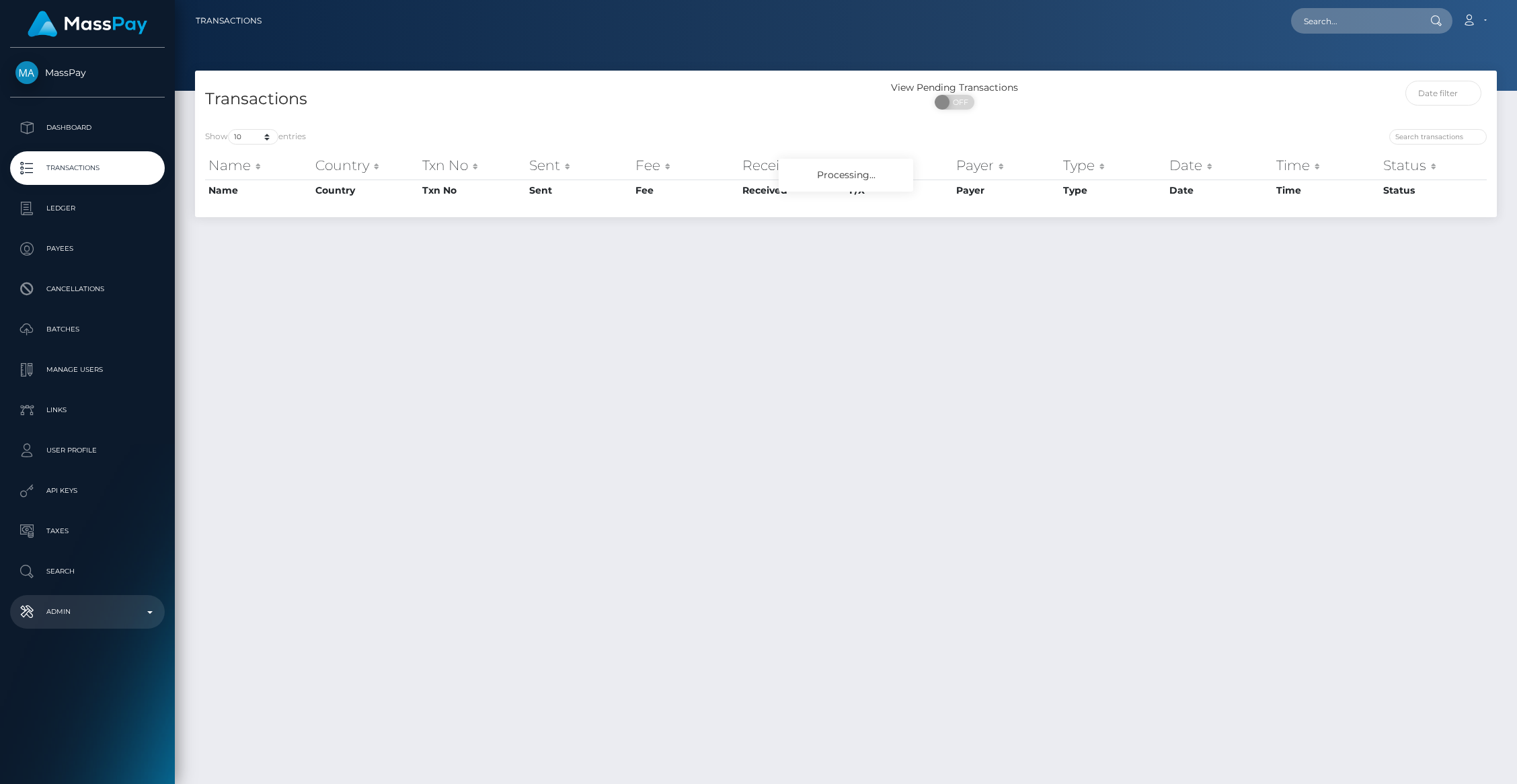
click at [99, 621] on p "Admin" at bounding box center [87, 611] width 144 height 20
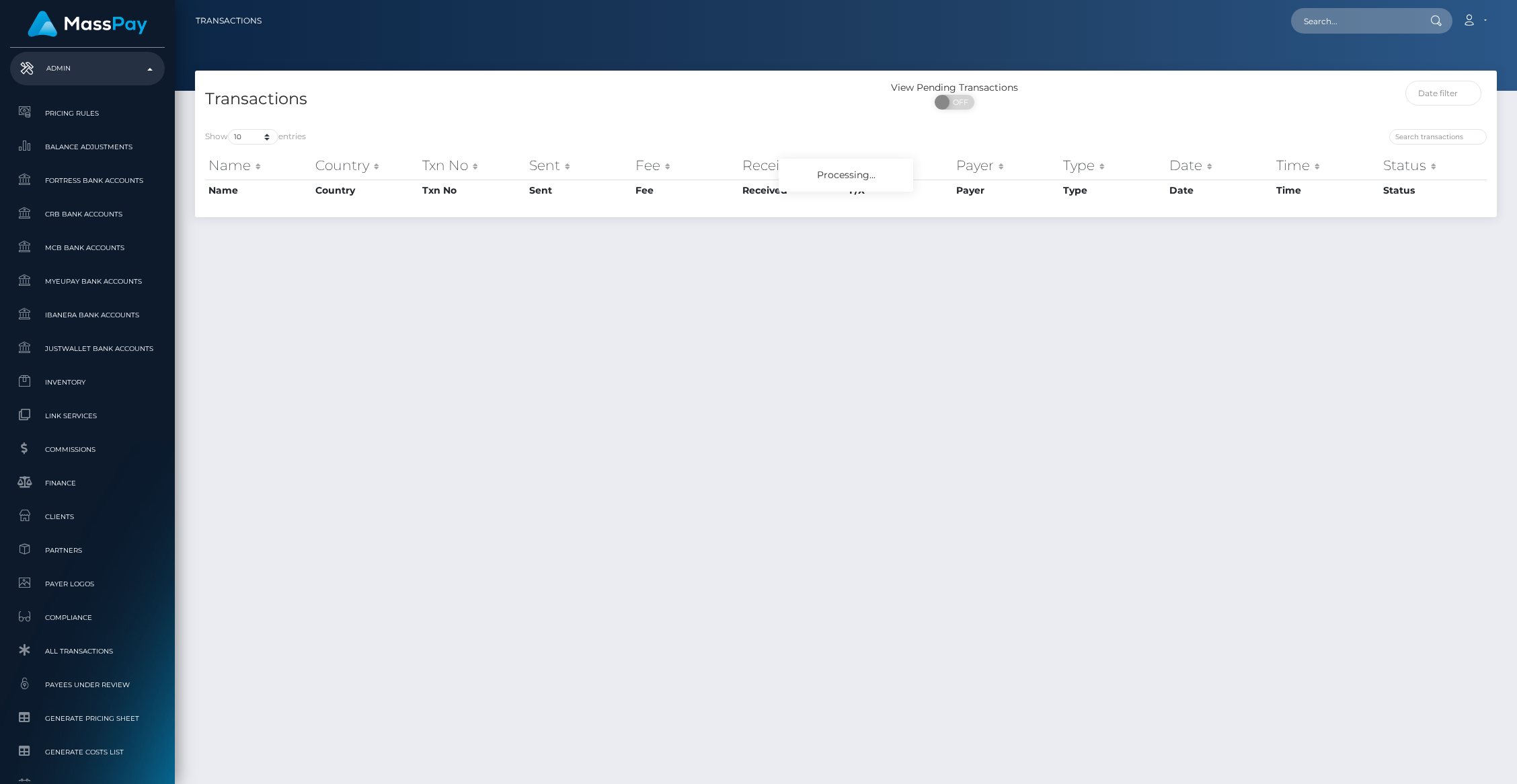
scroll to position [665, 0]
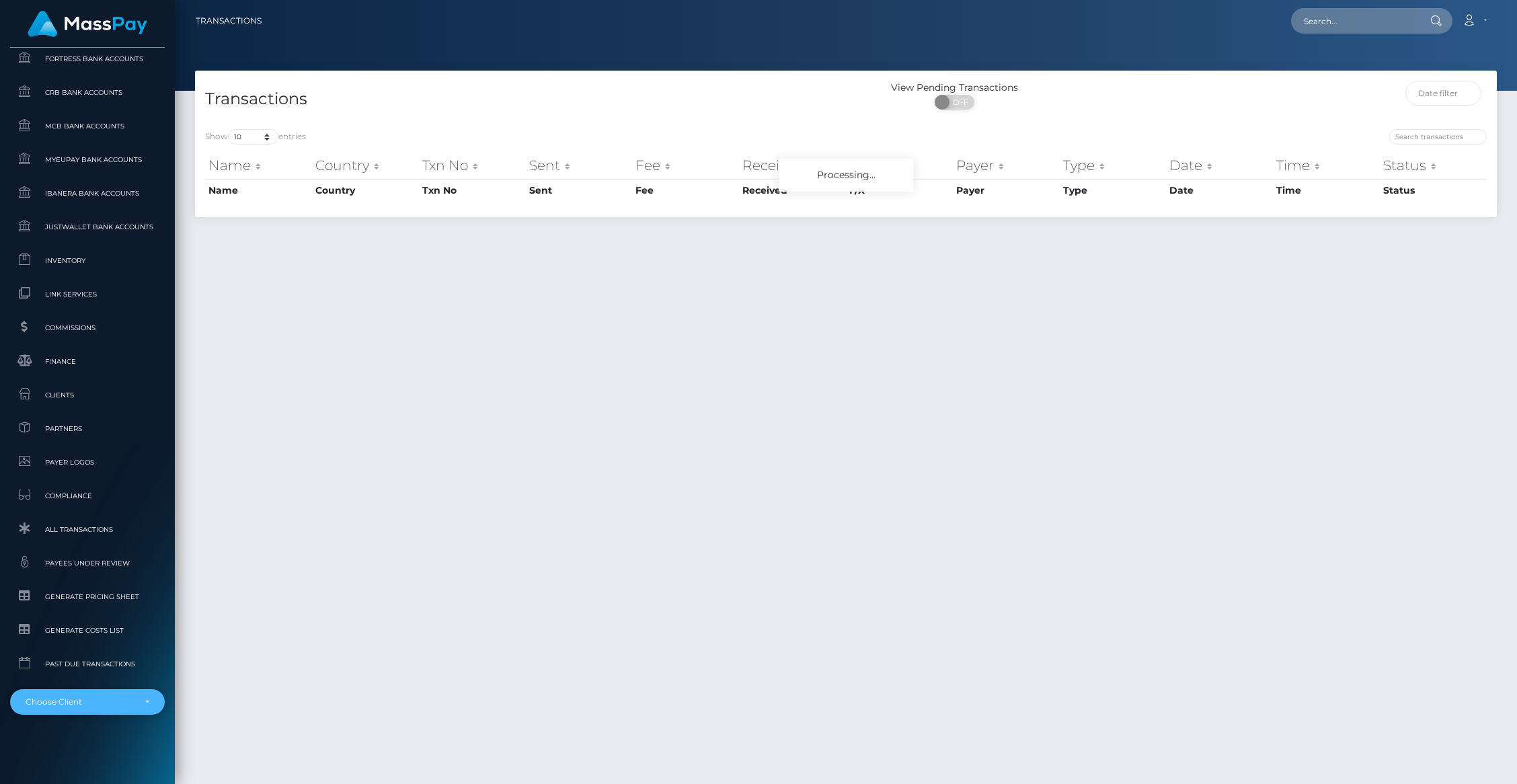
click at [98, 707] on div "Choose Client" at bounding box center [88, 701] width 155 height 25
type input "jff"
click at [40, 659] on span "JFF Publications LLC -" at bounding box center [77, 668] width 103 height 18
select select "41"
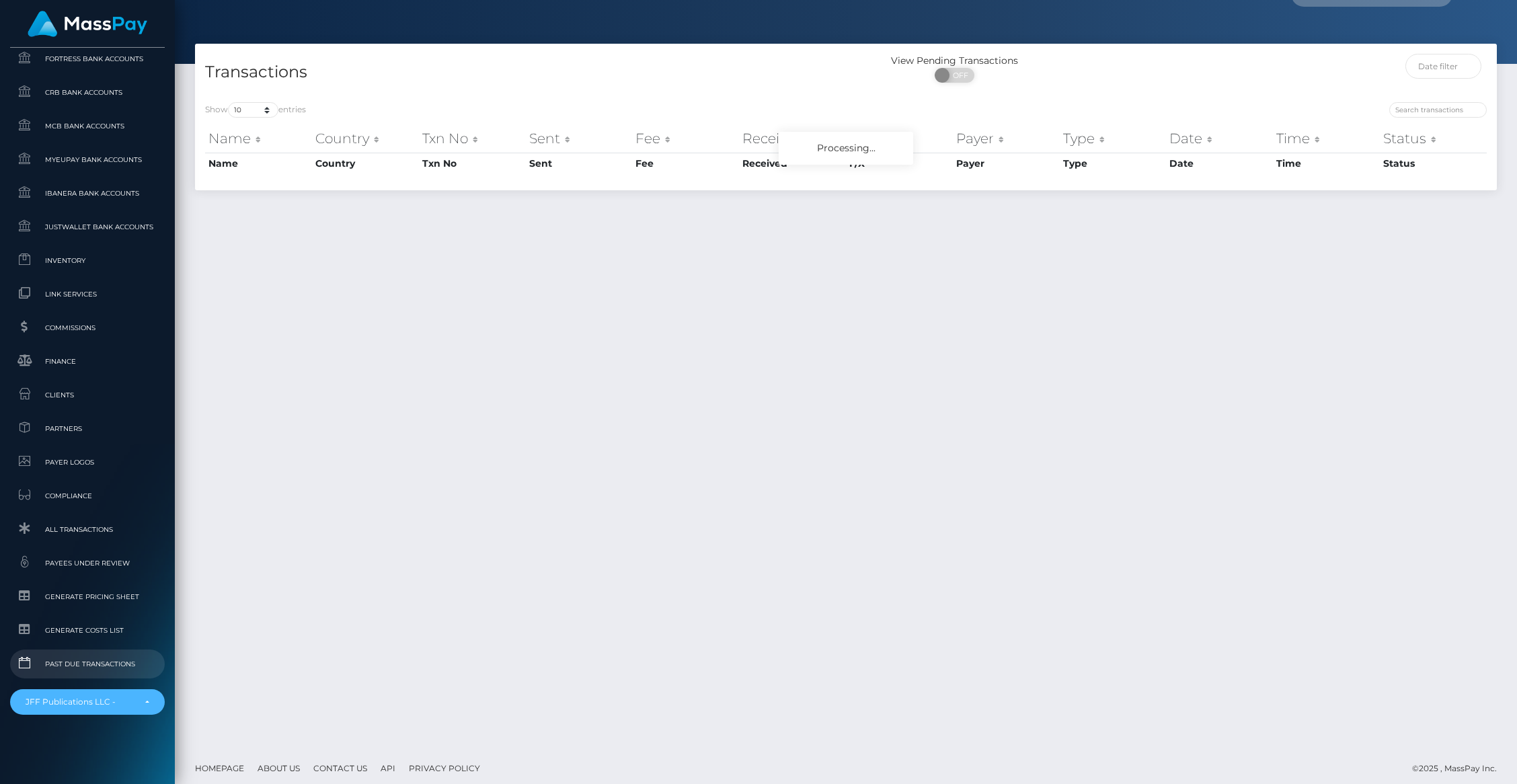
scroll to position [35, 0]
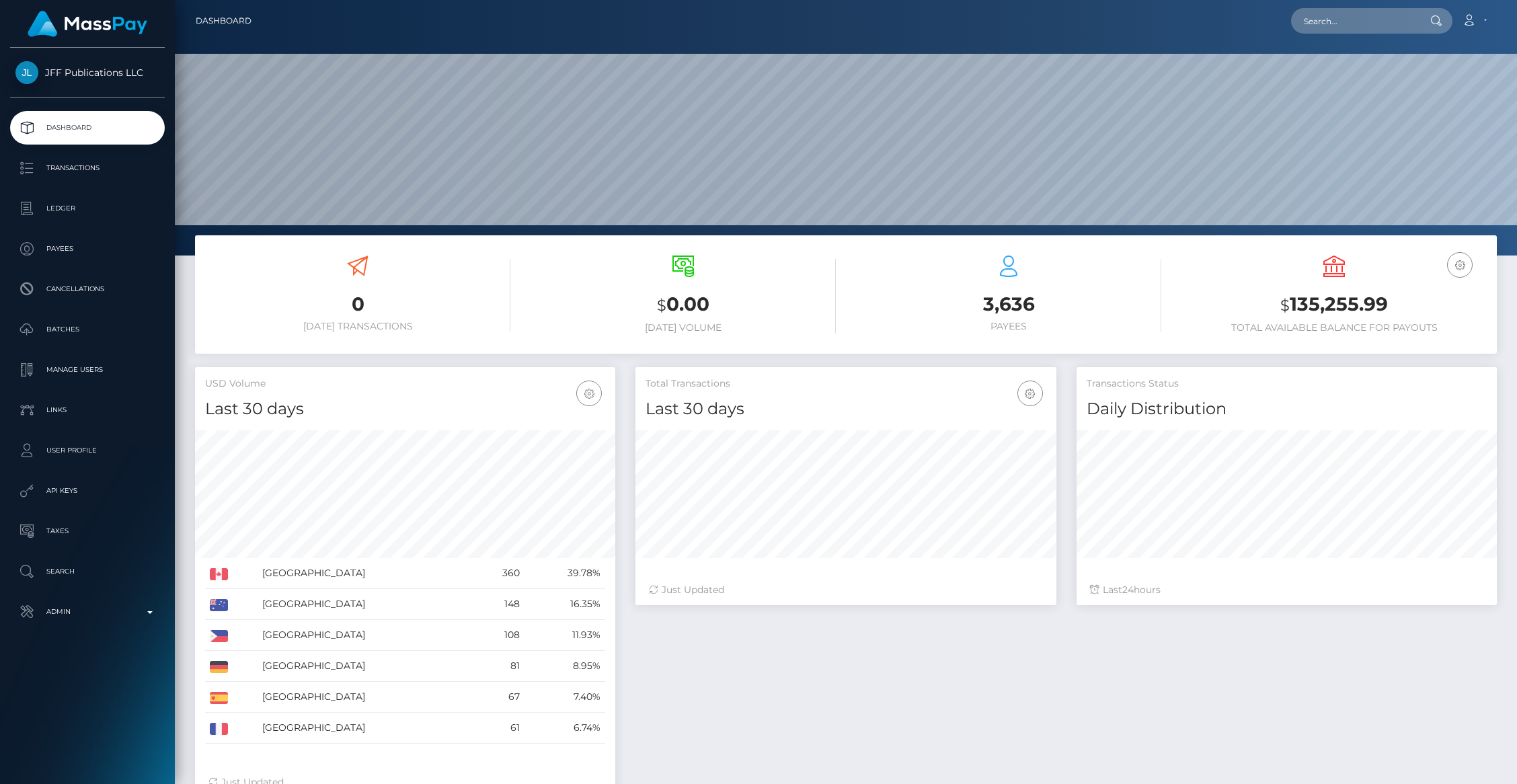
scroll to position [238, 420]
click at [71, 169] on p "Transactions" at bounding box center [87, 168] width 144 height 20
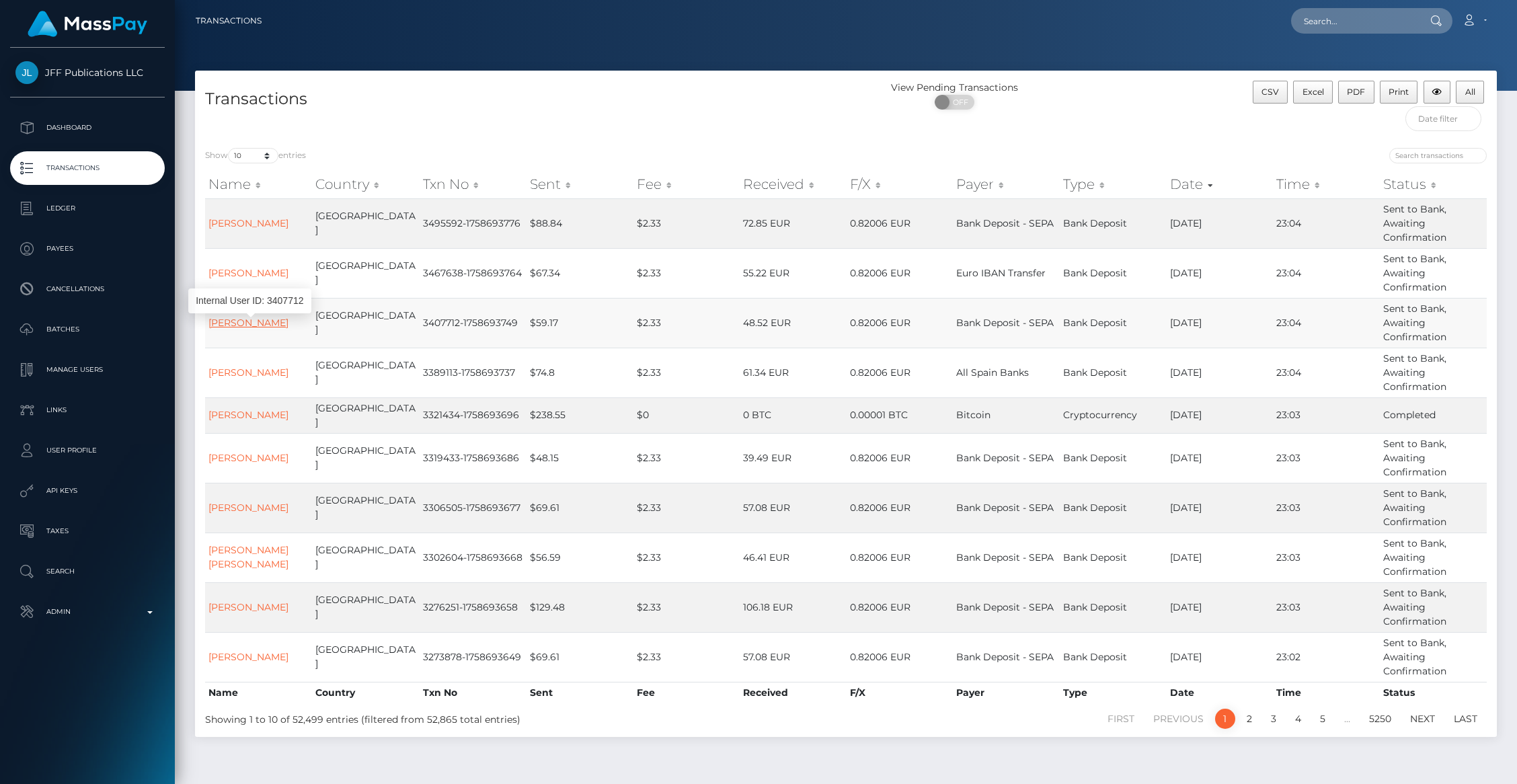
click at [236, 327] on link "[PERSON_NAME]" at bounding box center [248, 323] width 80 height 12
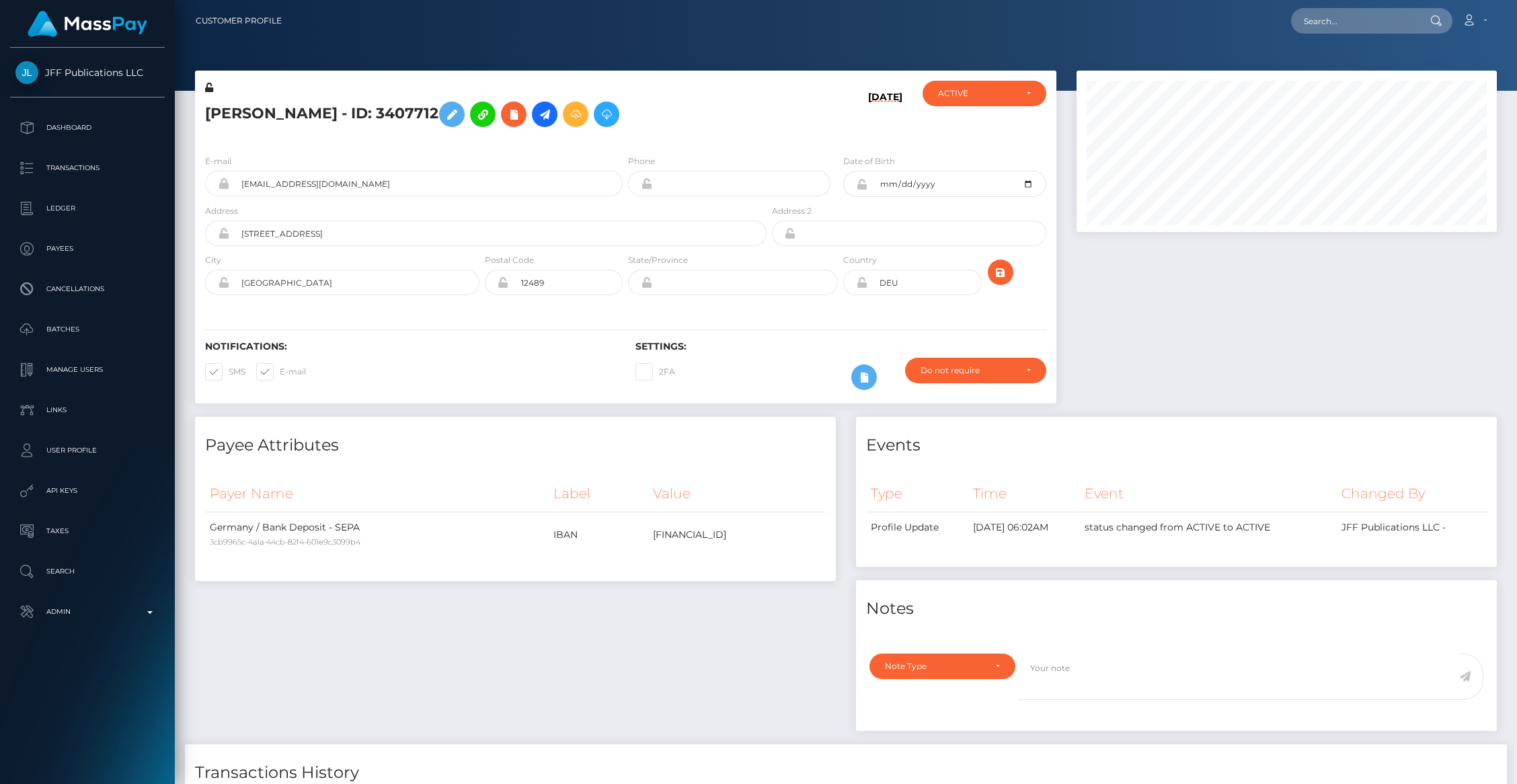
scroll to position [162, 420]
click at [553, 119] on icon at bounding box center [544, 115] width 16 height 17
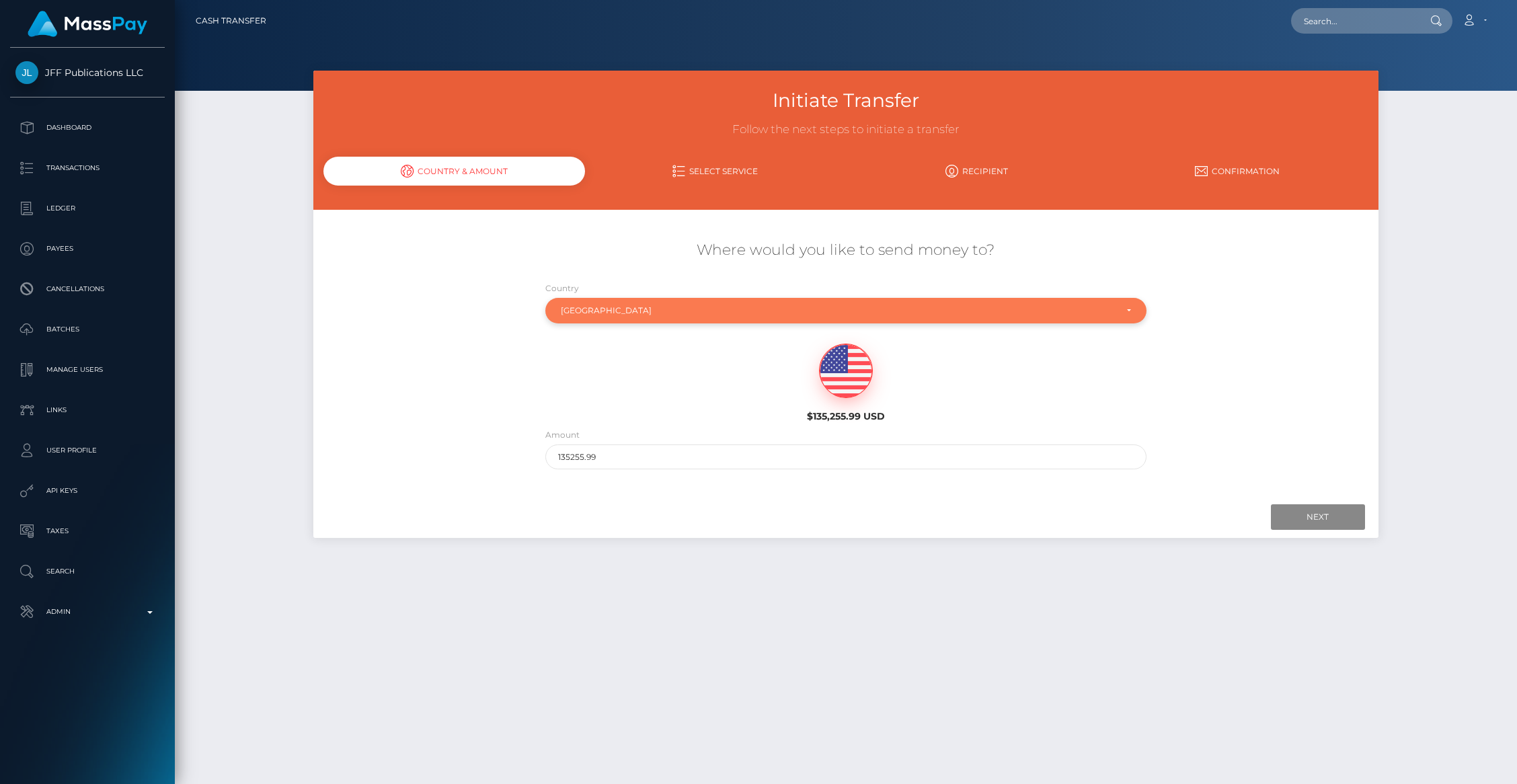
click at [586, 316] on div "[GEOGRAPHIC_DATA]" at bounding box center [846, 311] width 601 height 25
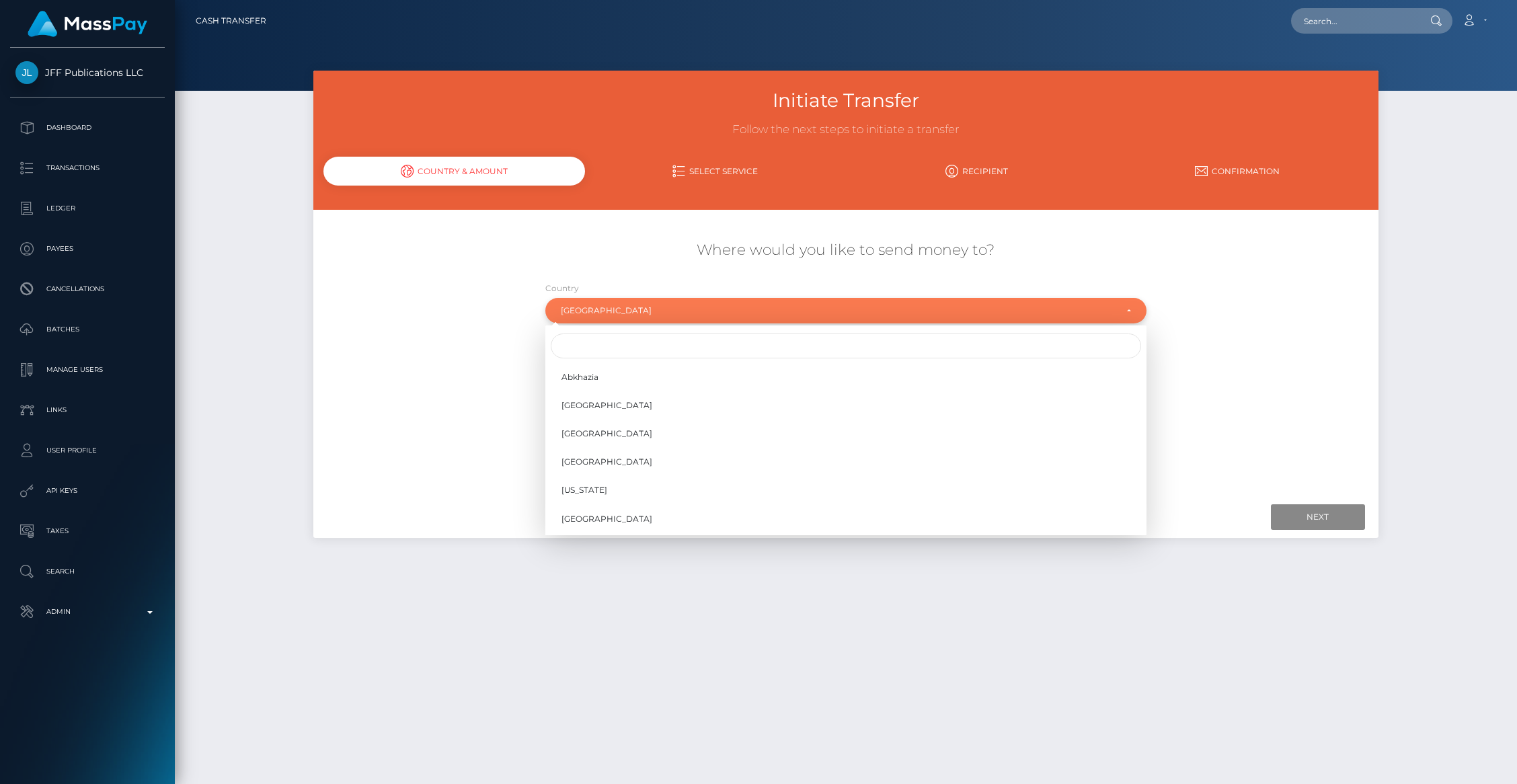
scroll to position [1891, 0]
click at [600, 335] on input "Search" at bounding box center [846, 346] width 590 height 25
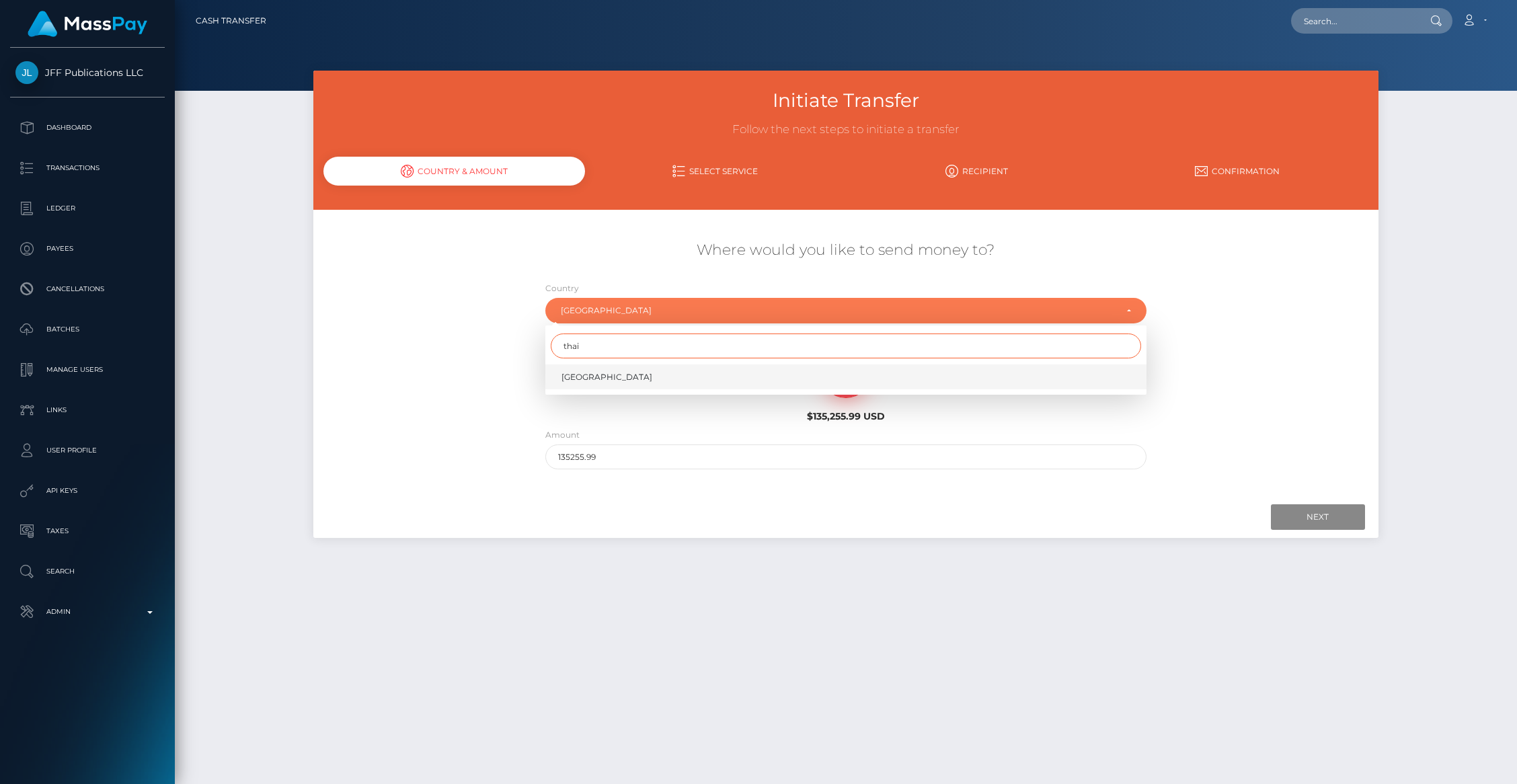
type input "thai"
click at [572, 378] on span "[GEOGRAPHIC_DATA]" at bounding box center [607, 377] width 91 height 12
select select "THA"
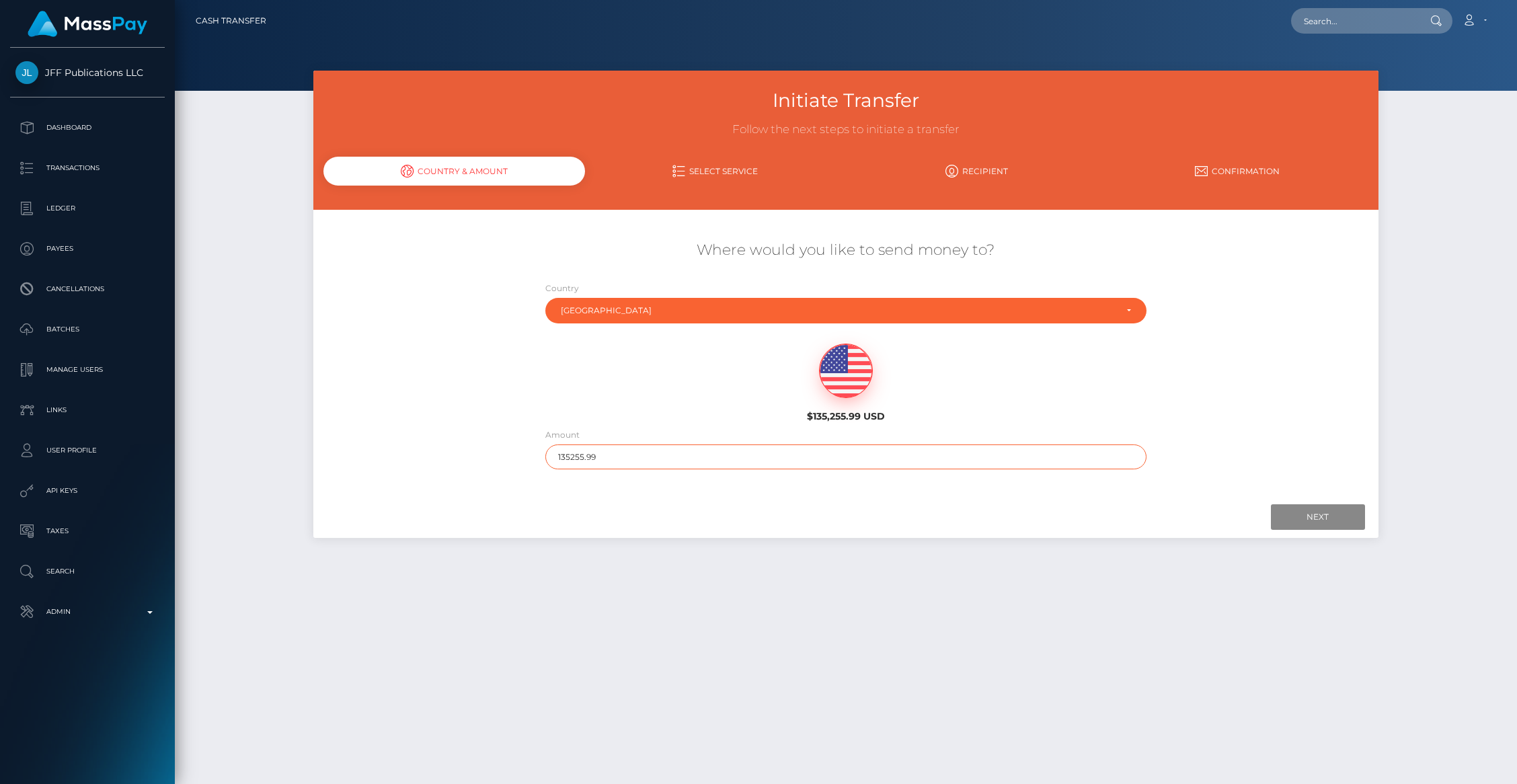
drag, startPoint x: 610, startPoint y: 455, endPoint x: 765, endPoint y: 457, distance: 155.0
click at [765, 457] on input "135255.99" at bounding box center [846, 457] width 601 height 25
type input "1352"
click at [1299, 515] on input "Next" at bounding box center [1318, 517] width 94 height 25
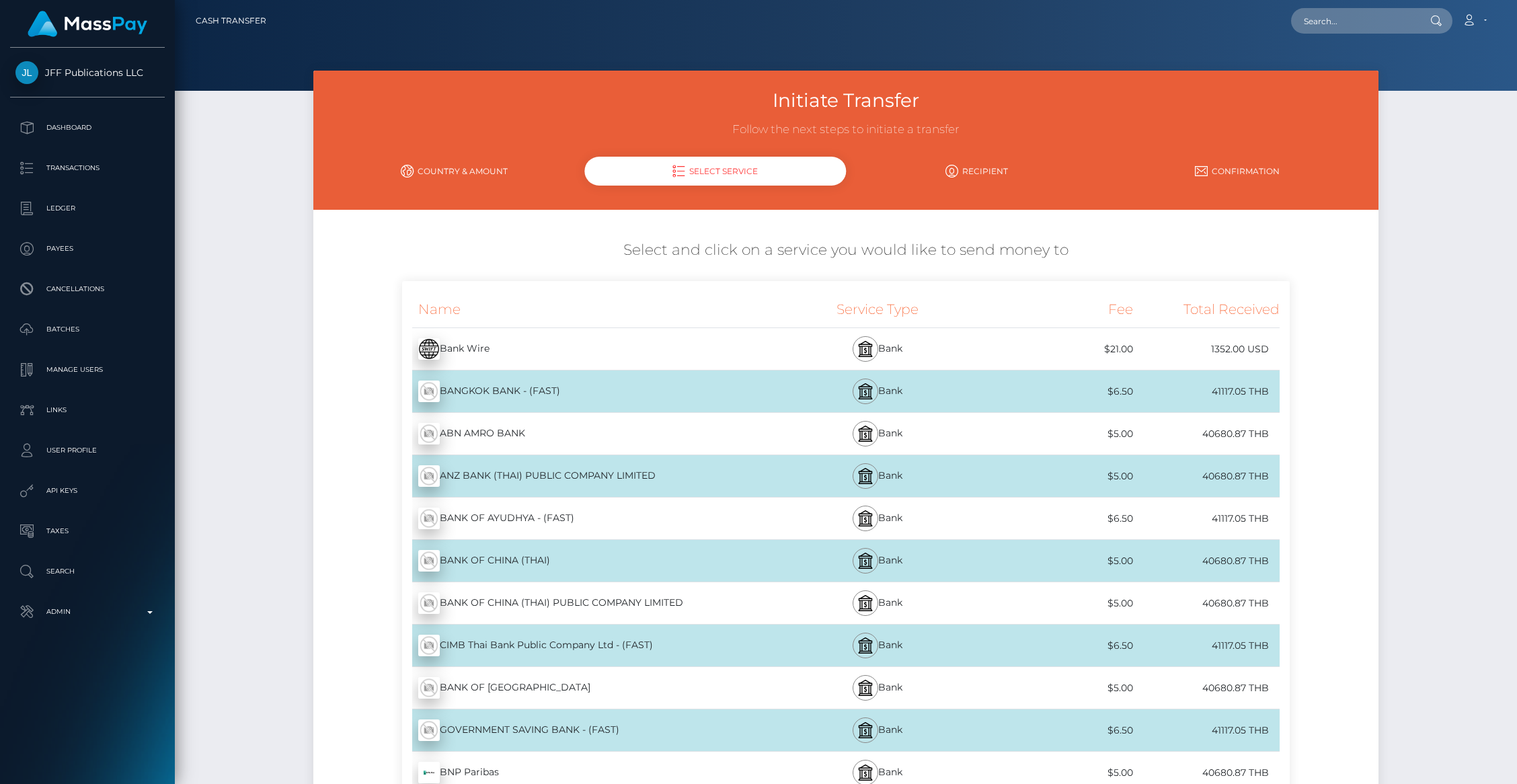
click at [436, 173] on link "Country & Amount" at bounding box center [454, 171] width 261 height 24
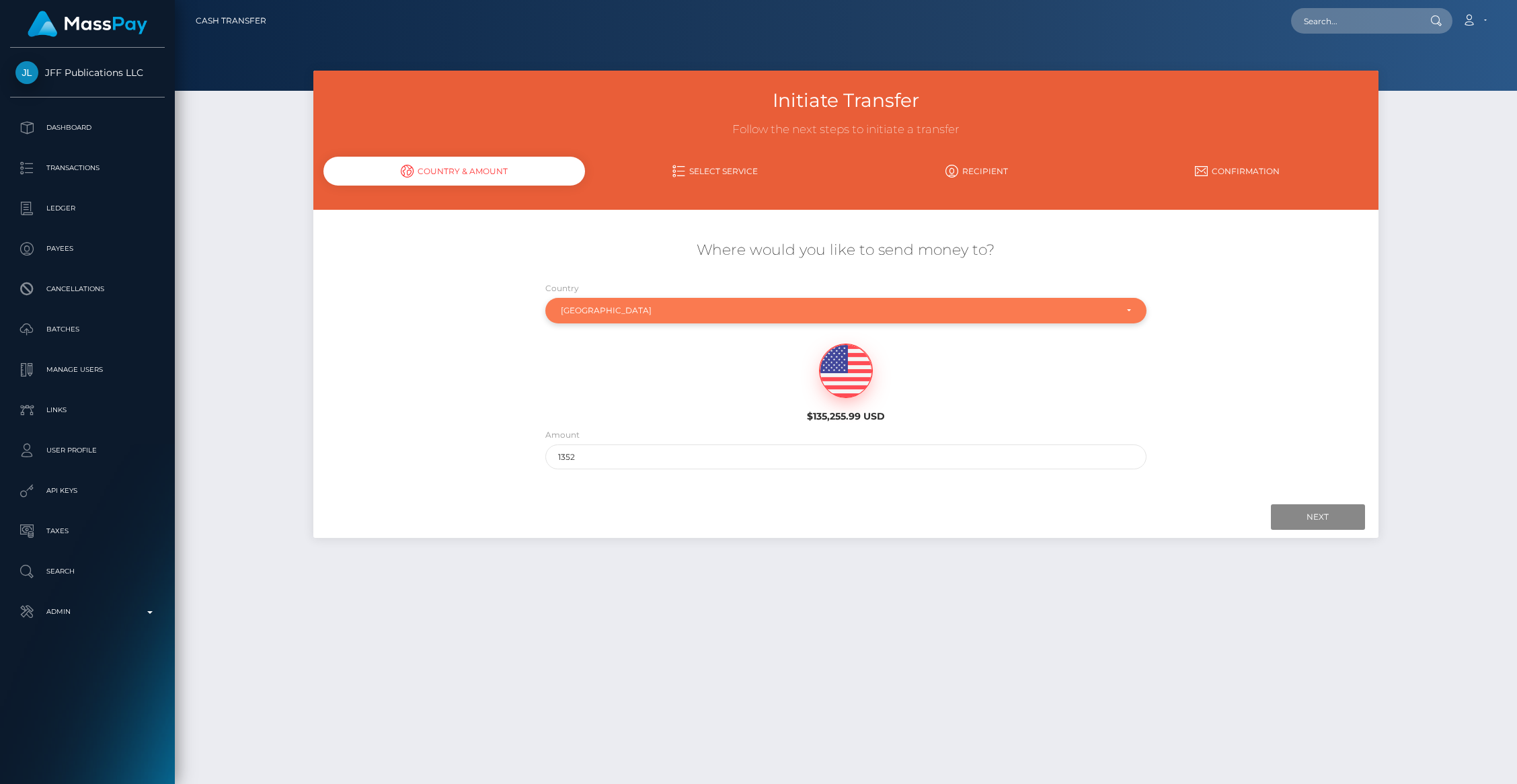
click at [612, 314] on div "[GEOGRAPHIC_DATA]" at bounding box center [838, 310] width 555 height 11
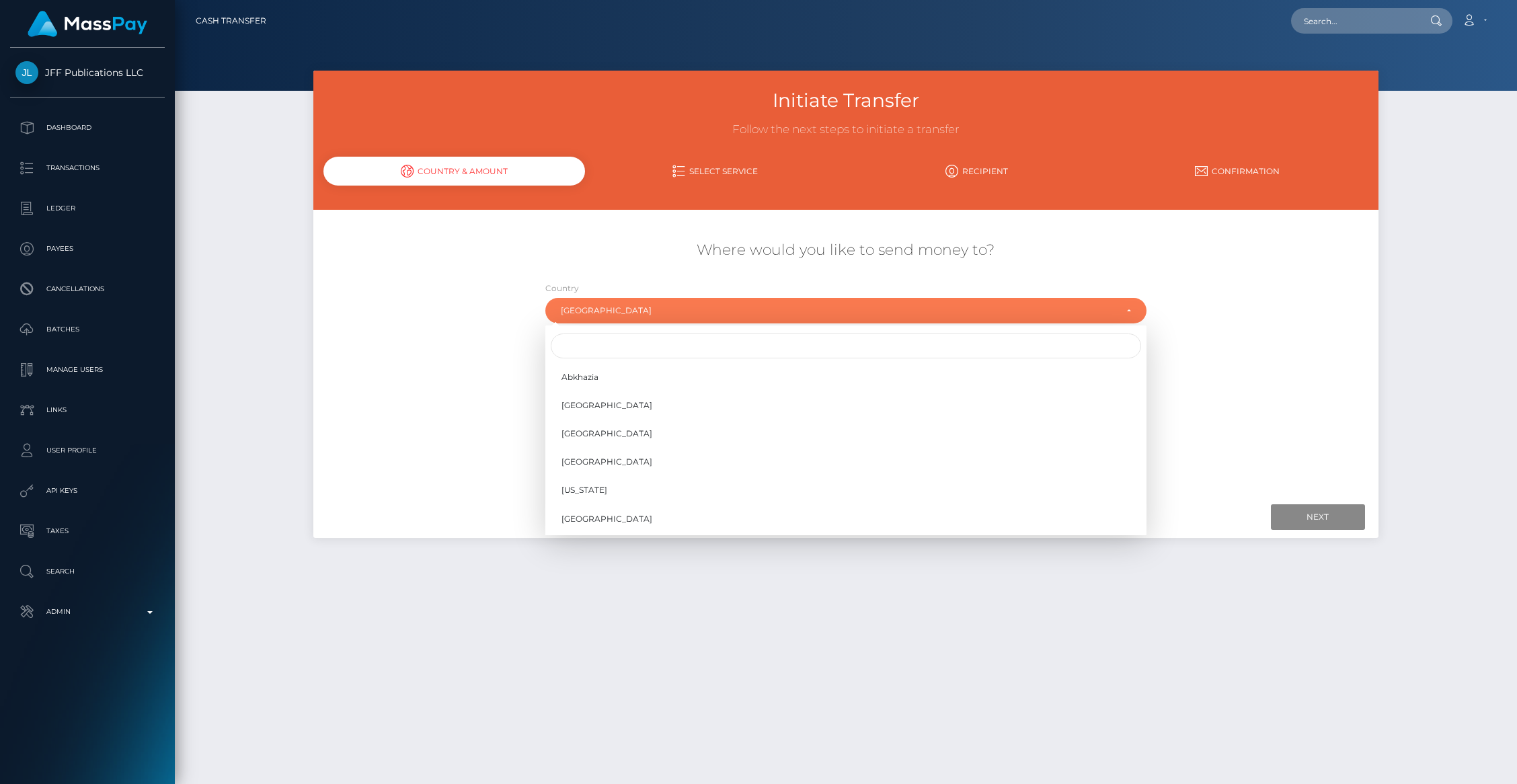
click at [608, 359] on div at bounding box center [846, 346] width 601 height 30
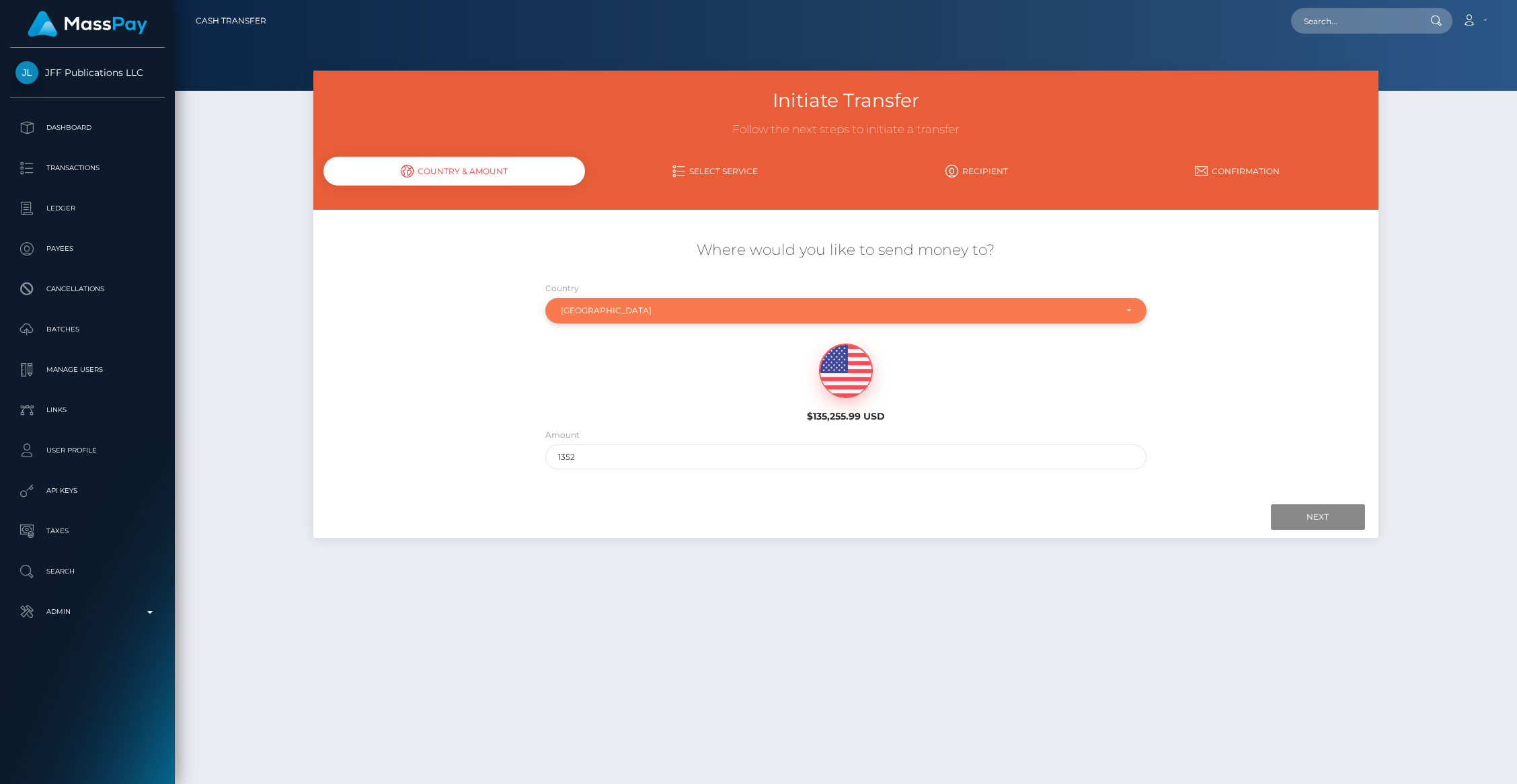
click at [595, 315] on div "Thailand" at bounding box center [846, 311] width 601 height 25
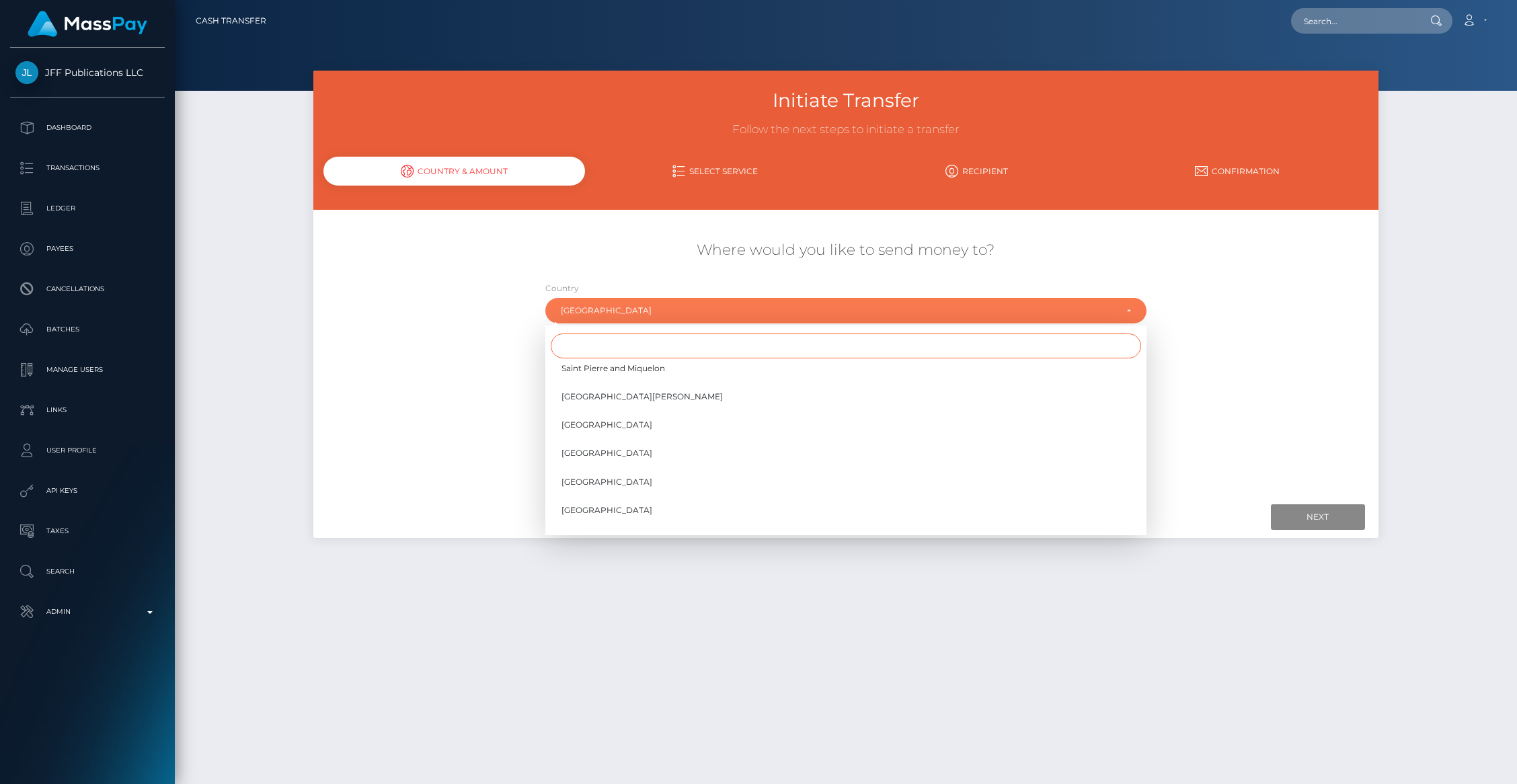
click at [593, 339] on input "Search" at bounding box center [846, 346] width 590 height 25
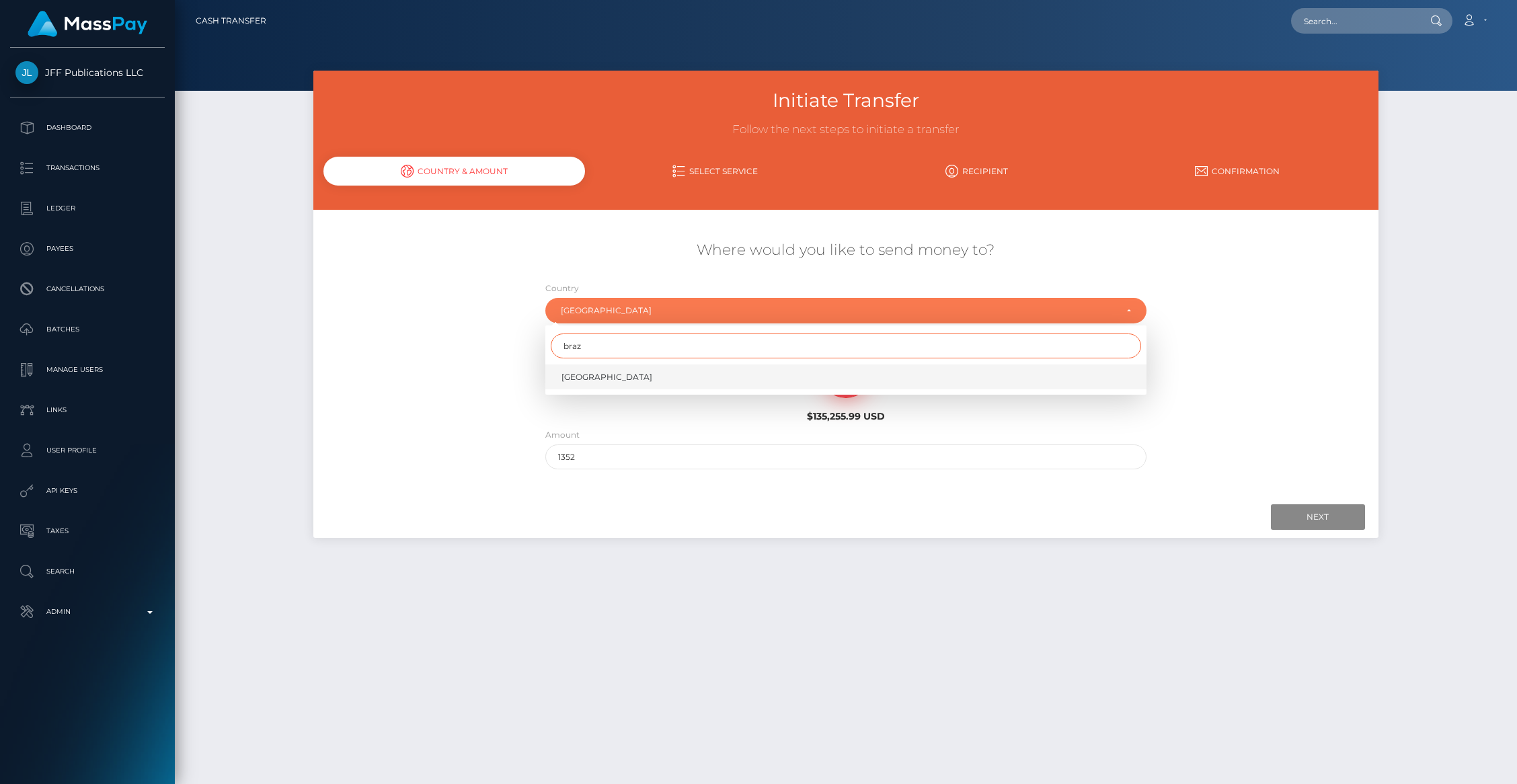
type input "braz"
click at [578, 379] on span "Brazil" at bounding box center [607, 377] width 91 height 12
select select "BRA"
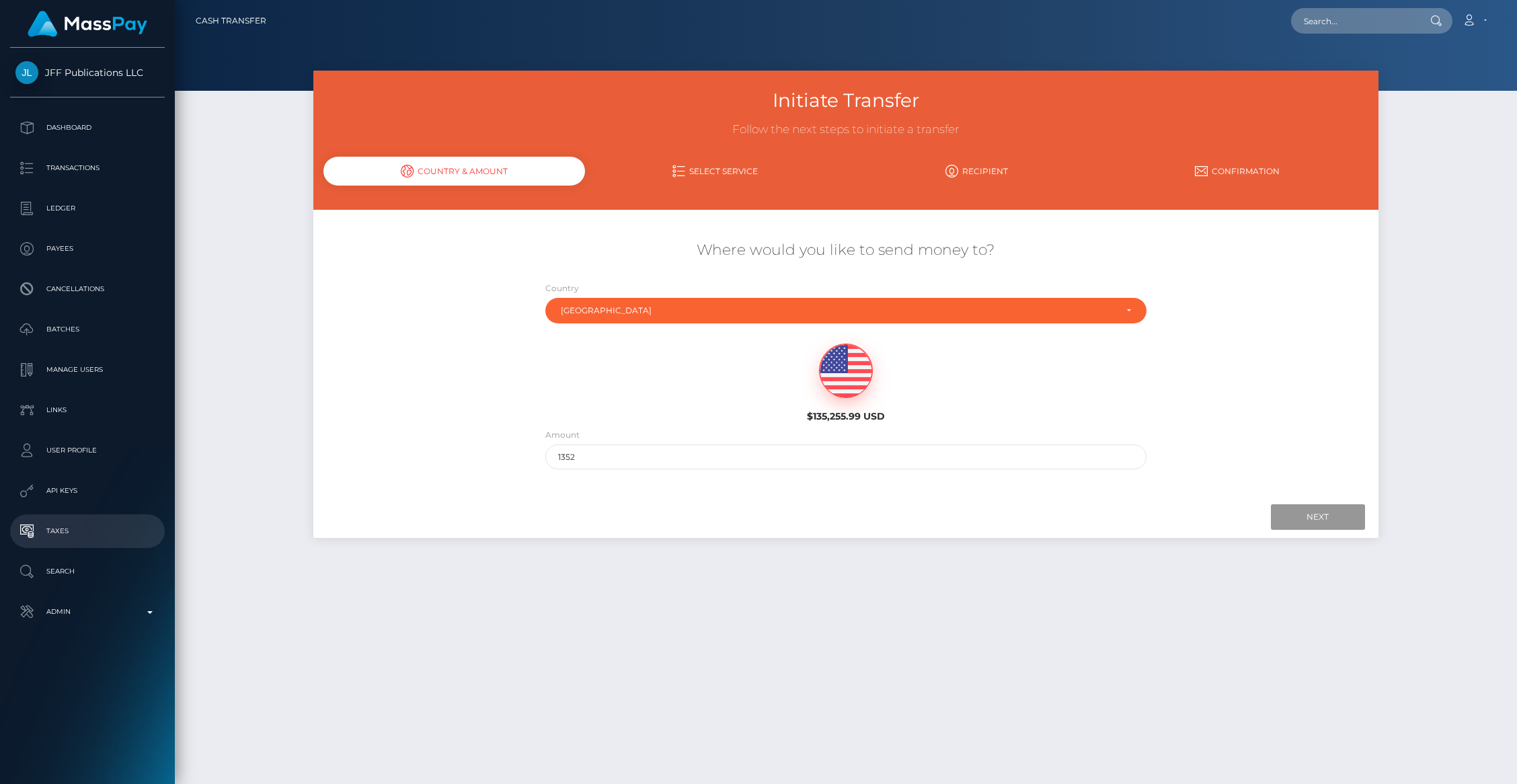
drag, startPoint x: 1305, startPoint y: 512, endPoint x: 61, endPoint y: 547, distance: 1244.5
click at [1305, 512] on input "Next" at bounding box center [1318, 517] width 94 height 25
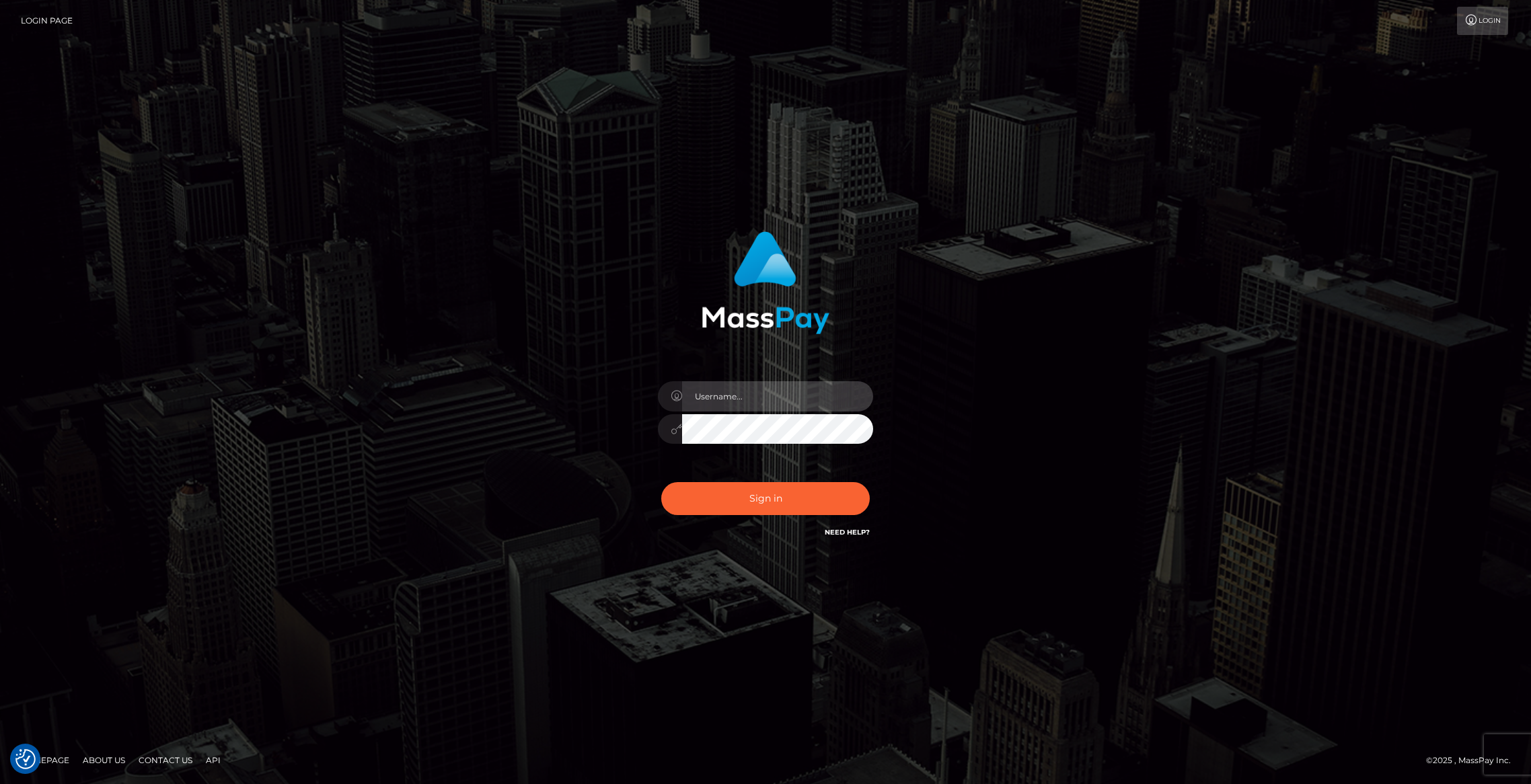
type input "brentg"
click at [768, 495] on button "Sign in" at bounding box center [765, 498] width 208 height 33
type input "brentg"
click at [768, 495] on button "Sign in" at bounding box center [765, 498] width 208 height 33
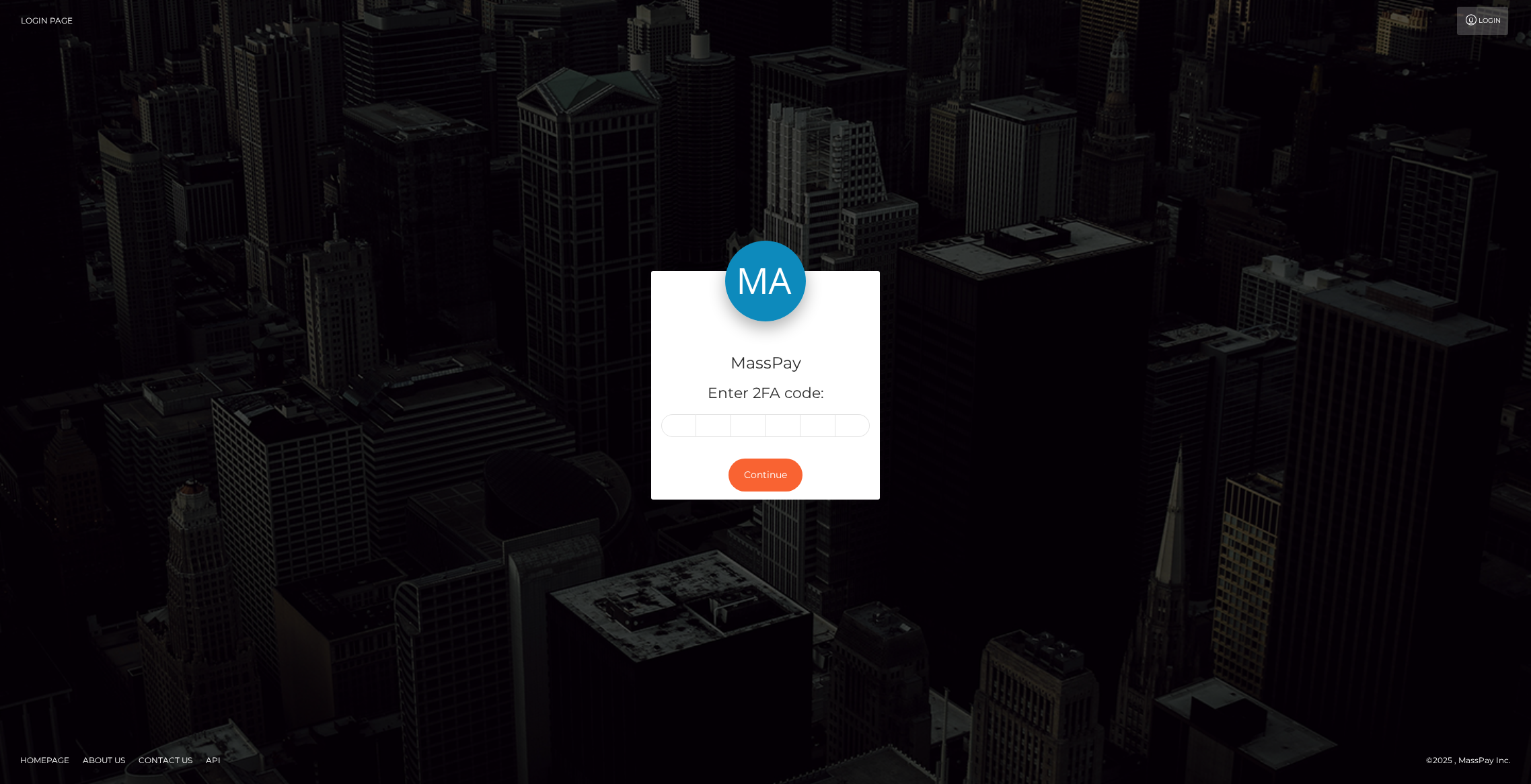
type input "1"
type input "5"
type input "1"
type input "9"
type input "3"
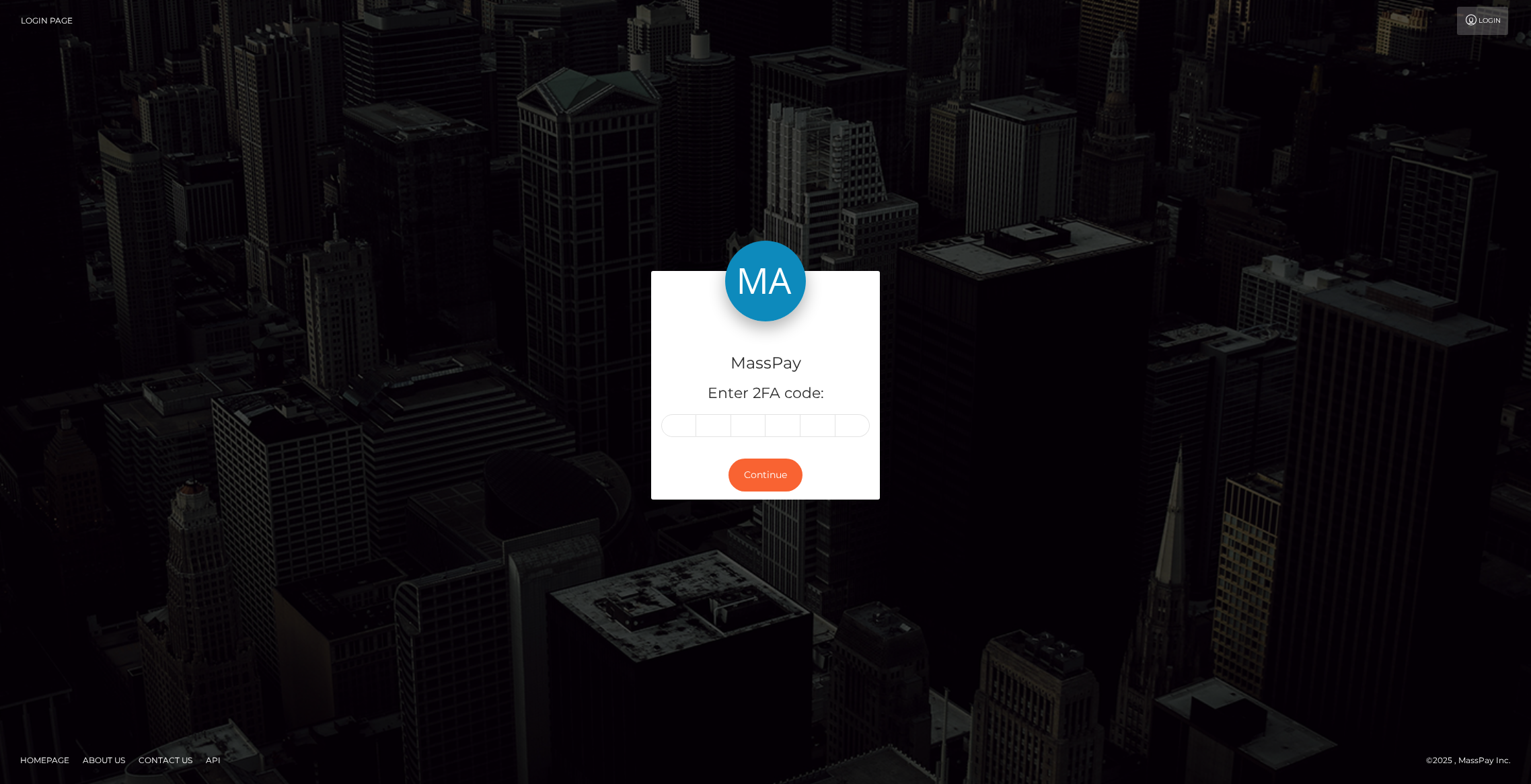
type input "4"
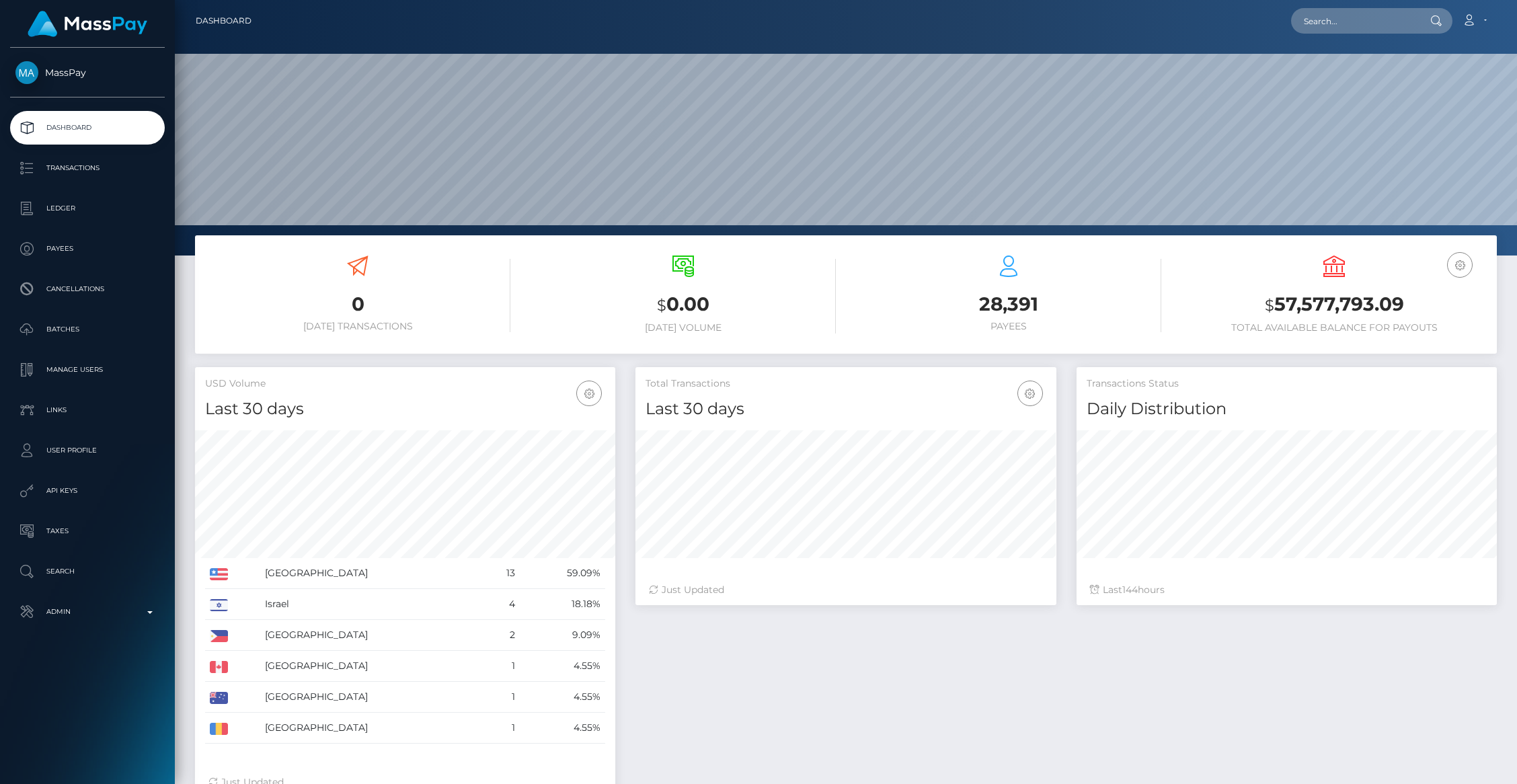
scroll to position [238, 420]
click at [83, 615] on p "Admin" at bounding box center [87, 611] width 144 height 20
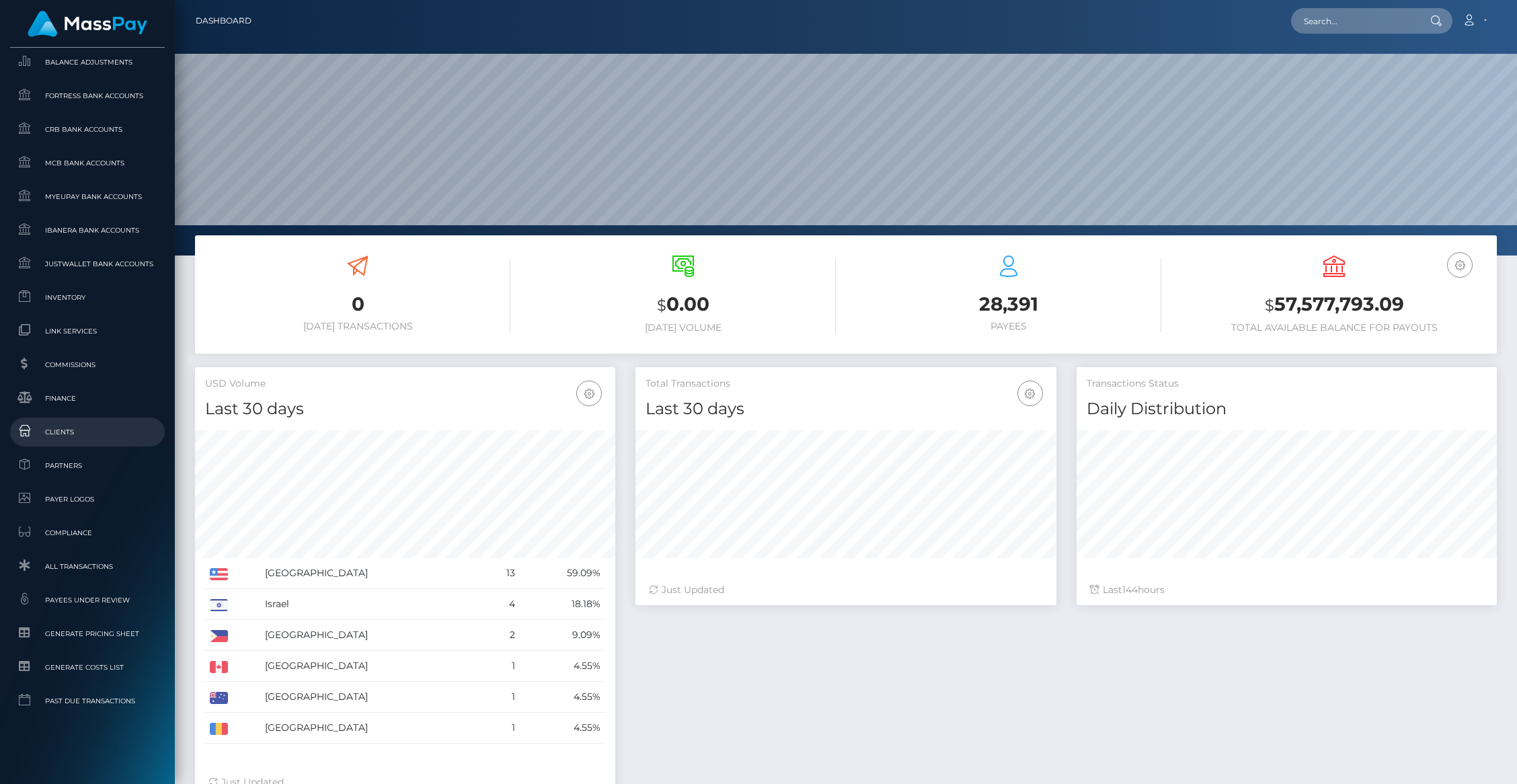
click at [60, 433] on span "Clients" at bounding box center [87, 432] width 144 height 15
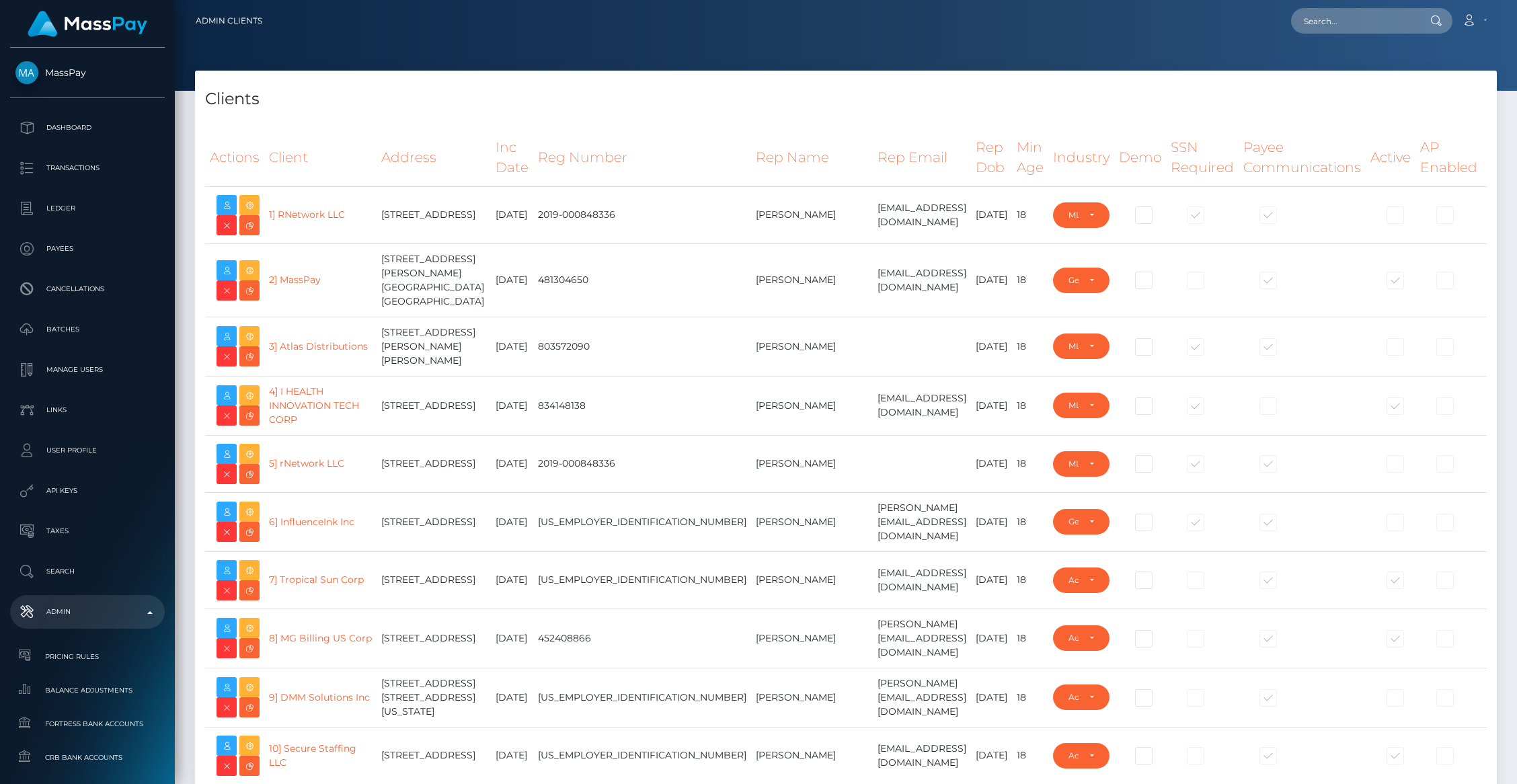
select select "223"
type input "brentg"
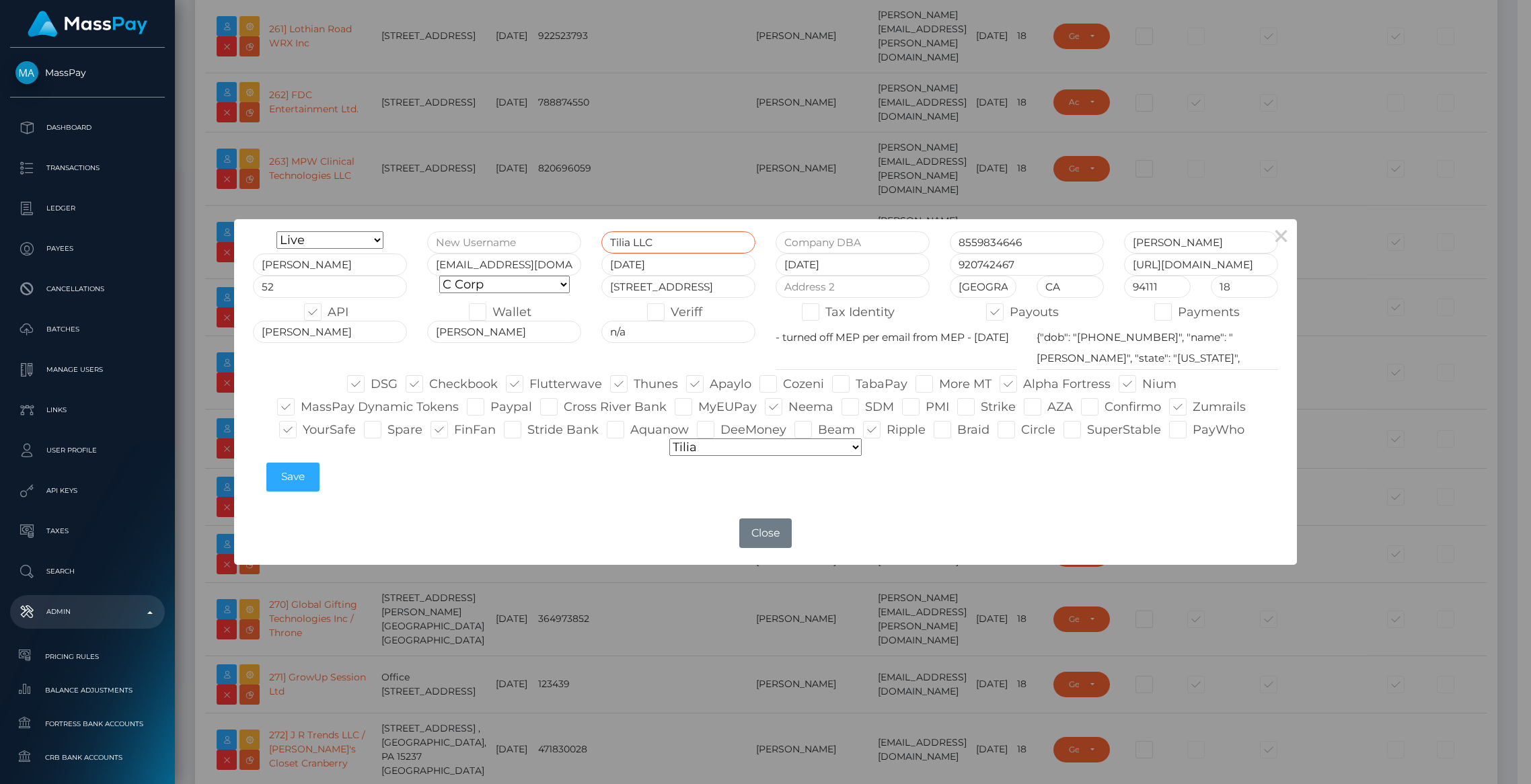
click at [690, 245] on input "Tilia LLC" at bounding box center [678, 243] width 154 height 22
type input "Thunes Financial Services"
click at [777, 340] on textarea "- turned off MEP per email from MEP - 7/22/25" at bounding box center [896, 345] width 241 height 49
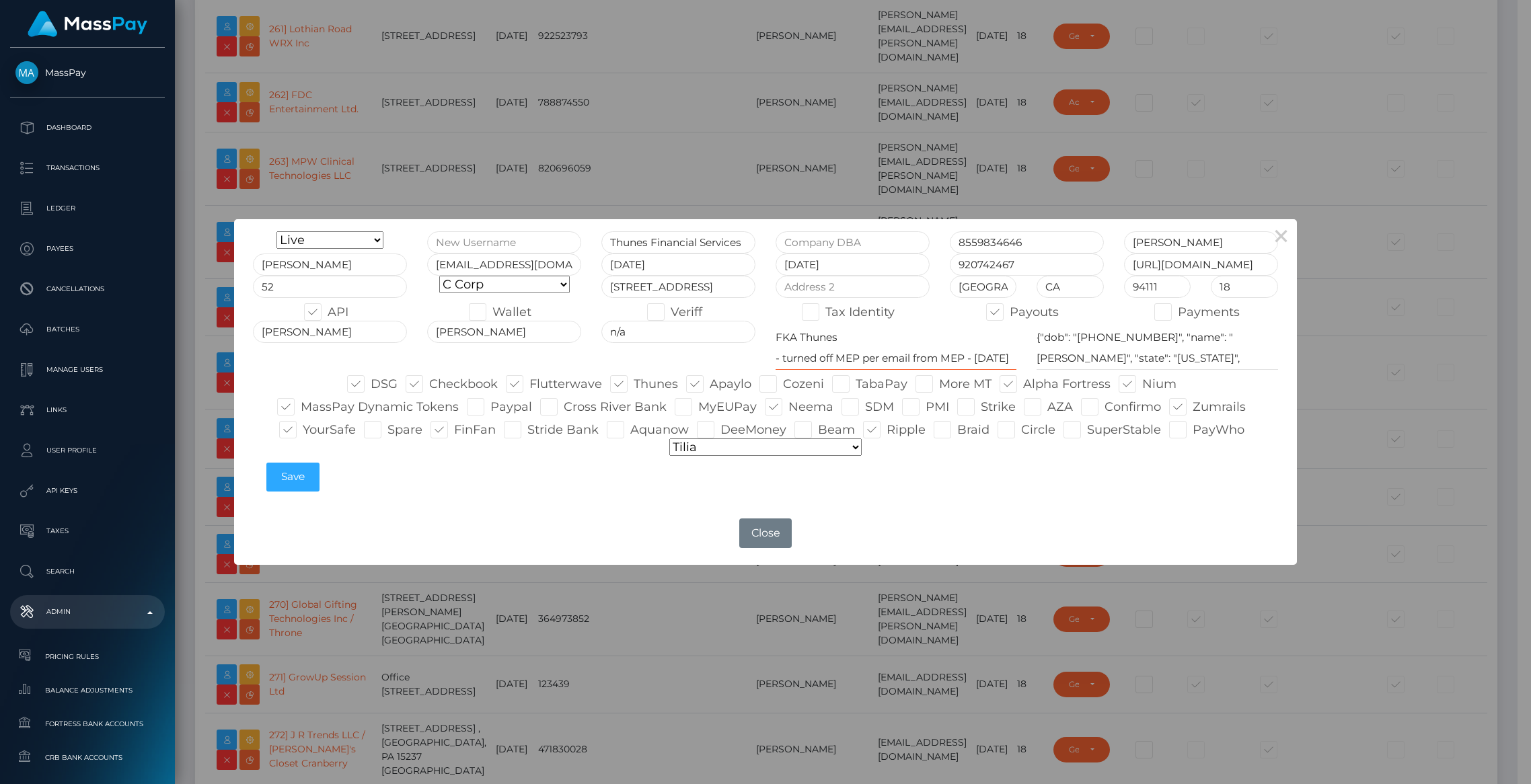
type textarea "FKA Thunes - turned off MEP per email from MEP - 7/22/25"
drag, startPoint x: 715, startPoint y: 287, endPoint x: 549, endPoint y: 286, distance: 166.0
click at [549, 286] on div "Onboarding Live Design Partner Internal Deactivated Declined Thunes Financial S…" at bounding box center [765, 365] width 1045 height 267
type input "345 California St"
type input "Suite 8"
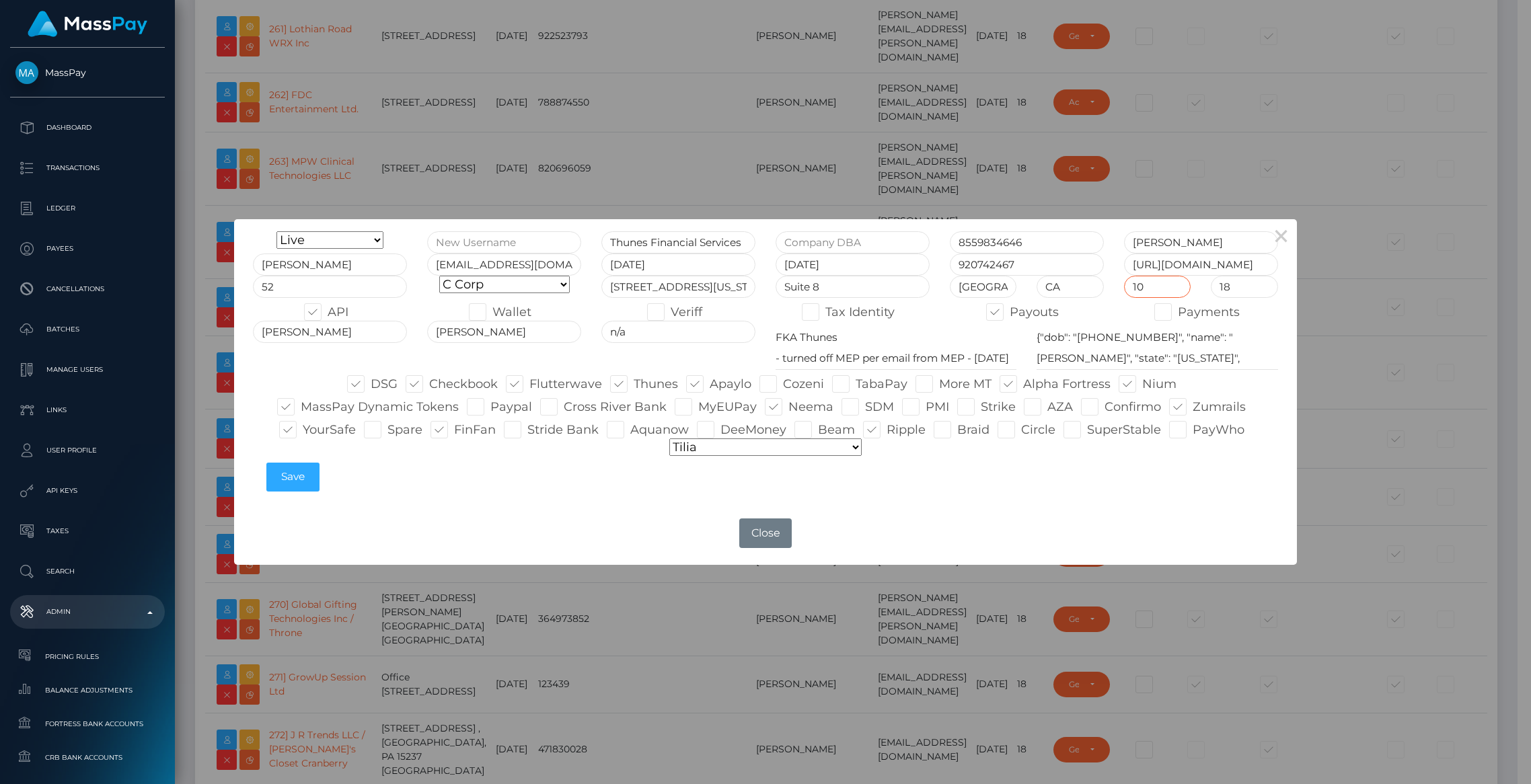
type input "0"
type input "94104"
click at [288, 478] on button "Save" at bounding box center [292, 477] width 53 height 29
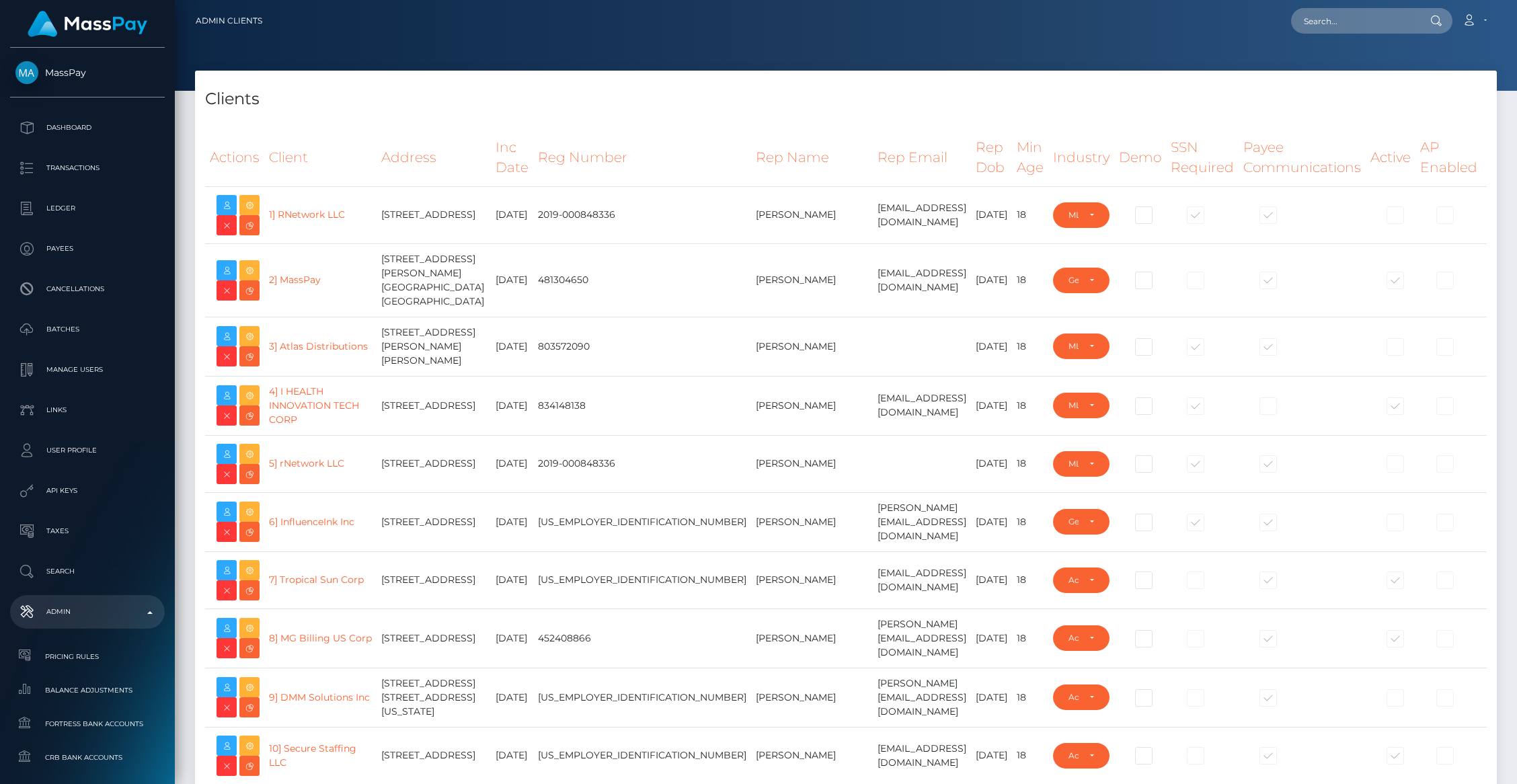
select select "223"
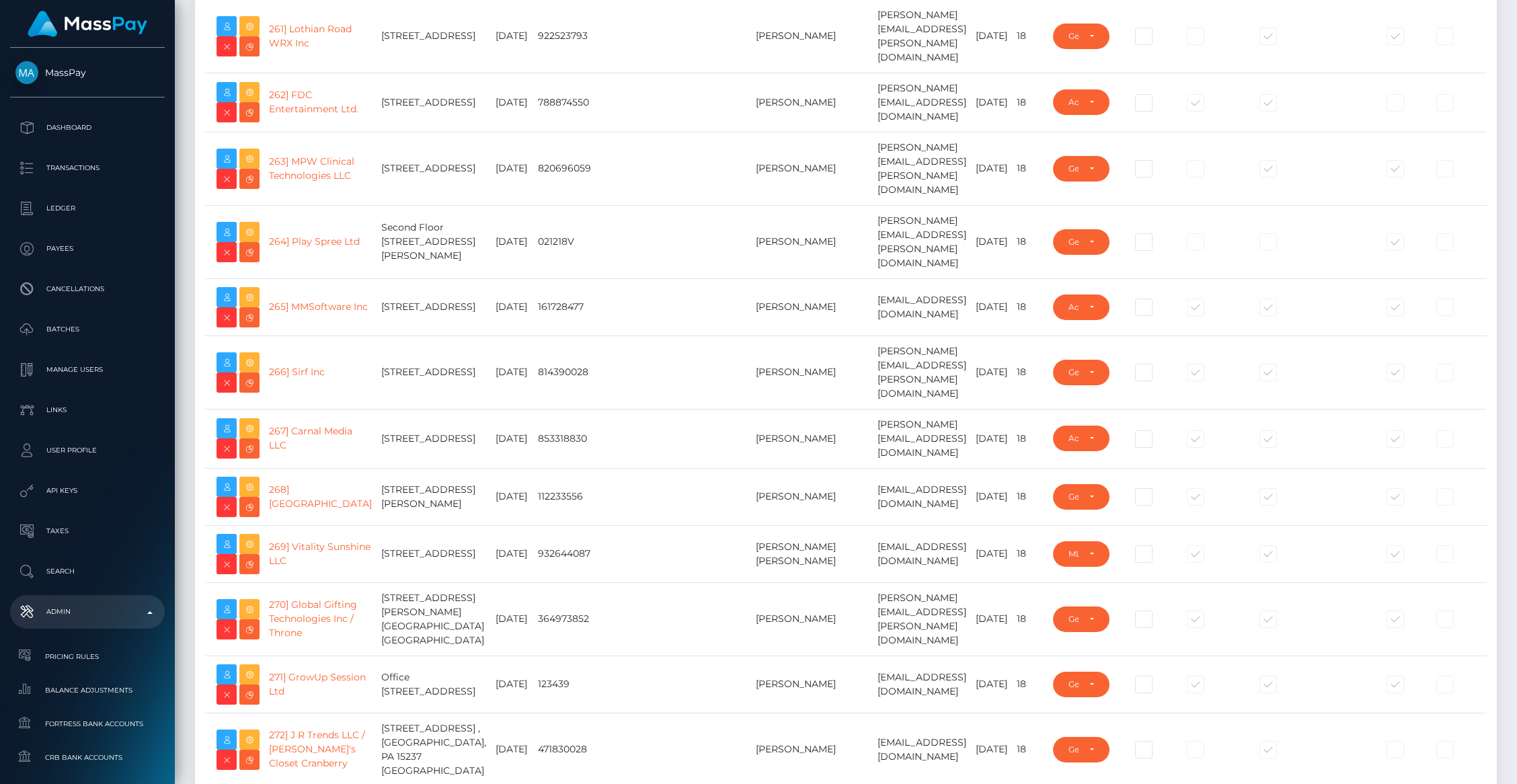
type input "brentg"
click at [65, 164] on p "Transactions" at bounding box center [87, 168] width 144 height 20
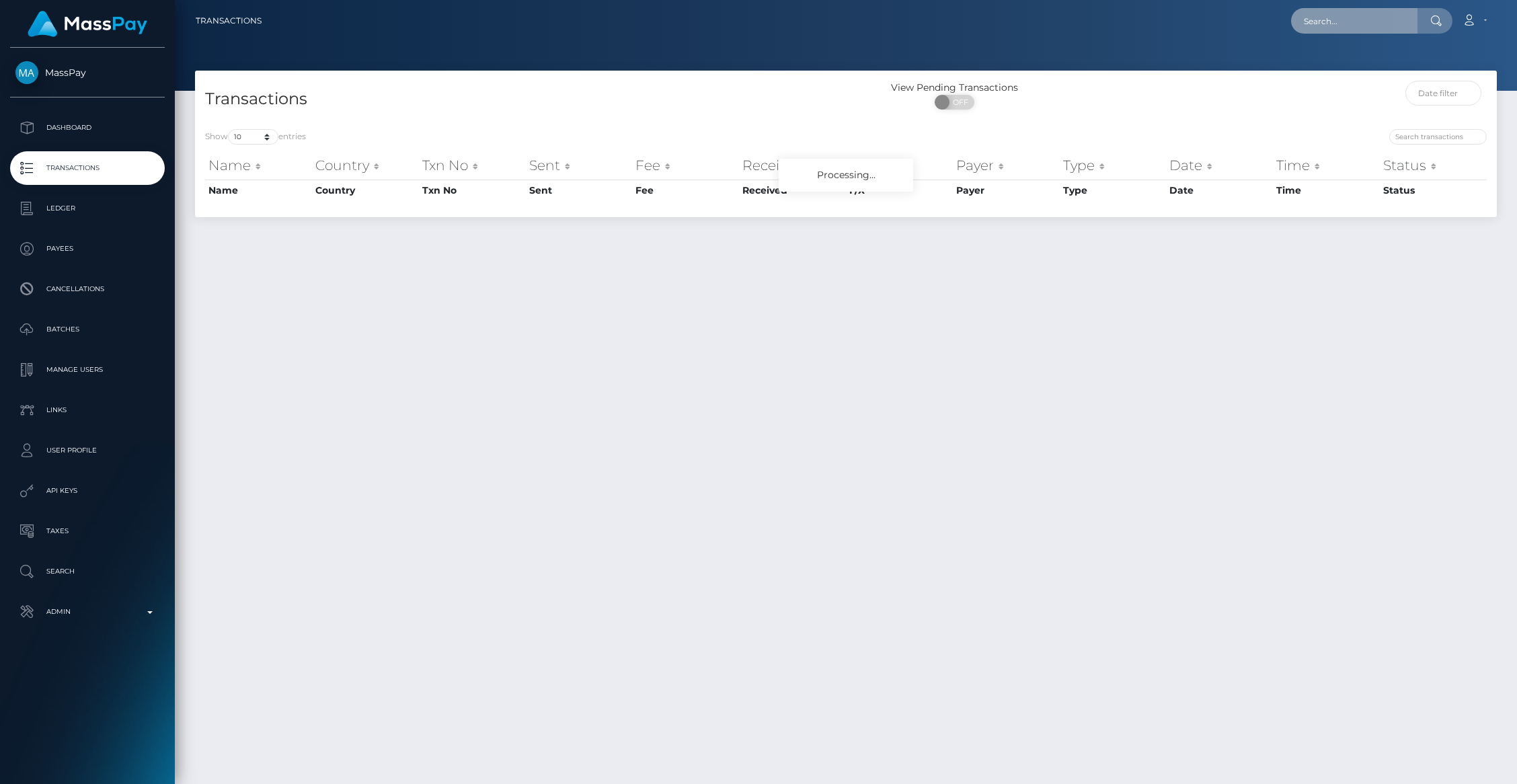
click at [1327, 18] on input "text" at bounding box center [1354, 21] width 126 height 25
paste input "68d0004c796cc"
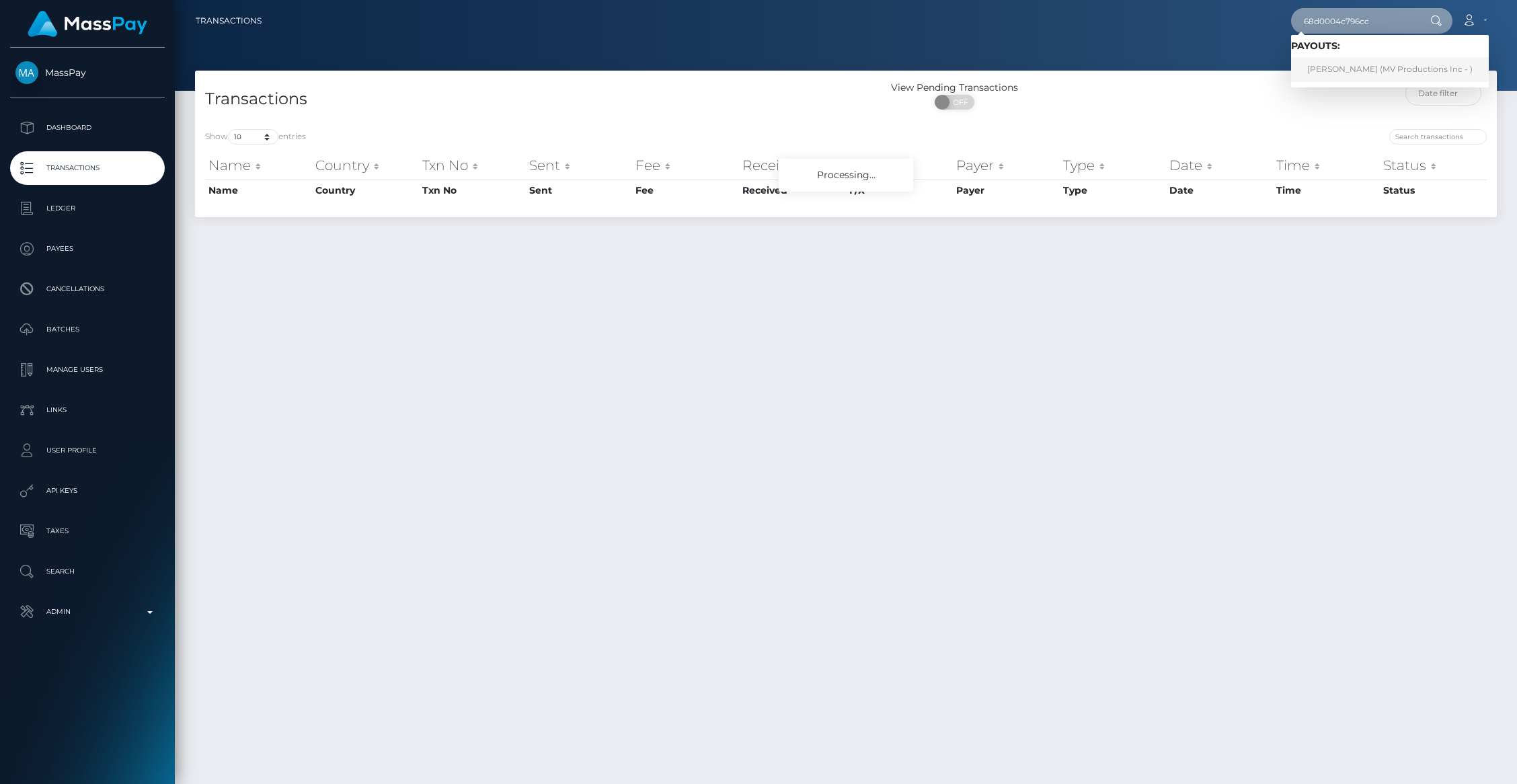
type input "68d0004c796cc"
click at [1335, 67] on link "Alice Rooney (MV Productions Inc - )" at bounding box center [1390, 70] width 198 height 25
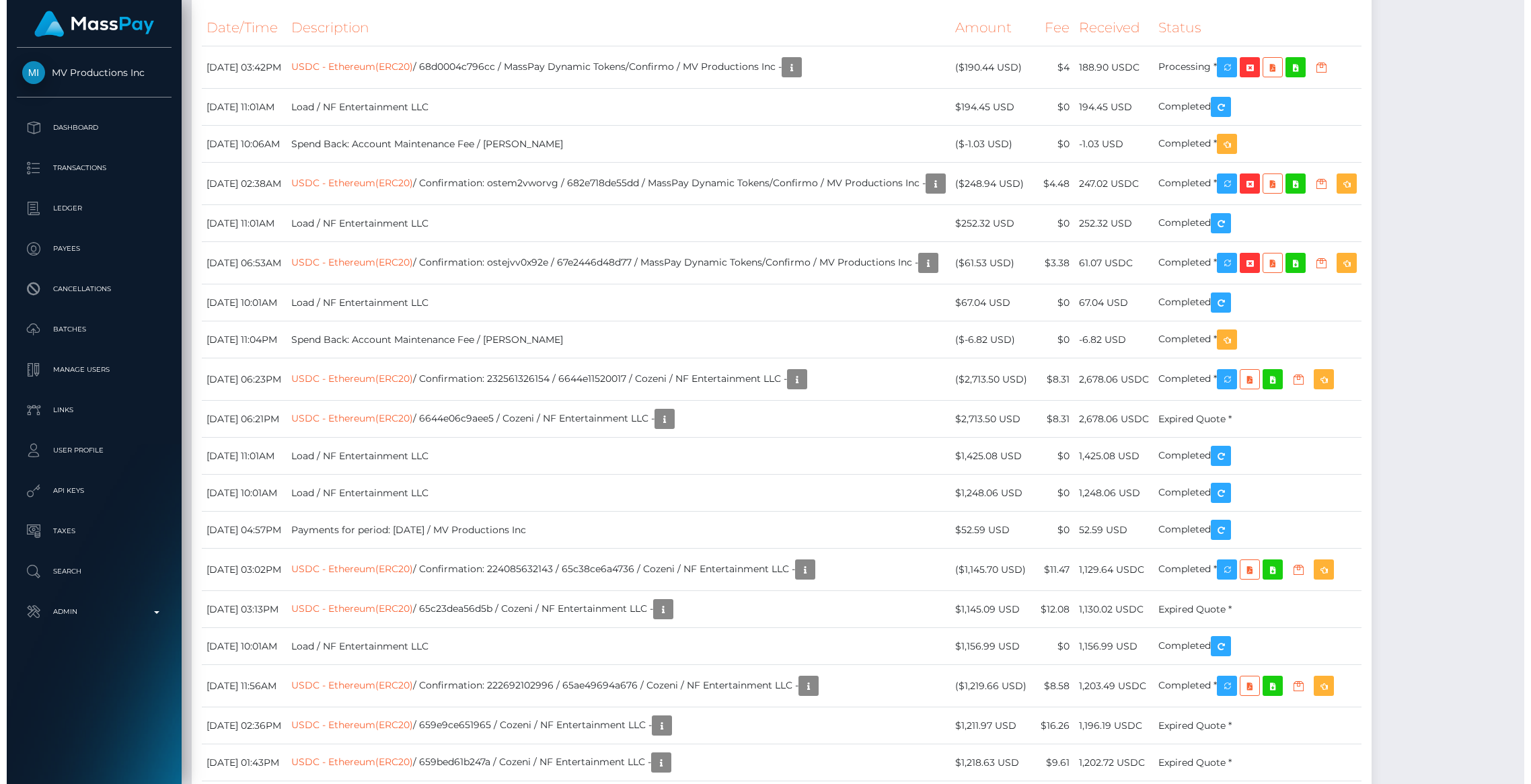
scroll to position [1692, 0]
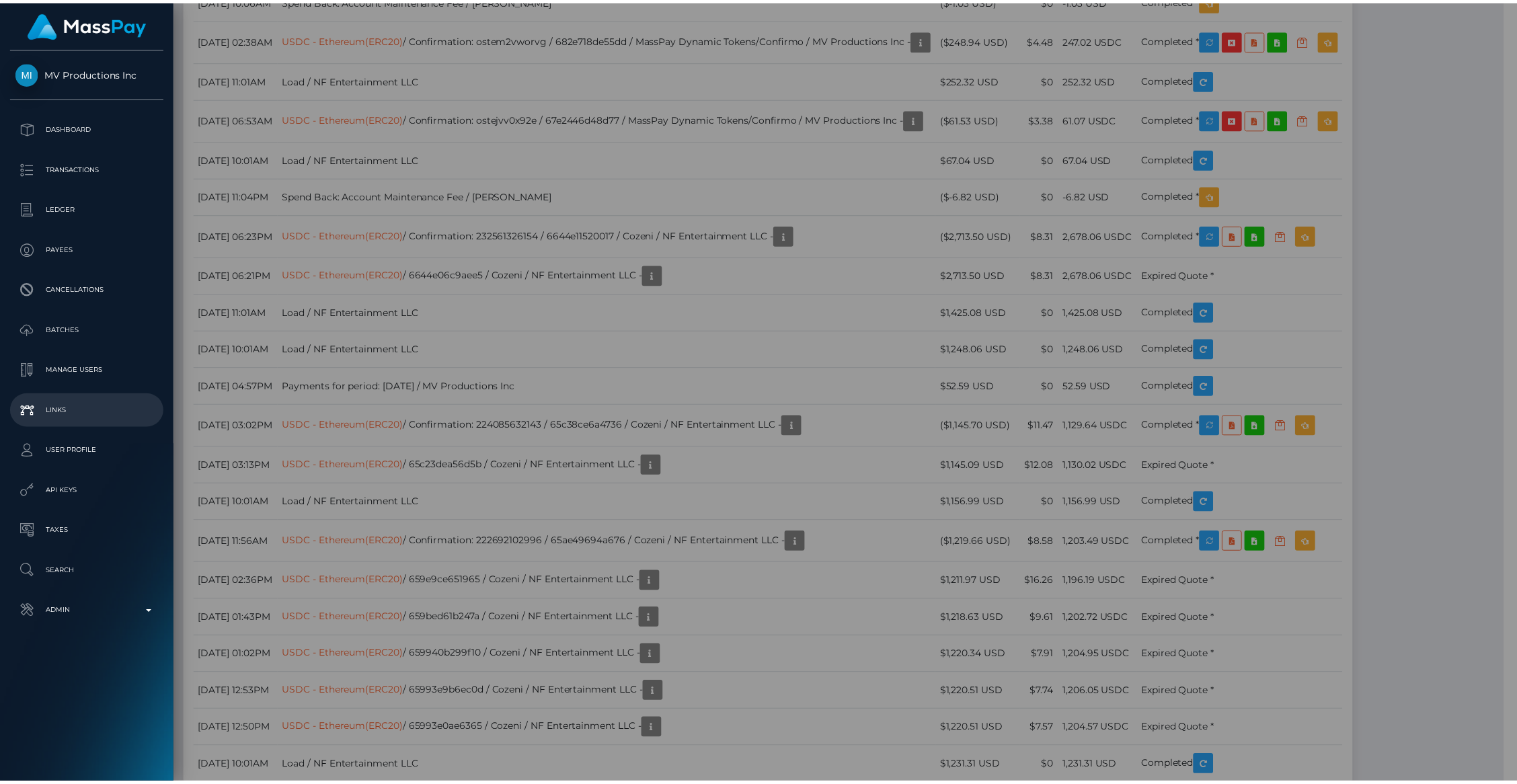
scroll to position [672091, 671995]
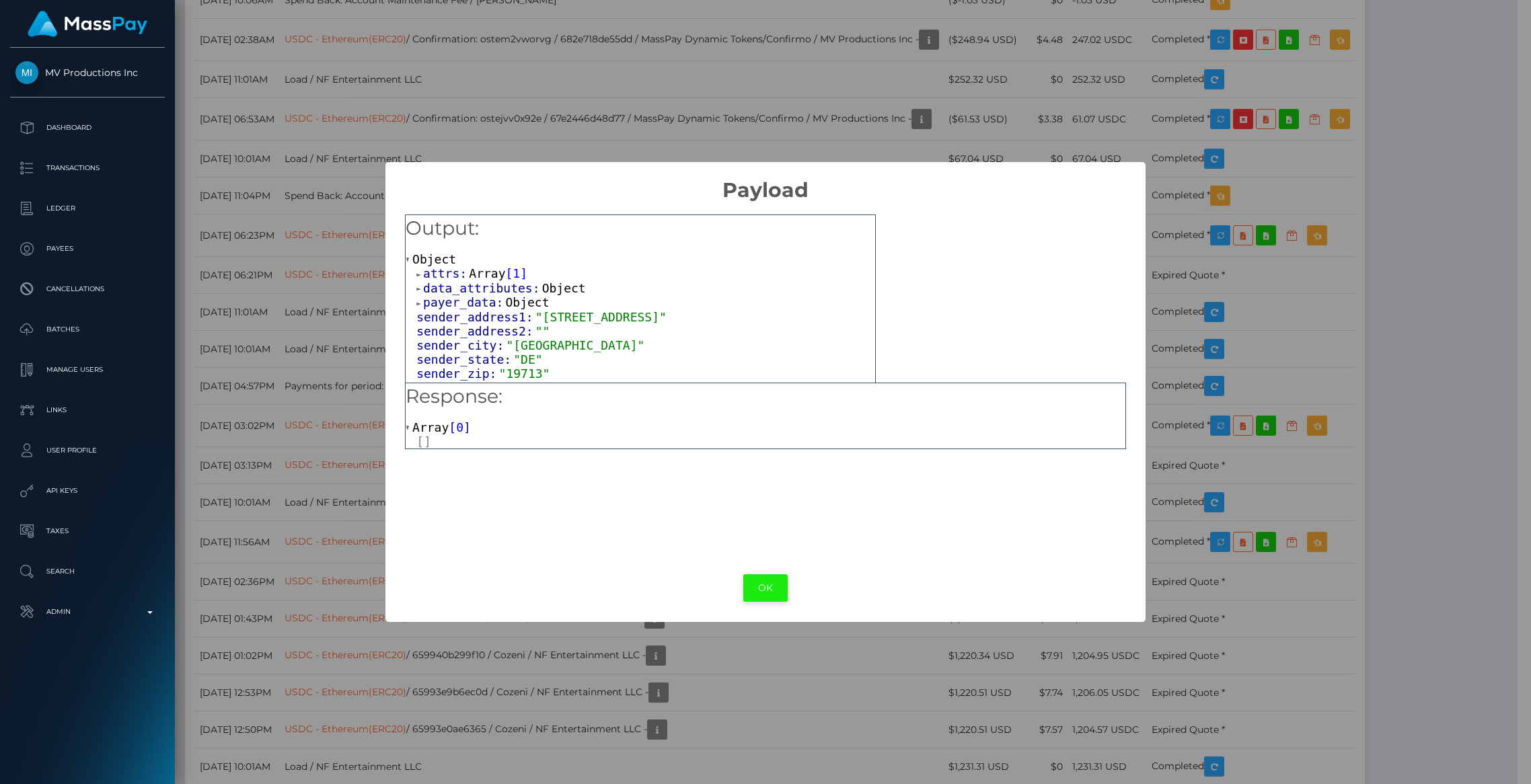
click at [772, 578] on button "OK" at bounding box center [765, 588] width 45 height 28
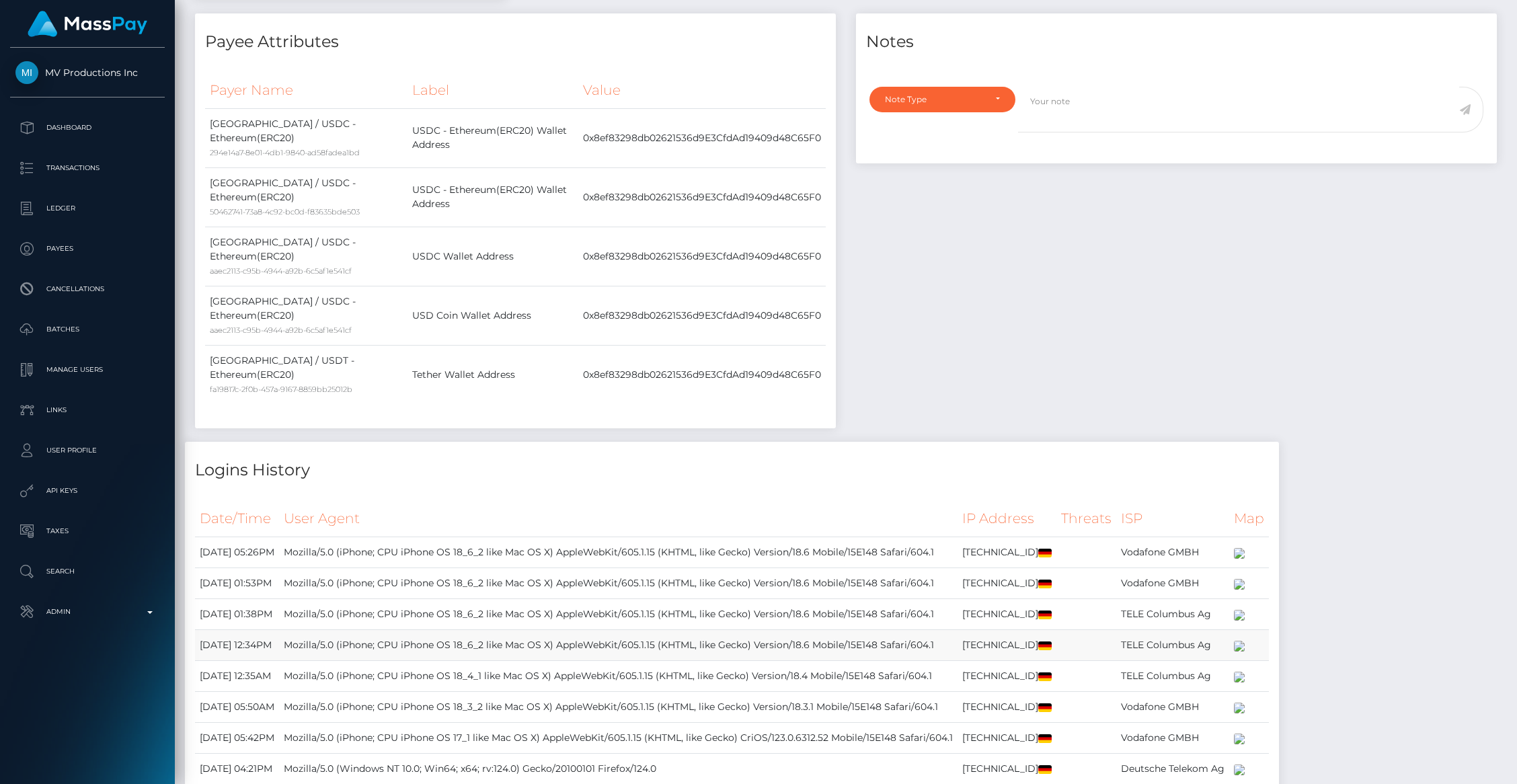
scroll to position [0, 0]
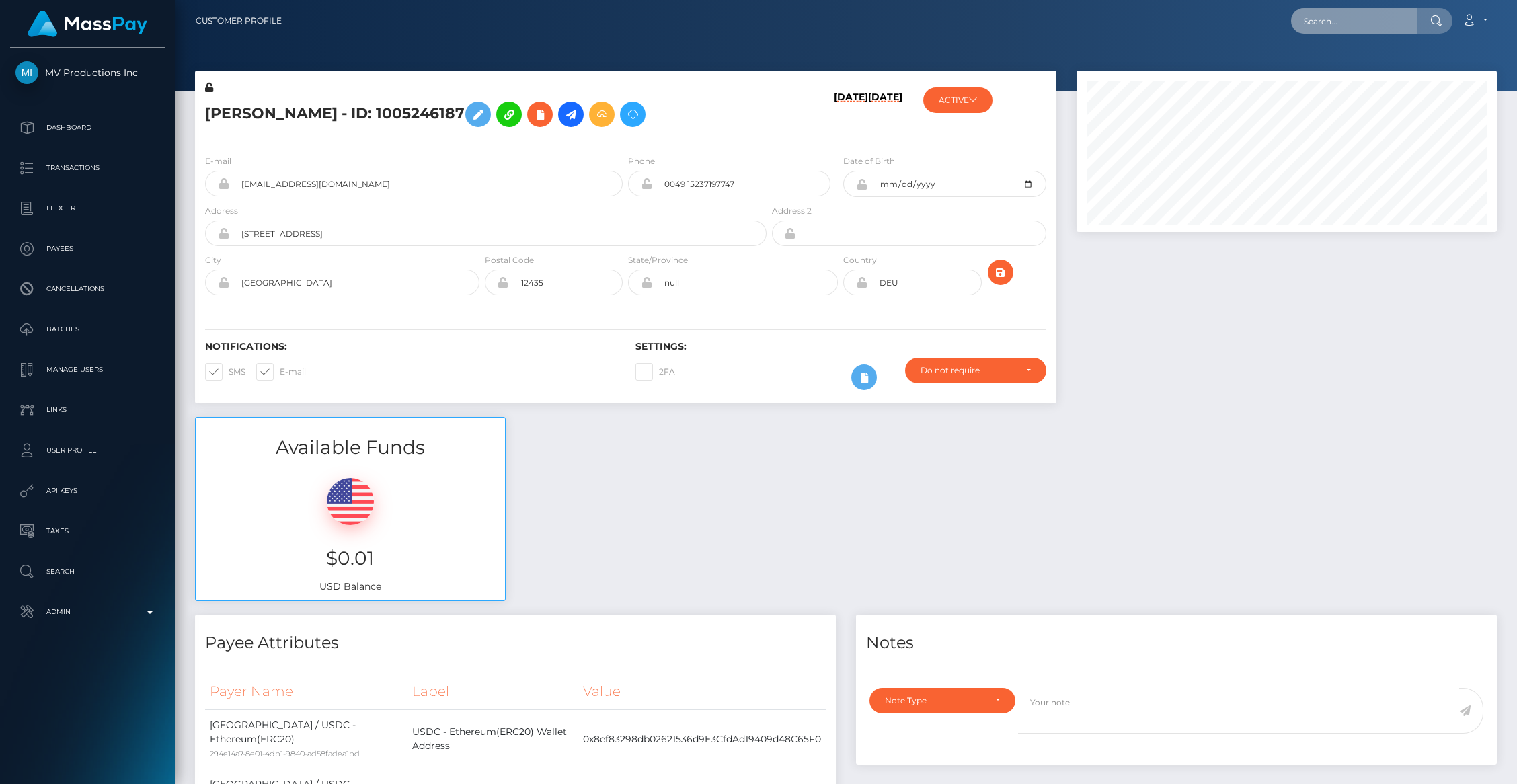
click at [1330, 13] on input "text" at bounding box center [1354, 21] width 126 height 25
paste input "pout_3zpT1mJBXTv3h"
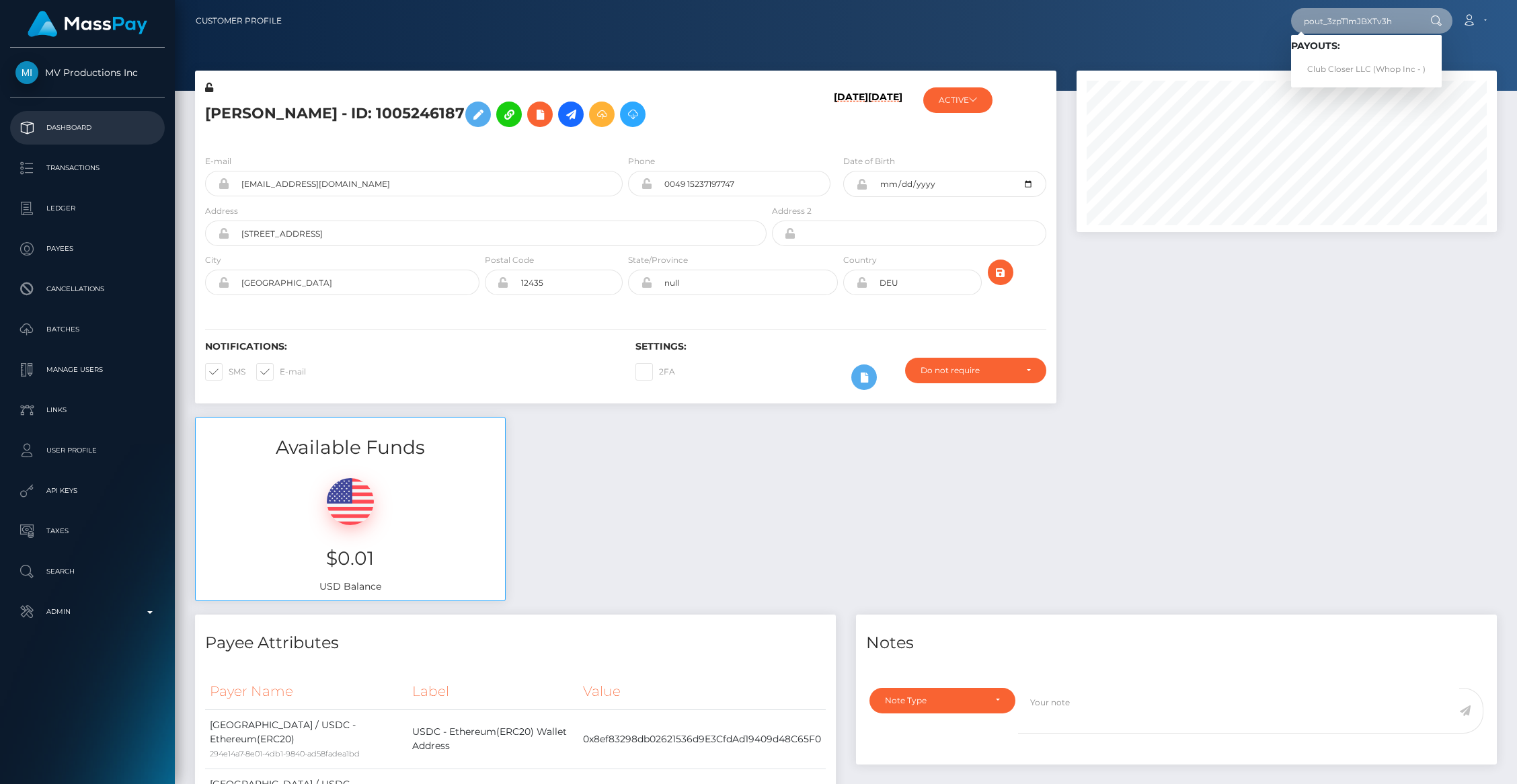
type input "pout_3zpT1mJBXTv3h"
click at [1341, 72] on link "Club Closer LLC (Whop Inc - )" at bounding box center [1366, 70] width 151 height 25
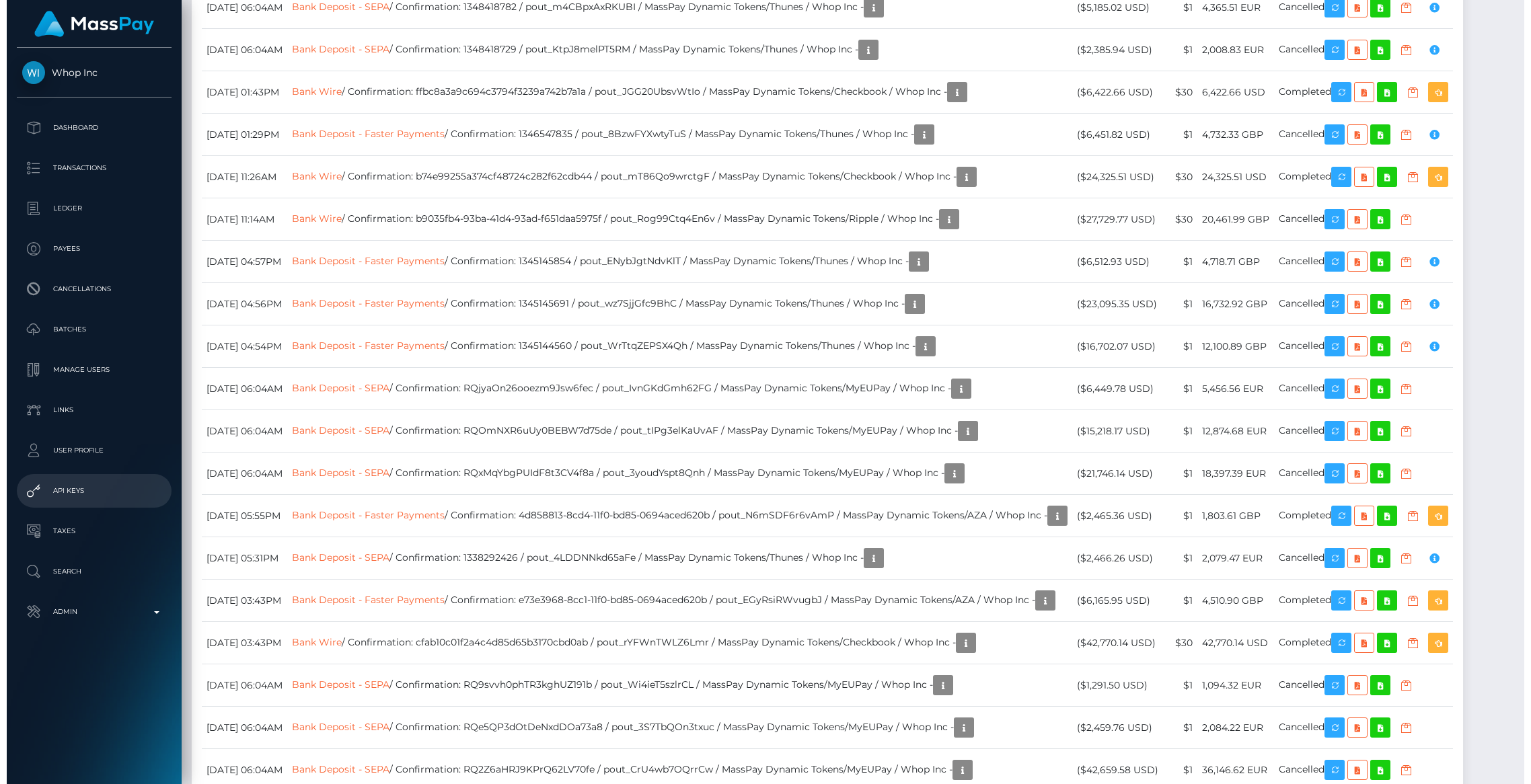
scroll to position [2733, 0]
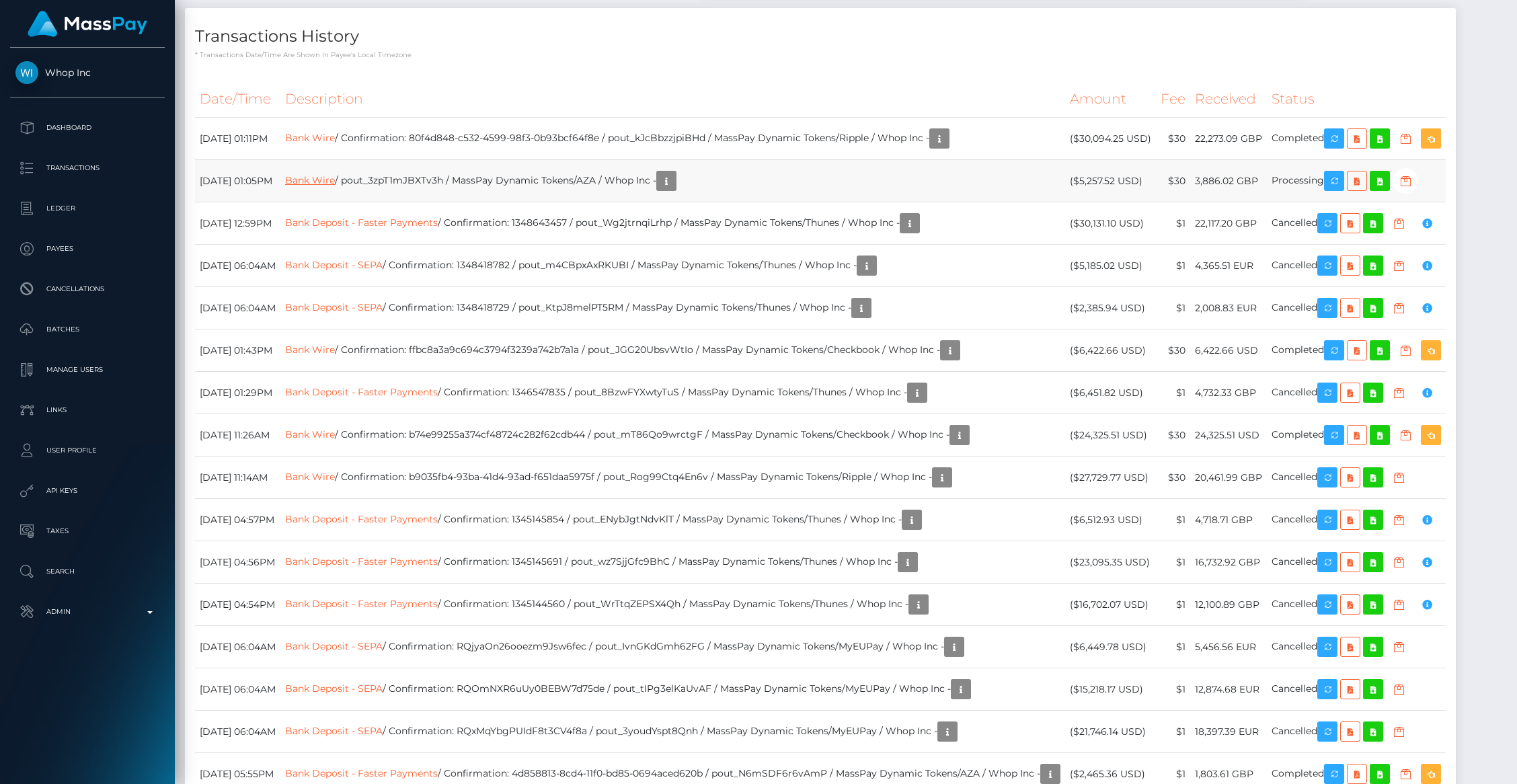
click at [335, 186] on link "Bank Wire" at bounding box center [309, 180] width 50 height 12
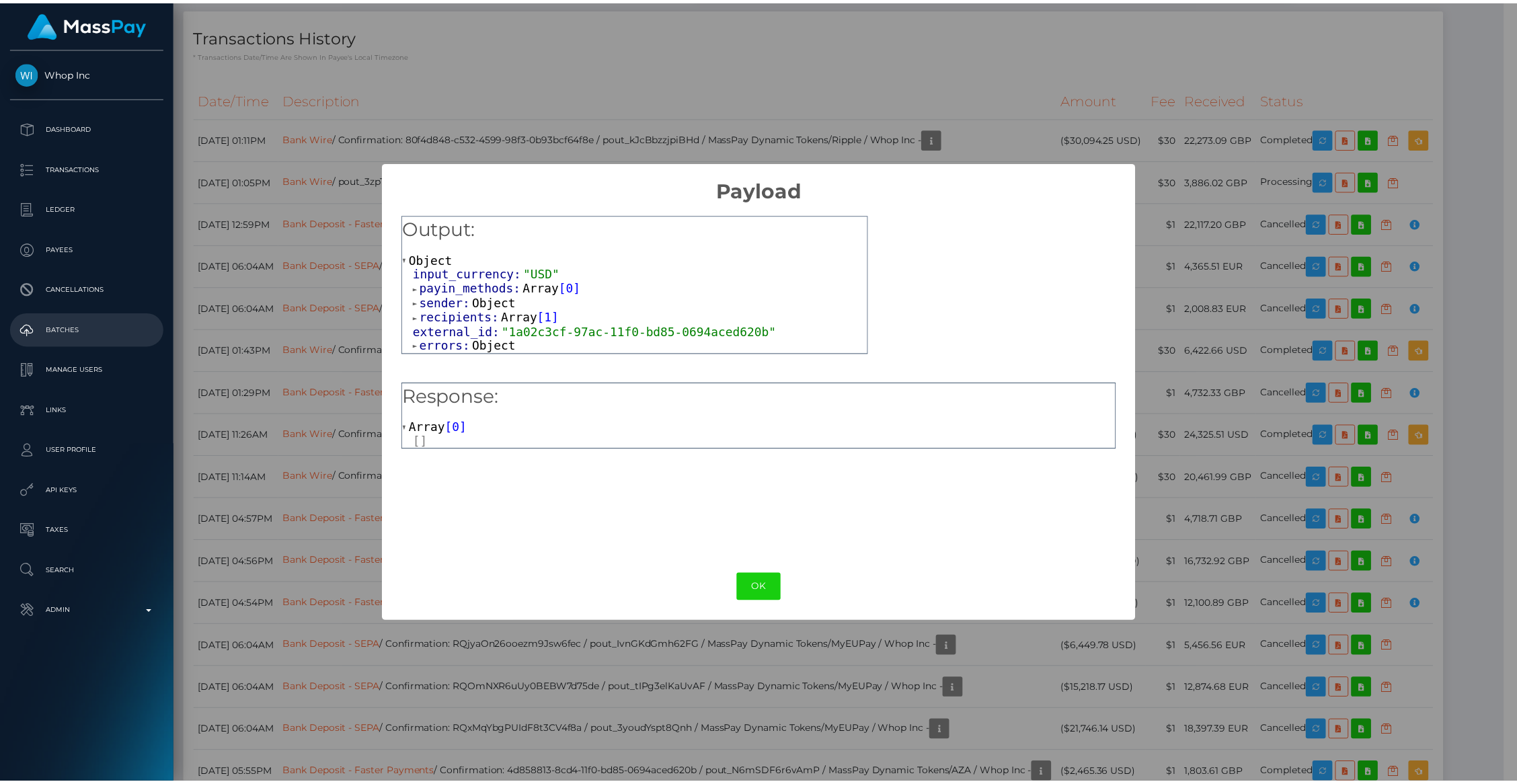
scroll to position [672091, 671995]
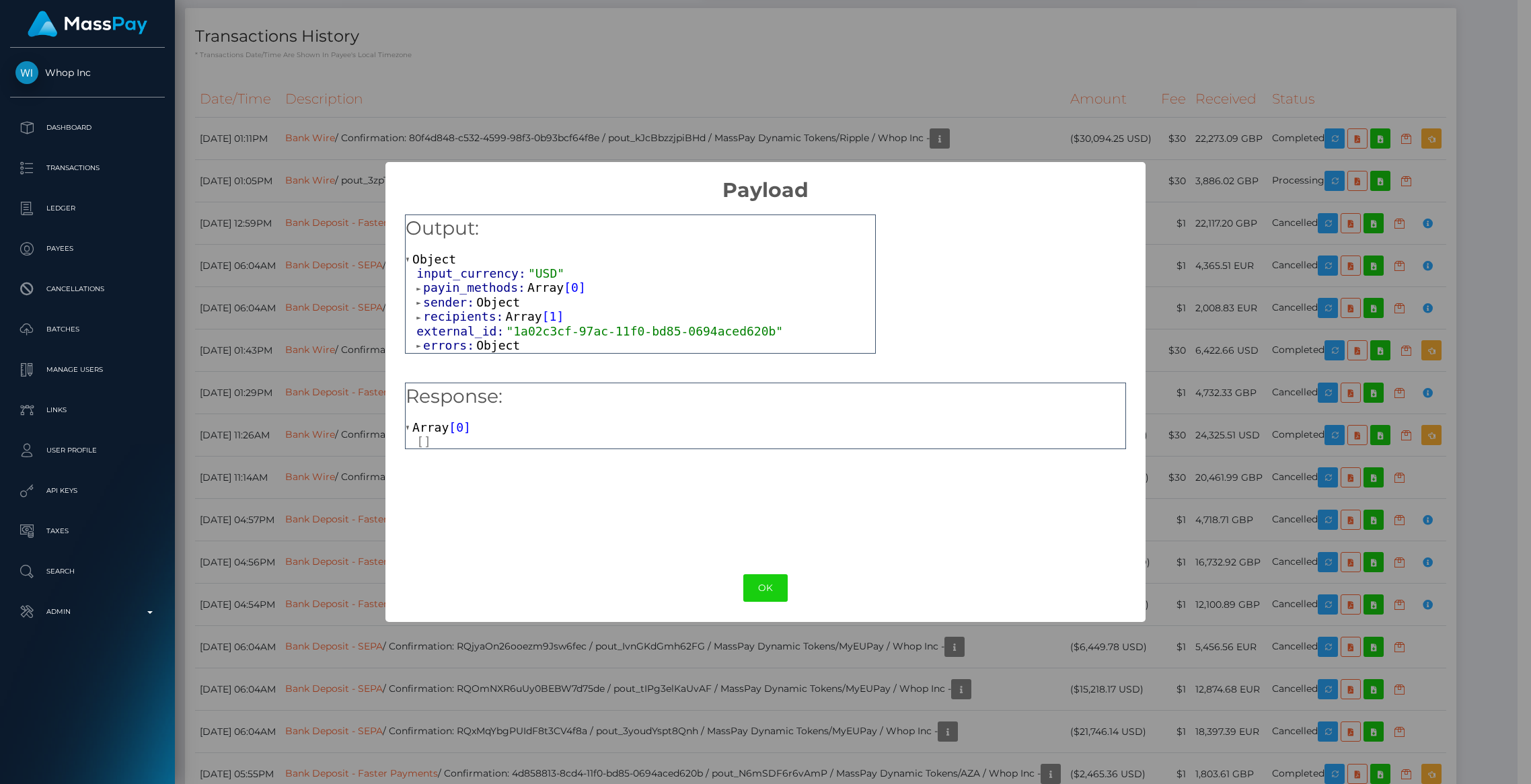
click at [437, 350] on span "errors:" at bounding box center [449, 345] width 53 height 14
click at [442, 351] on span "errors:" at bounding box center [449, 345] width 53 height 14
click at [795, 600] on div "OK No Cancel" at bounding box center [764, 588] width 759 height 41
click at [761, 589] on button "OK" at bounding box center [765, 588] width 45 height 28
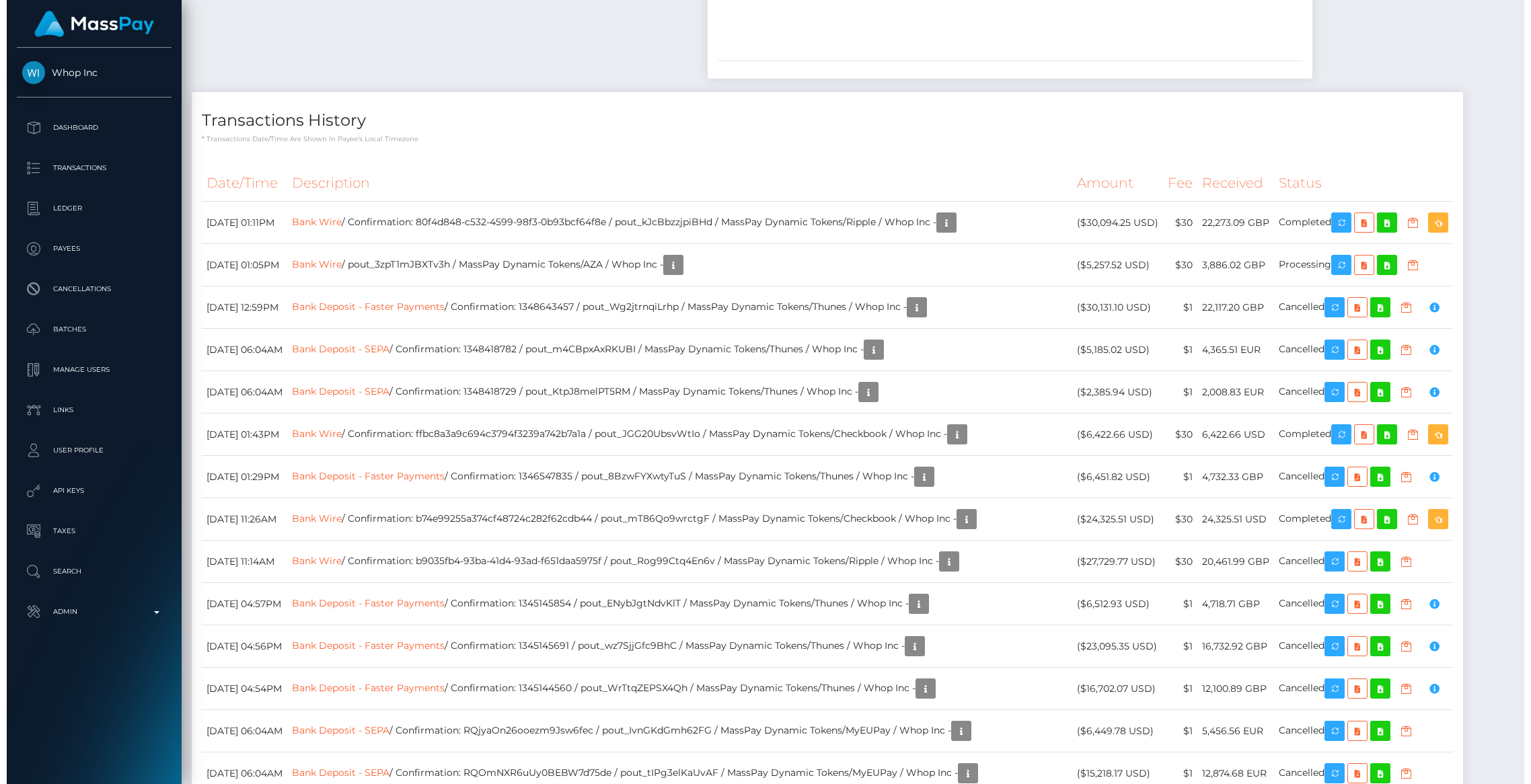
scroll to position [2652, 0]
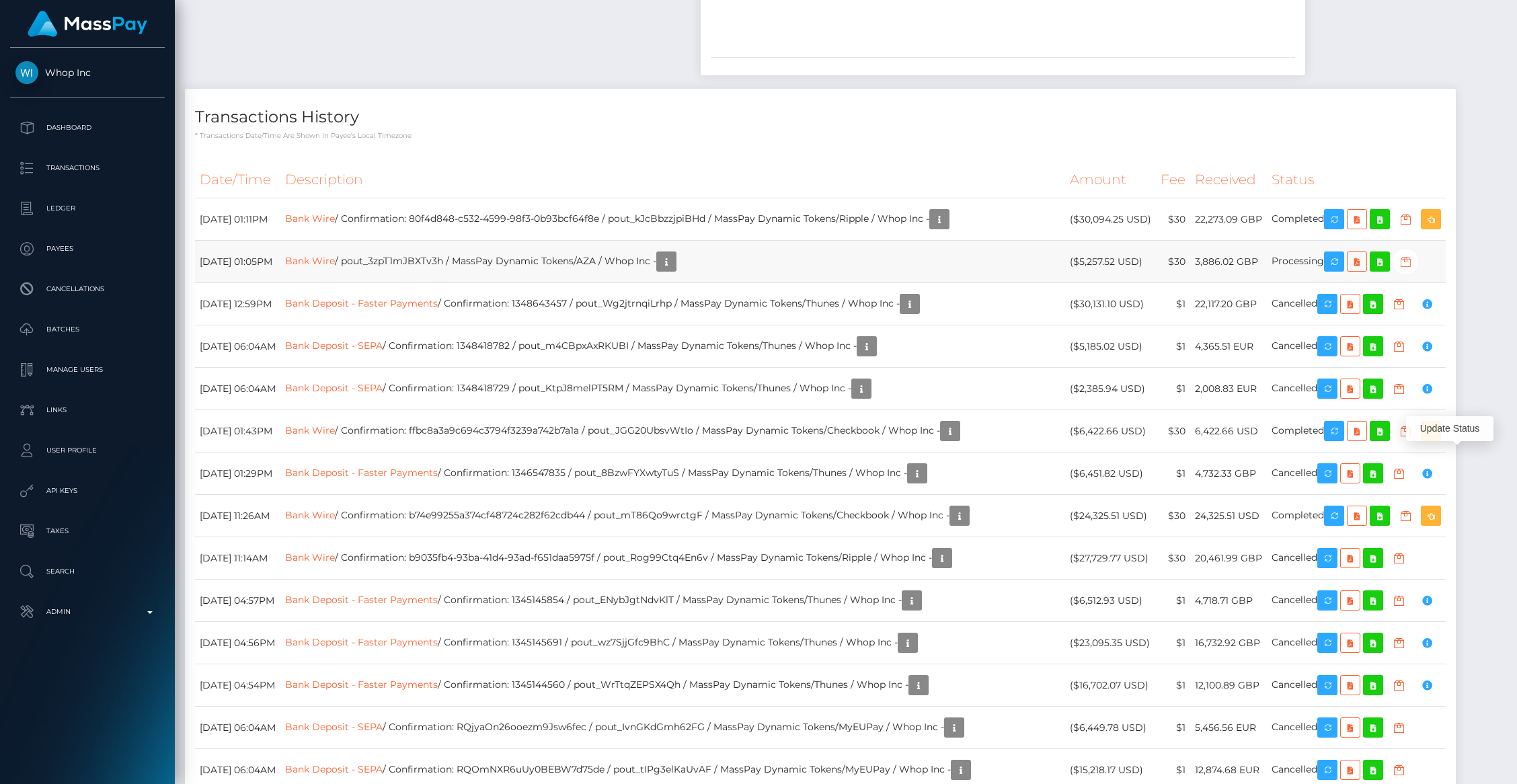
click at [1413, 270] on icon "button" at bounding box center [1405, 262] width 16 height 17
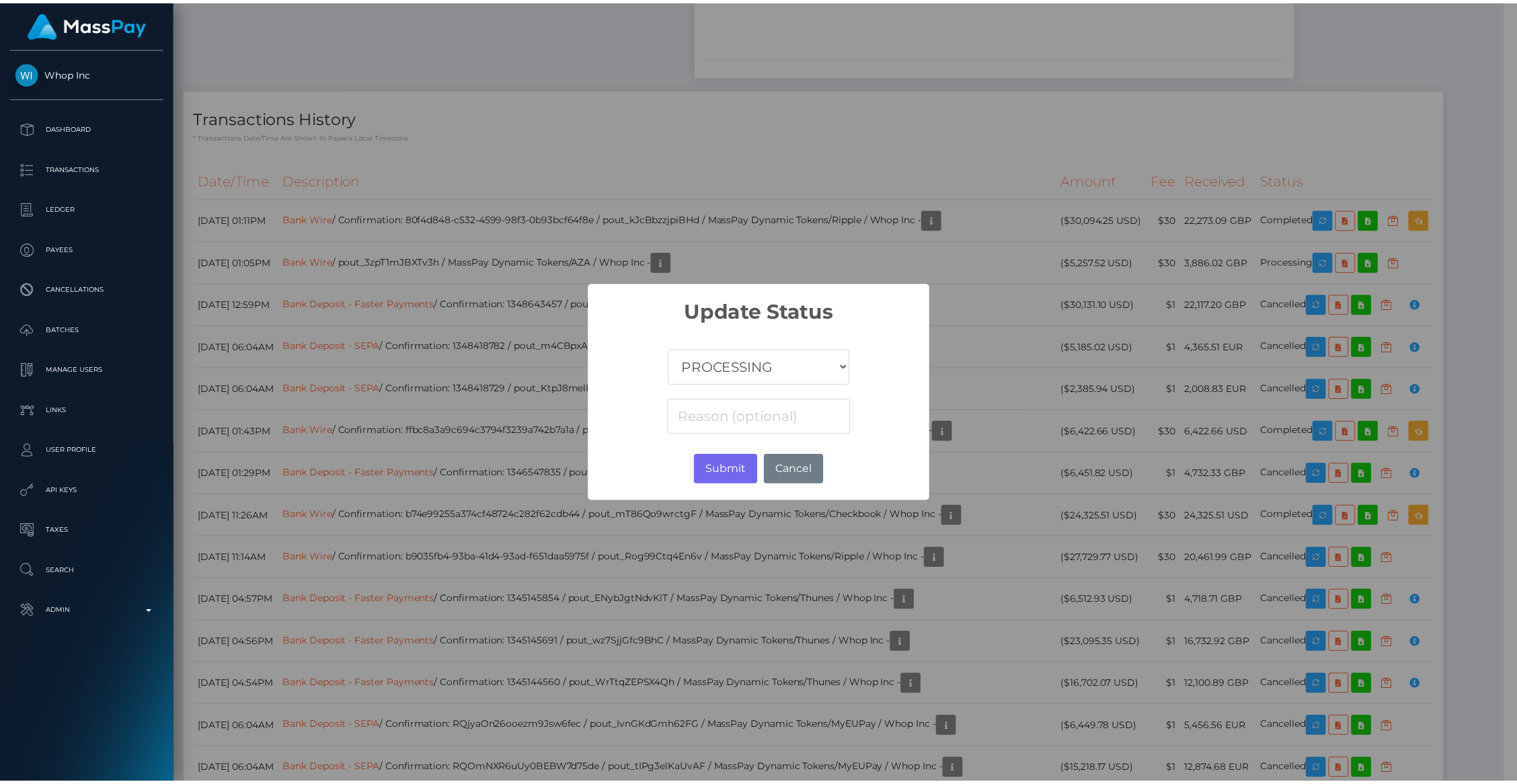
scroll to position [672091, 671995]
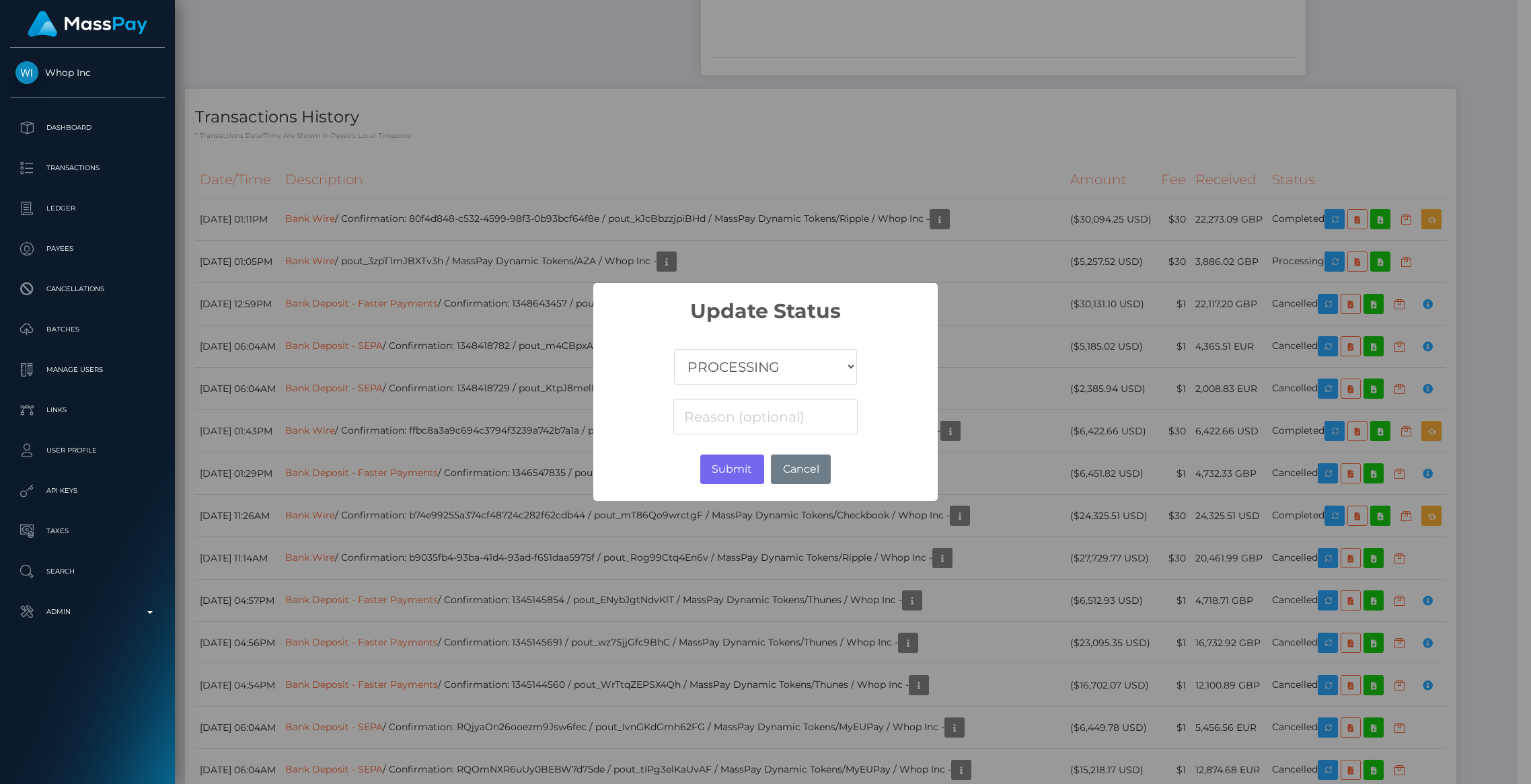
click at [725, 385] on div "COMPLETED CANCELLED READY_FOR_PICKUP PROCESSING" at bounding box center [765, 381] width 345 height 115
click at [715, 378] on select "COMPLETED CANCELLED READY_FOR_PICKUP PROCESSING" at bounding box center [765, 366] width 183 height 35
select select "CANCELLED"
click at [674, 349] on select "COMPLETED CANCELLED READY_FOR_PICKUP PROCESSING" at bounding box center [765, 366] width 183 height 35
click at [723, 458] on button "Submit" at bounding box center [732, 469] width 64 height 29
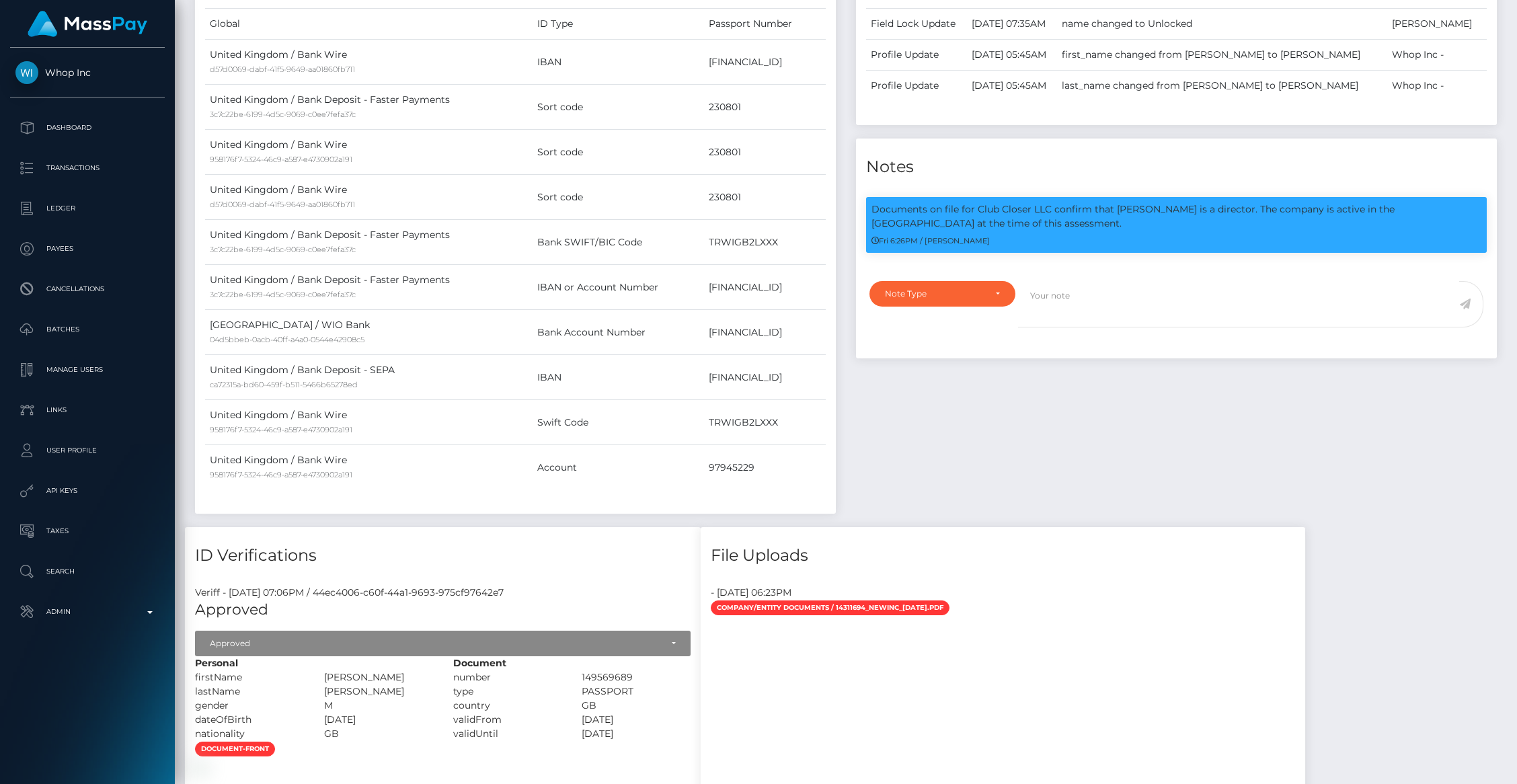
scroll to position [0, 0]
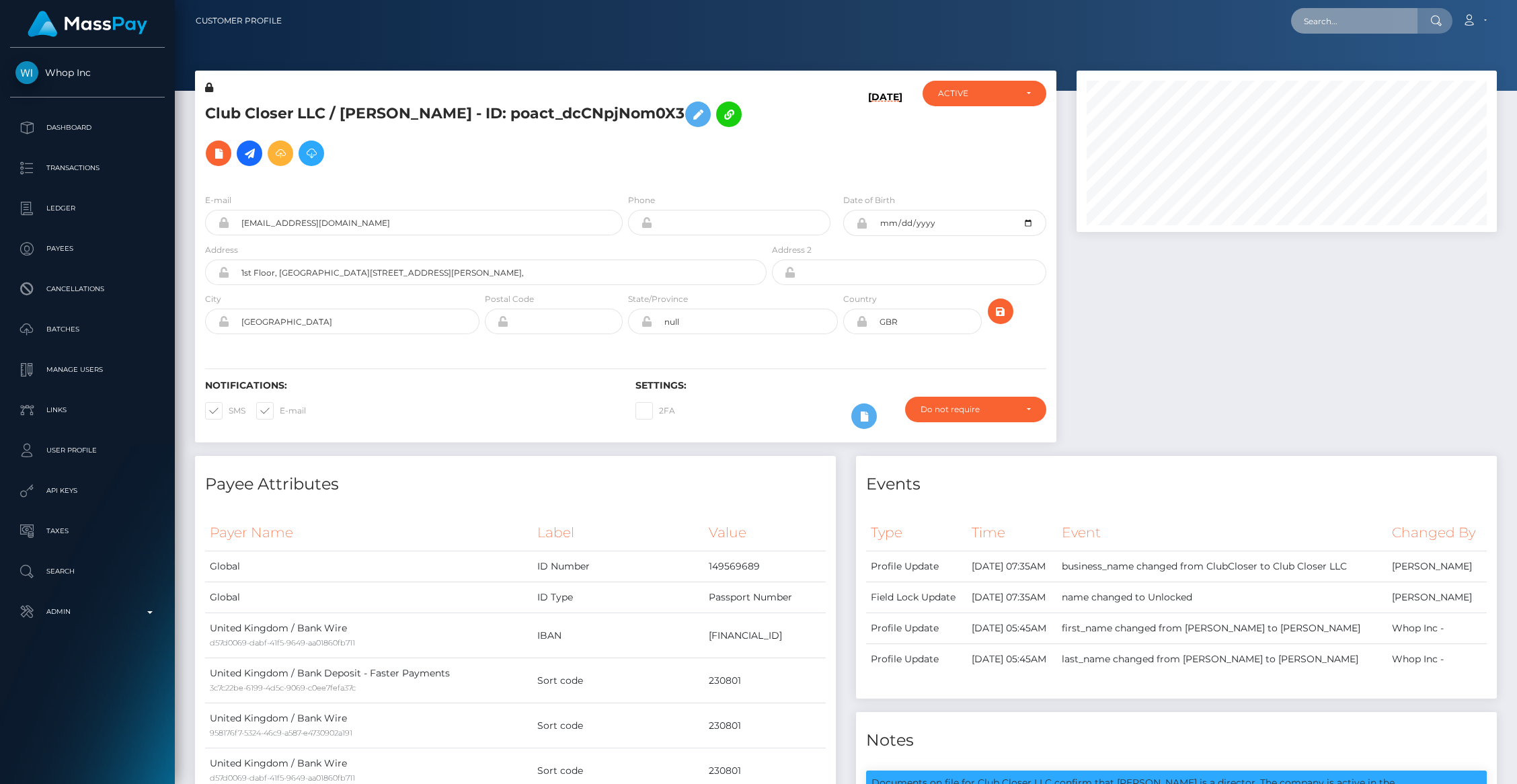
click at [1330, 32] on input "text" at bounding box center [1354, 21] width 126 height 25
paste input "bb6a2a67-1494-4ec4-9834-b352015899f1"
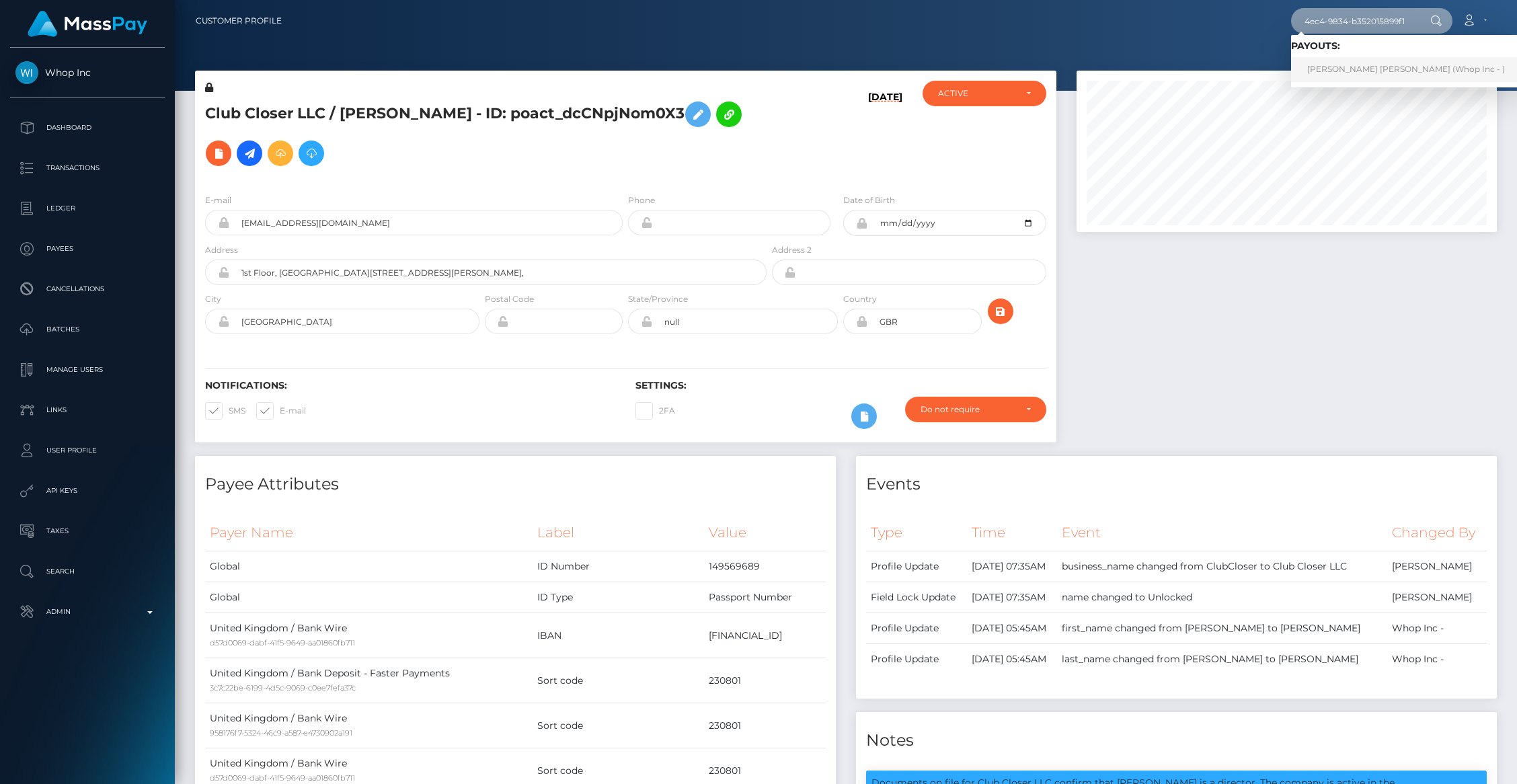
type input "bb6a2a67-1494-4ec4-9834-b352015899f1"
click at [1333, 67] on link "DANIEL ALEXIO PIMENTEL (Whop Inc - )" at bounding box center [1406, 70] width 230 height 25
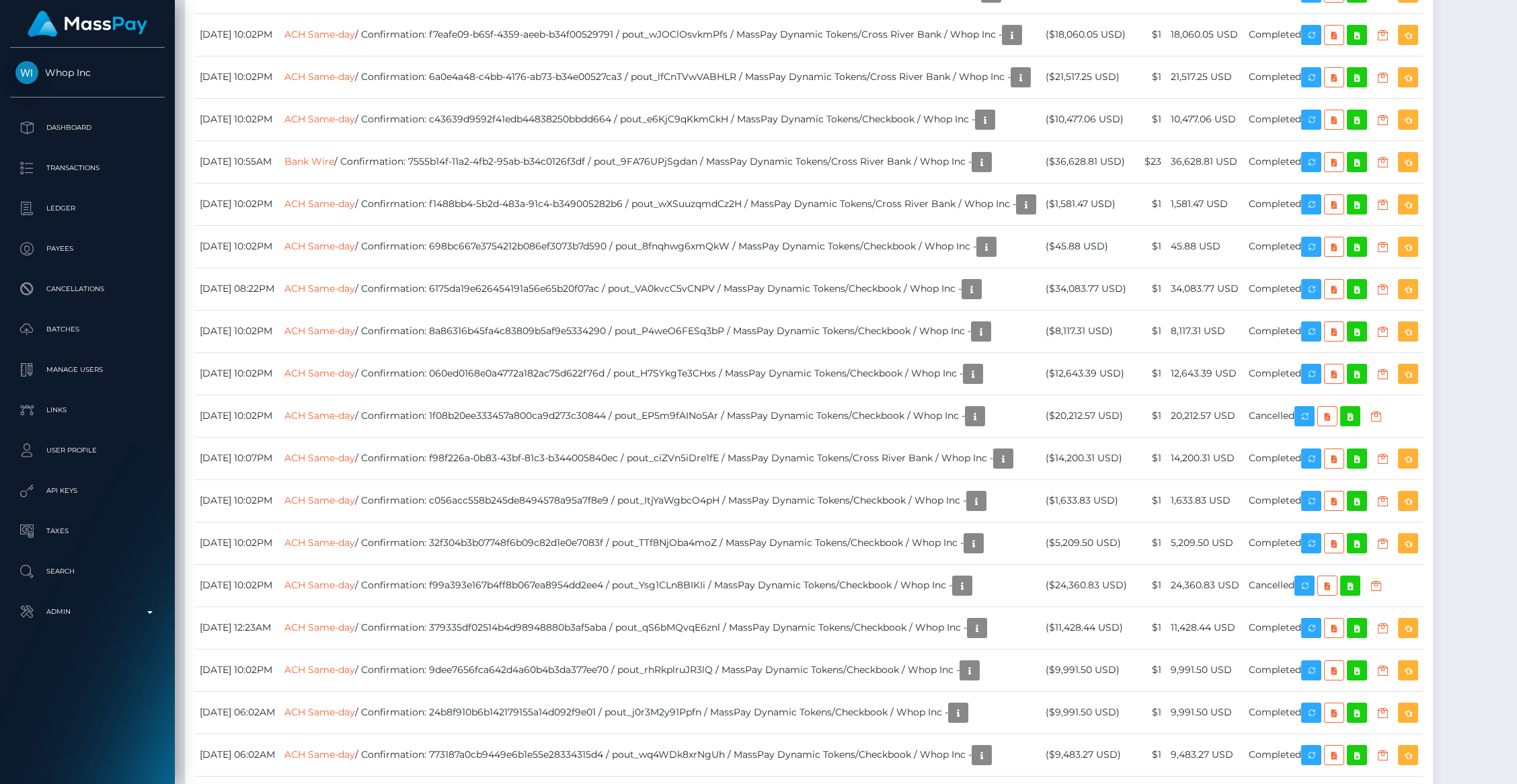
scroll to position [1581, 0]
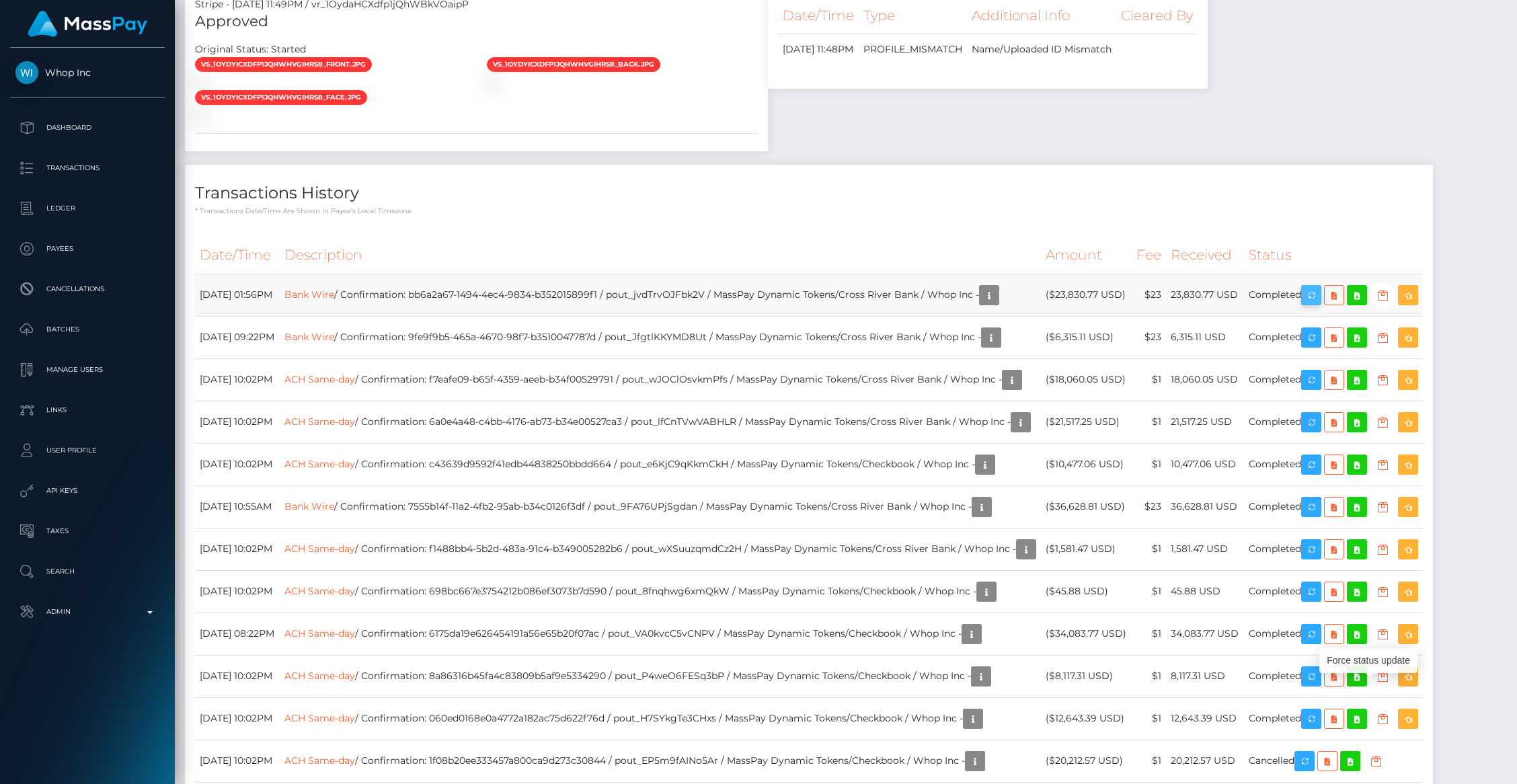
click at [1319, 304] on icon "button" at bounding box center [1311, 296] width 16 height 17
